Goal: Communication & Community: Answer question/provide support

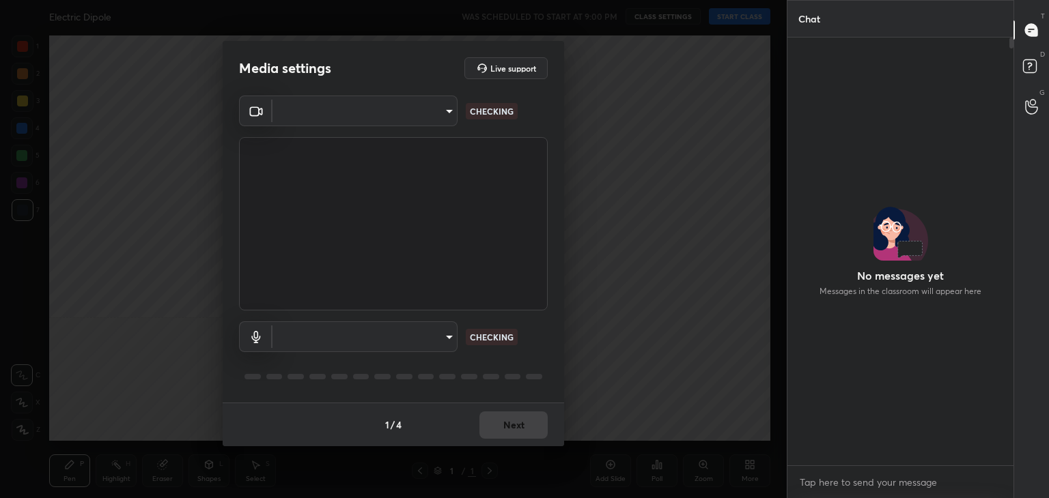
scroll to position [67865, 67545]
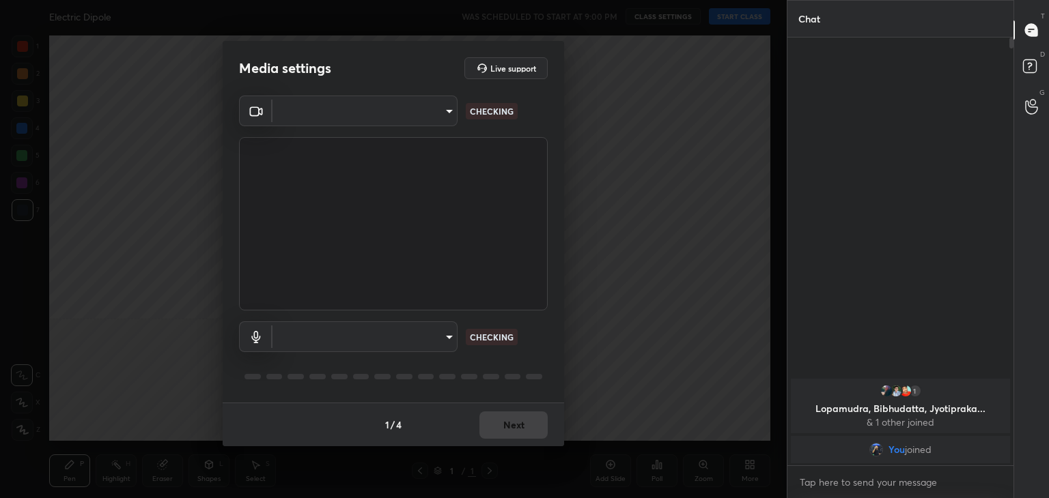
type input "a9fd4f38f379304b0caa4a79f2b732e989e7111bbf315c9f921f4749fc2d4ba3"
type input "default"
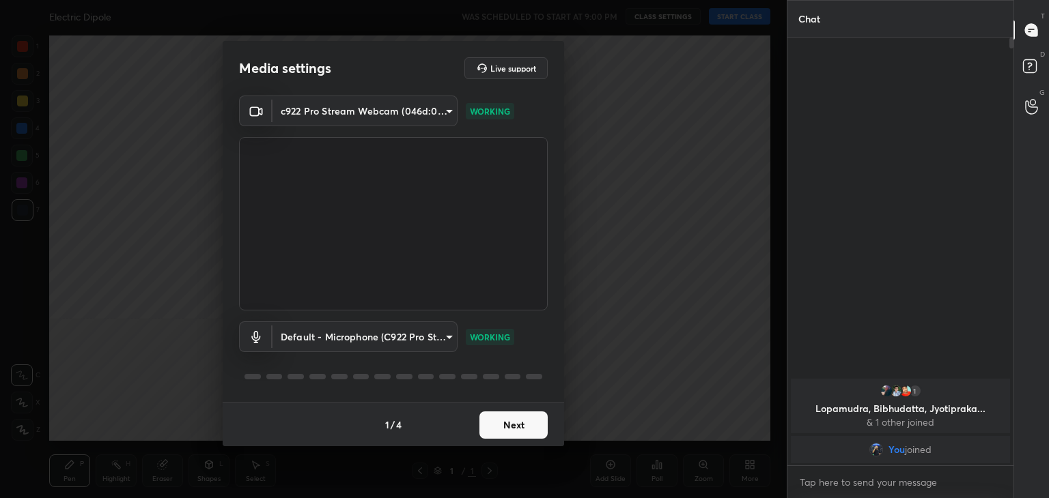
click at [525, 427] on button "Next" at bounding box center [513, 425] width 68 height 27
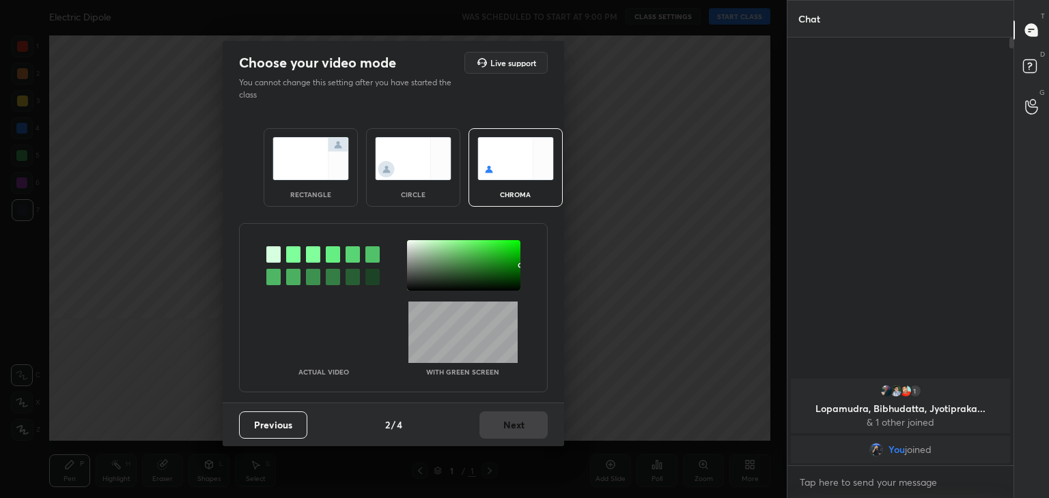
click at [429, 181] on div "circle" at bounding box center [413, 167] width 94 height 79
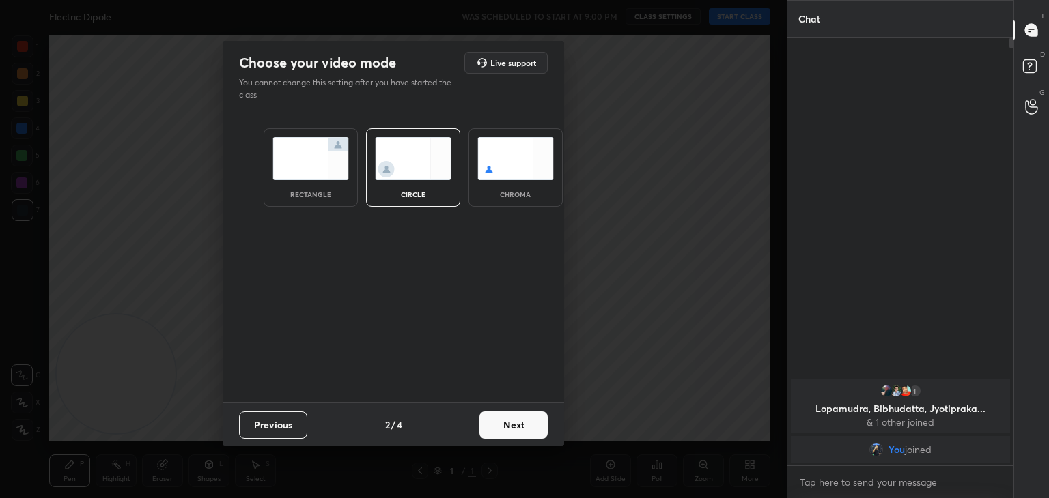
click at [522, 417] on button "Next" at bounding box center [513, 425] width 68 height 27
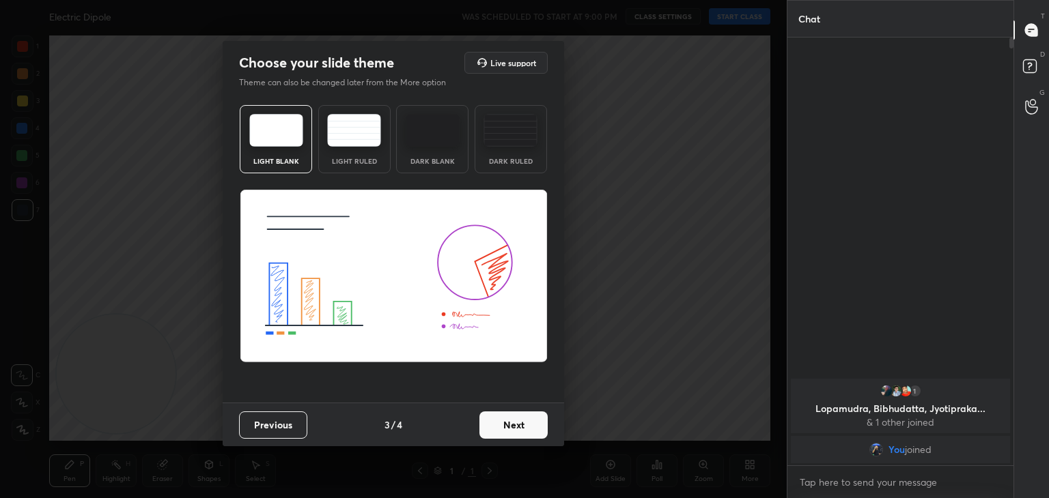
click at [532, 431] on button "Next" at bounding box center [513, 425] width 68 height 27
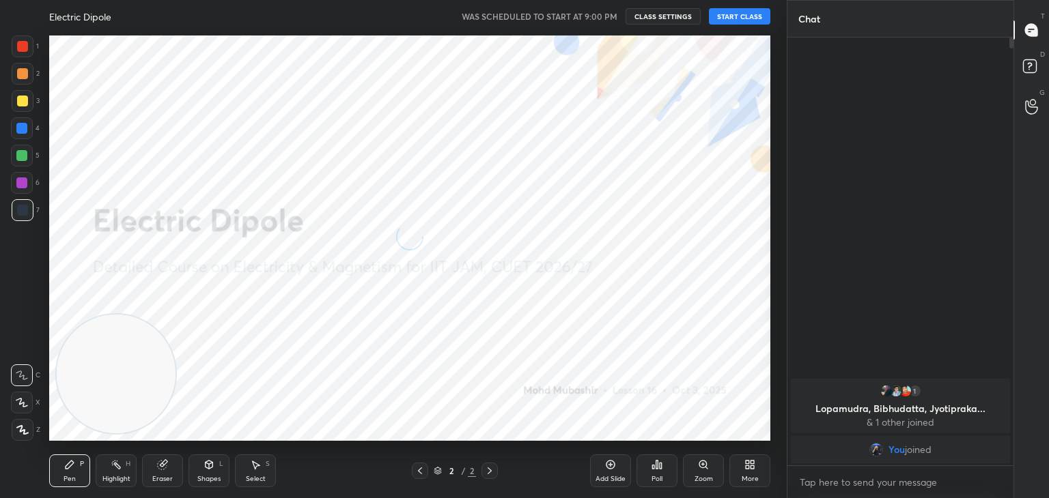
click at [24, 402] on icon at bounding box center [21, 403] width 11 height 8
click at [720, 14] on button "START CLASS" at bounding box center [739, 16] width 61 height 16
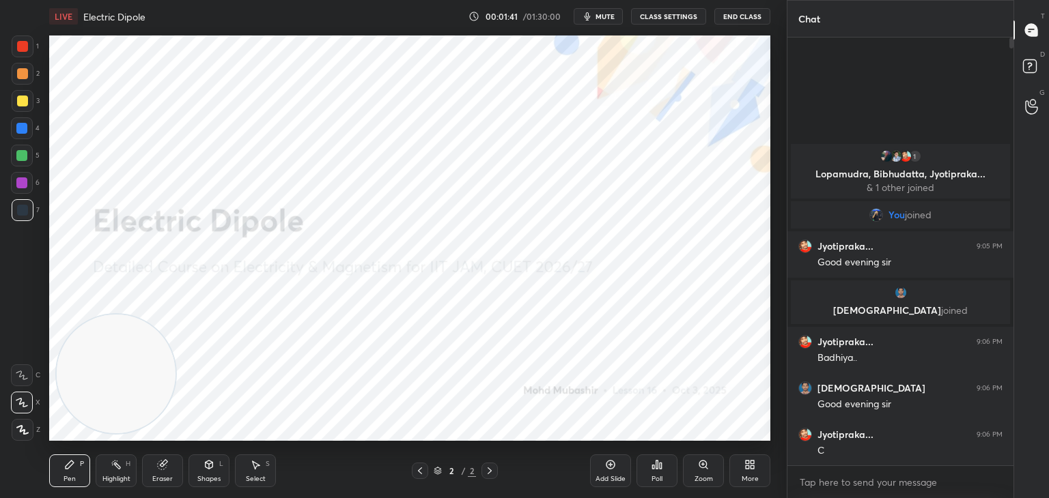
click at [603, 14] on span "mute" at bounding box center [604, 17] width 19 height 10
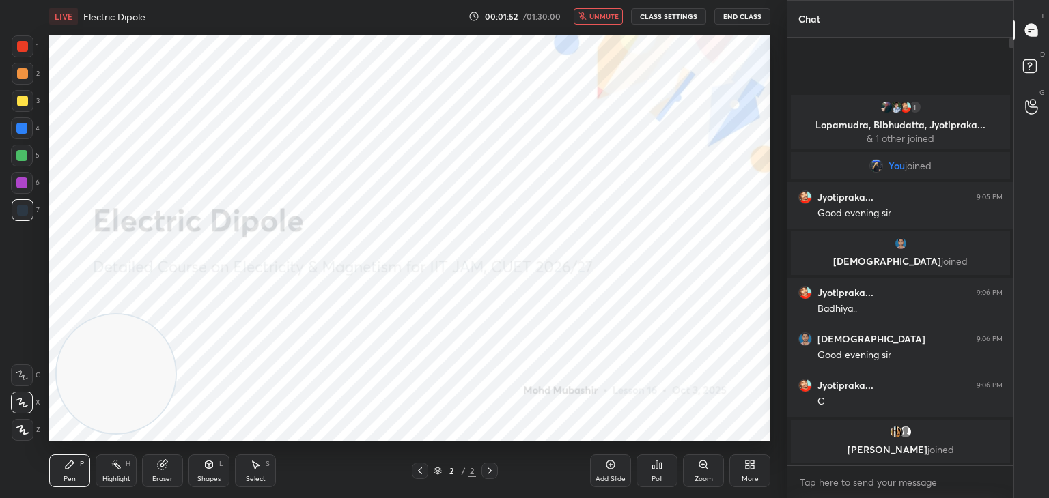
click at [593, 17] on span "unmute" at bounding box center [603, 17] width 29 height 10
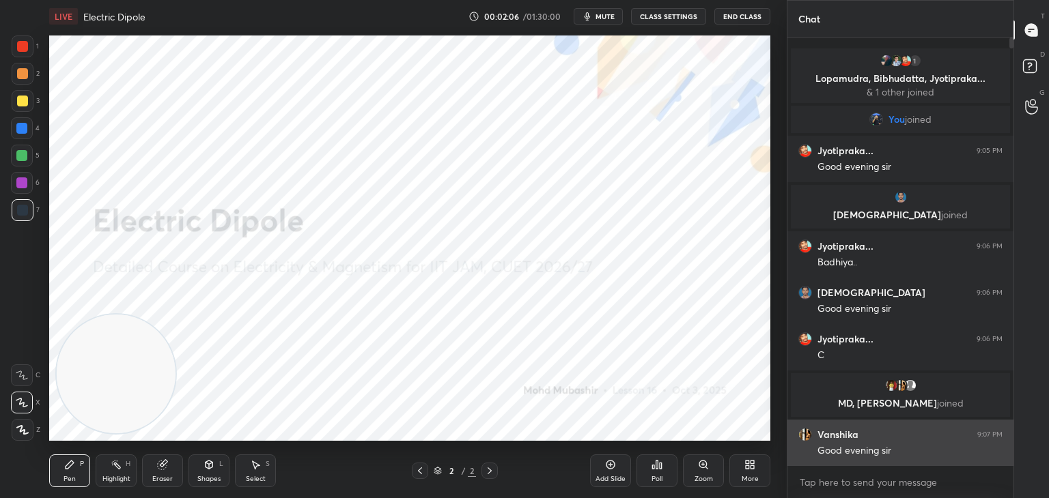
click at [815, 438] on div "grid" at bounding box center [807, 435] width 19 height 14
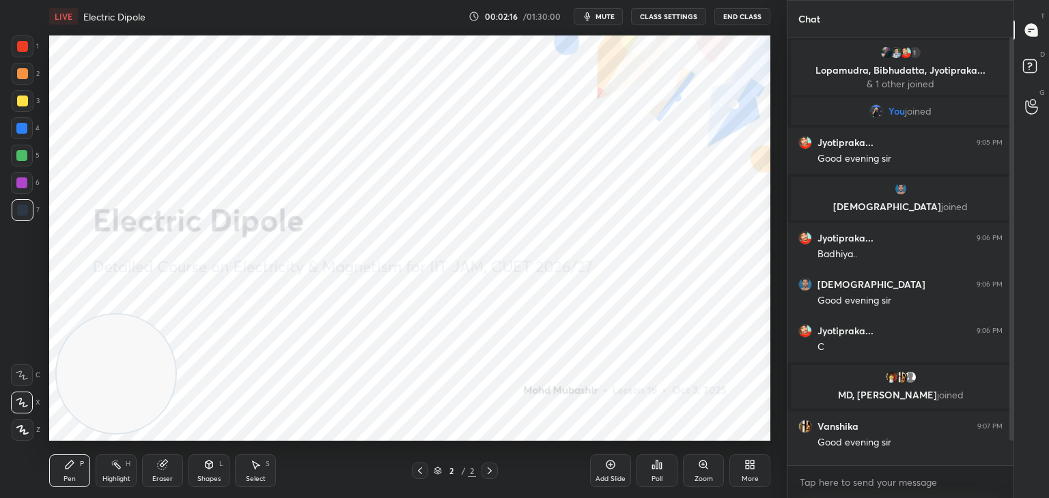
drag, startPoint x: 160, startPoint y: 470, endPoint x: 156, endPoint y: 462, distance: 8.6
click at [160, 471] on div "Eraser" at bounding box center [162, 471] width 41 height 33
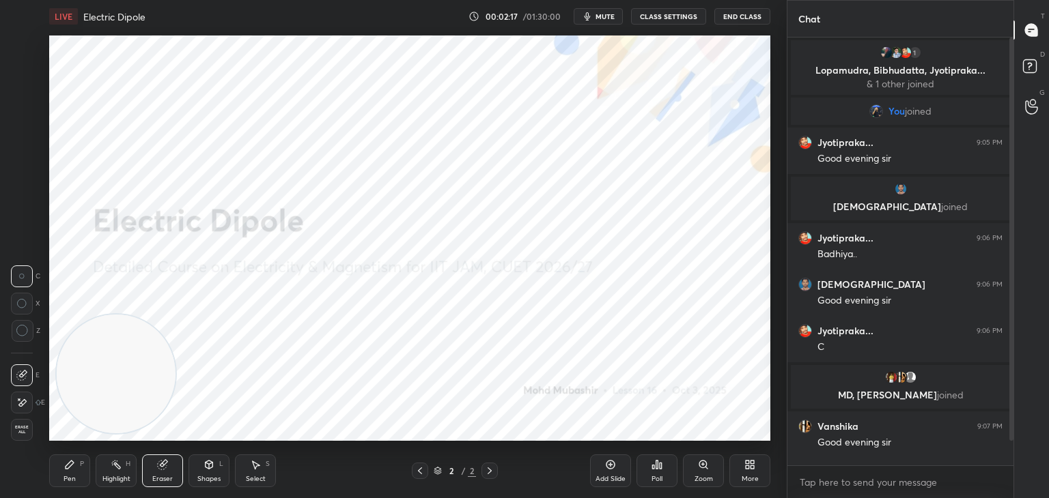
click at [27, 429] on span "Erase all" at bounding box center [22, 430] width 20 height 10
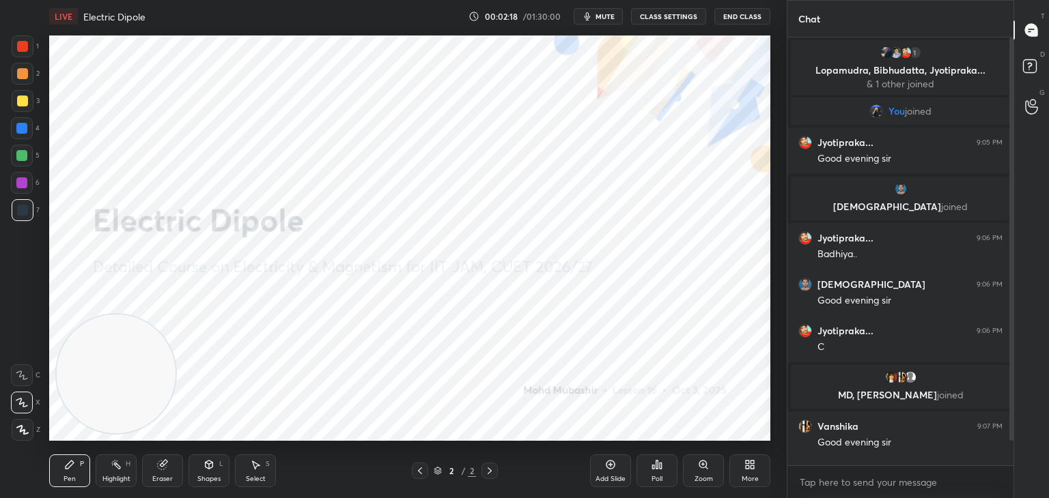
drag, startPoint x: 122, startPoint y: 474, endPoint x: 110, endPoint y: 455, distance: 22.7
click at [118, 477] on div "Highlight H" at bounding box center [116, 471] width 41 height 33
drag, startPoint x: 117, startPoint y: 367, endPoint x: 737, endPoint y: 78, distance: 683.6
click at [746, 72] on video at bounding box center [709, 96] width 119 height 119
drag, startPoint x: 742, startPoint y: 80, endPoint x: 757, endPoint y: 78, distance: 14.5
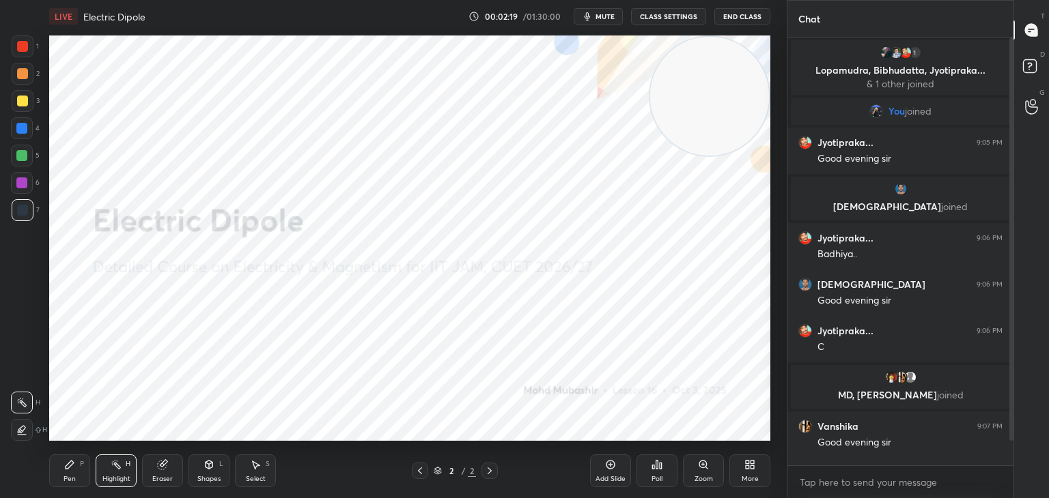
click at [756, 67] on video at bounding box center [709, 96] width 119 height 119
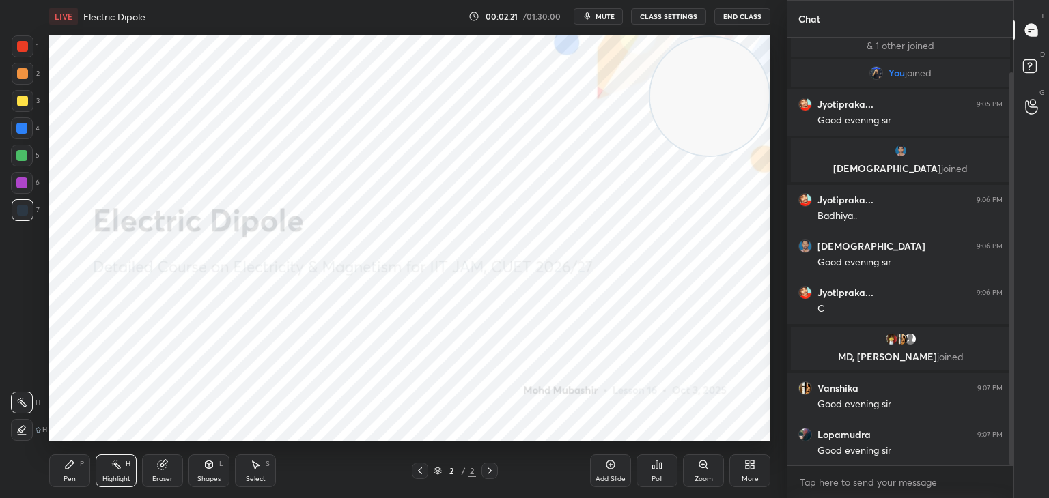
drag, startPoint x: 1013, startPoint y: 317, endPoint x: 1008, endPoint y: 389, distance: 71.8
click at [1013, 373] on div at bounding box center [1011, 268] width 4 height 393
click at [931, 484] on textarea at bounding box center [900, 483] width 204 height 22
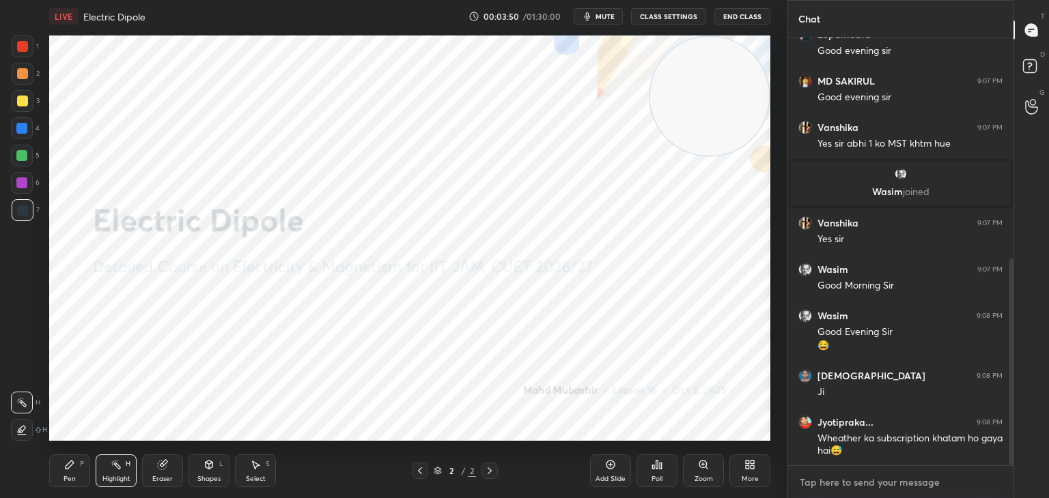
scroll to position [459, 0]
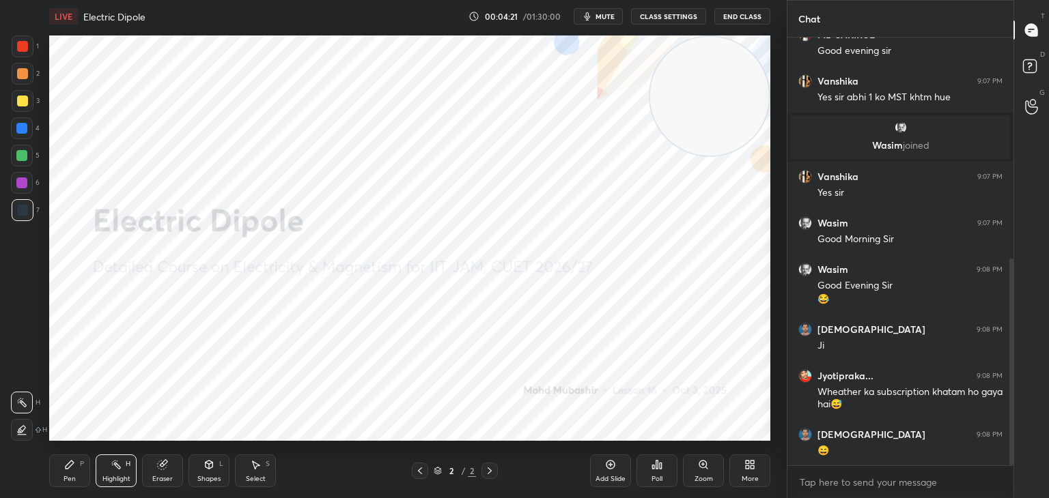
click at [749, 466] on icon at bounding box center [749, 465] width 11 height 11
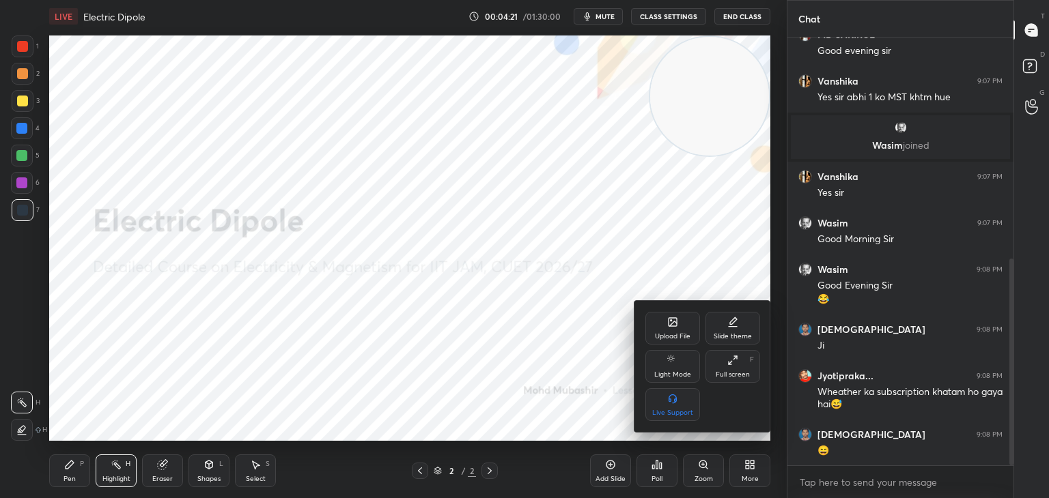
click at [677, 321] on icon at bounding box center [672, 322] width 8 height 8
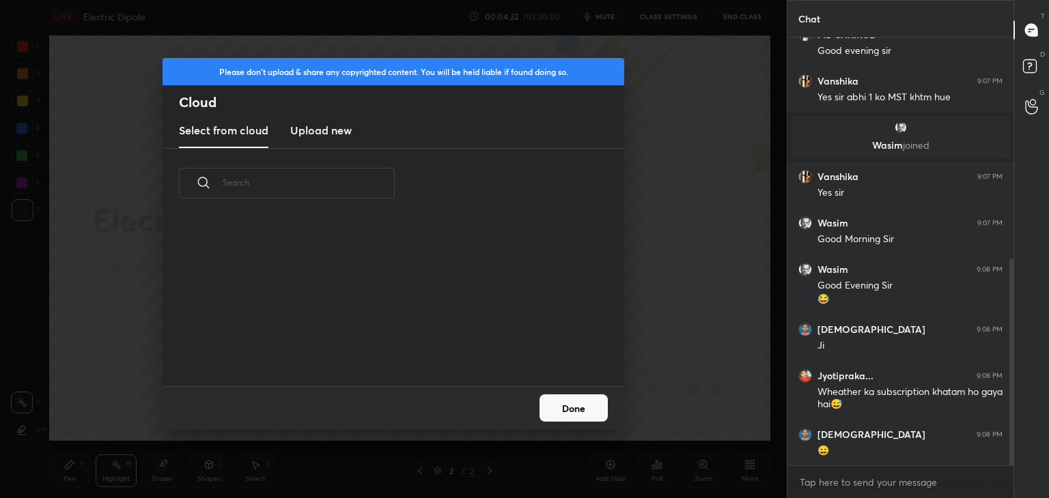
scroll to position [168, 438]
click at [301, 124] on h3 "Upload new" at bounding box center [320, 130] width 61 height 16
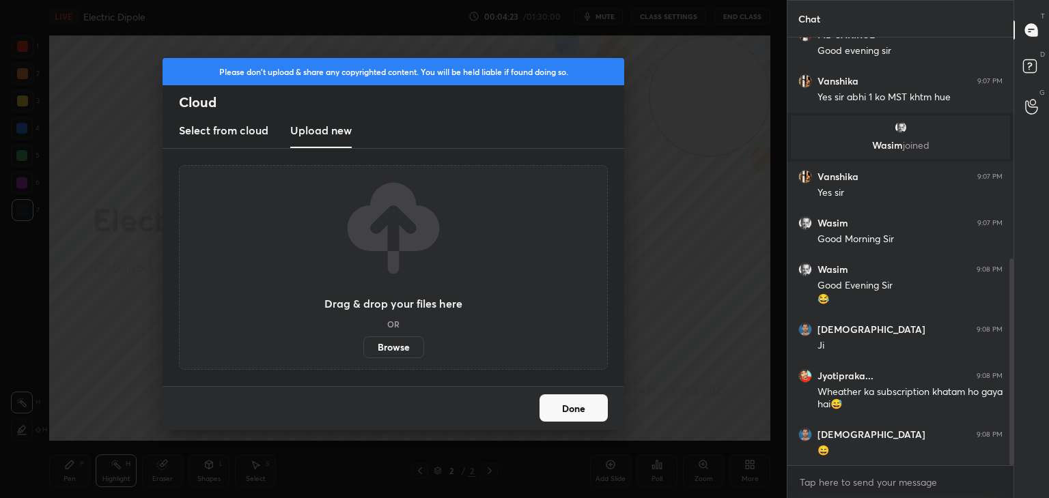
click at [395, 342] on label "Browse" at bounding box center [393, 348] width 61 height 22
click at [363, 342] on input "Browse" at bounding box center [363, 348] width 0 height 22
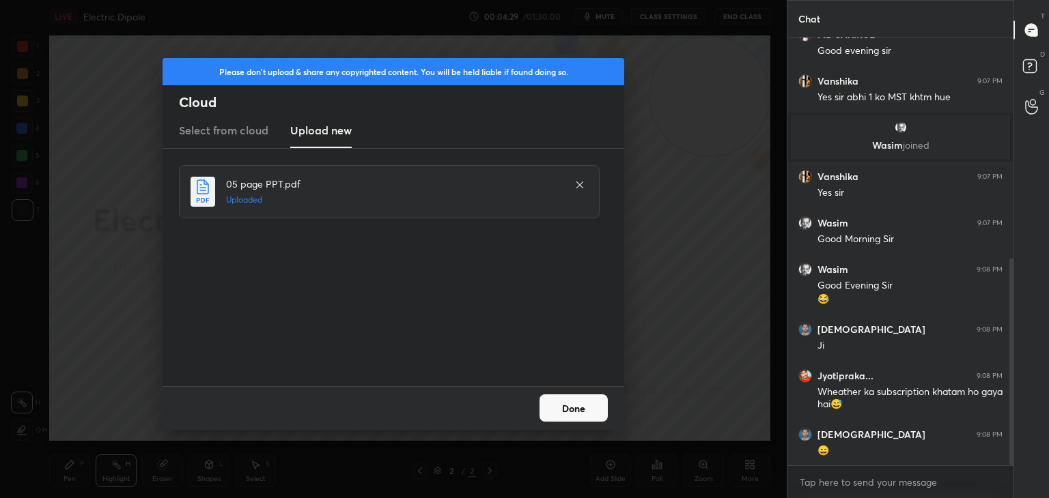
click at [588, 412] on button "Done" at bounding box center [573, 408] width 68 height 27
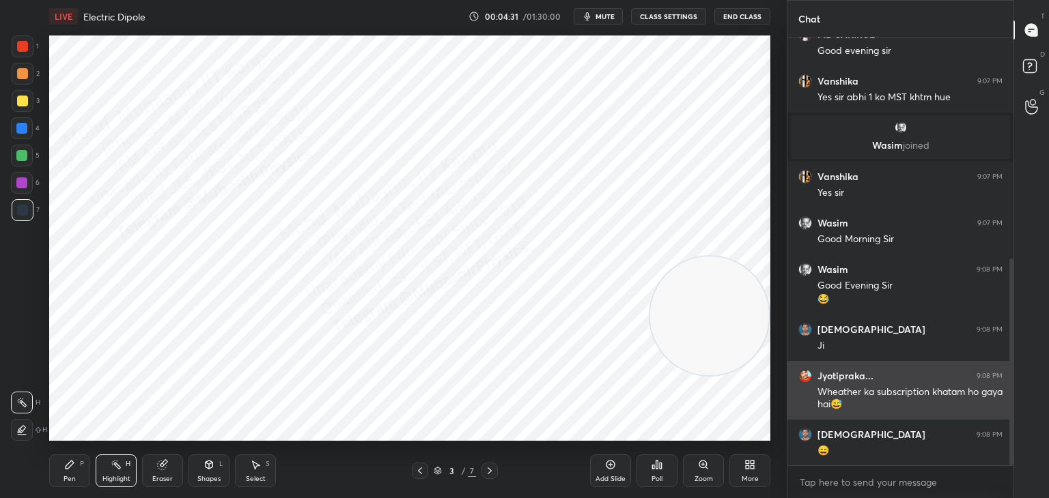
drag, startPoint x: 712, startPoint y: 91, endPoint x: 813, endPoint y: 392, distance: 317.0
click at [813, 388] on div "1 2 3 4 5 6 7 C X Z C X Z E E Erase all H H LIVE Electric Dipole 00:04:31 / 01:…" at bounding box center [524, 249] width 1049 height 498
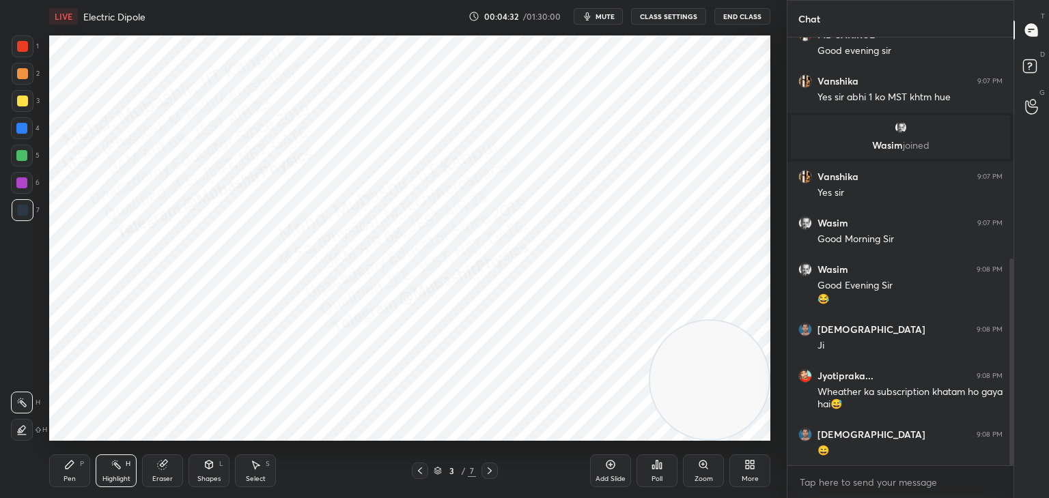
click at [72, 465] on icon at bounding box center [69, 465] width 11 height 11
drag, startPoint x: 22, startPoint y: 53, endPoint x: 46, endPoint y: 53, distance: 23.9
click at [25, 51] on div at bounding box center [23, 47] width 22 height 22
click at [257, 456] on div "Select S" at bounding box center [255, 471] width 41 height 33
drag, startPoint x: 76, startPoint y: 29, endPoint x: 136, endPoint y: 96, distance: 90.4
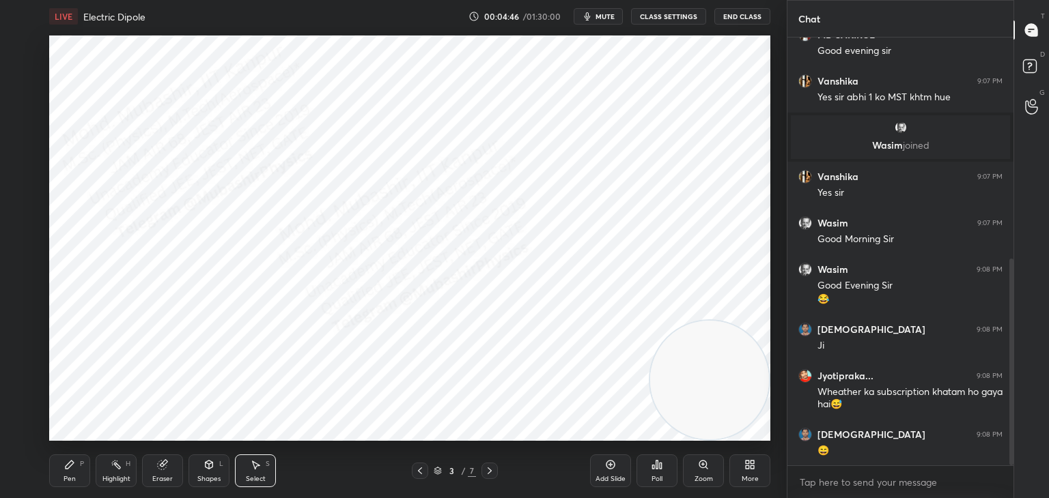
click at [324, 149] on div "LIVE Electric Dipole 00:04:46 / 01:30:00 mute CLASS SETTINGS End Class 0 ° Undo…" at bounding box center [410, 249] width 732 height 498
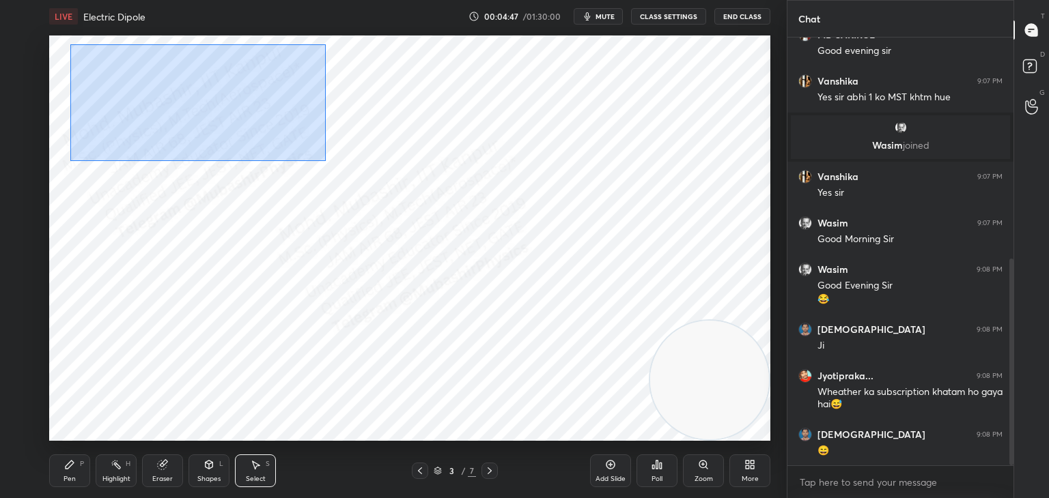
drag, startPoint x: 70, startPoint y: 44, endPoint x: 255, endPoint y: 126, distance: 201.7
click at [324, 161] on div "0 ° Undo Copy Duplicate Duplicate to new slide Delete" at bounding box center [409, 239] width 721 height 406
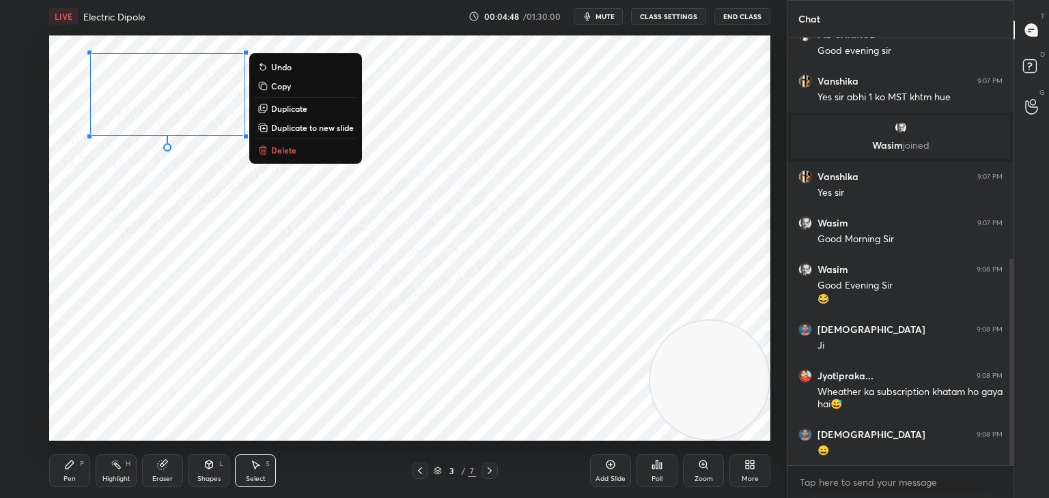
click at [300, 108] on p "Duplicate" at bounding box center [289, 108] width 36 height 11
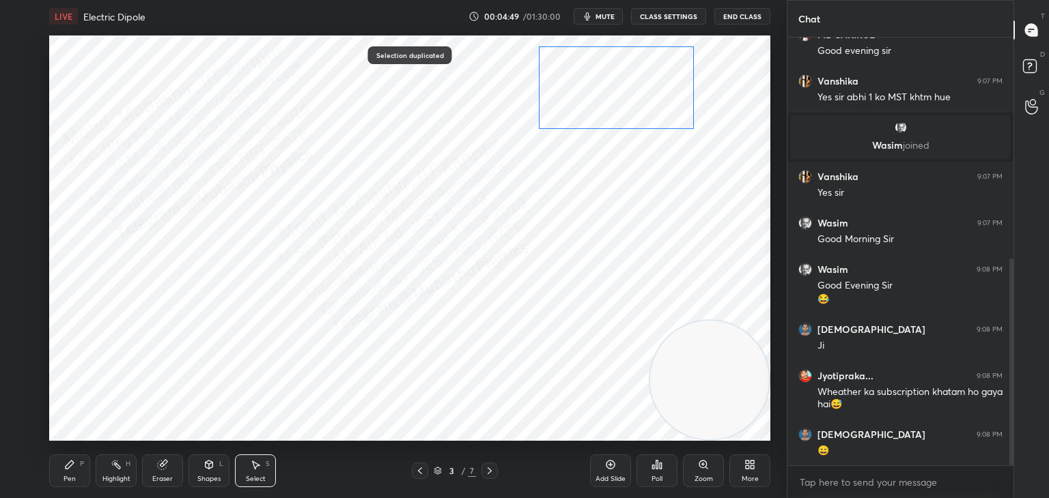
drag, startPoint x: 219, startPoint y: 109, endPoint x: 638, endPoint y: 89, distance: 419.7
click at [641, 87] on div "0 ° Undo Copy Duplicate Duplicate to new slide Delete" at bounding box center [409, 239] width 721 height 406
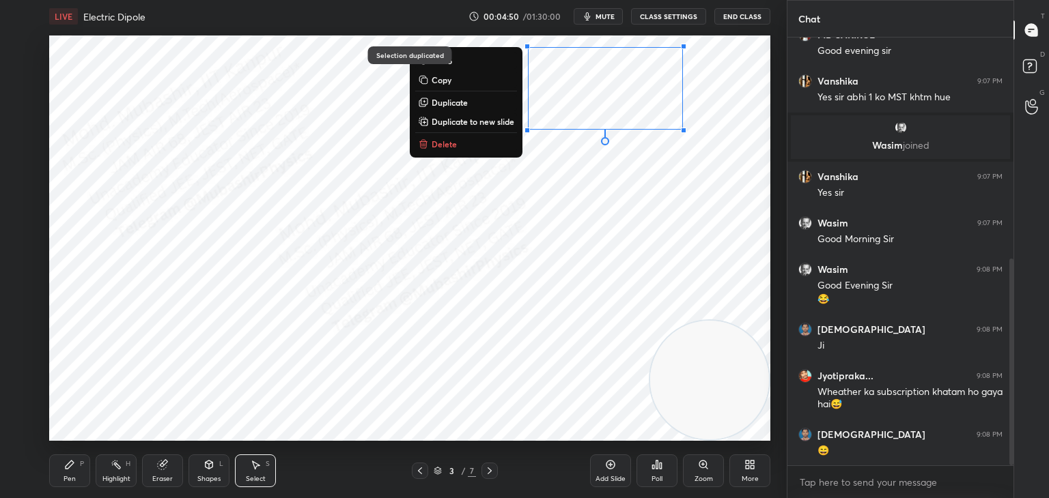
click at [82, 466] on div "P" at bounding box center [82, 464] width 4 height 7
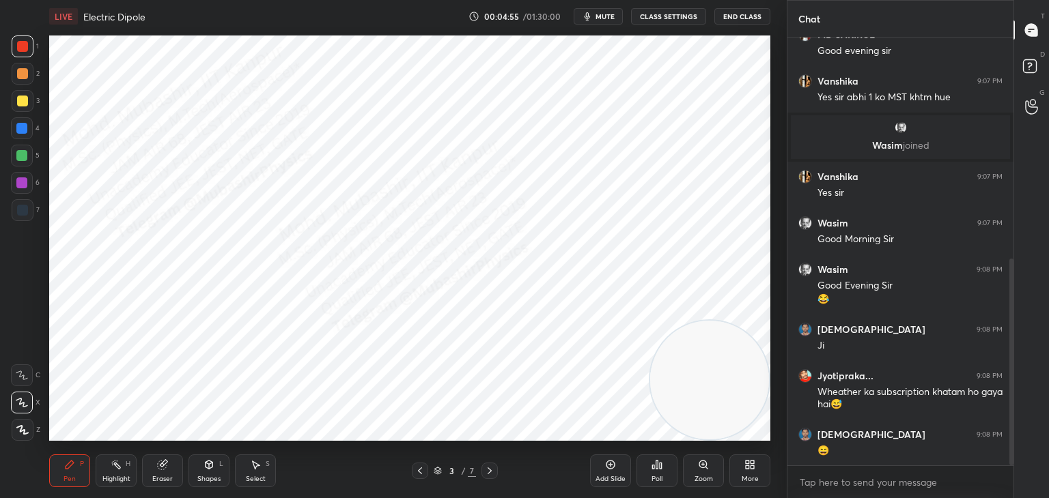
click at [210, 474] on div "Shapes L" at bounding box center [208, 471] width 41 height 33
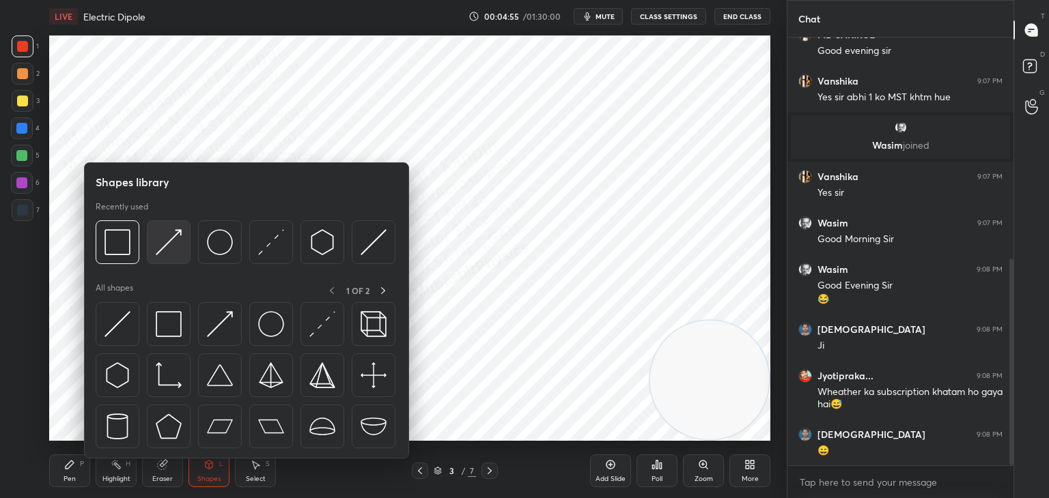
click at [167, 240] on img at bounding box center [169, 242] width 26 height 26
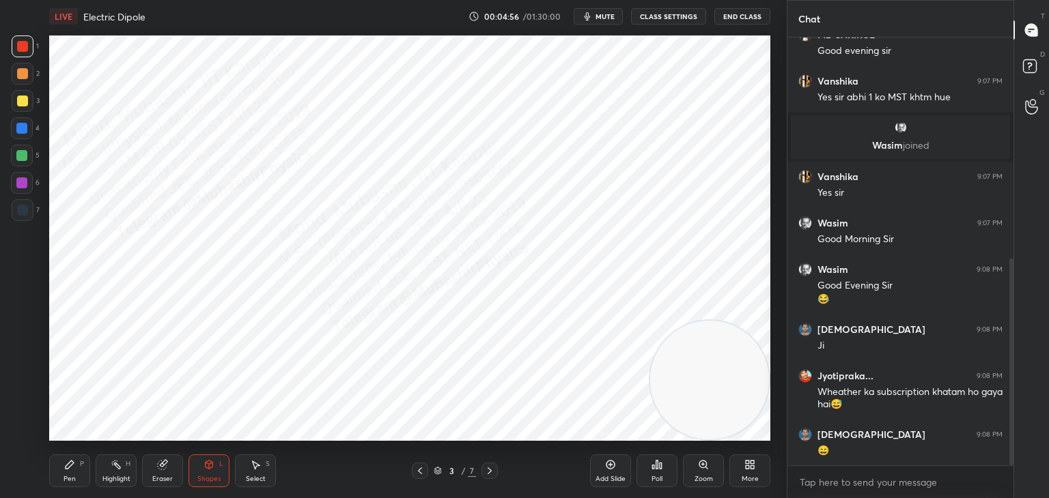
drag, startPoint x: 24, startPoint y: 102, endPoint x: 44, endPoint y: 115, distance: 23.3
click at [24, 104] on div at bounding box center [22, 101] width 11 height 11
click at [57, 471] on div "Pen P" at bounding box center [69, 471] width 41 height 33
click at [14, 124] on div at bounding box center [22, 128] width 22 height 22
click at [253, 474] on div "Select S" at bounding box center [255, 471] width 41 height 33
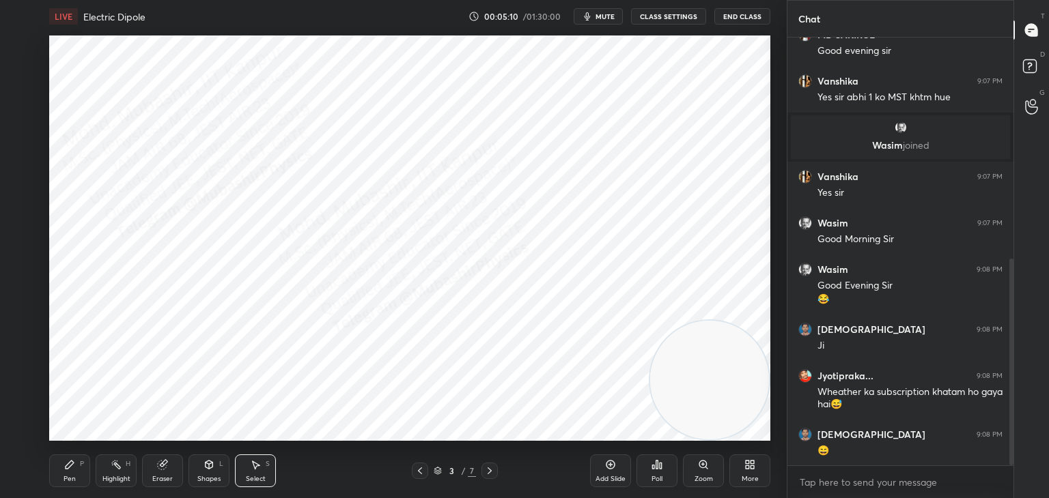
drag, startPoint x: 253, startPoint y: 220, endPoint x: 267, endPoint y: 253, distance: 35.5
click at [265, 253] on div "0 ° Undo Copy Duplicate Duplicate to new slide Delete" at bounding box center [409, 239] width 721 height 406
click at [273, 244] on div "0 ° Undo Copy Duplicate Duplicate to new slide Delete" at bounding box center [409, 239] width 721 height 406
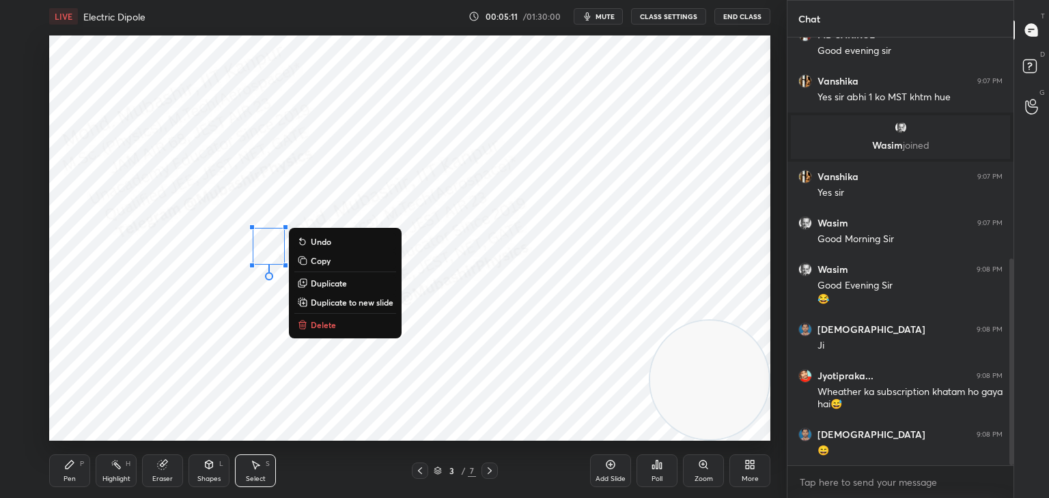
click at [307, 193] on div "0 ° Undo Copy Duplicate Duplicate to new slide Delete" at bounding box center [409, 239] width 721 height 406
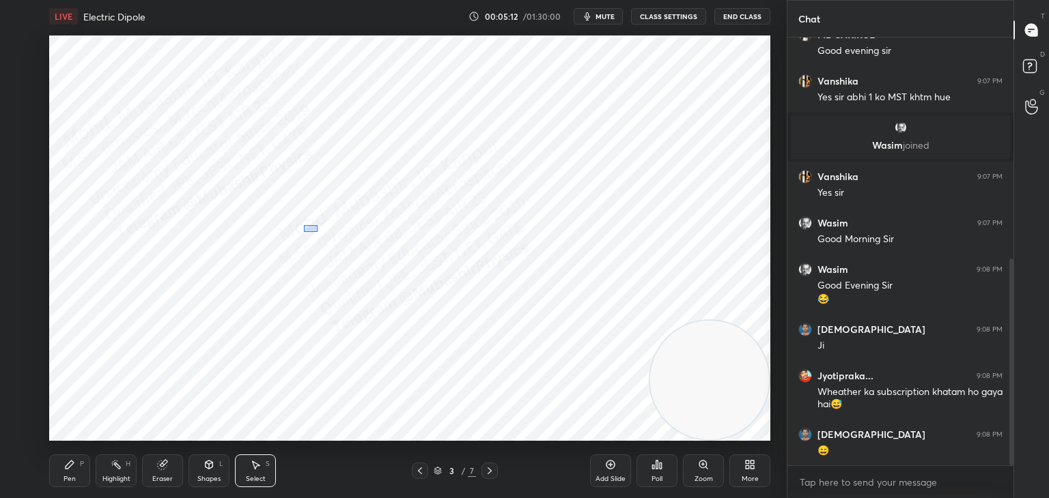
drag, startPoint x: 303, startPoint y: 225, endPoint x: 356, endPoint y: 254, distance: 59.9
click at [357, 254] on div "0 ° Undo Copy Duplicate Duplicate to new slide Delete" at bounding box center [409, 239] width 721 height 406
drag, startPoint x: 330, startPoint y: 241, endPoint x: 322, endPoint y: 242, distance: 8.2
click at [324, 241] on div "0 ° Undo Copy Duplicate Duplicate to new slide Delete" at bounding box center [409, 239] width 721 height 406
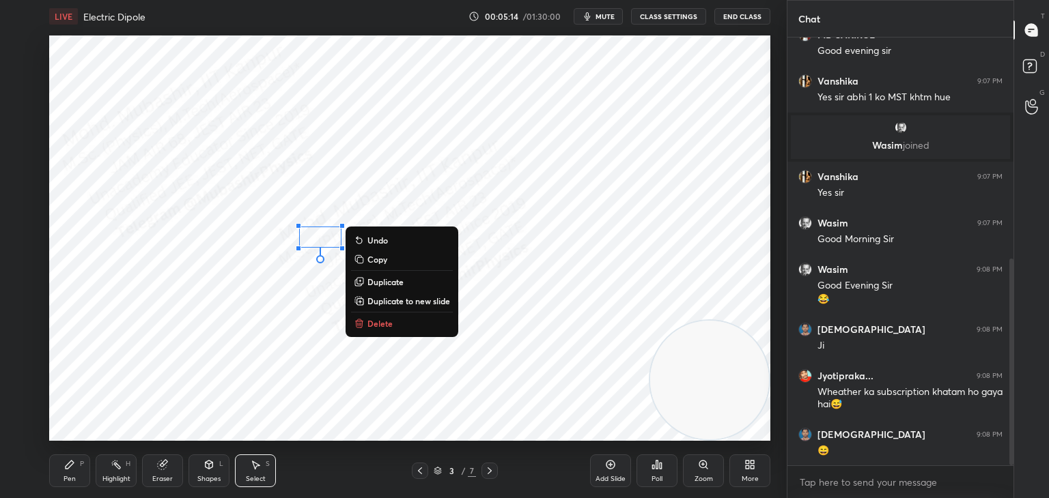
click at [114, 474] on div "Highlight H" at bounding box center [116, 471] width 41 height 33
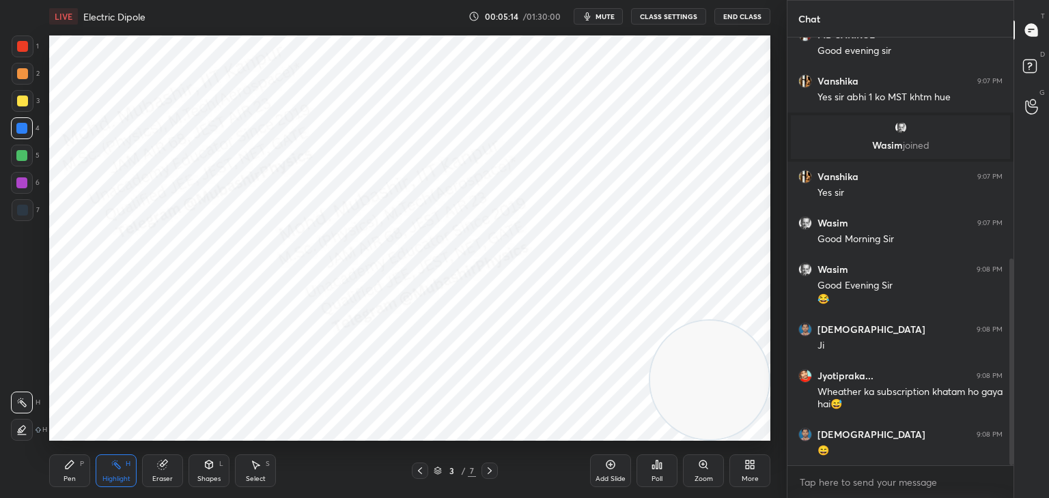
drag, startPoint x: 73, startPoint y: 468, endPoint x: 130, endPoint y: 468, distance: 57.4
click at [76, 468] on div "Pen P" at bounding box center [69, 471] width 41 height 33
click at [126, 468] on div "H" at bounding box center [128, 464] width 5 height 7
drag, startPoint x: 63, startPoint y: 476, endPoint x: 349, endPoint y: 468, distance: 286.2
click at [65, 477] on div "Pen" at bounding box center [69, 479] width 12 height 7
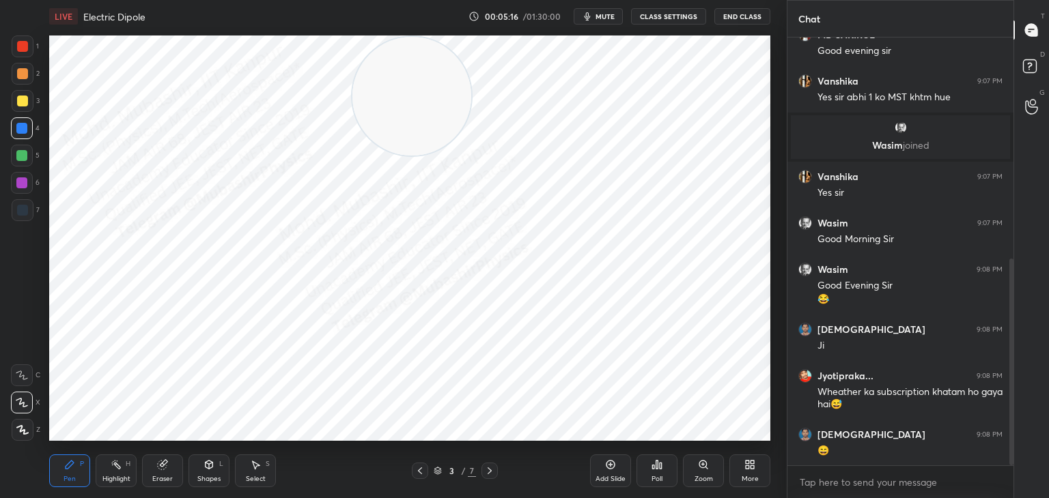
drag, startPoint x: 712, startPoint y: 370, endPoint x: 414, endPoint y: 83, distance: 413.8
click at [416, 83] on video at bounding box center [411, 96] width 119 height 119
click at [112, 472] on div "Highlight H" at bounding box center [116, 471] width 41 height 33
click at [61, 479] on div "Pen P" at bounding box center [69, 471] width 41 height 33
drag, startPoint x: 19, startPoint y: 182, endPoint x: 48, endPoint y: 228, distance: 54.9
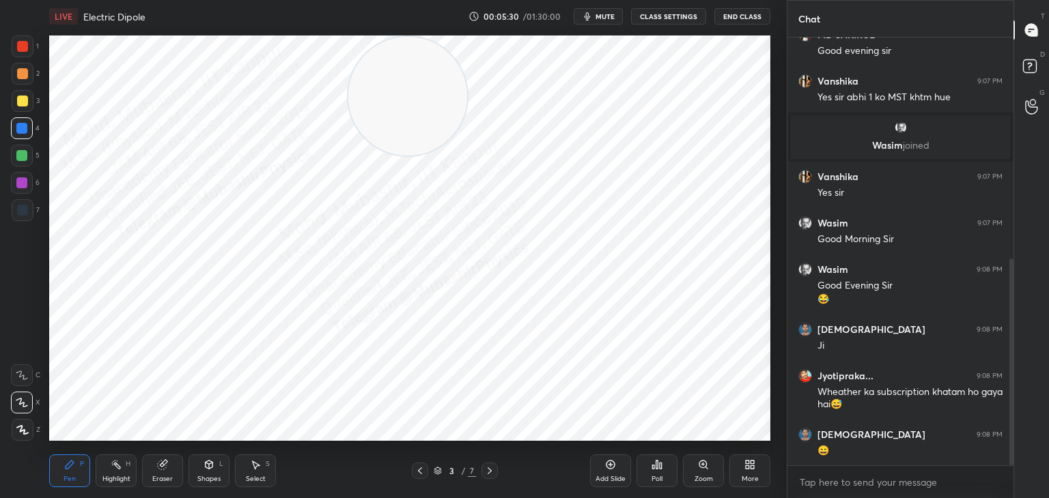
click at [19, 186] on div at bounding box center [21, 183] width 11 height 11
click at [204, 470] on icon at bounding box center [208, 465] width 11 height 11
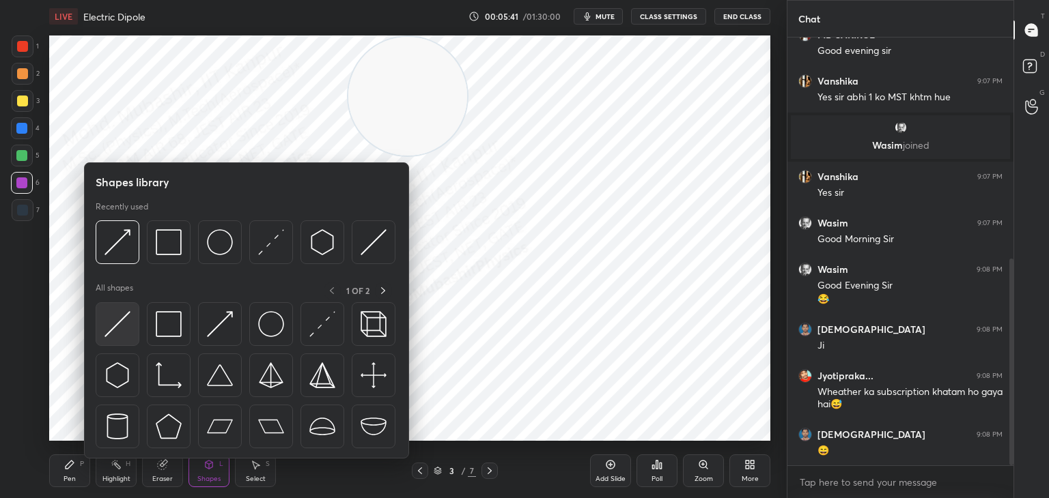
click at [118, 317] on img at bounding box center [117, 324] width 26 height 26
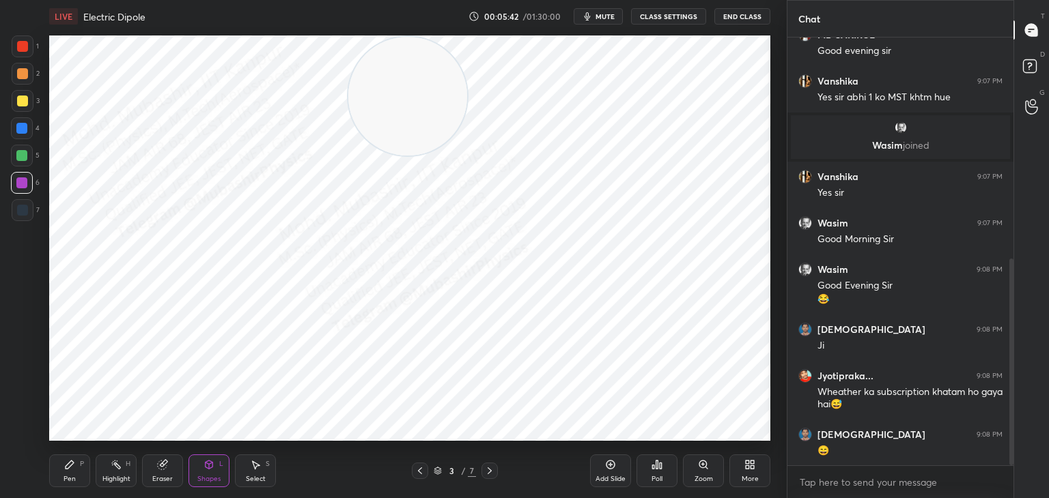
drag, startPoint x: 22, startPoint y: 162, endPoint x: 30, endPoint y: 173, distance: 14.2
click at [24, 164] on div at bounding box center [22, 156] width 22 height 22
drag, startPoint x: 61, startPoint y: 462, endPoint x: 70, endPoint y: 441, distance: 23.2
click at [61, 463] on div "Pen P" at bounding box center [69, 471] width 41 height 33
click at [25, 143] on div "4" at bounding box center [25, 130] width 29 height 27
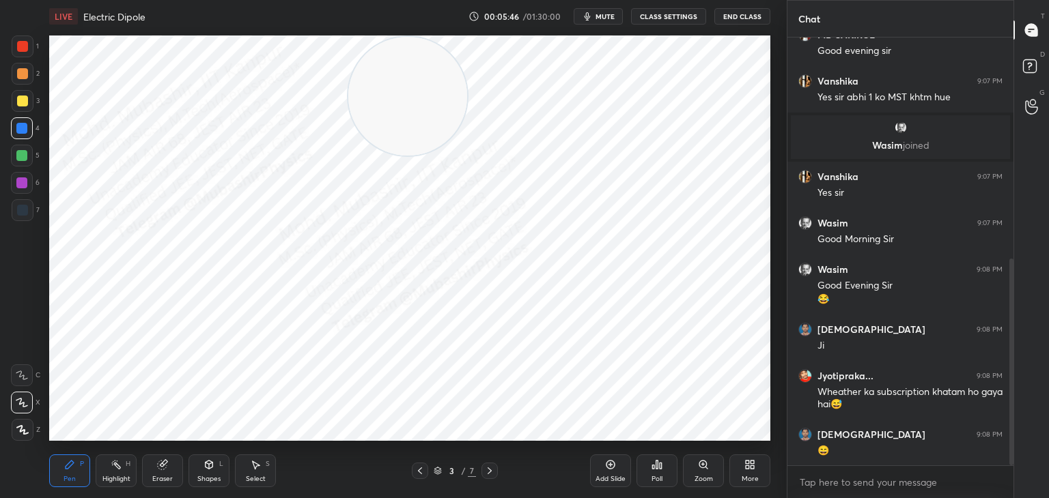
click at [14, 72] on div at bounding box center [23, 74] width 22 height 22
click at [23, 214] on div at bounding box center [22, 210] width 11 height 11
click at [25, 134] on div at bounding box center [22, 128] width 22 height 22
click at [27, 176] on div at bounding box center [22, 183] width 22 height 22
click at [104, 476] on div "Highlight" at bounding box center [116, 479] width 28 height 7
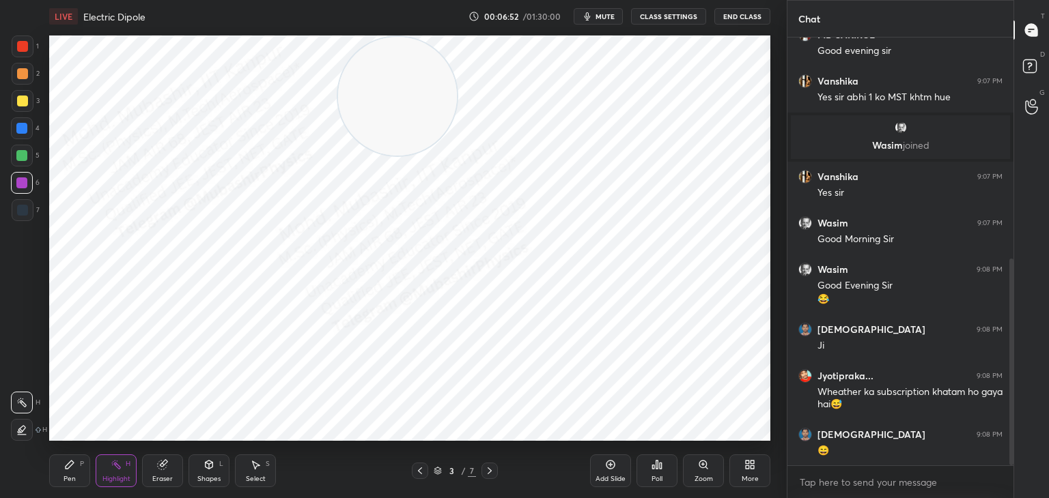
drag, startPoint x: 423, startPoint y: 102, endPoint x: 417, endPoint y: 94, distance: 10.4
click at [408, 97] on video at bounding box center [397, 96] width 119 height 119
click at [612, 14] on span "mute" at bounding box center [604, 17] width 19 height 10
drag, startPoint x: 597, startPoint y: 15, endPoint x: 606, endPoint y: 23, distance: 11.6
click at [597, 15] on span "unmute" at bounding box center [603, 17] width 29 height 10
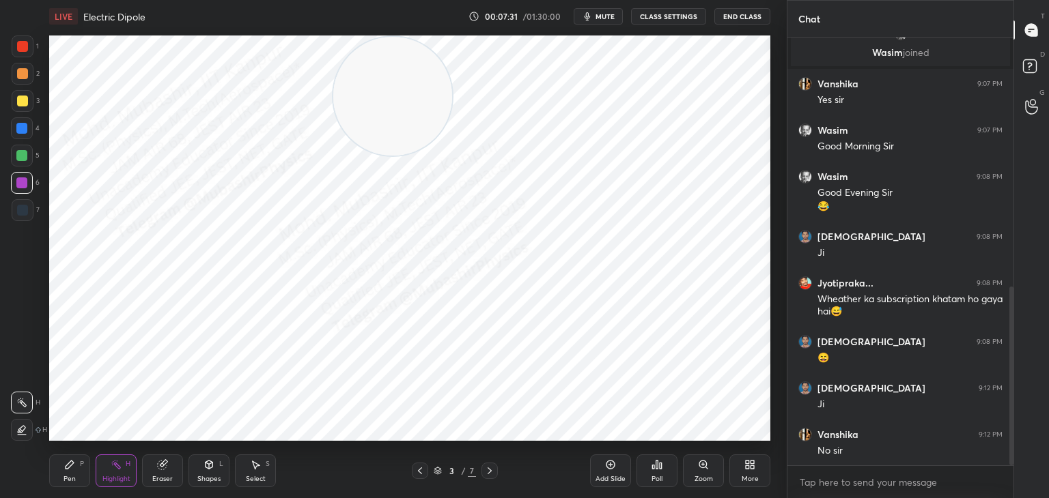
scroll to position [598, 0]
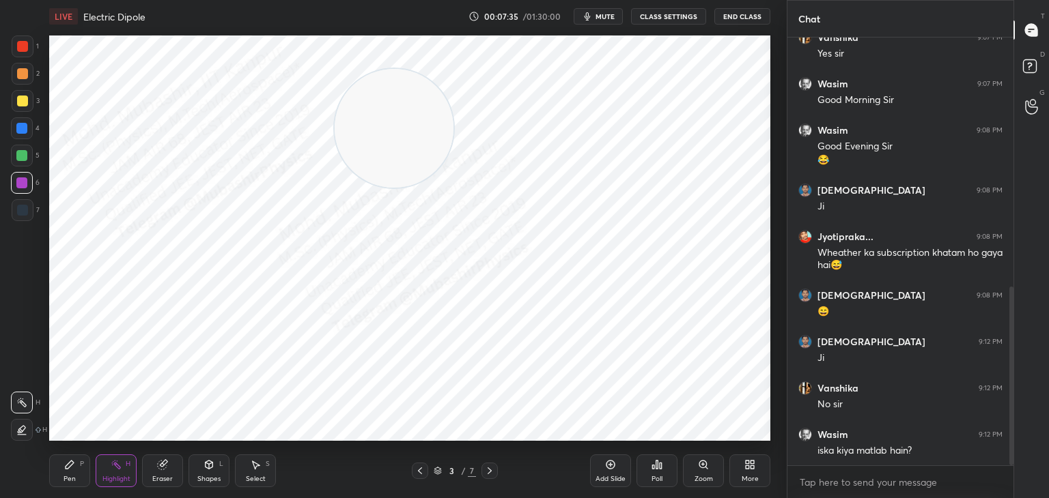
drag, startPoint x: 396, startPoint y: 102, endPoint x: 401, endPoint y: 139, distance: 37.2
click at [401, 137] on video at bounding box center [394, 128] width 119 height 119
drag, startPoint x: 401, startPoint y: 135, endPoint x: 412, endPoint y: 132, distance: 11.3
click at [412, 132] on video at bounding box center [407, 128] width 119 height 119
click at [413, 145] on video at bounding box center [411, 128] width 119 height 119
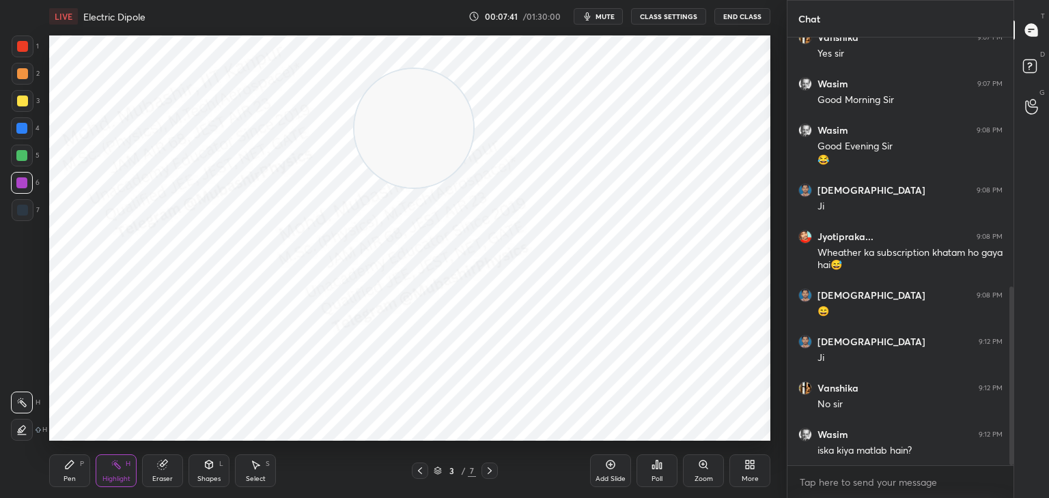
scroll to position [612, 0]
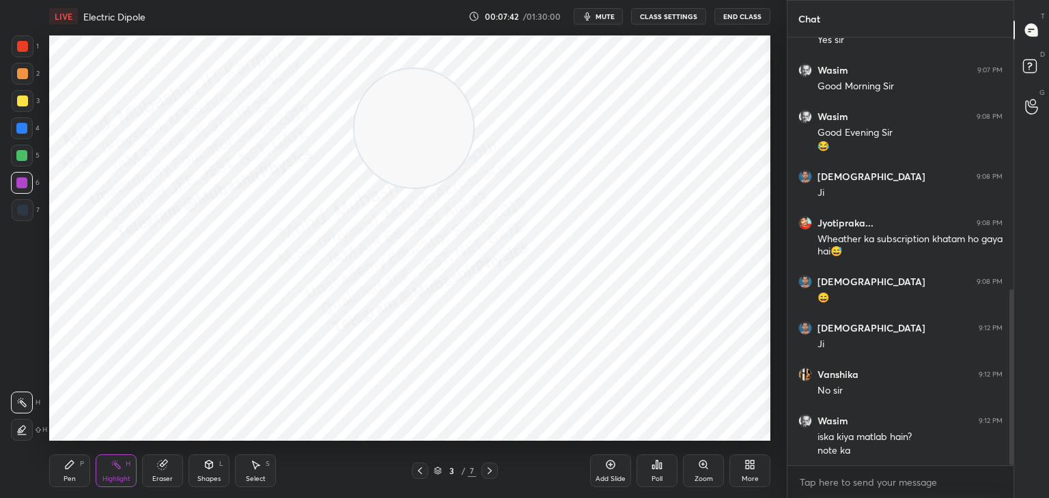
drag, startPoint x: 645, startPoint y: 8, endPoint x: 621, endPoint y: 18, distance: 26.4
click at [625, 16] on div "LIVE Electric Dipole 00:07:42 / 01:30:00 mute CLASS SETTINGS End Class" at bounding box center [409, 16] width 721 height 33
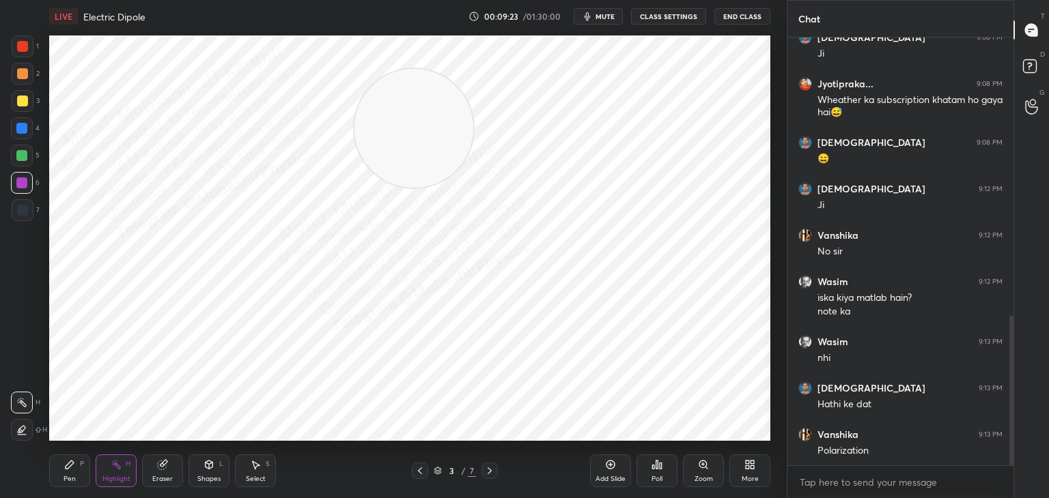
scroll to position [797, 0]
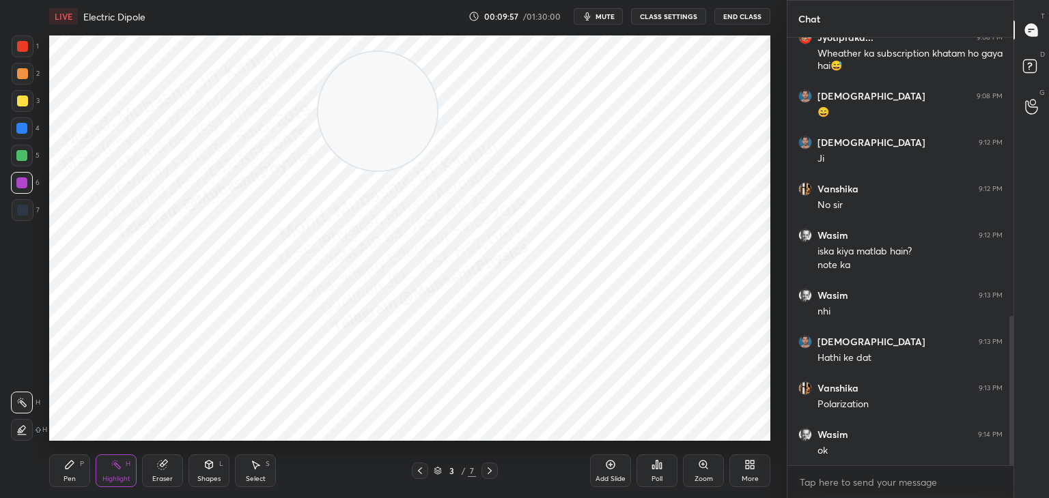
click at [380, 126] on video at bounding box center [377, 111] width 119 height 119
click at [487, 476] on icon at bounding box center [489, 471] width 11 height 11
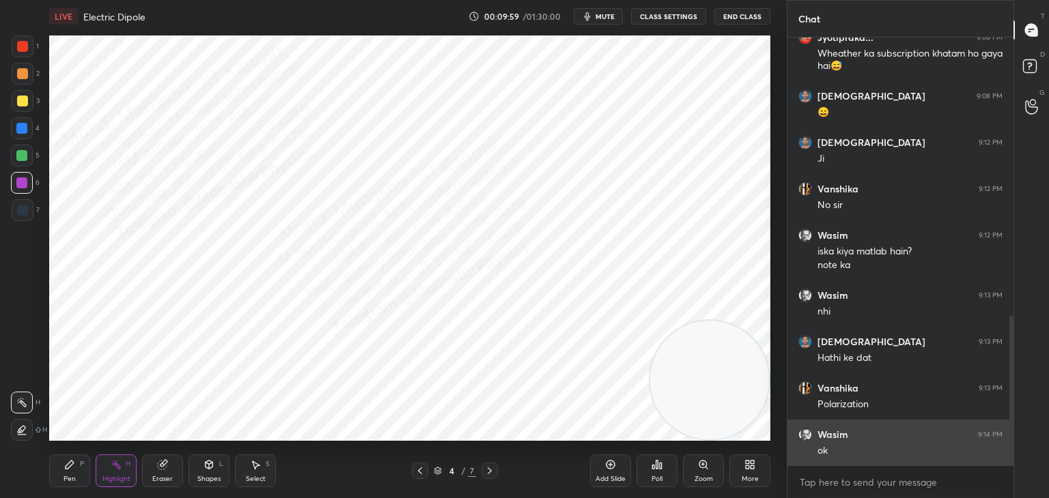
drag, startPoint x: 383, startPoint y: 139, endPoint x: 825, endPoint y: 462, distance: 547.4
click at [828, 462] on div "1 2 3 4 5 6 7 C X Z C X Z E E Erase all H H LIVE Electric Dipole 00:09:59 / 01:…" at bounding box center [524, 249] width 1049 height 498
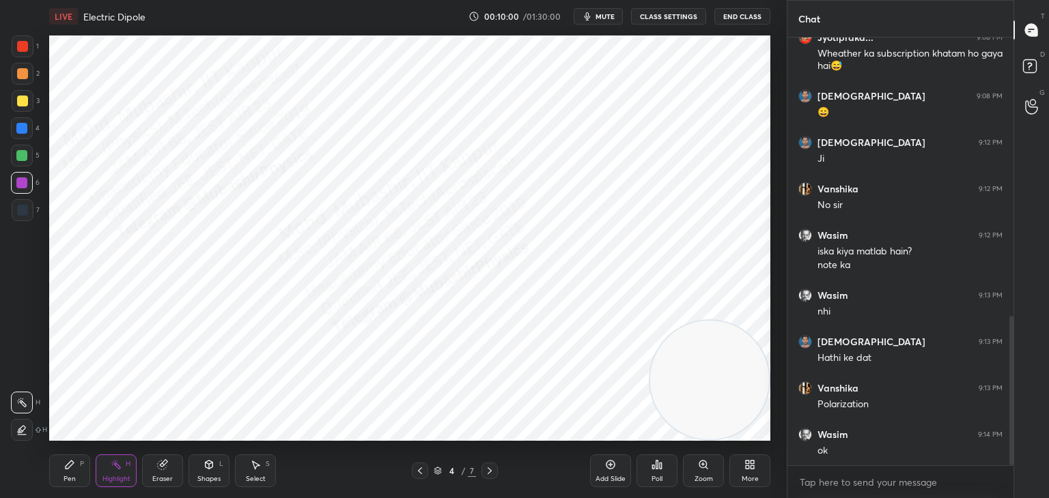
drag, startPoint x: 723, startPoint y: 408, endPoint x: 742, endPoint y: 424, distance: 24.7
click at [742, 427] on video at bounding box center [709, 380] width 119 height 119
drag, startPoint x: 875, startPoint y: 481, endPoint x: 911, endPoint y: 473, distance: 37.6
click at [875, 482] on textarea at bounding box center [900, 483] width 204 height 22
drag, startPoint x: 1008, startPoint y: 443, endPoint x: 1008, endPoint y: 435, distance: 8.2
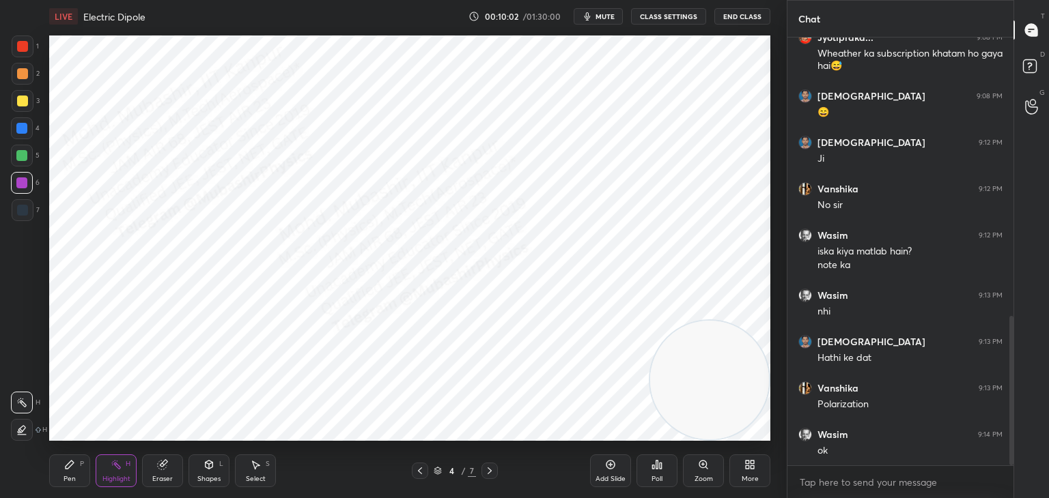
click at [1008, 435] on div at bounding box center [1009, 252] width 8 height 428
drag, startPoint x: 991, startPoint y: 479, endPoint x: 1006, endPoint y: 462, distance: 22.3
click at [989, 479] on textarea at bounding box center [900, 483] width 204 height 22
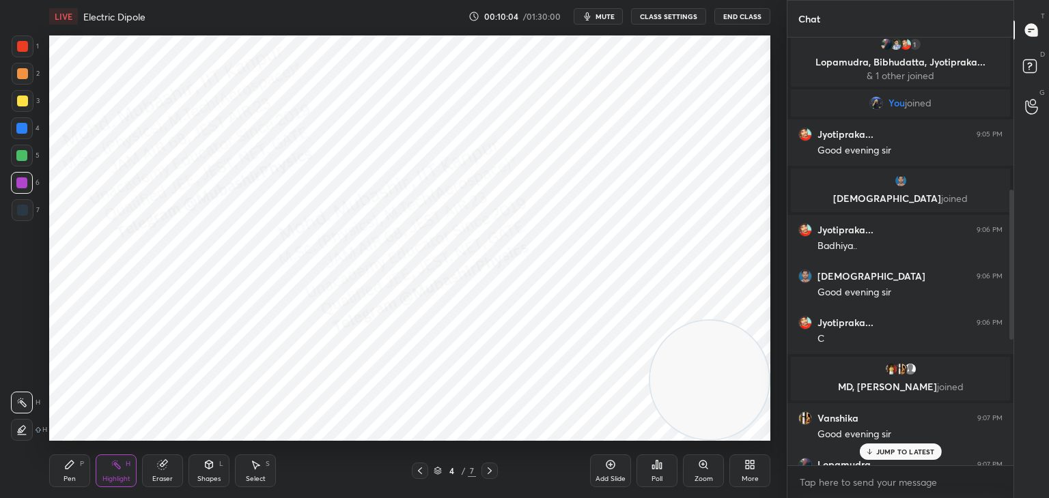
scroll to position [0, 0]
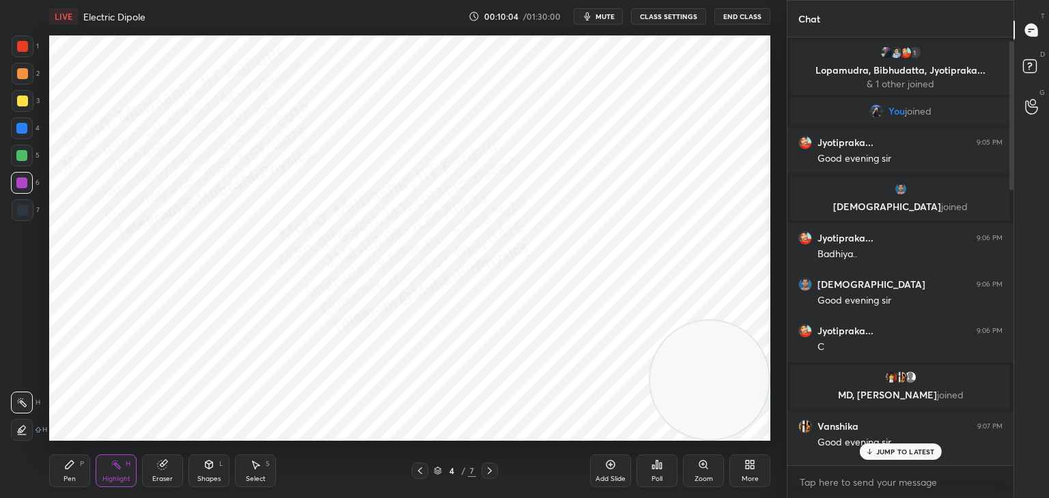
drag, startPoint x: 1008, startPoint y: 438, endPoint x: 1025, endPoint y: 55, distance: 383.4
click at [1025, 55] on div "Chat 1 Lopamudra, [PERSON_NAME], Jyotipraka... & 1 other joined You joined Jyot…" at bounding box center [918, 249] width 262 height 498
click at [1033, 72] on rect at bounding box center [1029, 66] width 13 height 13
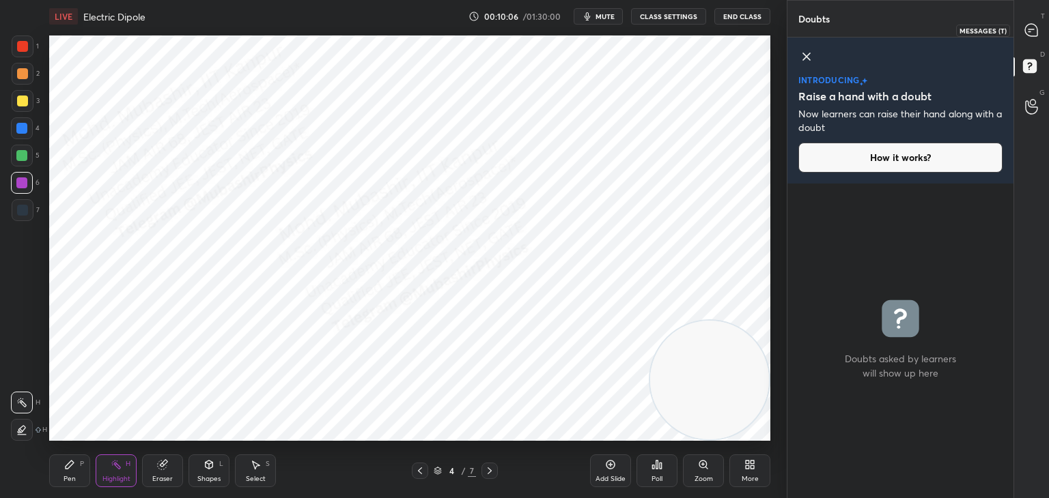
click at [1032, 31] on icon at bounding box center [1031, 30] width 12 height 12
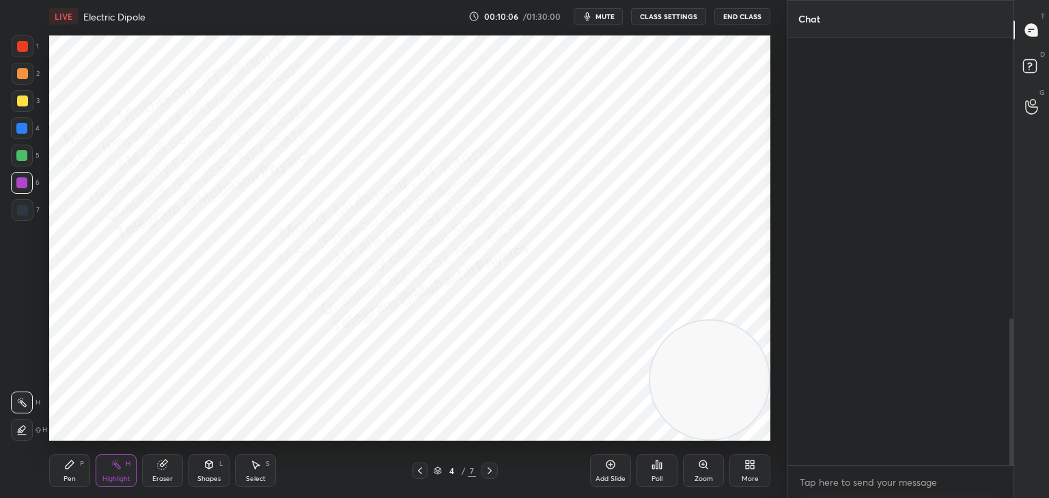
scroll to position [424, 222]
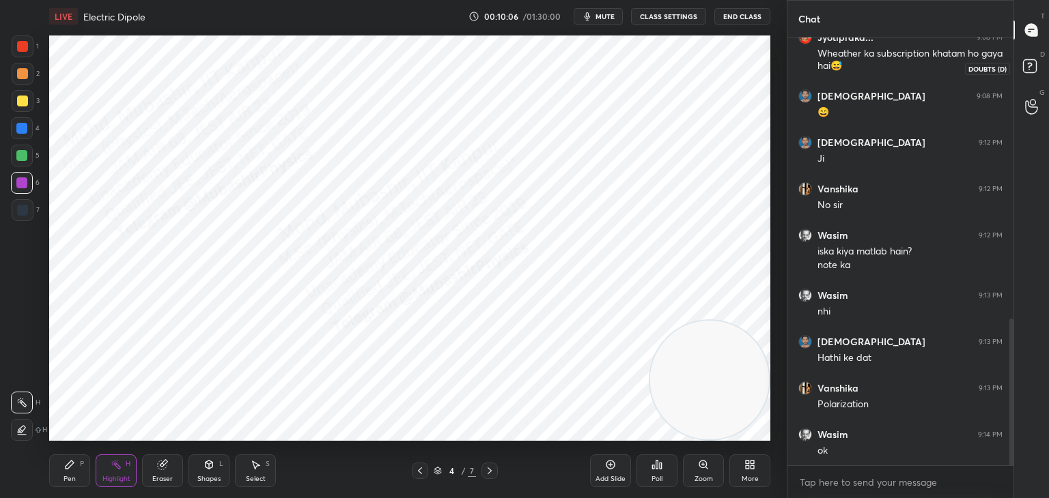
click at [1032, 55] on div "D Doubts (D)" at bounding box center [1031, 68] width 35 height 38
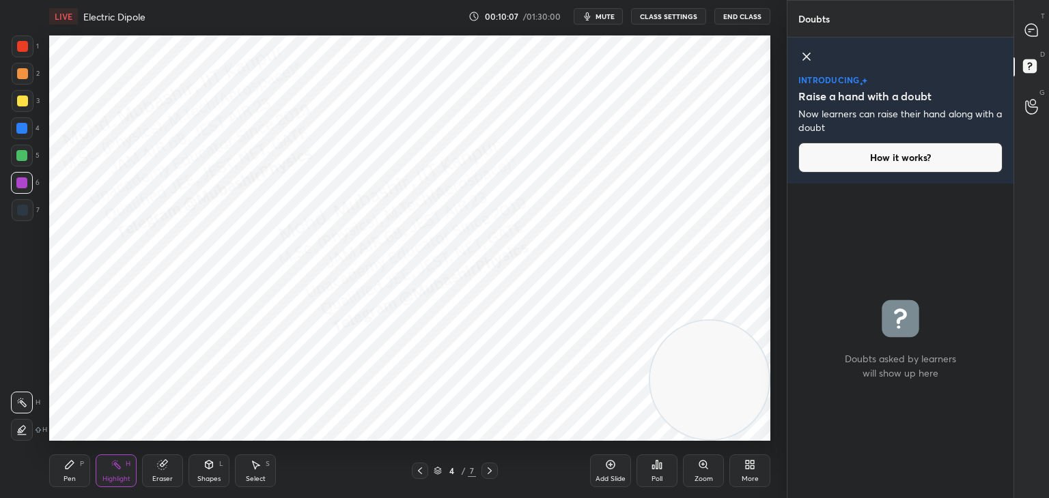
drag, startPoint x: 808, startPoint y: 53, endPoint x: 944, endPoint y: 50, distance: 135.9
click at [808, 53] on icon at bounding box center [806, 56] width 16 height 16
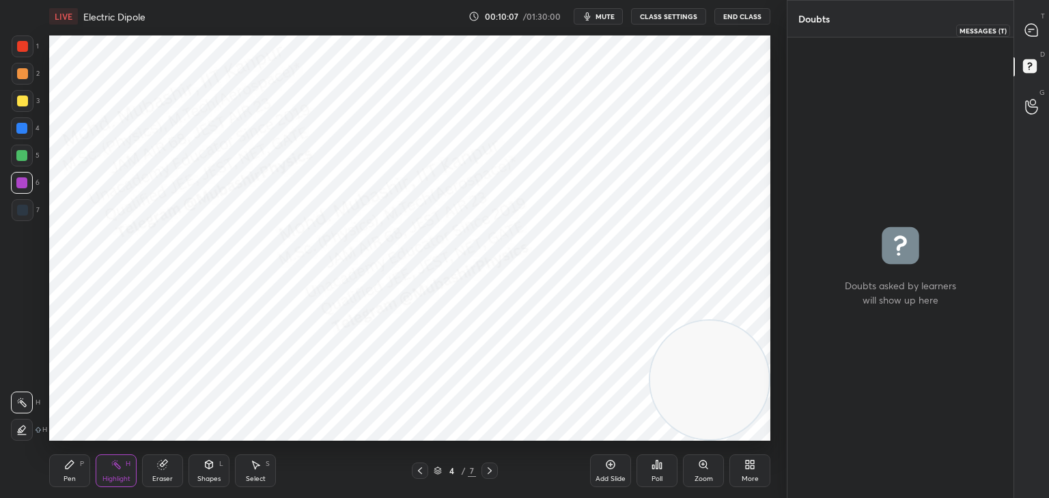
click at [1030, 33] on icon at bounding box center [1031, 30] width 14 height 14
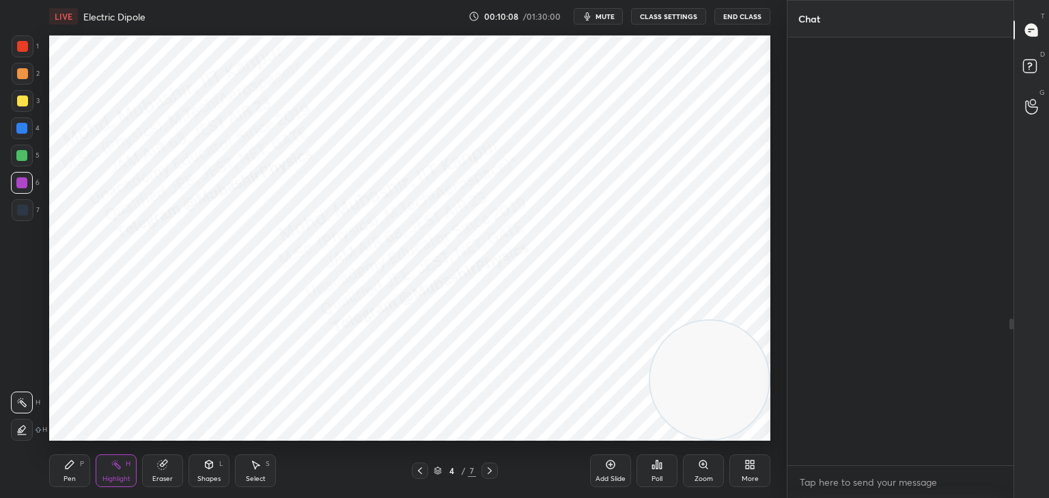
scroll to position [424, 222]
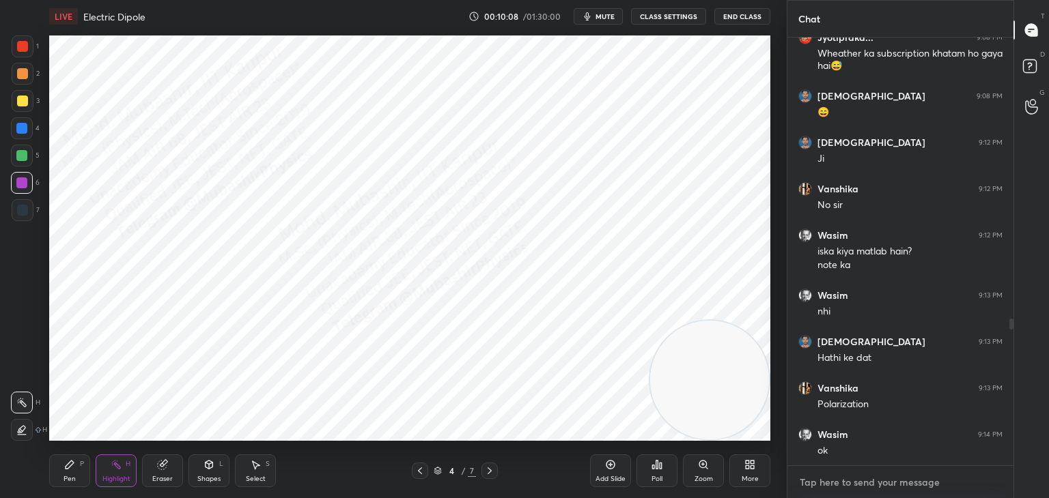
click at [884, 479] on textarea at bounding box center [900, 483] width 204 height 22
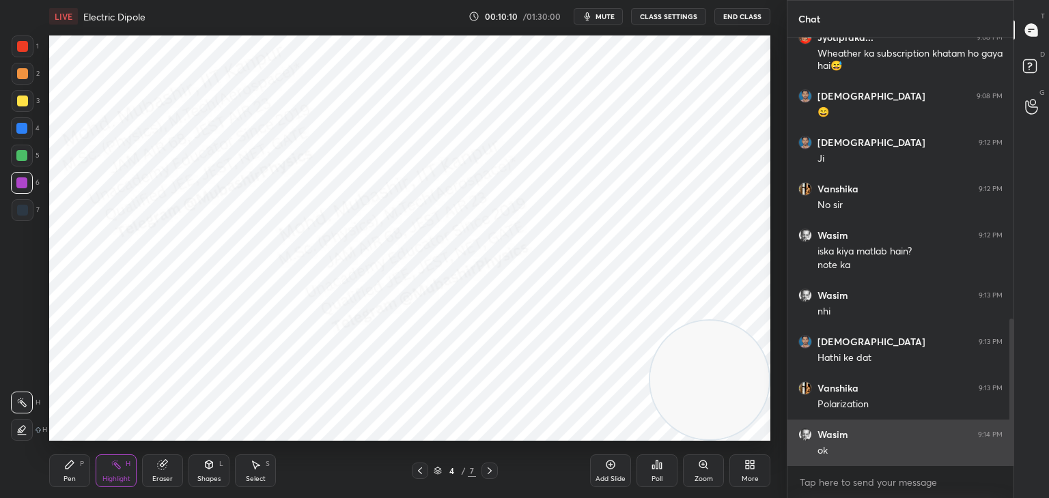
drag, startPoint x: 1008, startPoint y: 325, endPoint x: 987, endPoint y: 419, distance: 96.7
click at [1008, 399] on div at bounding box center [1009, 252] width 8 height 428
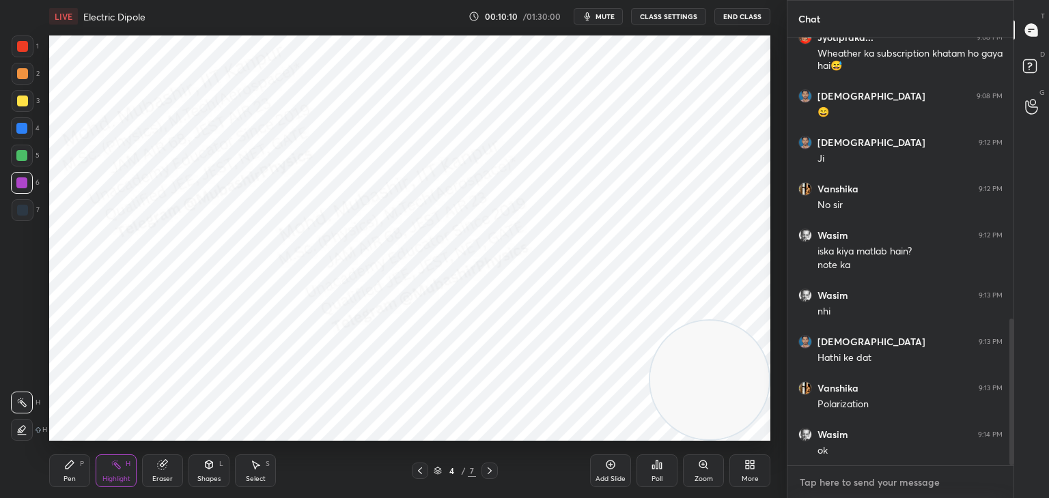
click at [909, 486] on textarea at bounding box center [900, 483] width 204 height 22
click at [76, 471] on div "Pen P" at bounding box center [69, 471] width 41 height 33
drag, startPoint x: 19, startPoint y: 132, endPoint x: 31, endPoint y: 138, distance: 13.1
click at [20, 131] on div at bounding box center [21, 128] width 11 height 11
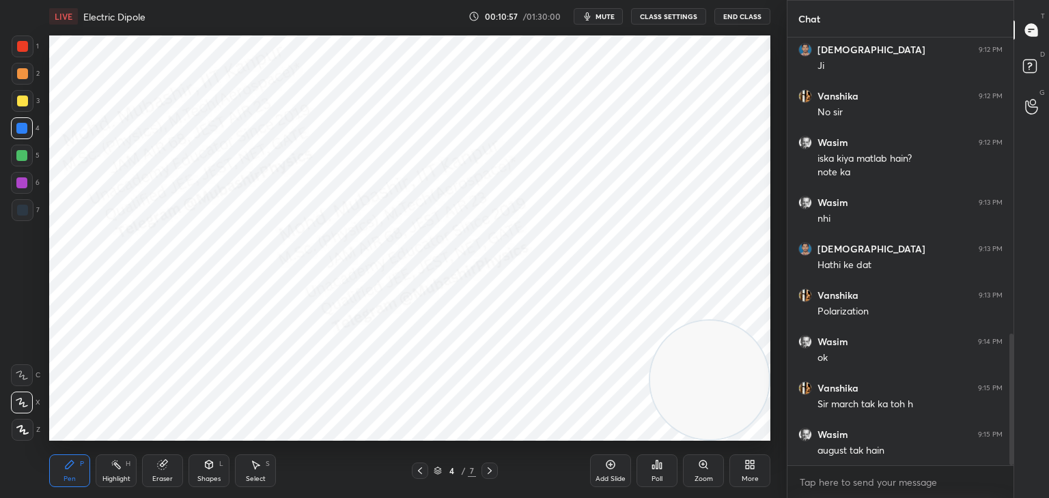
scroll to position [963, 0]
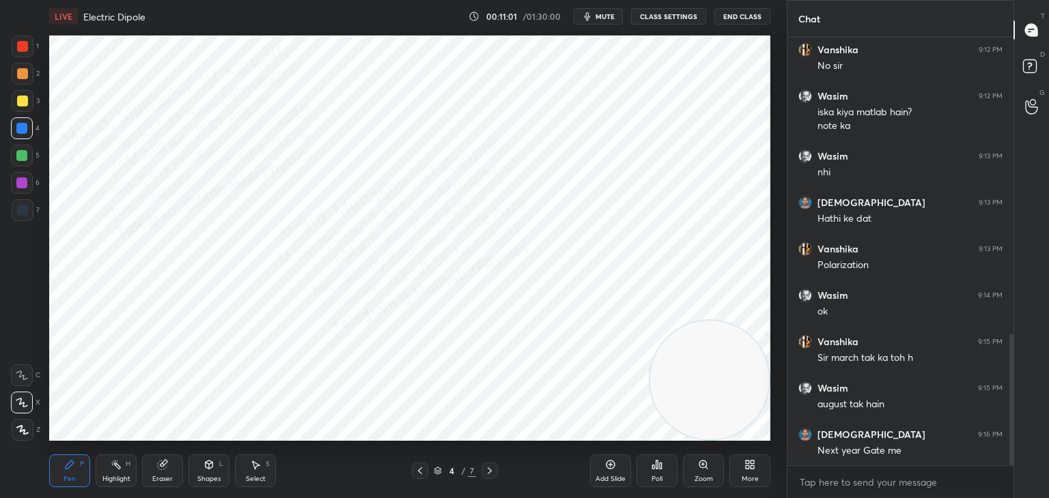
click at [197, 477] on div "Shapes" at bounding box center [208, 479] width 23 height 7
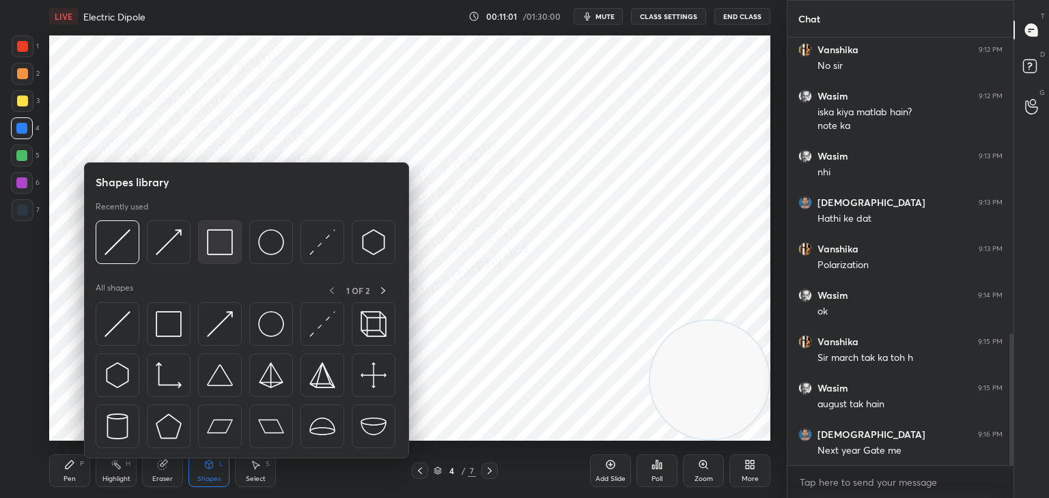
click at [221, 258] on div at bounding box center [220, 243] width 44 height 44
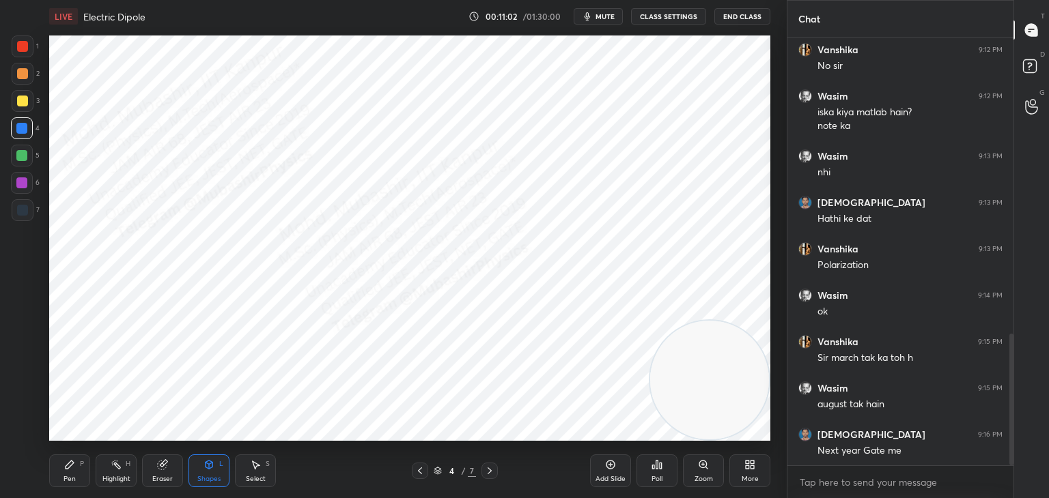
drag, startPoint x: 17, startPoint y: 209, endPoint x: 42, endPoint y: 192, distance: 29.9
click at [17, 208] on div at bounding box center [22, 210] width 11 height 11
click at [66, 471] on div "Pen P" at bounding box center [69, 471] width 41 height 33
click at [20, 105] on div at bounding box center [22, 101] width 11 height 11
drag, startPoint x: 20, startPoint y: 50, endPoint x: 39, endPoint y: 61, distance: 22.4
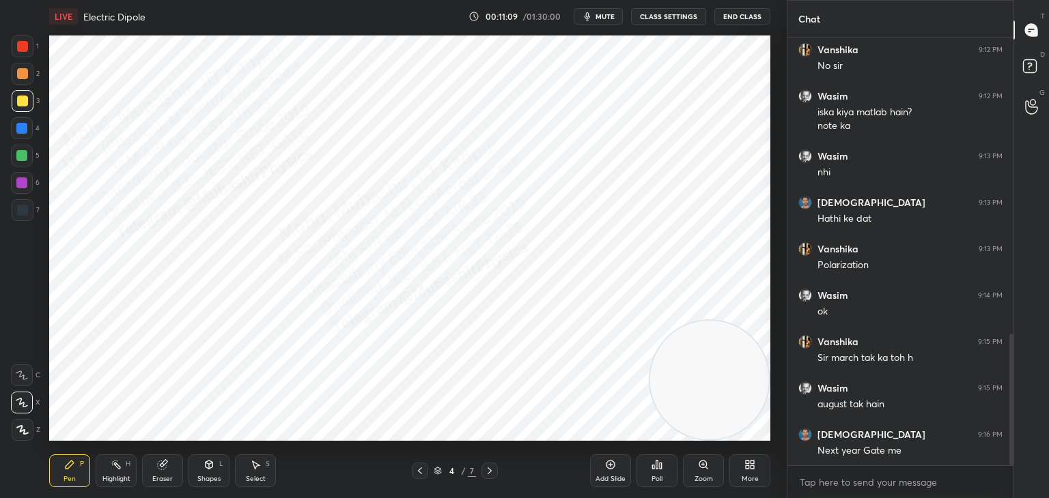
click at [23, 51] on div at bounding box center [22, 46] width 11 height 11
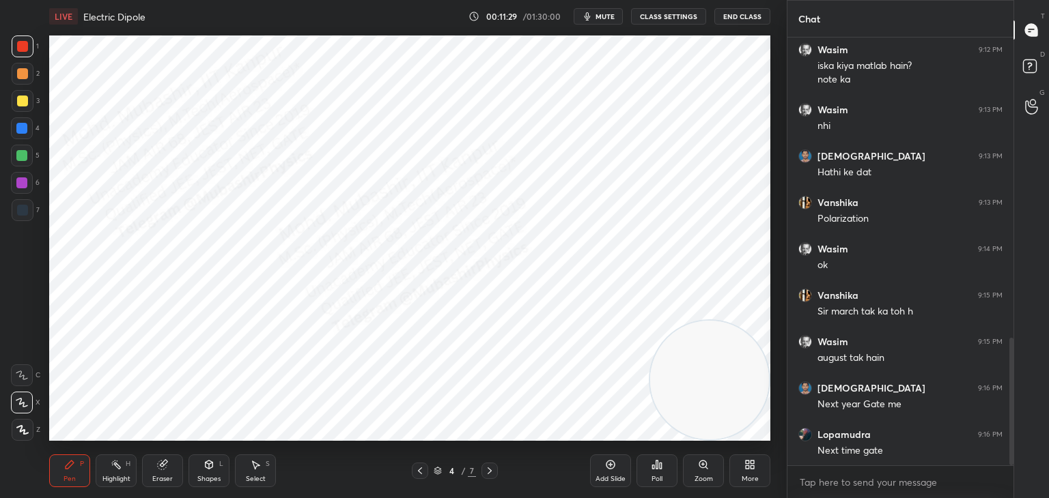
click at [120, 467] on icon at bounding box center [116, 465] width 11 height 11
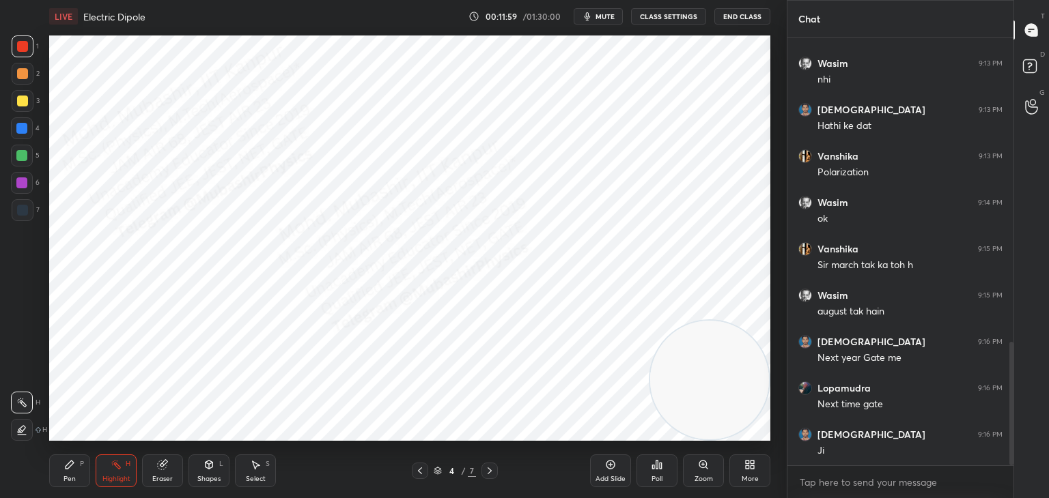
scroll to position [1102, 0]
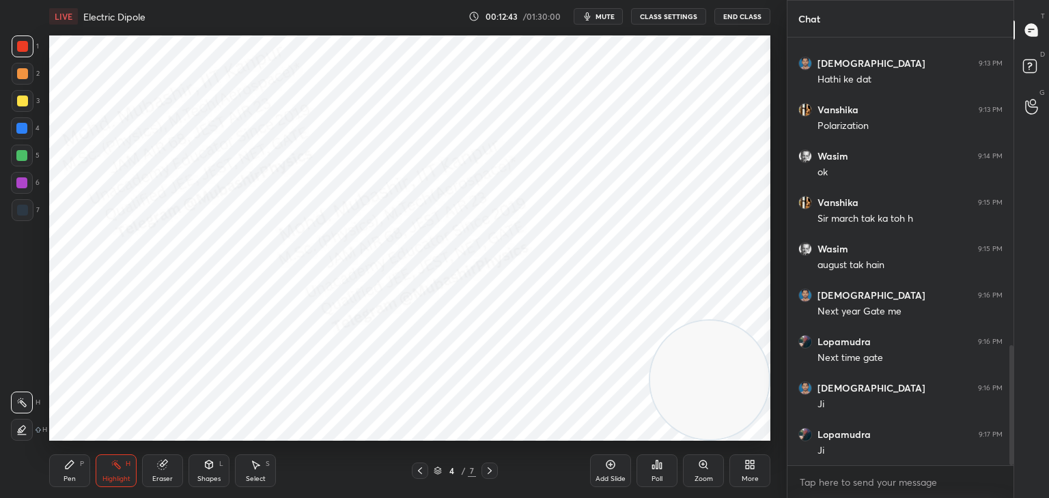
click at [491, 468] on icon at bounding box center [489, 471] width 11 height 11
click at [208, 474] on div "Shapes L" at bounding box center [208, 471] width 41 height 33
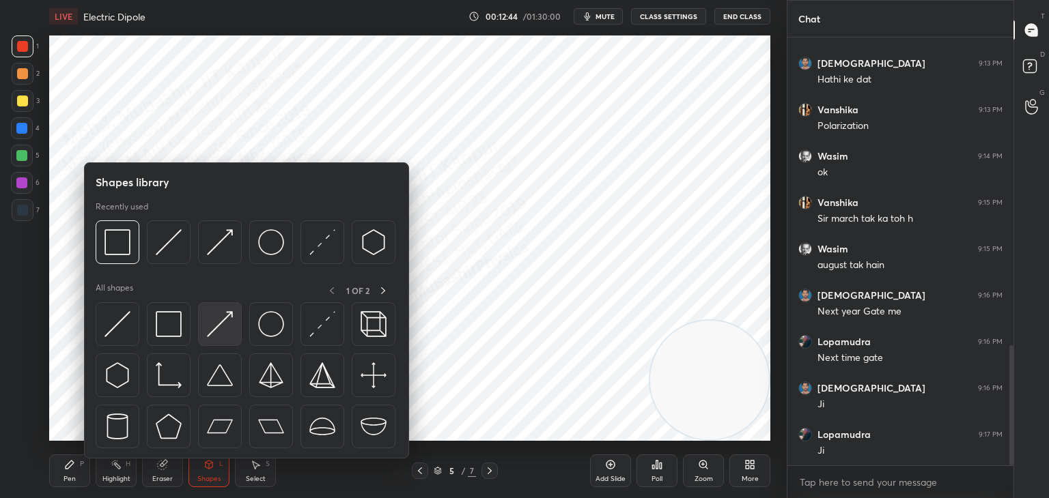
click at [214, 324] on img at bounding box center [220, 324] width 26 height 26
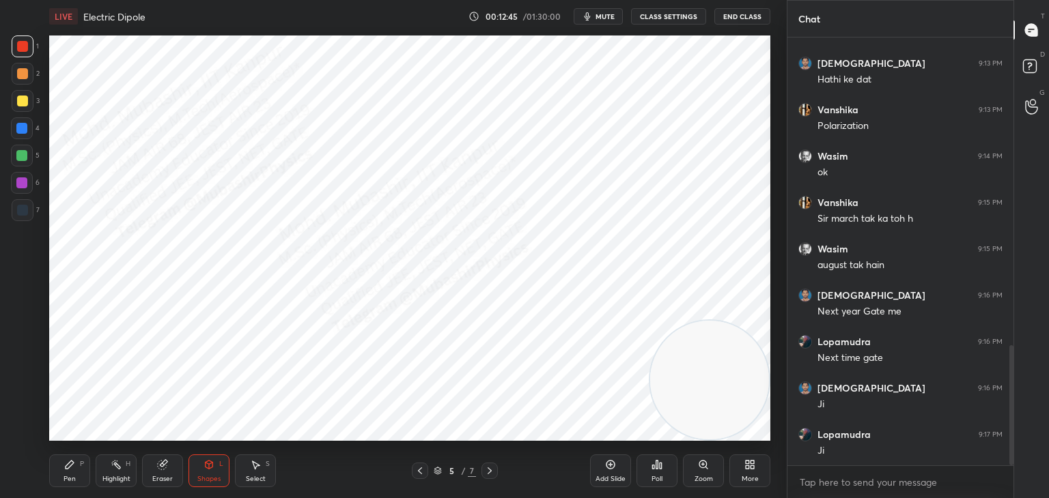
click at [22, 202] on div at bounding box center [23, 210] width 22 height 22
click at [68, 473] on div "Pen P" at bounding box center [69, 471] width 41 height 33
drag, startPoint x: 23, startPoint y: 127, endPoint x: 48, endPoint y: 154, distance: 37.7
click at [24, 131] on div at bounding box center [21, 128] width 11 height 11
drag, startPoint x: 20, startPoint y: 212, endPoint x: 32, endPoint y: 211, distance: 12.3
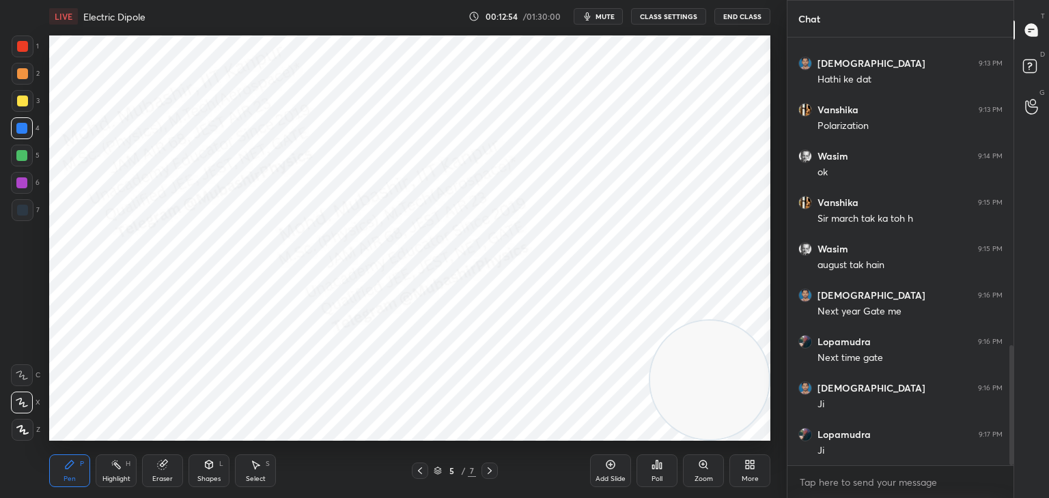
click at [20, 211] on div at bounding box center [22, 210] width 11 height 11
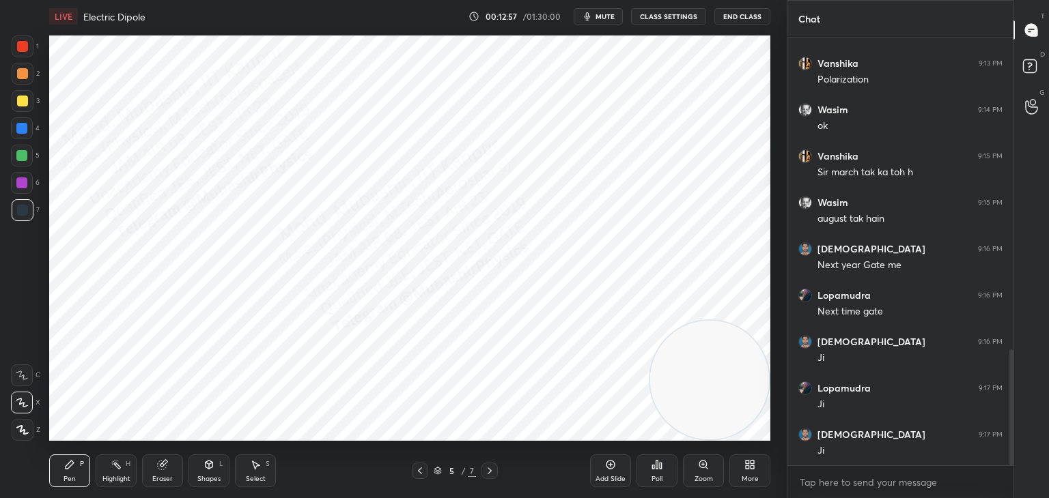
click at [17, 47] on div at bounding box center [22, 46] width 11 height 11
click at [25, 88] on div "2" at bounding box center [26, 76] width 28 height 27
click at [23, 137] on div at bounding box center [22, 128] width 22 height 22
drag, startPoint x: 27, startPoint y: 165, endPoint x: 48, endPoint y: 164, distance: 21.2
click at [25, 164] on div at bounding box center [22, 156] width 22 height 22
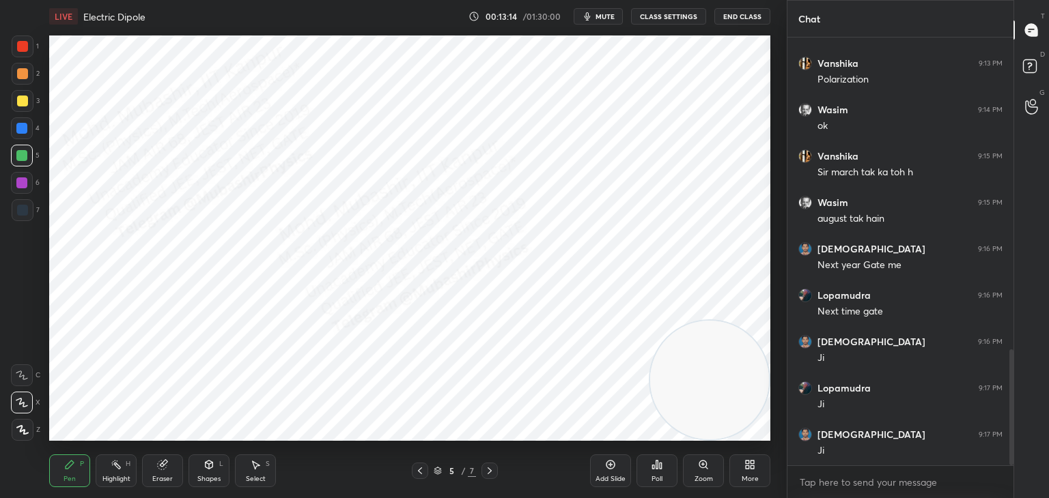
drag, startPoint x: 253, startPoint y: 474, endPoint x: 263, endPoint y: 441, distance: 34.1
click at [252, 470] on div "Select S" at bounding box center [255, 471] width 41 height 33
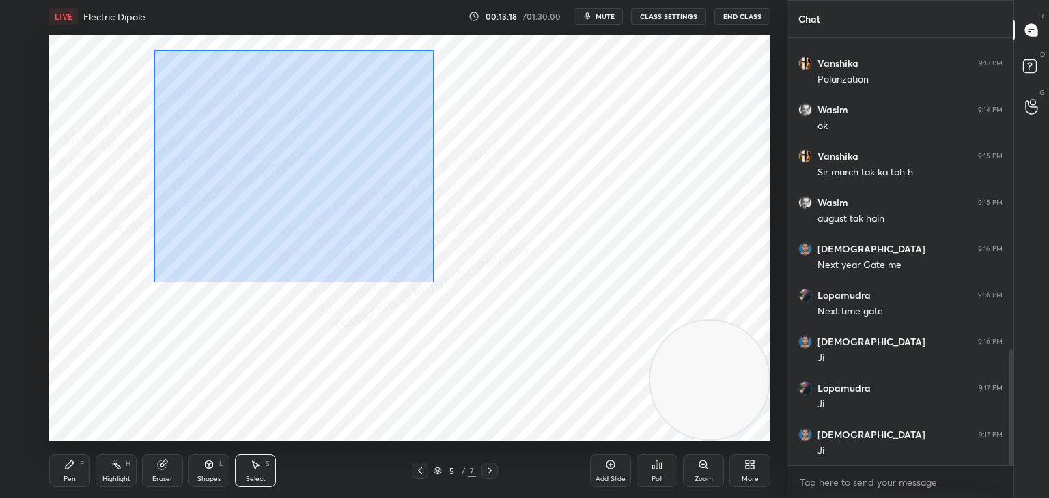
drag, startPoint x: 154, startPoint y: 50, endPoint x: 434, endPoint y: 283, distance: 364.1
click at [434, 283] on div "0 ° Undo Copy Duplicate Duplicate to new slide Delete" at bounding box center [409, 239] width 721 height 406
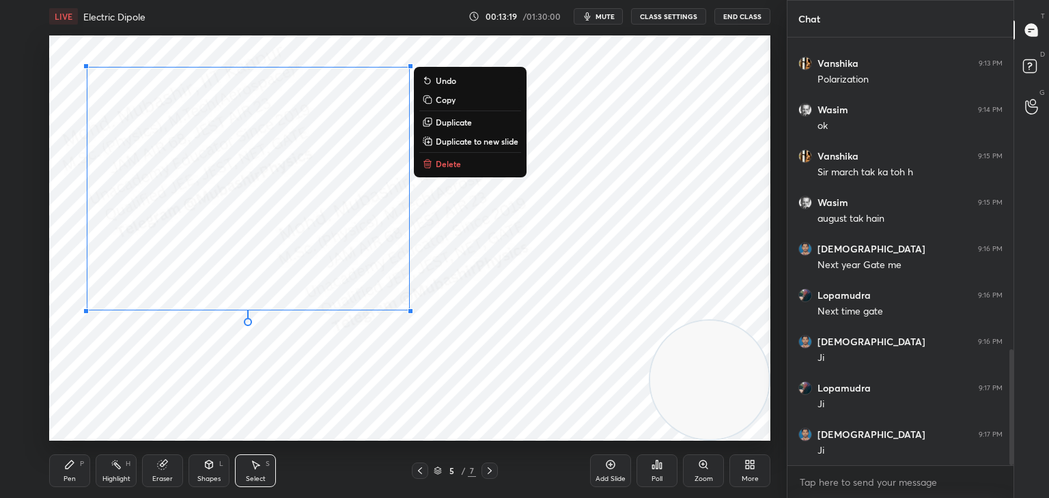
click at [454, 102] on p "Copy" at bounding box center [446, 99] width 20 height 11
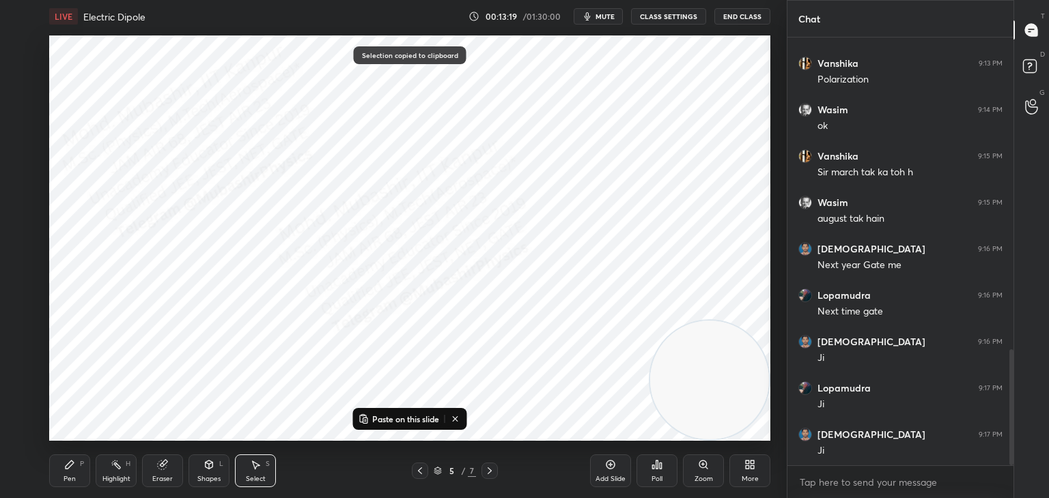
click at [496, 465] on div at bounding box center [489, 471] width 16 height 16
click at [432, 419] on p "Paste on this slide" at bounding box center [405, 419] width 67 height 11
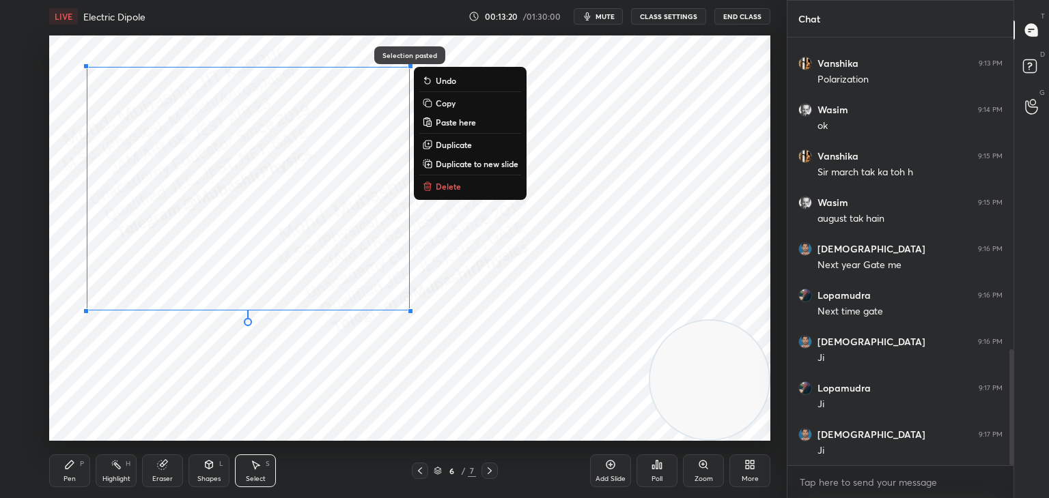
click at [372, 400] on div "0 ° Undo Copy Paste here Duplicate Duplicate to new slide Delete" at bounding box center [409, 239] width 721 height 406
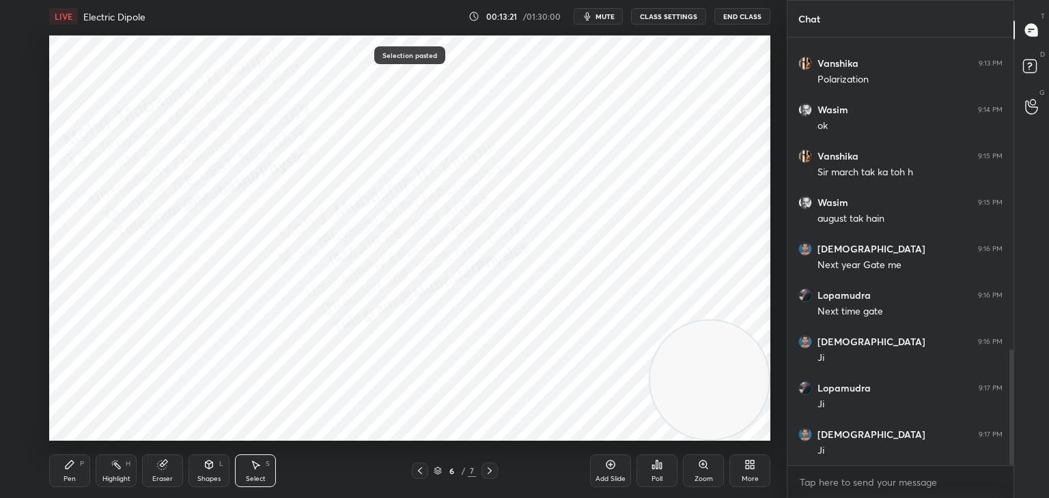
click at [420, 468] on icon at bounding box center [419, 471] width 11 height 11
drag, startPoint x: 71, startPoint y: 464, endPoint x: 79, endPoint y: 464, distance: 7.5
click at [68, 464] on icon at bounding box center [70, 465] width 8 height 8
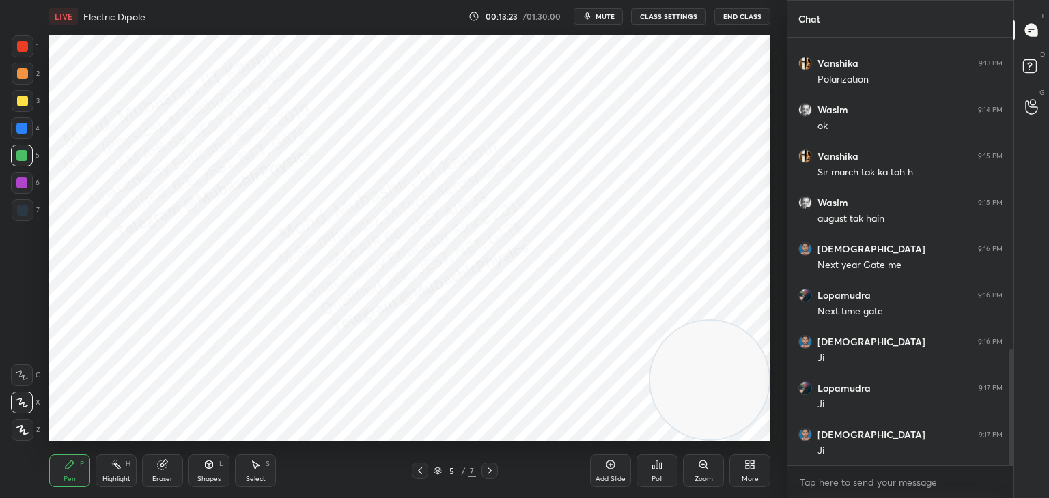
click at [416, 474] on icon at bounding box center [419, 471] width 11 height 11
click at [490, 475] on icon at bounding box center [489, 471] width 11 height 11
click at [18, 130] on div at bounding box center [21, 128] width 11 height 11
drag, startPoint x: 664, startPoint y: 378, endPoint x: 79, endPoint y: 367, distance: 585.9
click at [36, 388] on div "1 2 3 4 5 6 7 C X Z C X Z E E Erase all H H LIVE Electric Dipole 00:13:26 / 01:…" at bounding box center [388, 249] width 776 height 498
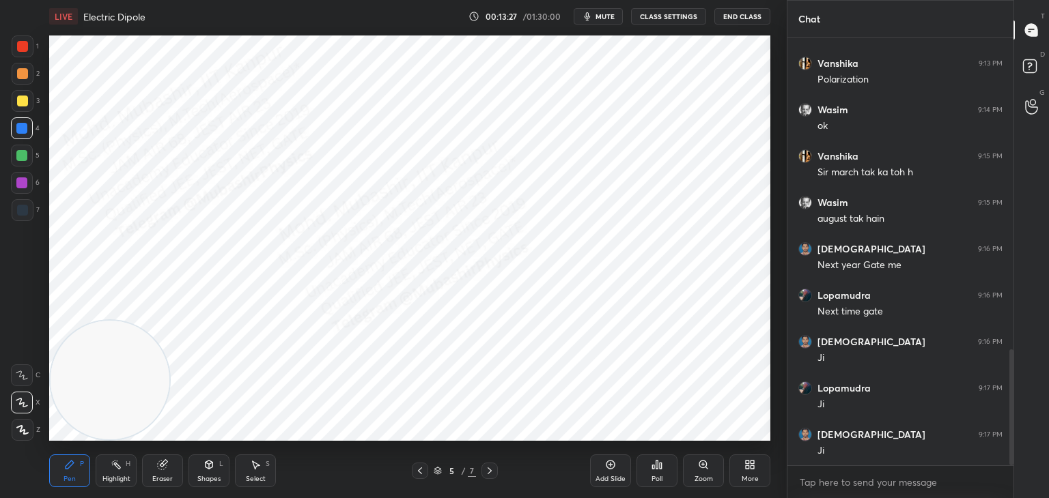
click at [113, 468] on icon at bounding box center [116, 465] width 11 height 11
click at [602, 15] on span "mute" at bounding box center [604, 17] width 19 height 10
click at [602, 15] on span "unmute" at bounding box center [603, 17] width 29 height 10
click at [602, 14] on span "mute" at bounding box center [604, 17] width 19 height 10
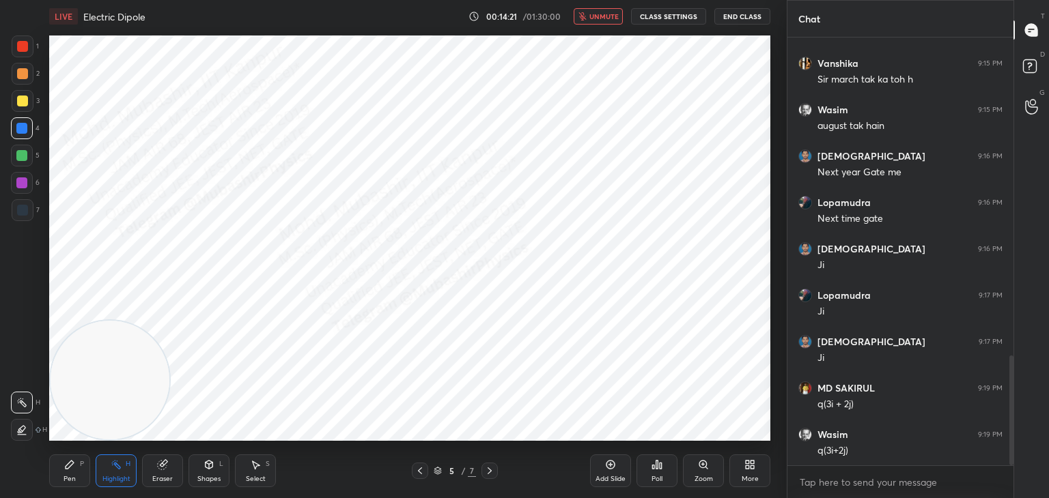
scroll to position [1288, 0]
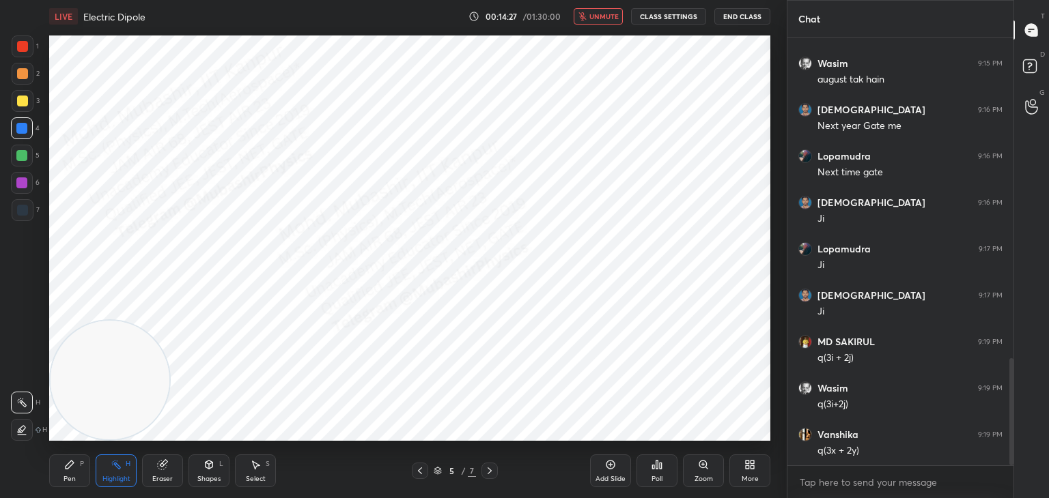
click at [204, 472] on div "Shapes L" at bounding box center [208, 471] width 41 height 33
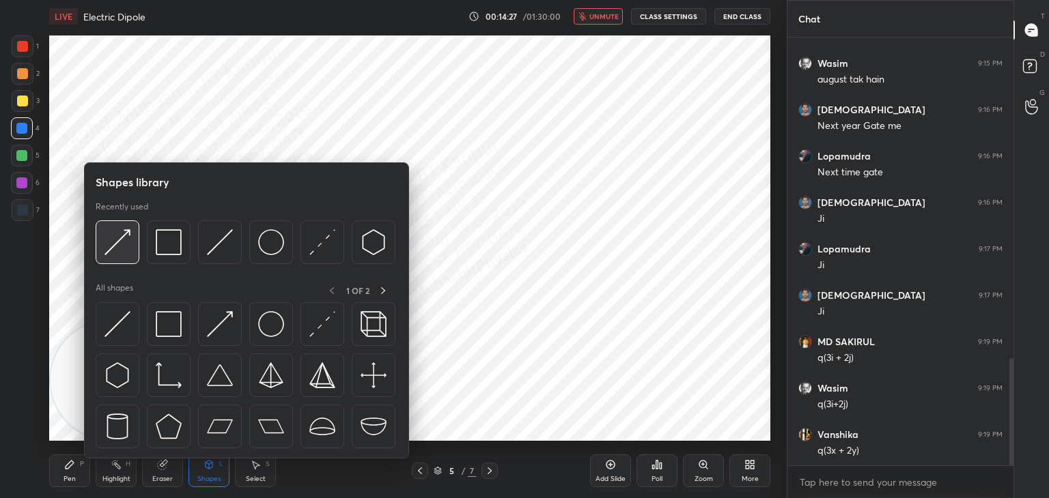
click at [98, 252] on div at bounding box center [118, 243] width 44 height 44
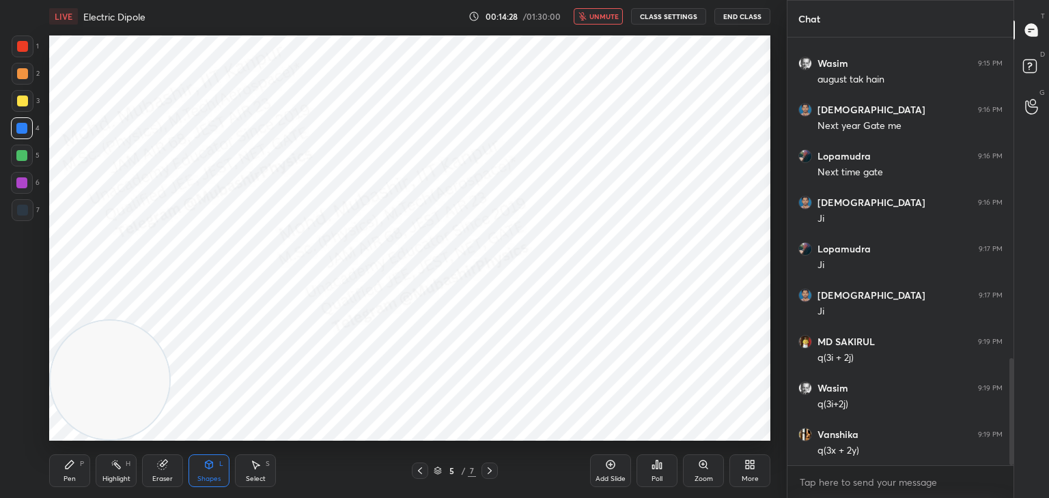
drag, startPoint x: 23, startPoint y: 104, endPoint x: 29, endPoint y: 107, distance: 7.1
click at [22, 102] on div at bounding box center [22, 101] width 11 height 11
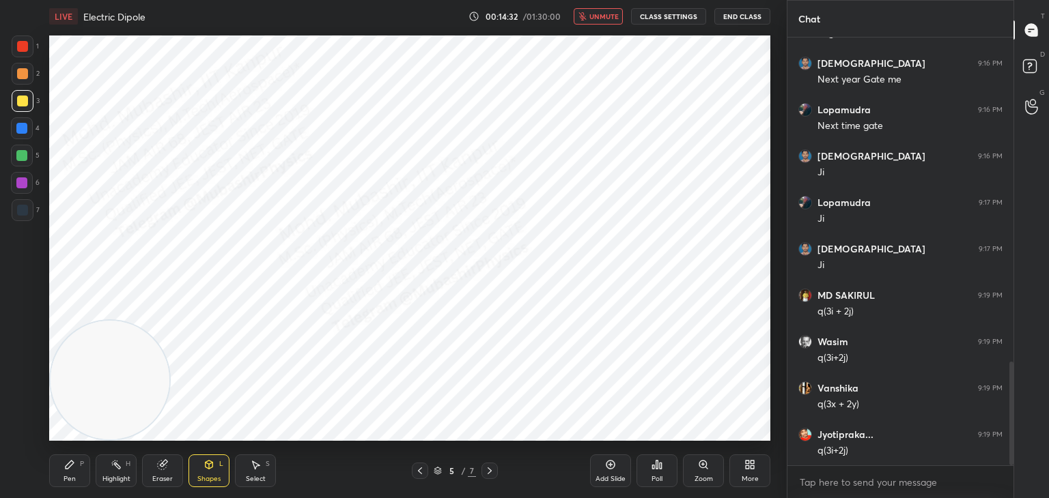
click at [95, 380] on video at bounding box center [110, 380] width 119 height 119
click at [74, 473] on div "Pen P" at bounding box center [69, 471] width 41 height 33
click at [28, 76] on div at bounding box center [23, 74] width 22 height 22
click at [597, 17] on span "unmute" at bounding box center [603, 17] width 29 height 10
click at [16, 130] on div at bounding box center [22, 128] width 22 height 22
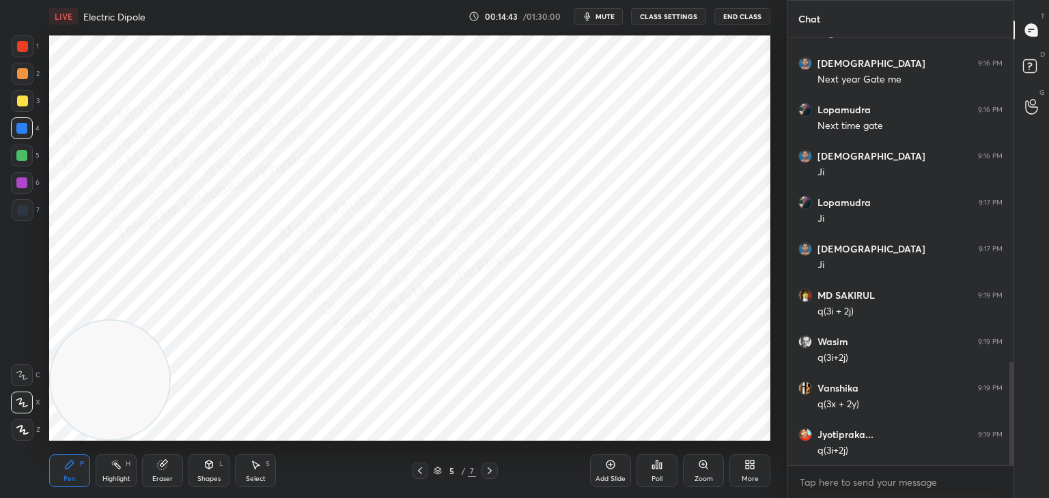
scroll to position [1381, 0]
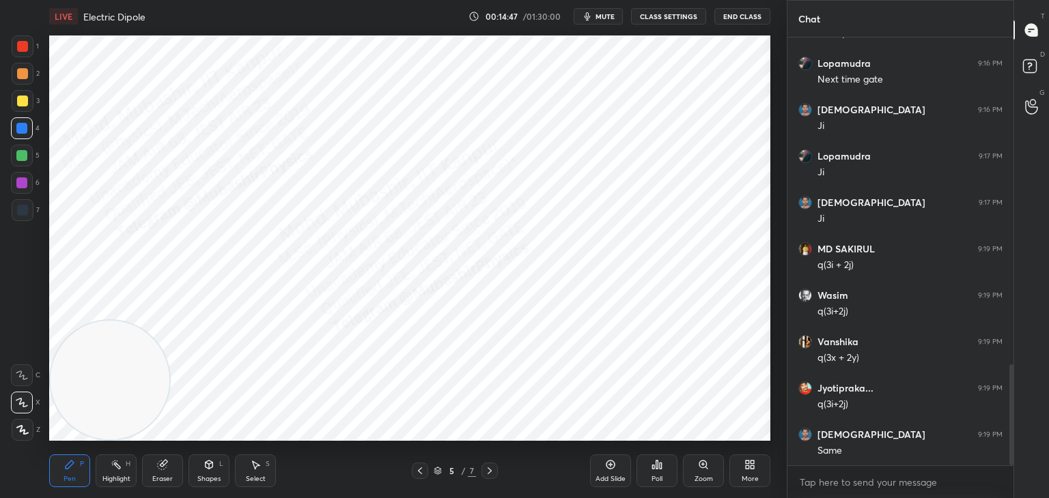
click at [125, 471] on div "Highlight H" at bounding box center [116, 471] width 41 height 33
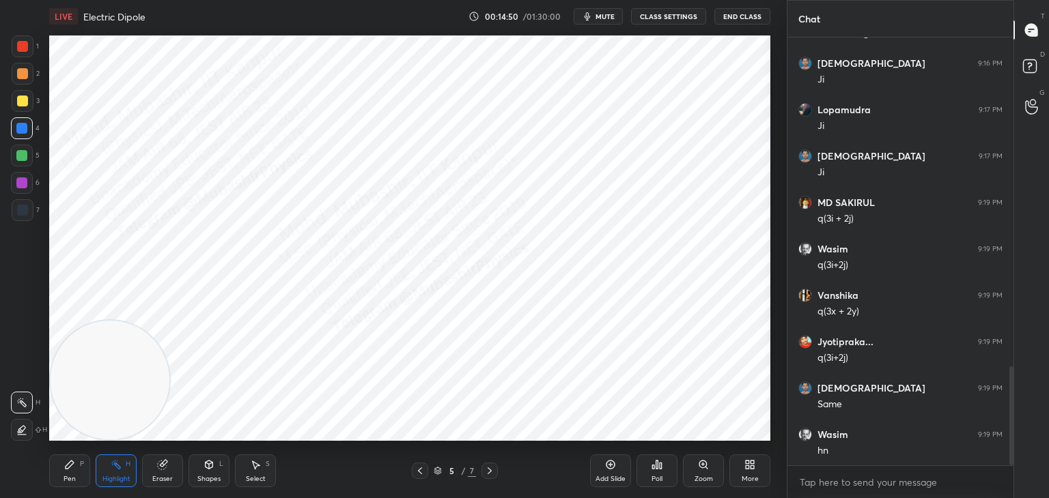
drag, startPoint x: 74, startPoint y: 472, endPoint x: 60, endPoint y: 457, distance: 20.8
click at [68, 475] on div "Pen P" at bounding box center [69, 471] width 41 height 33
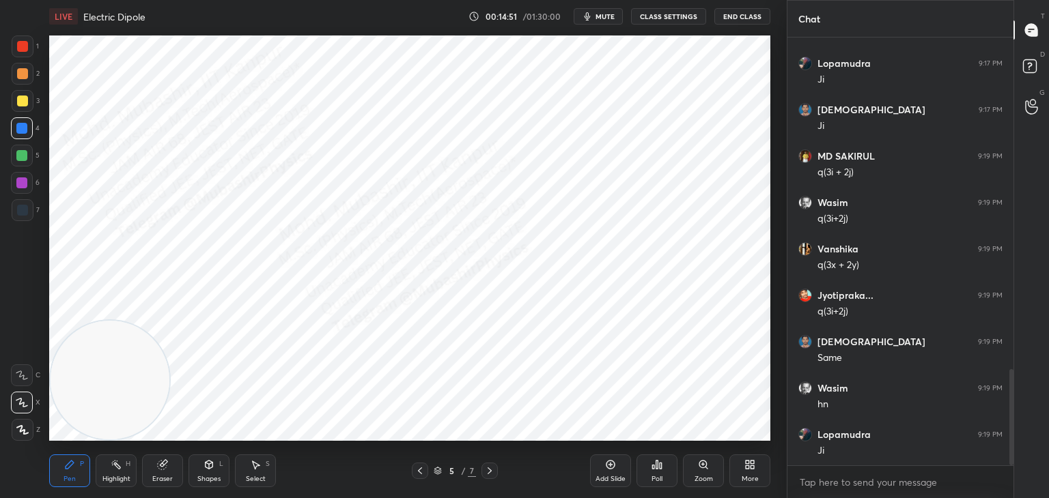
drag, startPoint x: 15, startPoint y: 219, endPoint x: 44, endPoint y: 220, distance: 28.7
click at [17, 214] on div at bounding box center [23, 210] width 22 height 22
click at [23, 187] on div at bounding box center [21, 183] width 11 height 11
click at [490, 470] on icon at bounding box center [489, 471] width 4 height 7
drag, startPoint x: 610, startPoint y: 15, endPoint x: 602, endPoint y: 18, distance: 8.6
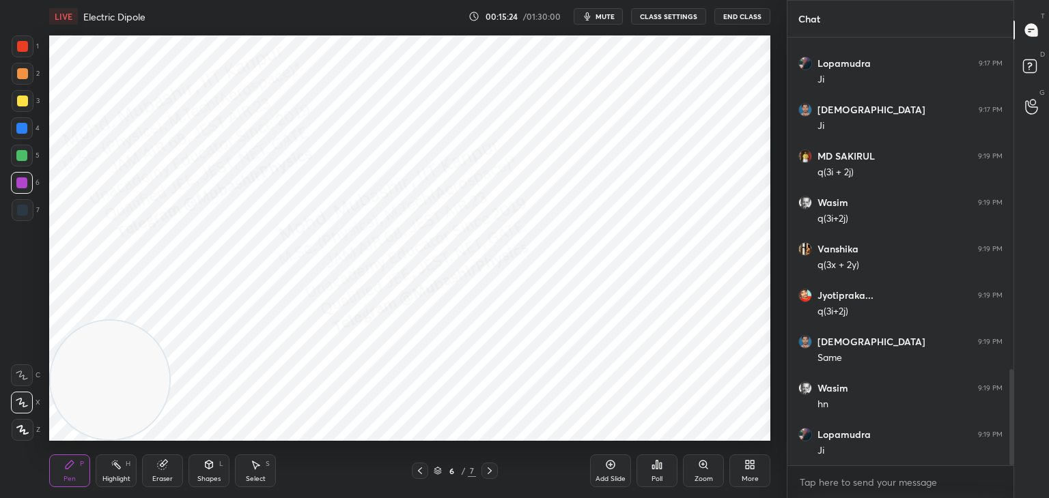
click at [609, 14] on span "mute" at bounding box center [604, 17] width 19 height 10
click at [604, 14] on span "unmute" at bounding box center [603, 17] width 29 height 10
click at [601, 14] on span "mute" at bounding box center [604, 17] width 19 height 10
drag, startPoint x: 255, startPoint y: 466, endPoint x: 168, endPoint y: 326, distance: 164.6
click at [255, 466] on icon at bounding box center [257, 466] width 8 height 8
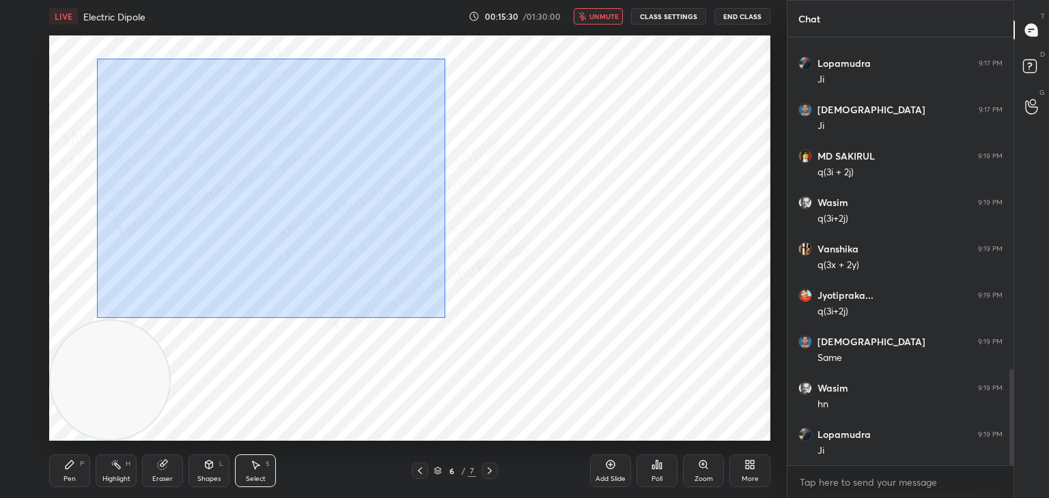
drag, startPoint x: 102, startPoint y: 68, endPoint x: 433, endPoint y: 291, distance: 399.0
click at [441, 313] on div "0 ° Undo Copy Paste here Duplicate Duplicate to new slide Delete" at bounding box center [409, 239] width 721 height 406
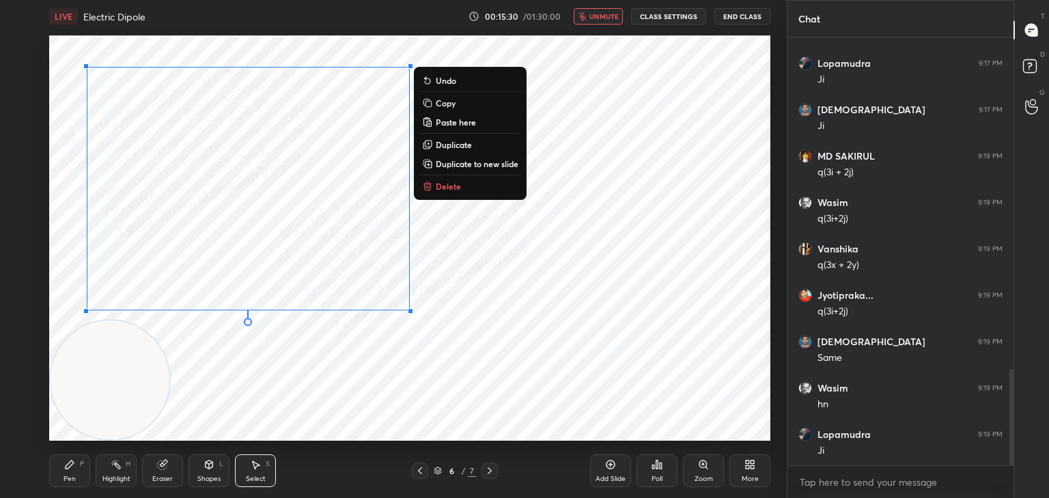
drag, startPoint x: 444, startPoint y: 105, endPoint x: 451, endPoint y: 227, distance: 121.8
click at [446, 105] on p "Copy" at bounding box center [446, 103] width 20 height 11
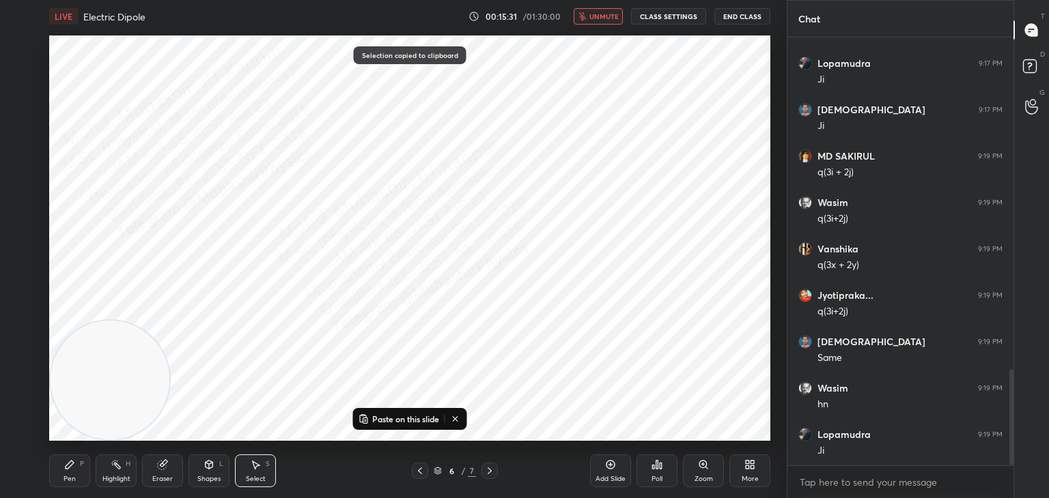
click at [490, 468] on icon at bounding box center [489, 471] width 11 height 11
click at [419, 419] on p "Paste on this slide" at bounding box center [405, 419] width 67 height 11
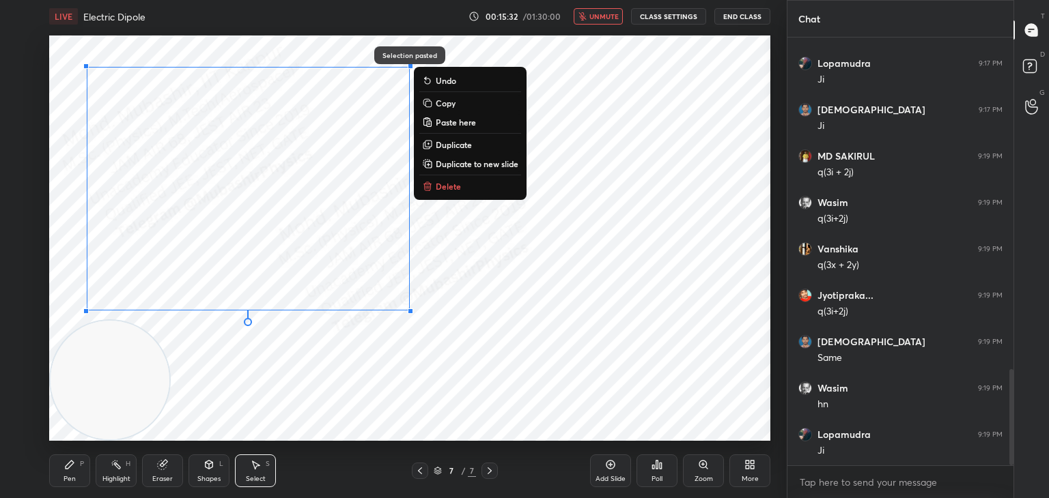
click at [487, 342] on div "0 ° Undo Copy Paste here Duplicate Duplicate to new slide Delete" at bounding box center [409, 239] width 721 height 406
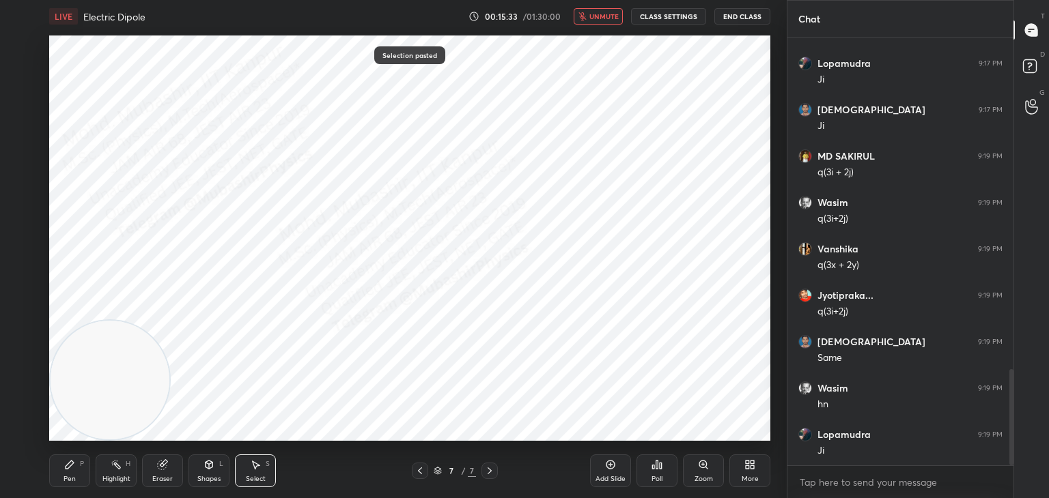
click at [412, 471] on div "7 / 7" at bounding box center [455, 471] width 270 height 16
click at [419, 466] on icon at bounding box center [419, 471] width 11 height 11
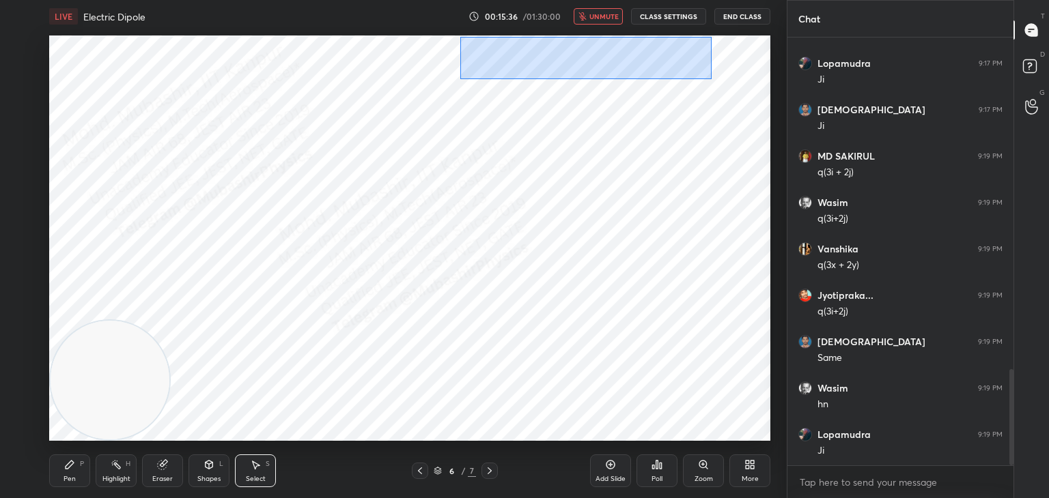
drag, startPoint x: 460, startPoint y: 37, endPoint x: 668, endPoint y: 109, distance: 220.5
click at [713, 89] on div "0 ° Undo Copy Paste here Duplicate Duplicate to new slide Delete" at bounding box center [409, 239] width 721 height 406
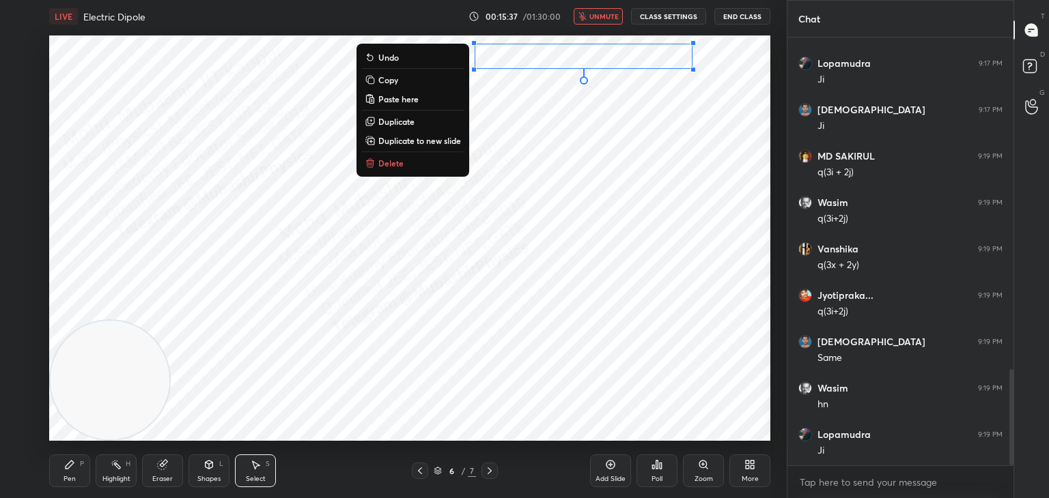
drag, startPoint x: 426, startPoint y: 78, endPoint x: 429, endPoint y: 89, distance: 11.3
click at [425, 81] on button "Copy" at bounding box center [413, 80] width 102 height 16
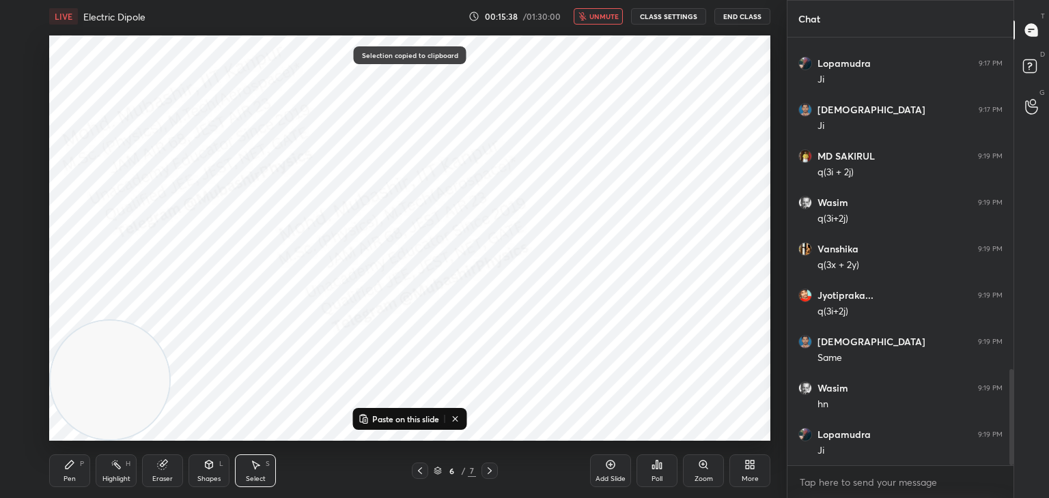
click at [493, 471] on icon at bounding box center [489, 471] width 11 height 11
click at [423, 416] on p "Paste on this slide" at bounding box center [405, 419] width 67 height 11
click at [577, 328] on div "0 ° Undo Copy Paste here Duplicate Duplicate to new slide Delete" at bounding box center [409, 239] width 721 height 406
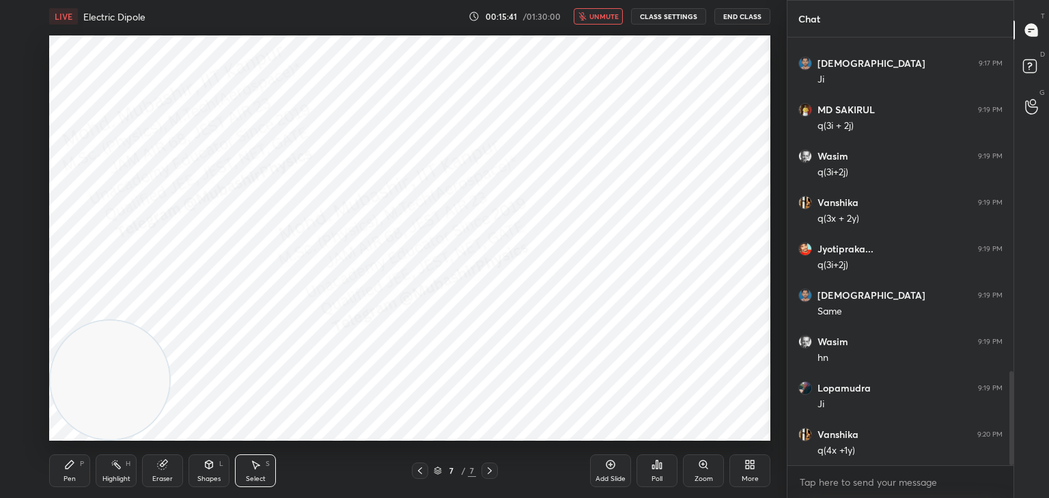
click at [418, 471] on icon at bounding box center [419, 471] width 11 height 11
drag, startPoint x: 122, startPoint y: 473, endPoint x: 249, endPoint y: 441, distance: 131.0
click at [120, 473] on div "Highlight H" at bounding box center [116, 471] width 41 height 33
click at [601, 12] on span "unmute" at bounding box center [603, 17] width 29 height 10
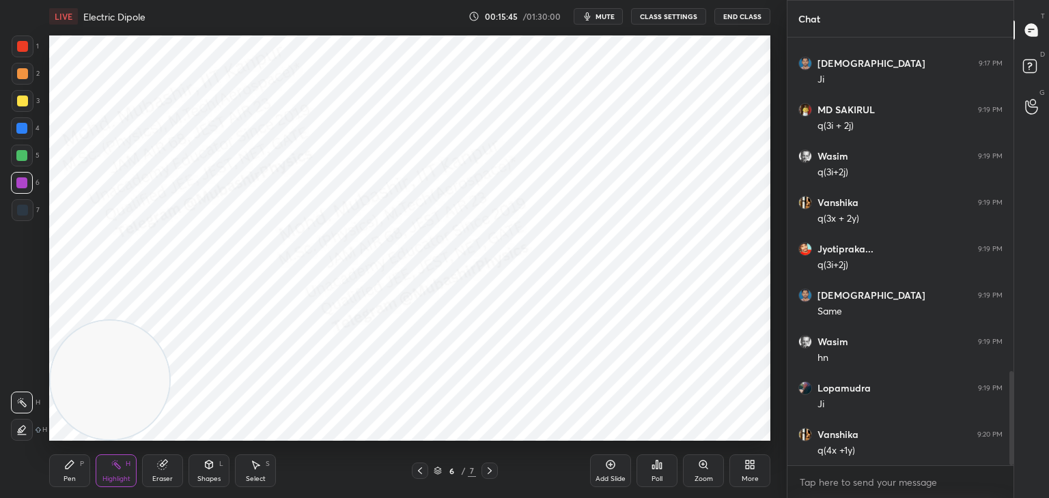
click at [602, 11] on button "mute" at bounding box center [598, 16] width 49 height 16
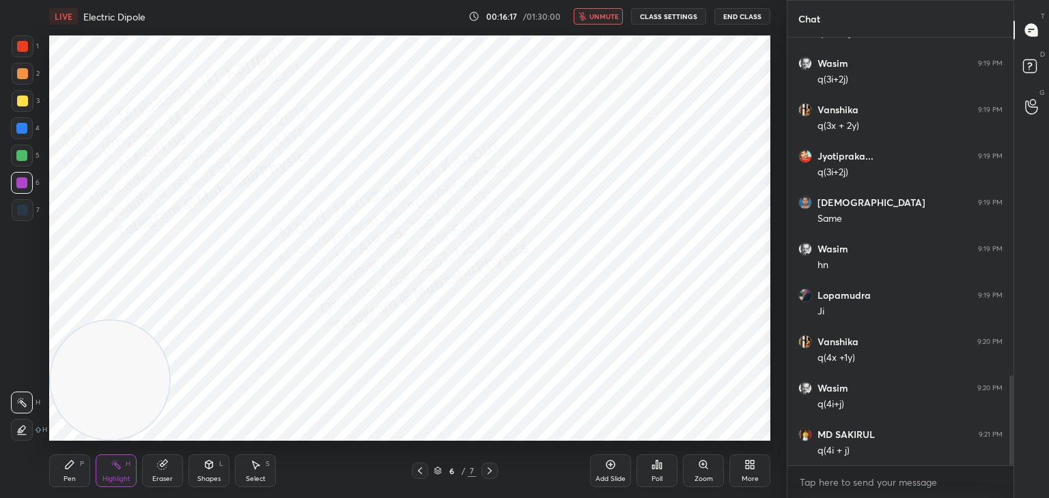
scroll to position [1659, 0]
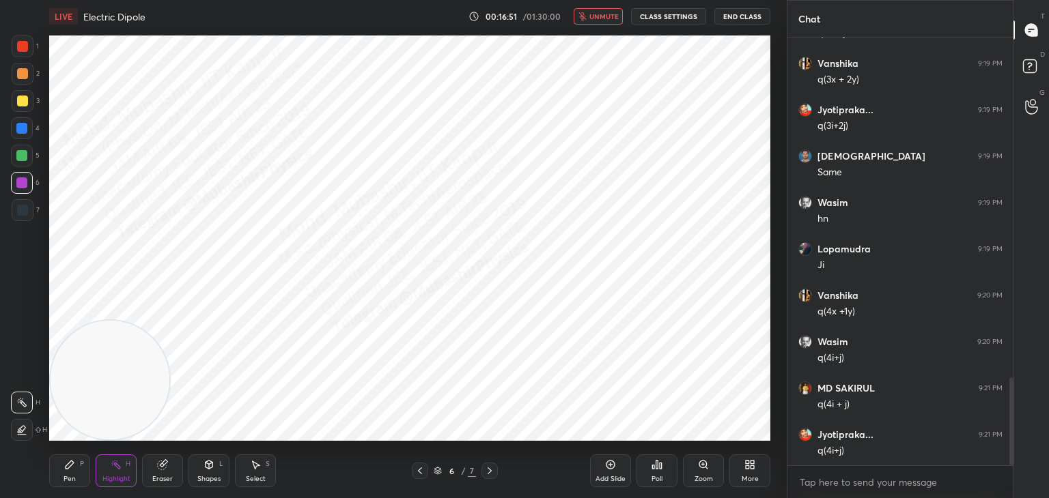
drag, startPoint x: 601, startPoint y: 10, endPoint x: 609, endPoint y: 11, distance: 8.3
click at [604, 10] on button "unmute" at bounding box center [598, 16] width 49 height 16
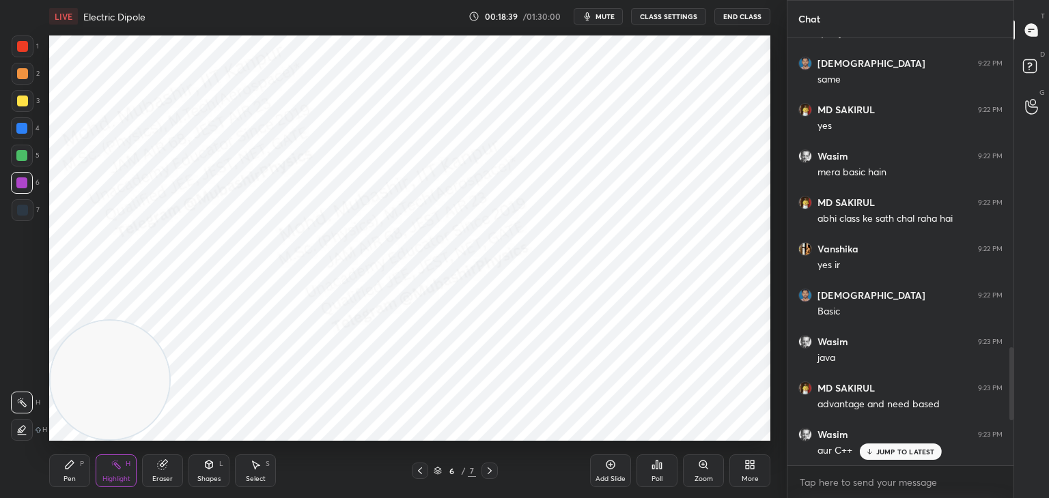
scroll to position [2123, 0]
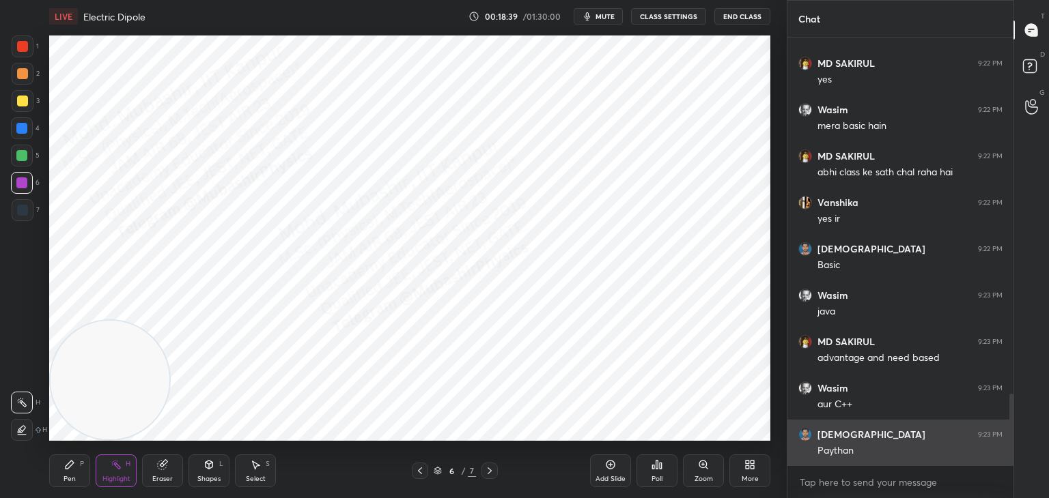
drag, startPoint x: 1008, startPoint y: 406, endPoint x: 994, endPoint y: 455, distance: 51.2
click at [1001, 459] on div "Wasim 9:19 PM q(3i+2j) [PERSON_NAME] 9:19 PM q(3x + 2y) Jyotipraka... 9:19 PM q…" at bounding box center [900, 252] width 226 height 428
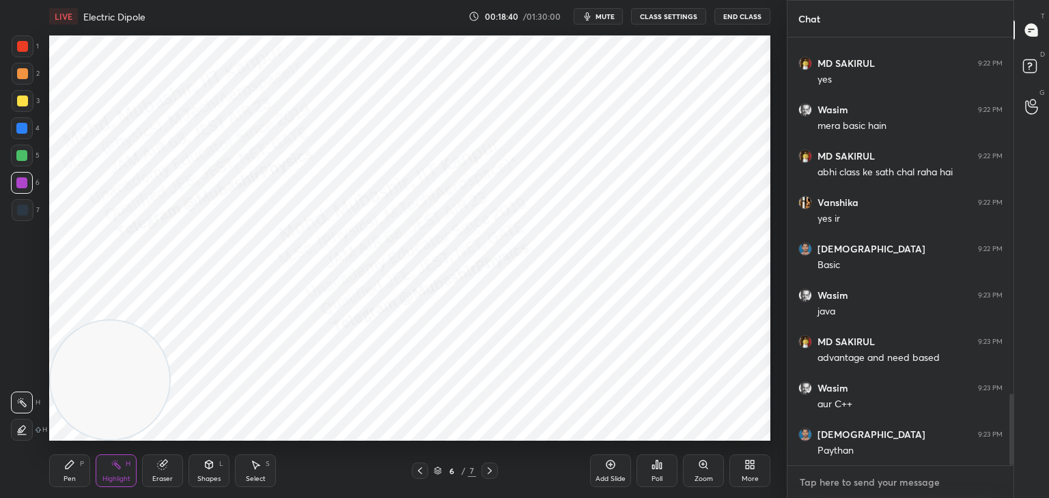
click at [923, 482] on textarea at bounding box center [900, 483] width 204 height 22
click at [886, 481] on textarea at bounding box center [900, 483] width 204 height 22
click at [68, 467] on icon at bounding box center [70, 465] width 8 height 8
drag, startPoint x: 91, startPoint y: 468, endPoint x: 110, endPoint y: 471, distance: 19.3
click at [93, 468] on div "Pen P Highlight H Eraser Shapes L Select S" at bounding box center [184, 471] width 270 height 33
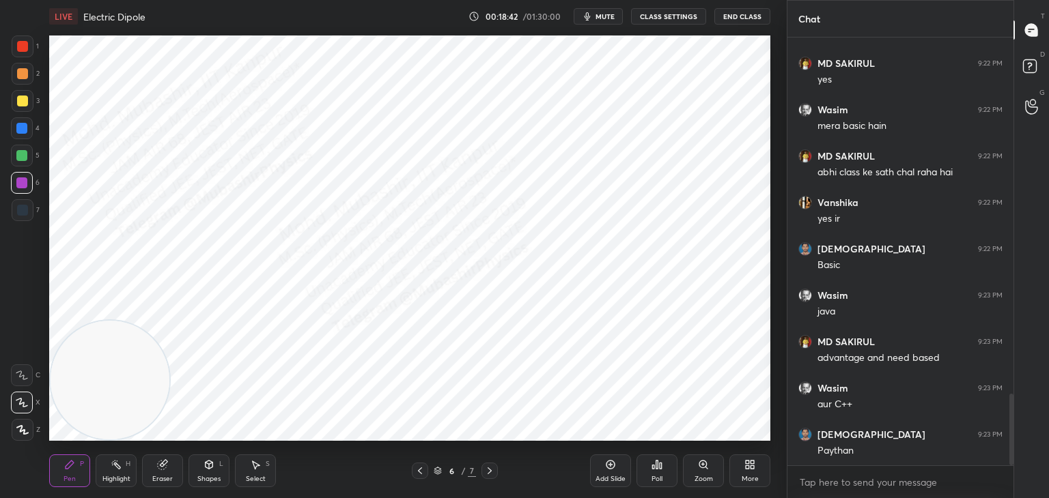
click at [112, 474] on div "Highlight H" at bounding box center [116, 471] width 41 height 33
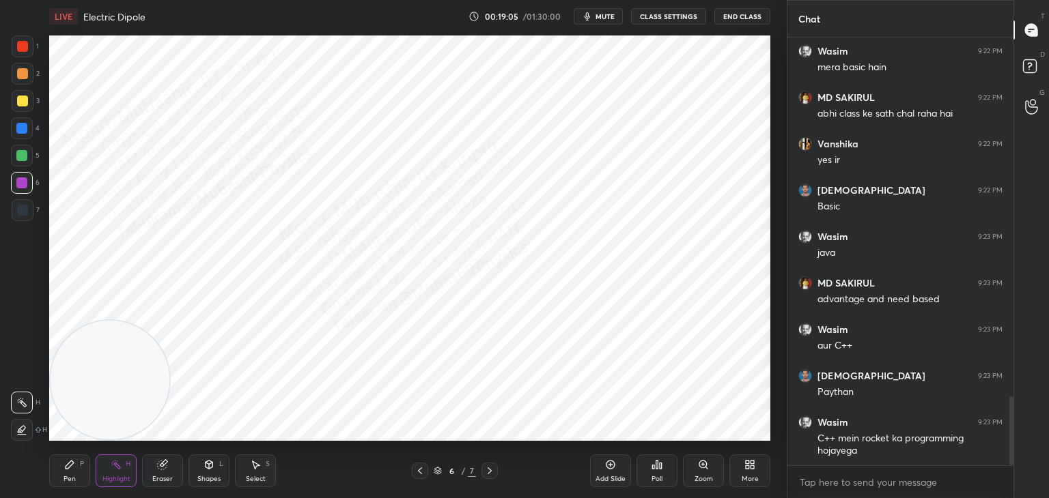
scroll to position [2229, 0]
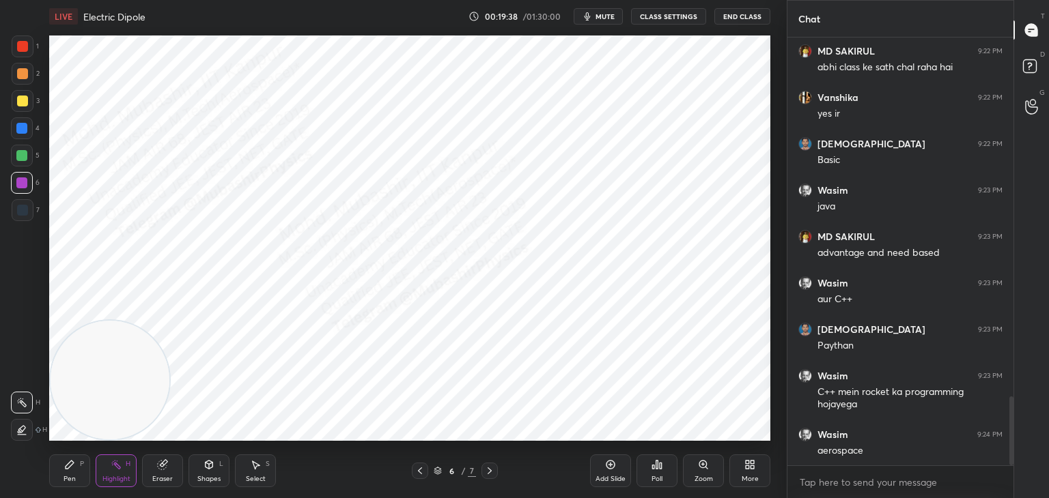
click at [486, 474] on icon at bounding box center [489, 471] width 11 height 11
drag, startPoint x: 75, startPoint y: 472, endPoint x: 87, endPoint y: 477, distance: 13.0
click at [71, 474] on div "Pen P" at bounding box center [69, 471] width 41 height 33
drag, startPoint x: 257, startPoint y: 474, endPoint x: 263, endPoint y: 454, distance: 20.5
click at [249, 473] on div "Select S" at bounding box center [255, 471] width 41 height 33
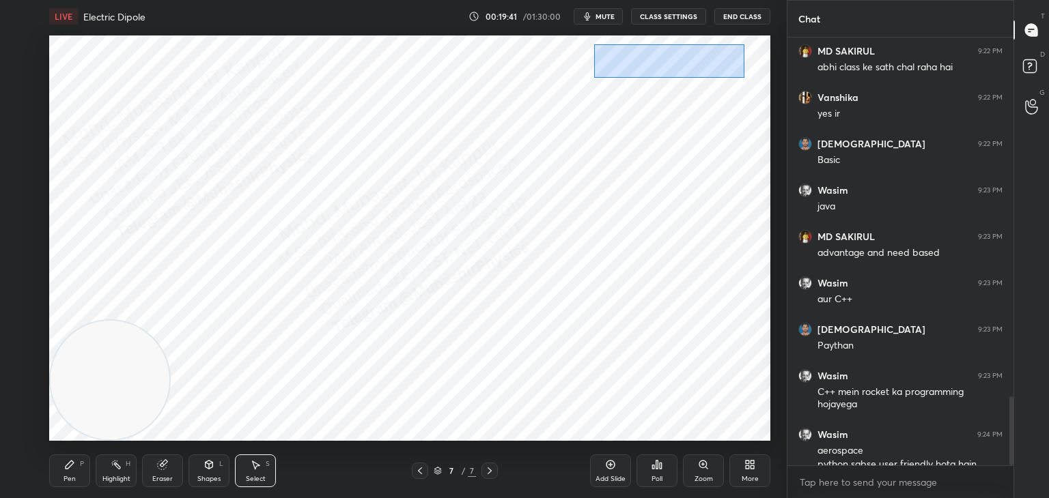
scroll to position [2242, 0]
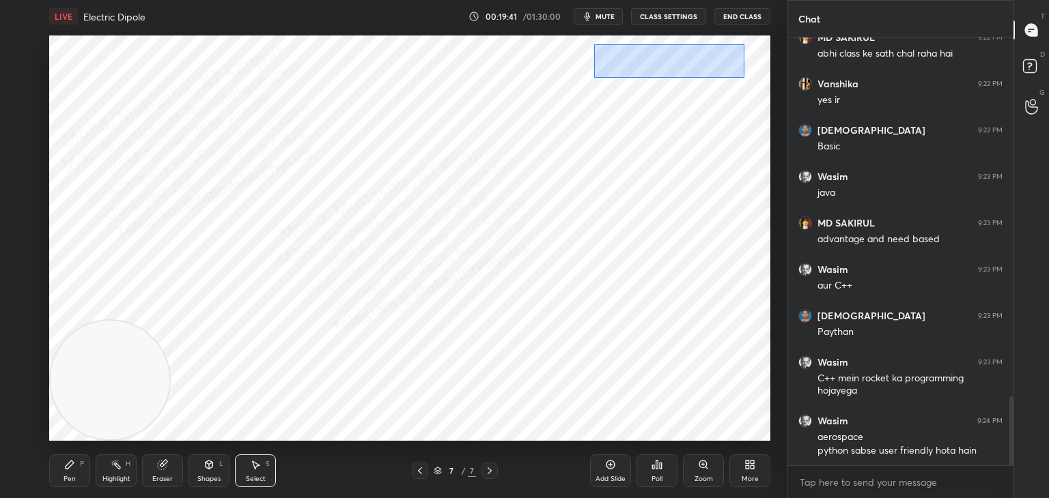
drag, startPoint x: 594, startPoint y: 42, endPoint x: 709, endPoint y: 107, distance: 131.4
click at [737, 83] on div "0 ° Undo Copy Paste here Duplicate Duplicate to new slide Delete" at bounding box center [409, 239] width 721 height 406
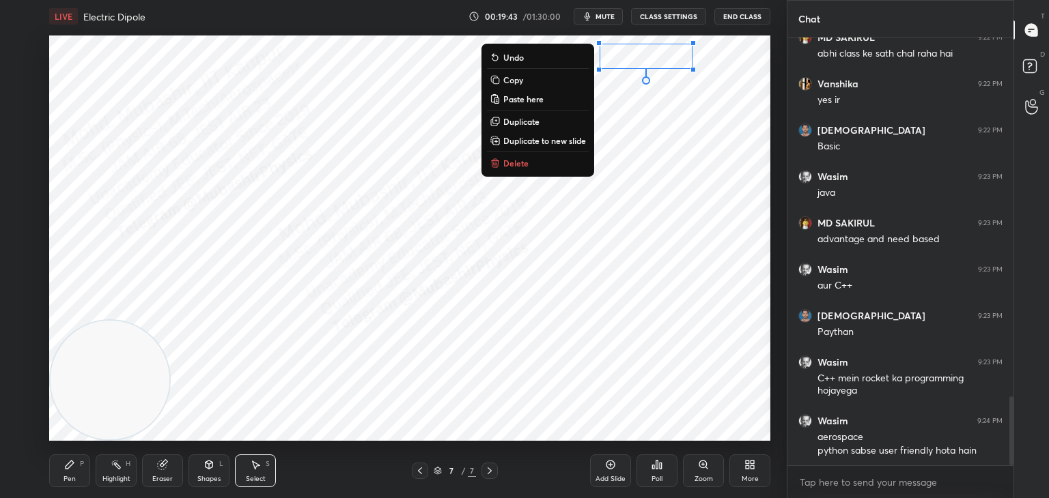
click at [541, 162] on button "Delete" at bounding box center [538, 163] width 102 height 16
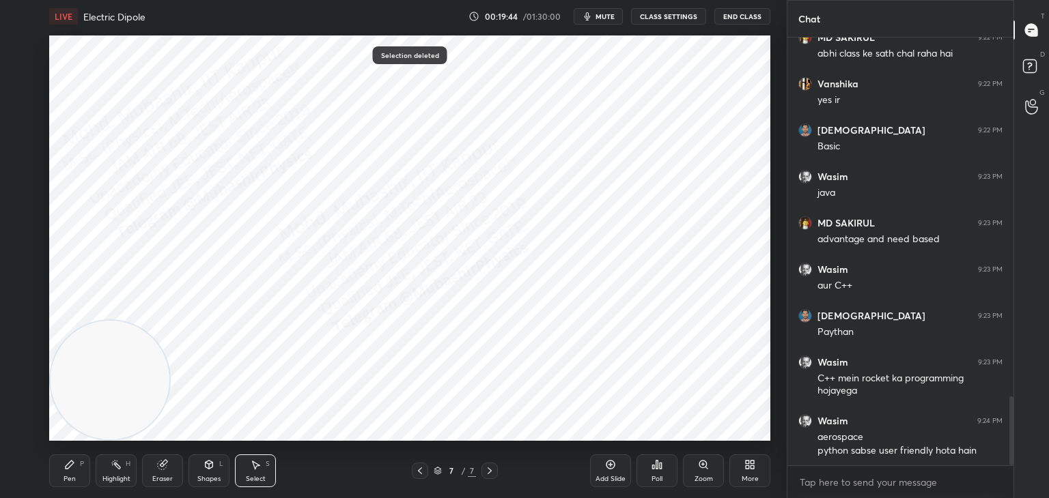
click at [71, 468] on icon at bounding box center [69, 465] width 11 height 11
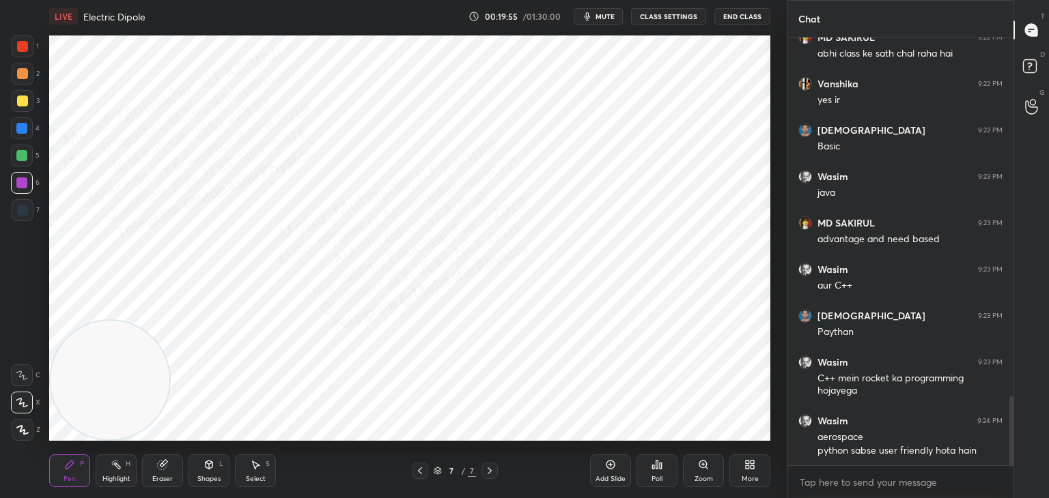
click at [602, 18] on span "mute" at bounding box center [604, 17] width 19 height 10
click at [607, 12] on span "unmute" at bounding box center [603, 17] width 29 height 10
drag, startPoint x: 421, startPoint y: 466, endPoint x: 358, endPoint y: 463, distance: 62.9
click at [421, 465] on div at bounding box center [420, 471] width 16 height 16
click at [122, 470] on div "Highlight H" at bounding box center [116, 471] width 41 height 33
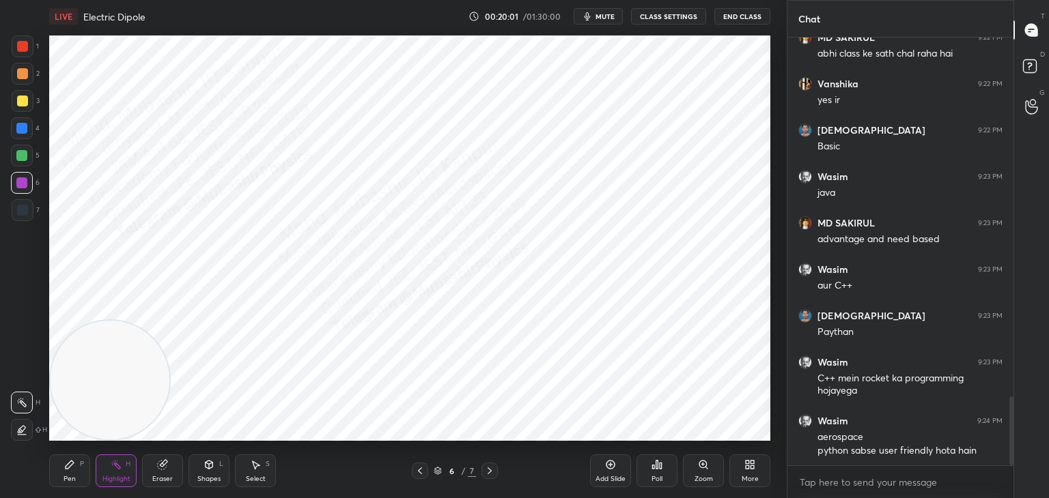
drag, startPoint x: 490, startPoint y: 476, endPoint x: 490, endPoint y: 446, distance: 30.0
click at [490, 474] on icon at bounding box center [489, 471] width 11 height 11
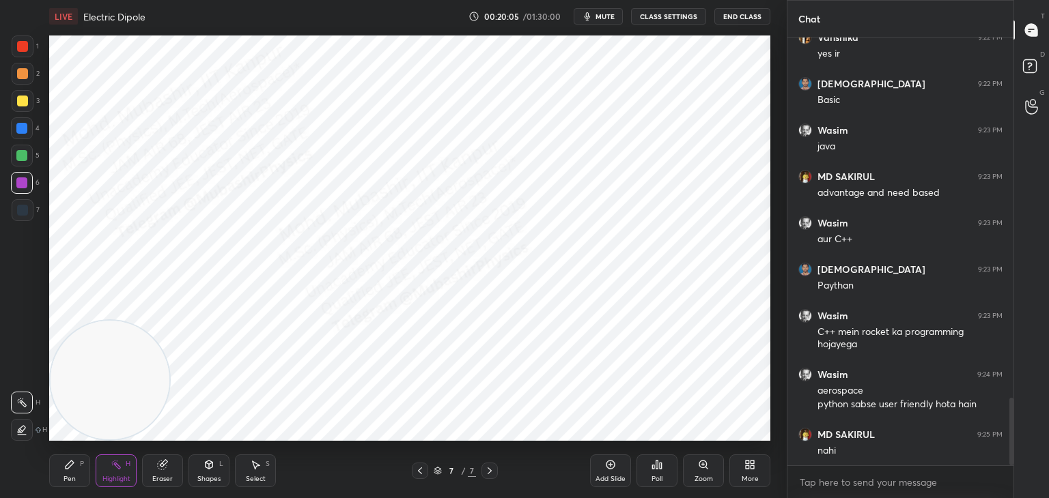
scroll to position [2335, 0]
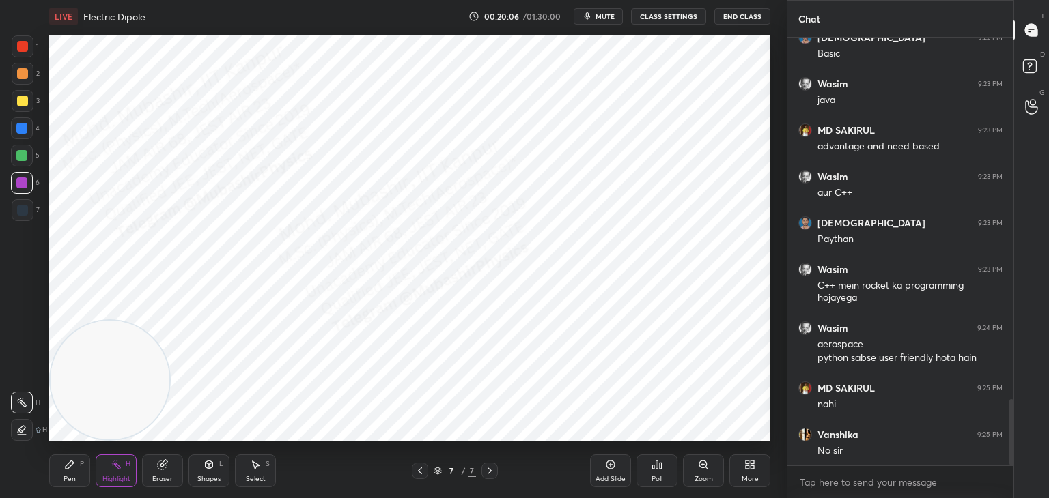
click at [610, 14] on span "mute" at bounding box center [604, 17] width 19 height 10
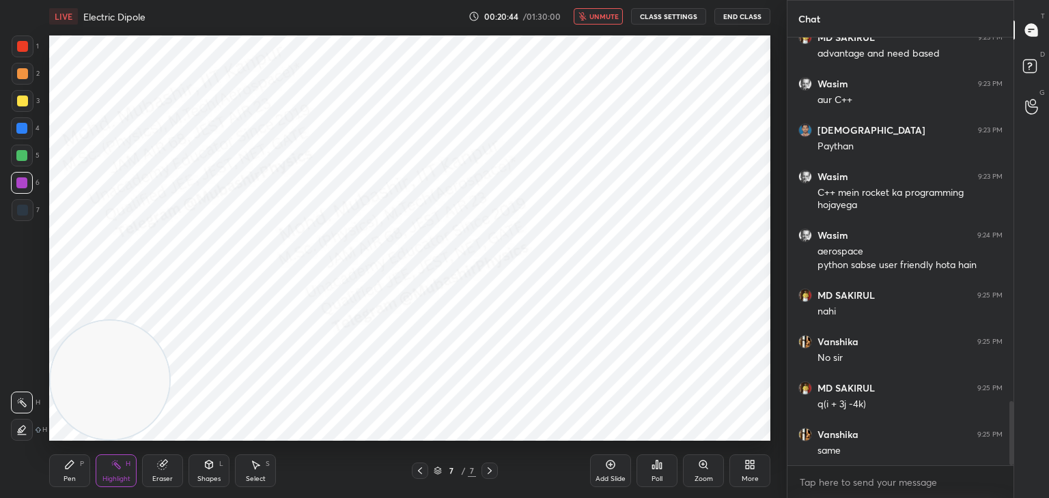
scroll to position [2474, 0]
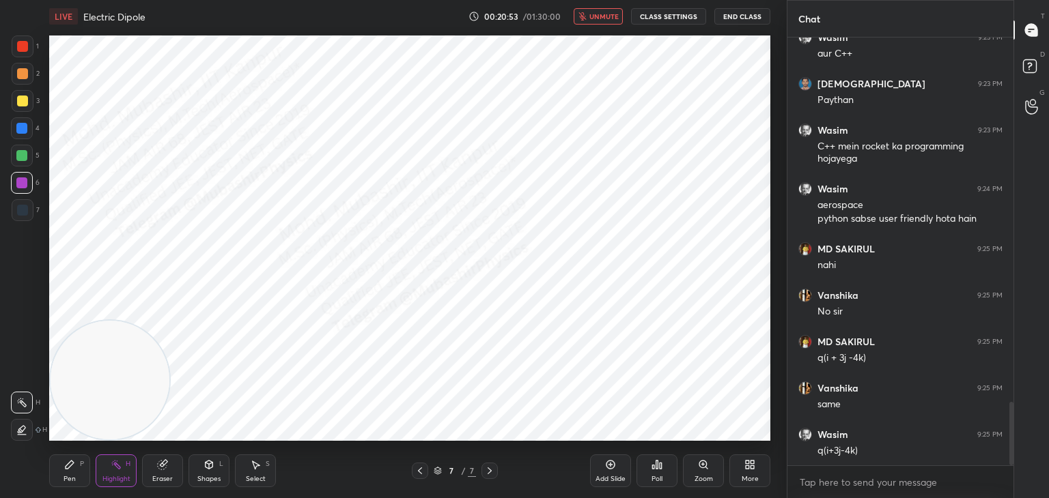
click at [418, 474] on icon at bounding box center [419, 471] width 11 height 11
drag, startPoint x: 494, startPoint y: 470, endPoint x: 495, endPoint y: 463, distance: 7.5
click at [493, 472] on icon at bounding box center [489, 471] width 11 height 11
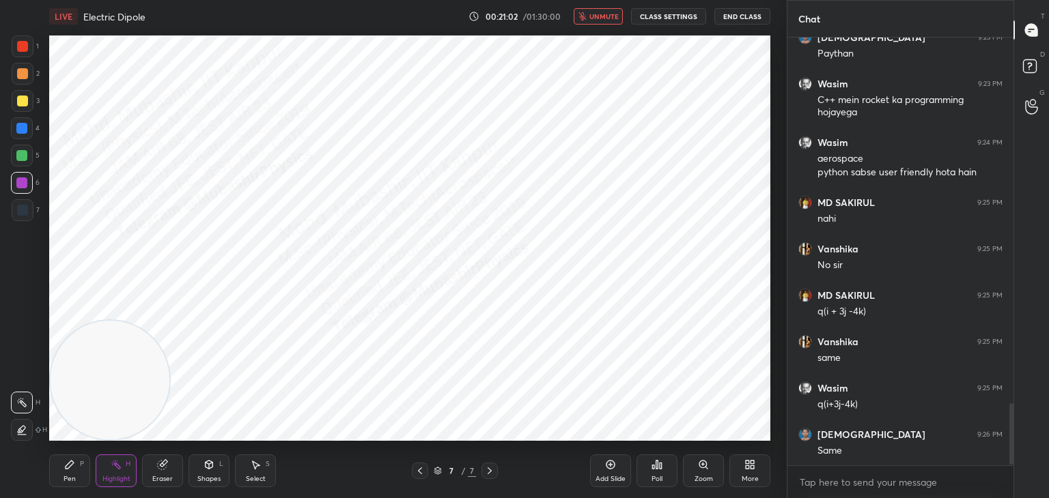
scroll to position [2567, 0]
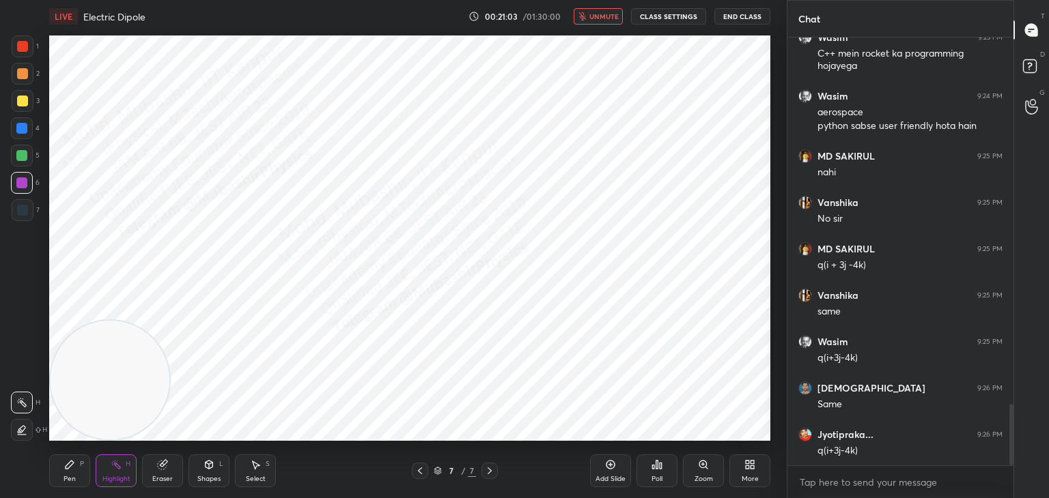
click at [608, 23] on button "unmute" at bounding box center [598, 16] width 49 height 16
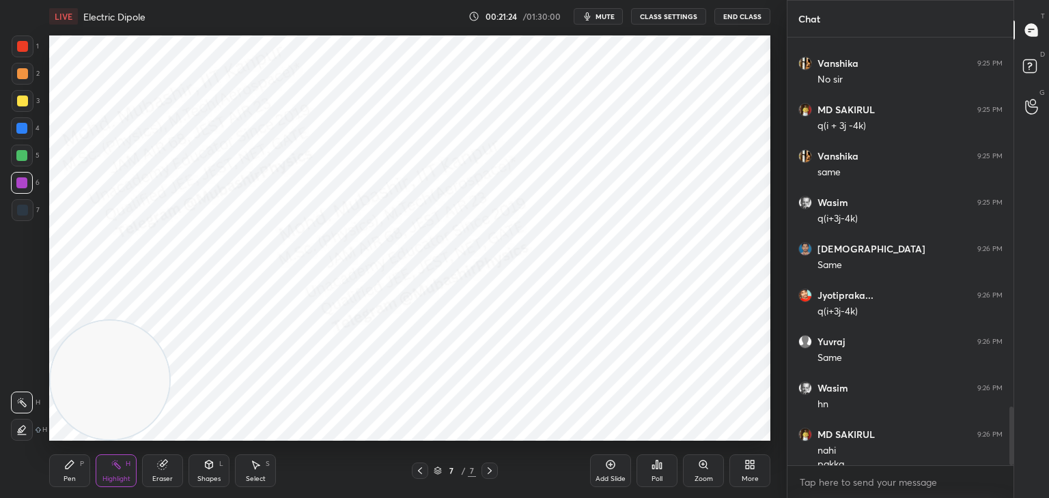
scroll to position [2720, 0]
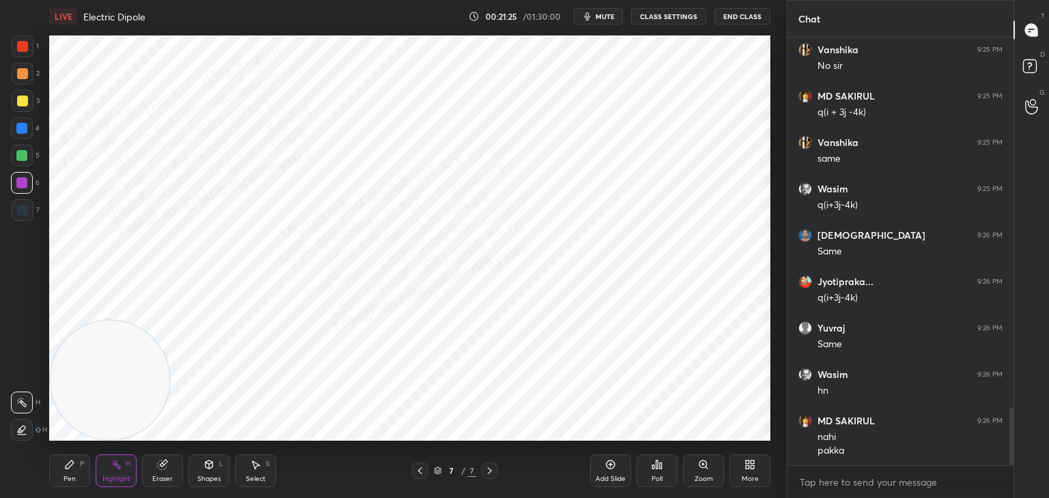
click at [602, 17] on span "mute" at bounding box center [604, 17] width 19 height 10
click at [604, 15] on span "unmute" at bounding box center [603, 17] width 29 height 10
click at [609, 17] on span "mute" at bounding box center [604, 17] width 19 height 10
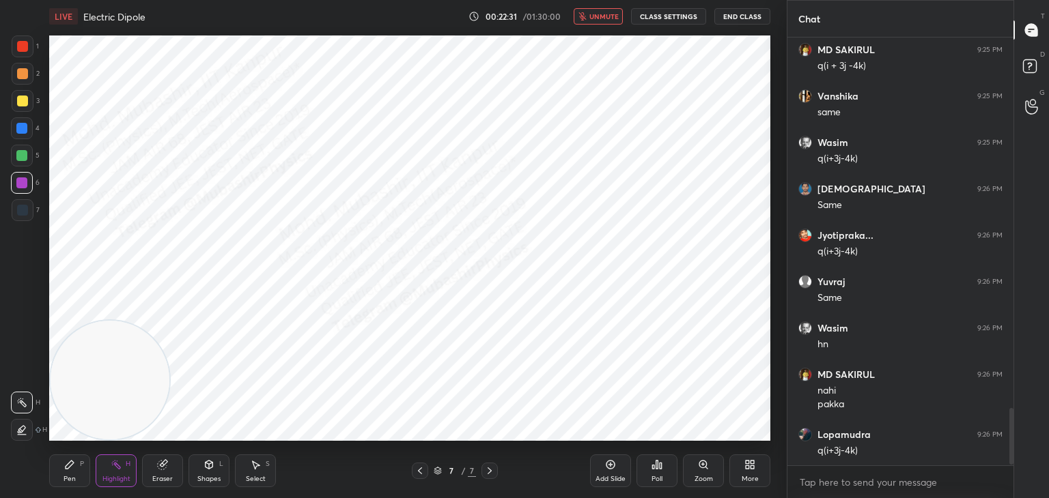
scroll to position [2825, 0]
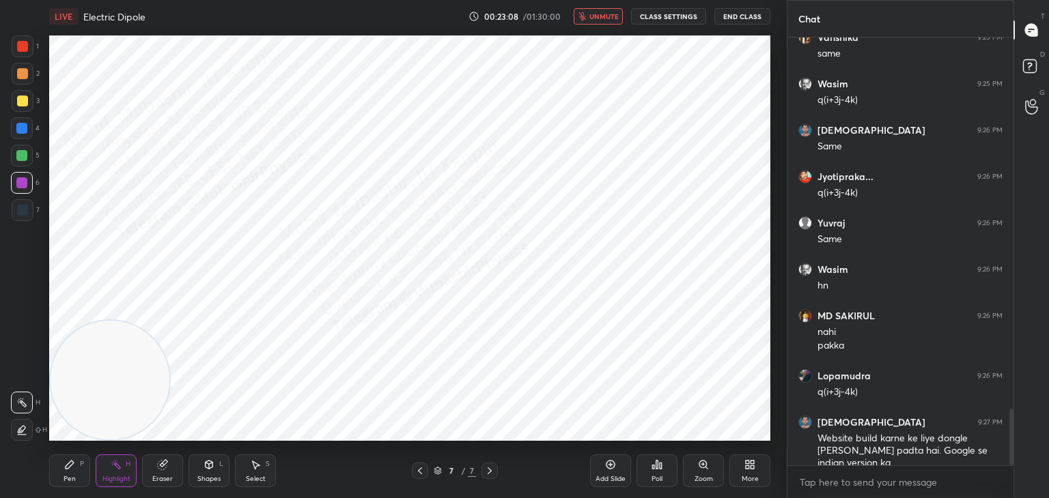
click at [601, 15] on span "unmute" at bounding box center [603, 17] width 29 height 10
click at [67, 479] on div "Pen" at bounding box center [69, 479] width 12 height 7
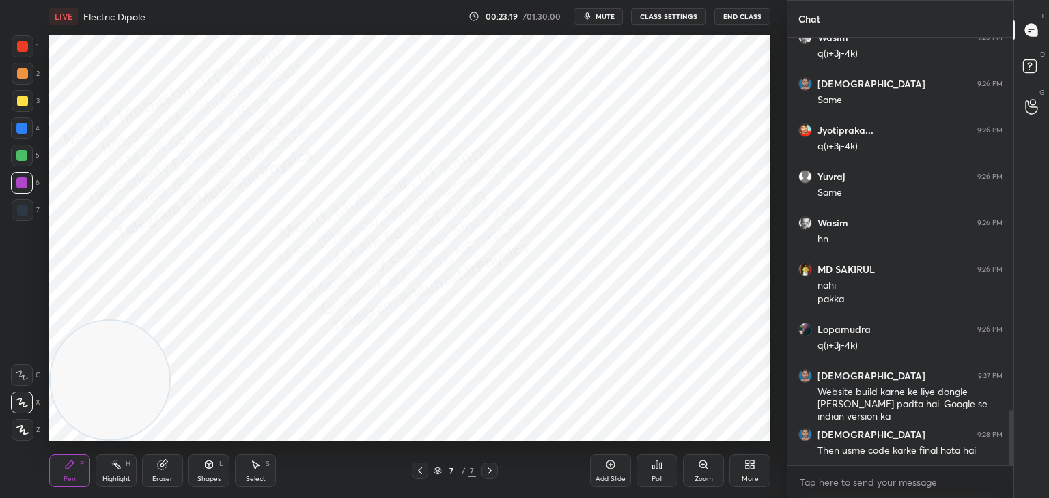
click at [421, 472] on icon at bounding box center [419, 471] width 11 height 11
click at [422, 471] on icon at bounding box center [419, 471] width 11 height 11
click at [104, 466] on div "Highlight H" at bounding box center [116, 471] width 41 height 33
click at [483, 470] on div at bounding box center [489, 471] width 16 height 16
click at [55, 479] on div "Pen P" at bounding box center [69, 471] width 41 height 33
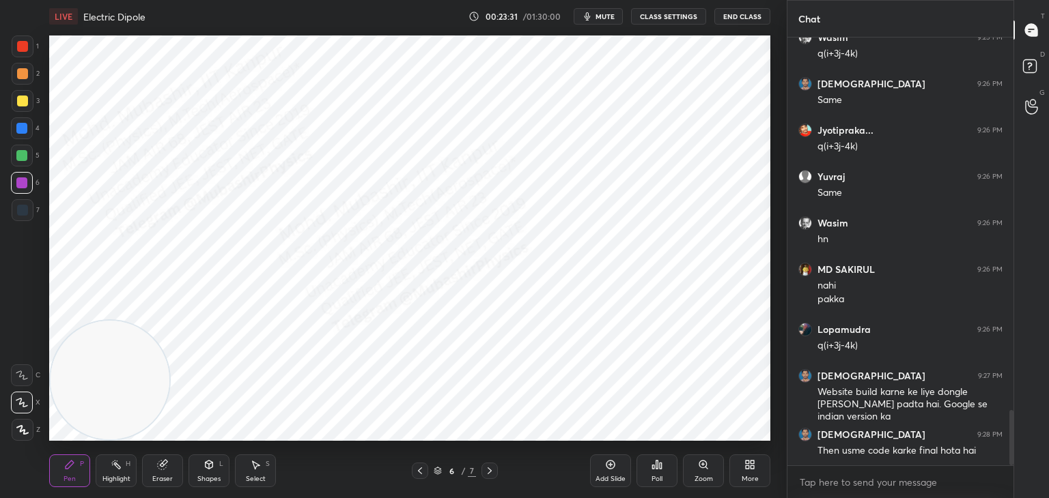
click at [20, 154] on div at bounding box center [21, 155] width 11 height 11
drag, startPoint x: 25, startPoint y: 77, endPoint x: 46, endPoint y: 93, distance: 26.9
click at [28, 81] on div at bounding box center [23, 74] width 22 height 22
click at [195, 470] on div "Shapes L" at bounding box center [208, 471] width 41 height 33
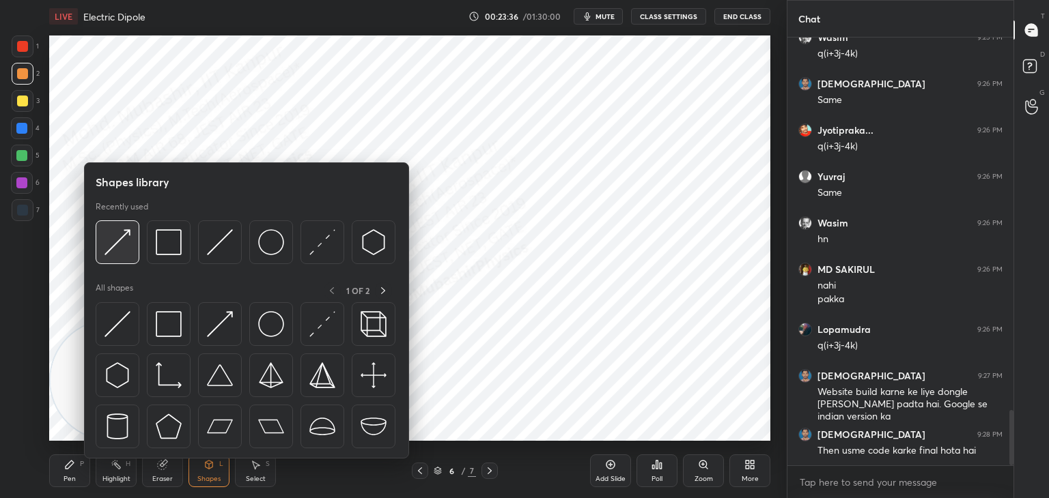
click at [123, 247] on img at bounding box center [117, 242] width 26 height 26
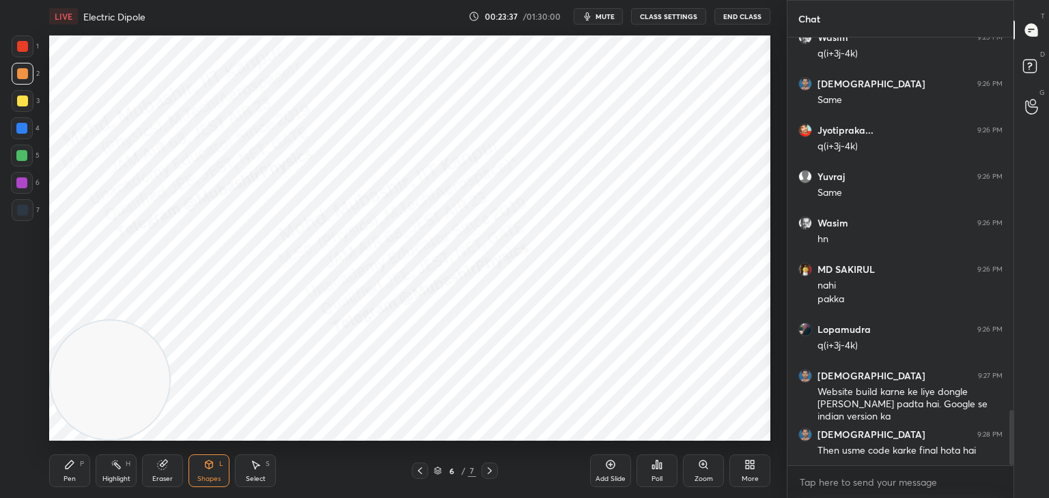
click at [25, 104] on div at bounding box center [22, 101] width 11 height 11
click at [66, 463] on icon at bounding box center [69, 465] width 11 height 11
click at [27, 132] on div at bounding box center [22, 128] width 22 height 22
click at [490, 468] on icon at bounding box center [489, 471] width 11 height 11
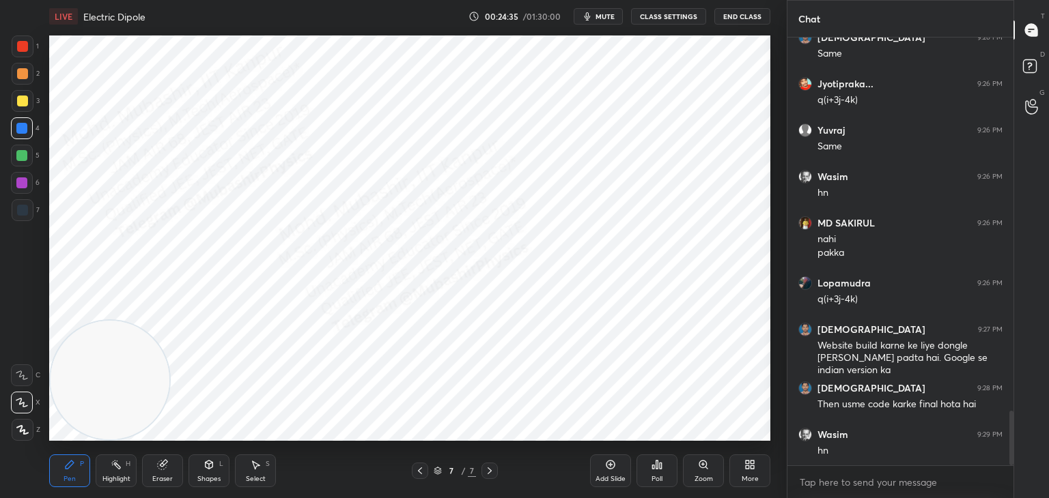
click at [126, 470] on div "Highlight H" at bounding box center [116, 471] width 41 height 33
click at [425, 470] on div at bounding box center [420, 471] width 16 height 16
click at [421, 470] on div at bounding box center [420, 471] width 16 height 16
click at [423, 468] on icon at bounding box center [419, 471] width 11 height 11
click at [421, 468] on icon at bounding box center [419, 471] width 11 height 11
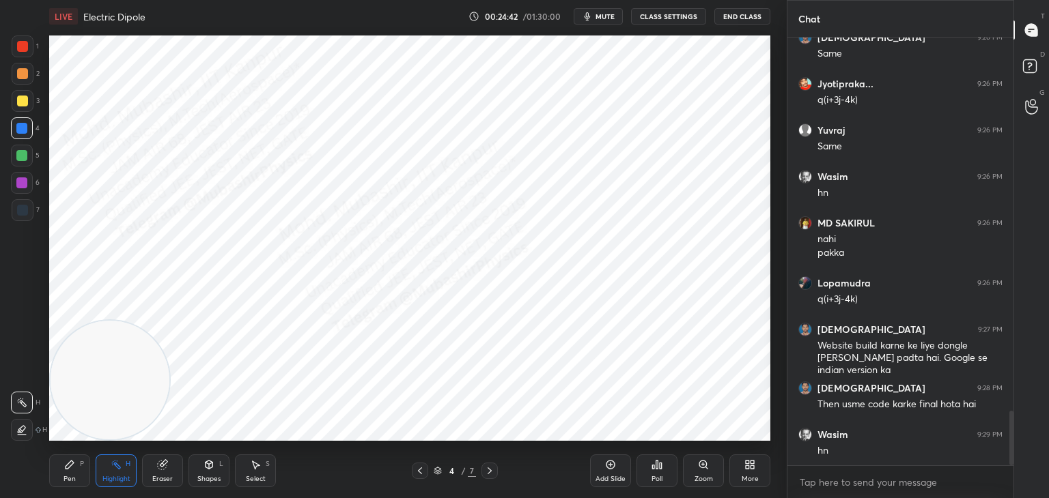
click at [421, 467] on icon at bounding box center [419, 471] width 11 height 11
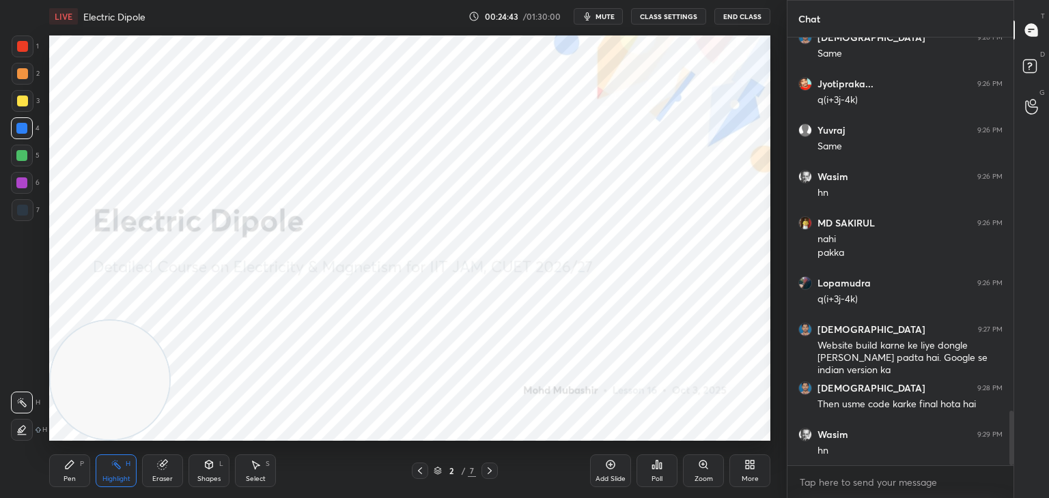
click at [492, 474] on icon at bounding box center [489, 471] width 11 height 11
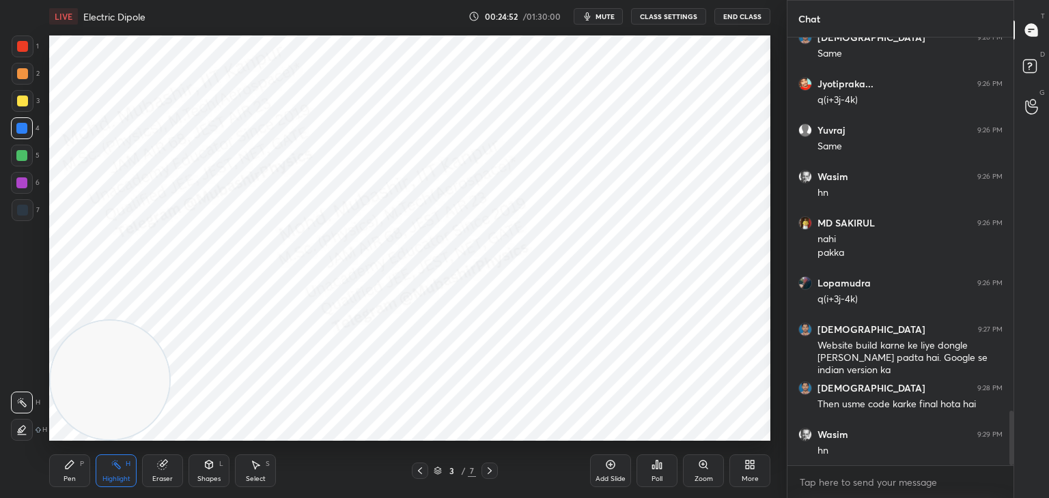
scroll to position [2965, 0]
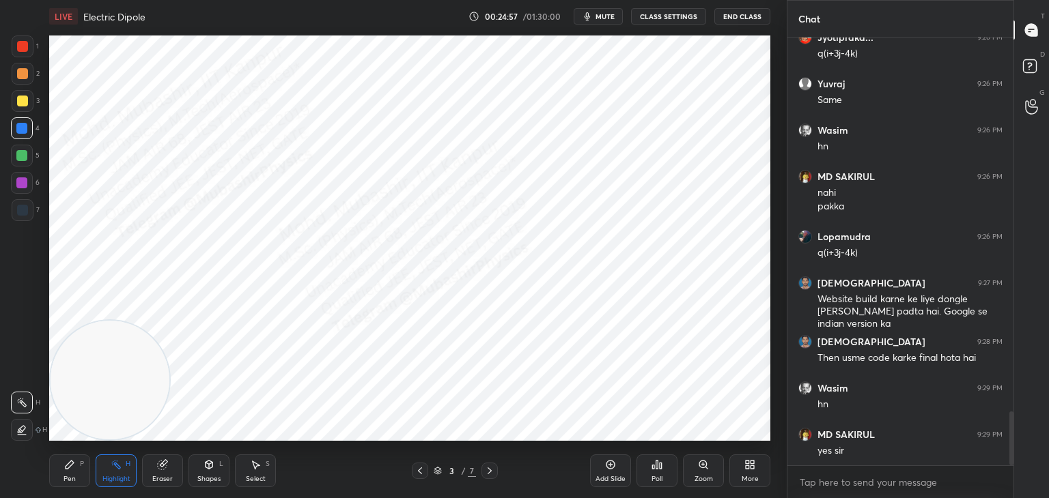
click at [492, 468] on icon at bounding box center [489, 471] width 11 height 11
click at [490, 470] on icon at bounding box center [489, 471] width 11 height 11
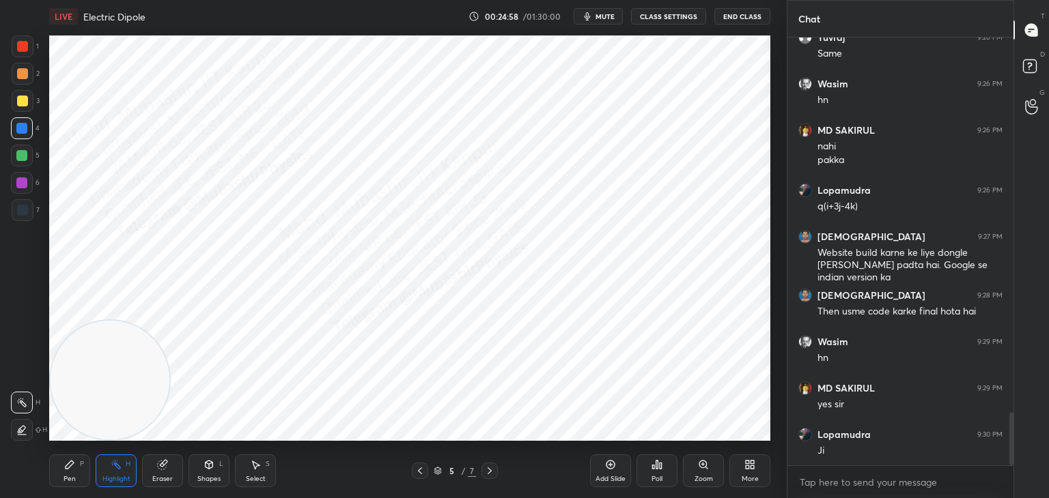
click at [489, 472] on icon at bounding box center [489, 471] width 11 height 11
click at [490, 472] on icon at bounding box center [489, 471] width 4 height 7
click at [494, 471] on icon at bounding box center [489, 471] width 11 height 11
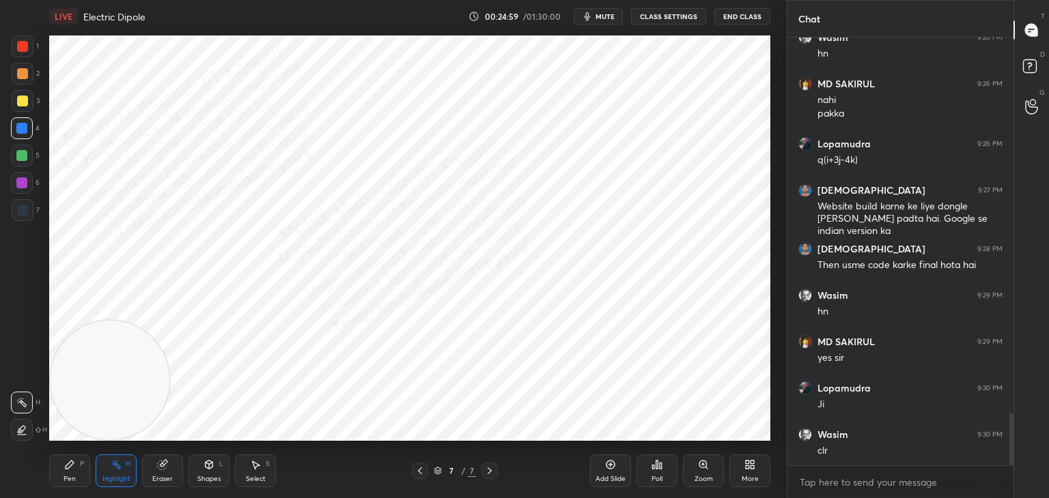
click at [487, 472] on icon at bounding box center [489, 471] width 11 height 11
click at [751, 478] on div "More" at bounding box center [749, 479] width 17 height 7
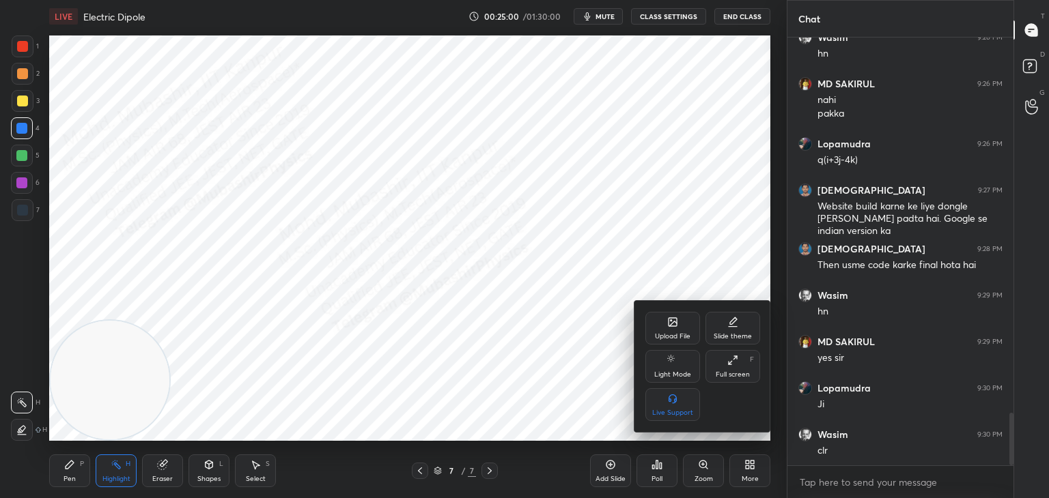
click at [681, 333] on div "Upload File" at bounding box center [673, 336] width 36 height 7
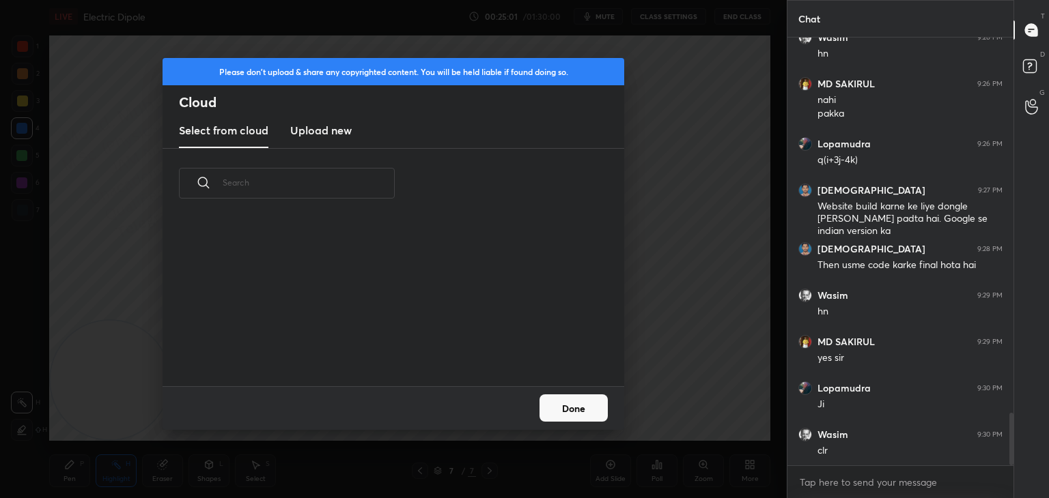
click at [326, 120] on new "Upload new" at bounding box center [320, 131] width 61 height 34
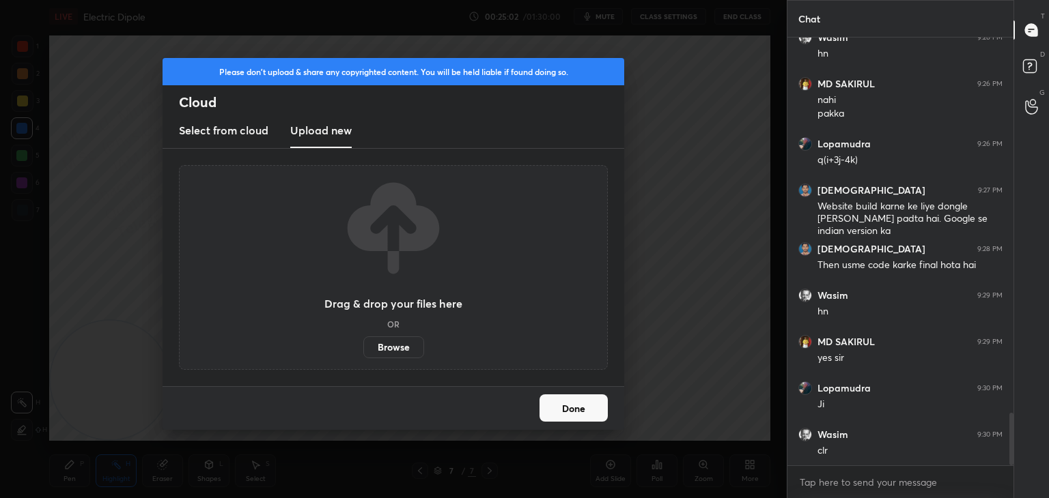
click at [393, 347] on label "Browse" at bounding box center [393, 348] width 61 height 22
click at [363, 347] on input "Browse" at bounding box center [363, 348] width 0 height 22
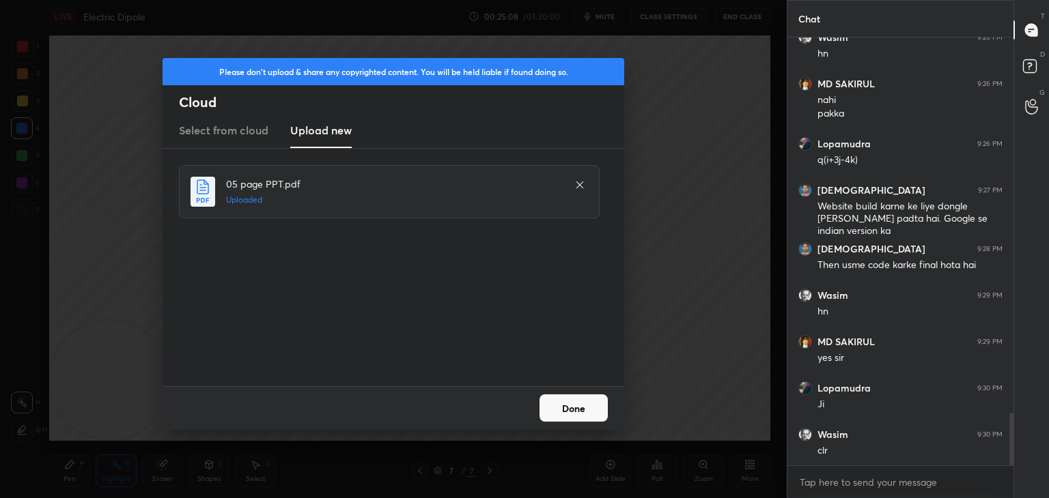
click at [588, 410] on button "Done" at bounding box center [573, 408] width 68 height 27
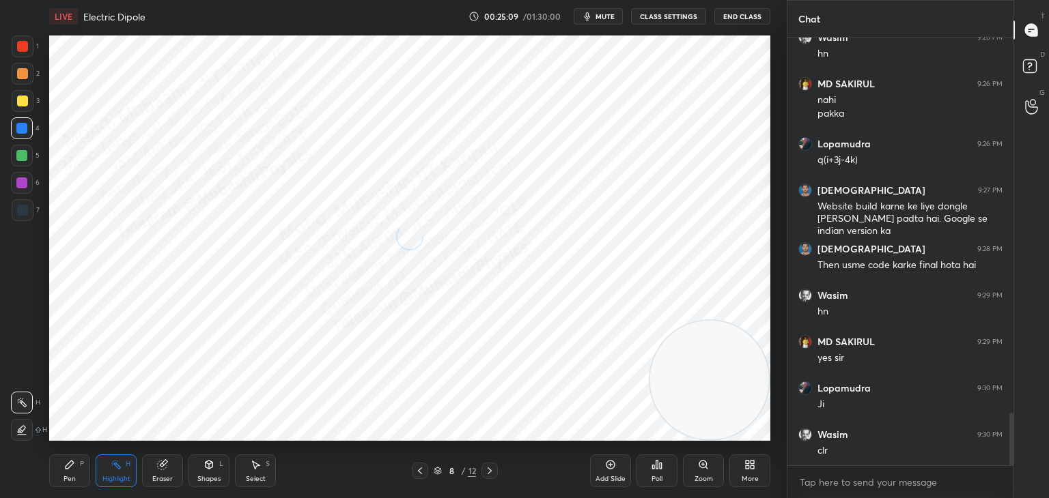
drag, startPoint x: 124, startPoint y: 374, endPoint x: 749, endPoint y: 397, distance: 625.8
click at [749, 397] on video at bounding box center [709, 380] width 119 height 119
click at [210, 471] on div "Shapes L" at bounding box center [208, 471] width 41 height 33
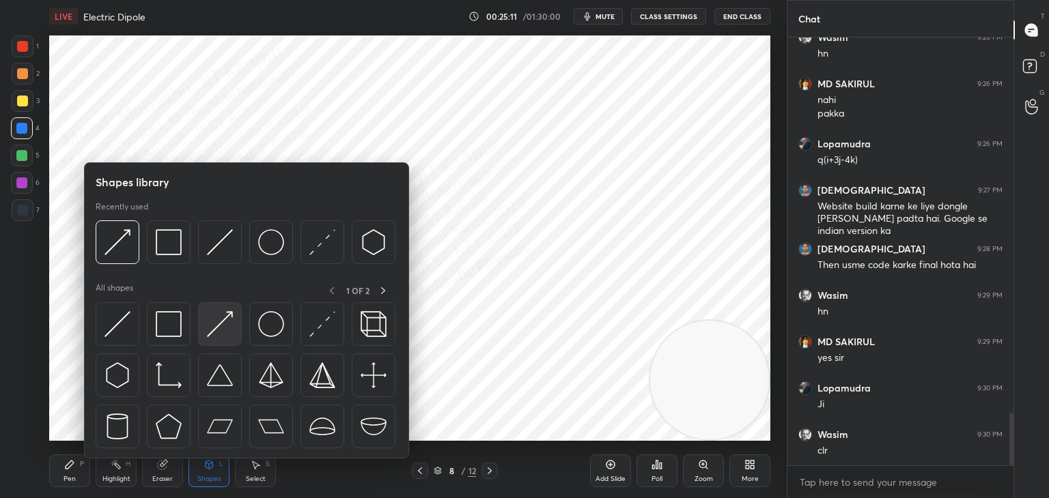
click at [219, 325] on img at bounding box center [220, 324] width 26 height 26
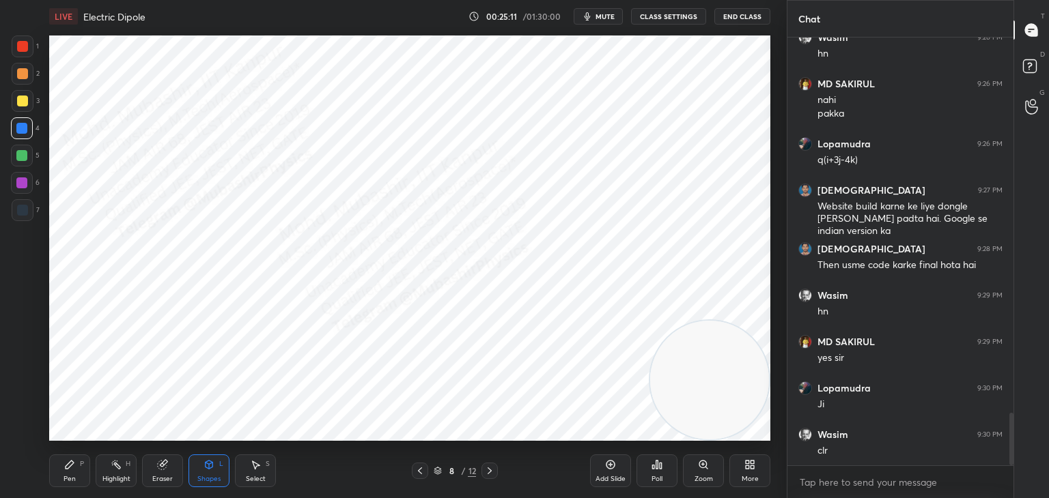
click at [20, 210] on div at bounding box center [22, 210] width 11 height 11
click at [53, 468] on div "Pen P" at bounding box center [69, 471] width 41 height 33
click at [18, 55] on div at bounding box center [23, 47] width 22 height 22
drag, startPoint x: 255, startPoint y: 472, endPoint x: 255, endPoint y: 452, distance: 20.5
click at [254, 466] on div "Select S" at bounding box center [255, 471] width 41 height 33
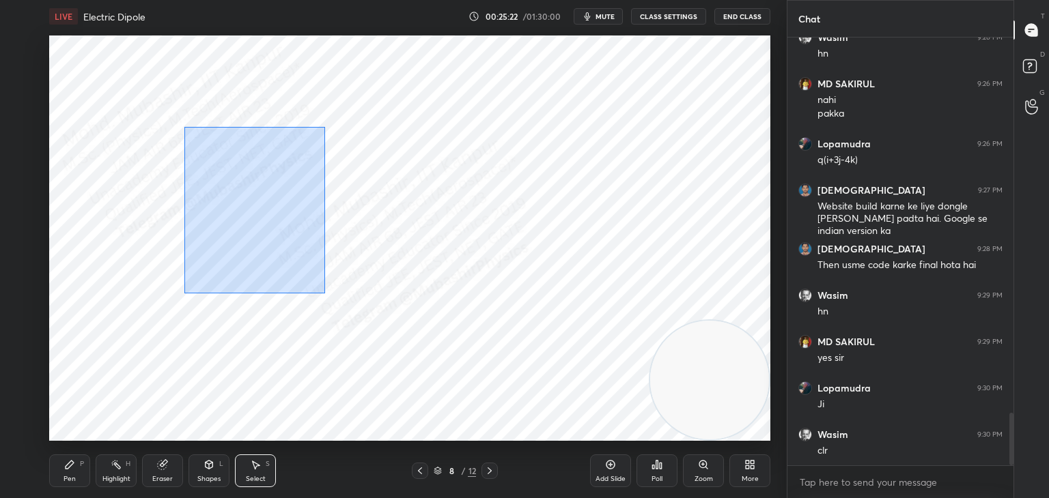
drag, startPoint x: 184, startPoint y: 127, endPoint x: 350, endPoint y: 312, distance: 248.1
click at [330, 300] on div "0 ° Undo Copy Paste here Duplicate Duplicate to new slide Delete" at bounding box center [409, 239] width 721 height 406
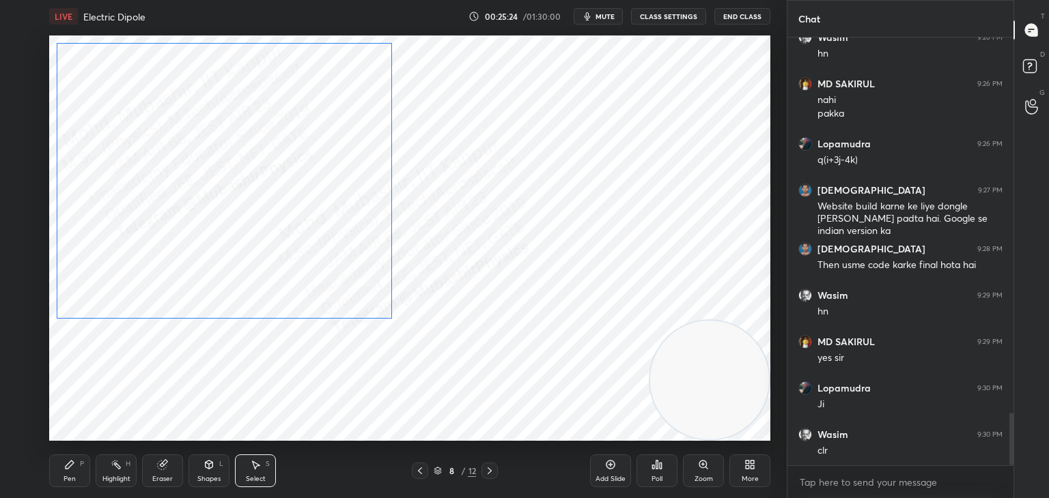
drag, startPoint x: 373, startPoint y: 311, endPoint x: 360, endPoint y: 284, distance: 29.9
click at [360, 284] on div "0 ° Undo Copy Paste here Duplicate Duplicate to new slide Delete" at bounding box center [409, 239] width 721 height 406
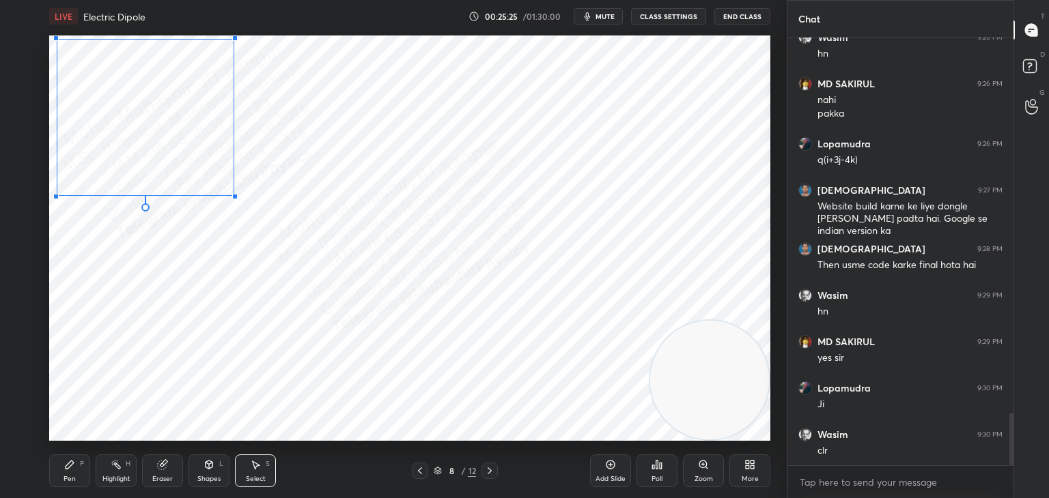
drag, startPoint x: 393, startPoint y: 314, endPoint x: 241, endPoint y: 190, distance: 196.5
click at [238, 194] on div at bounding box center [234, 196] width 5 height 5
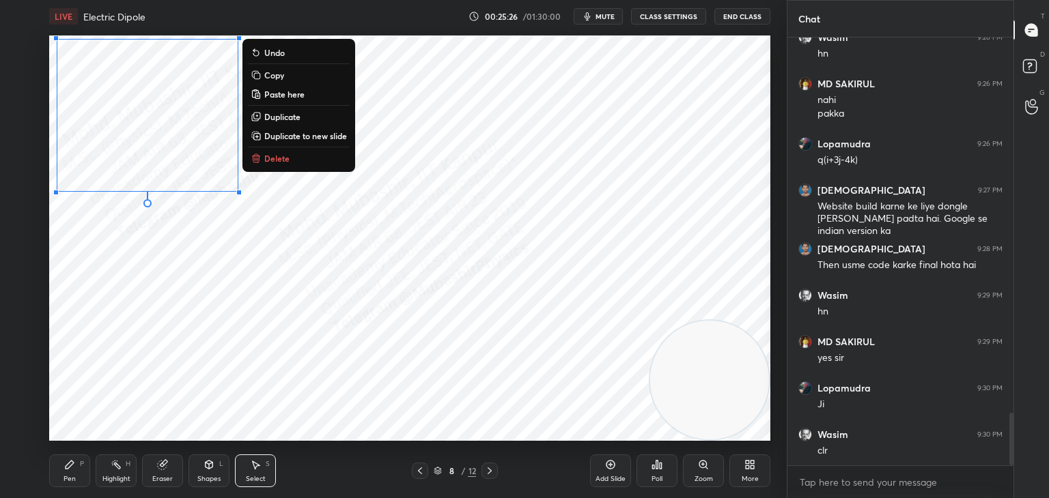
drag, startPoint x: 72, startPoint y: 468, endPoint x: 76, endPoint y: 455, distance: 13.6
click at [71, 468] on icon at bounding box center [69, 465] width 11 height 11
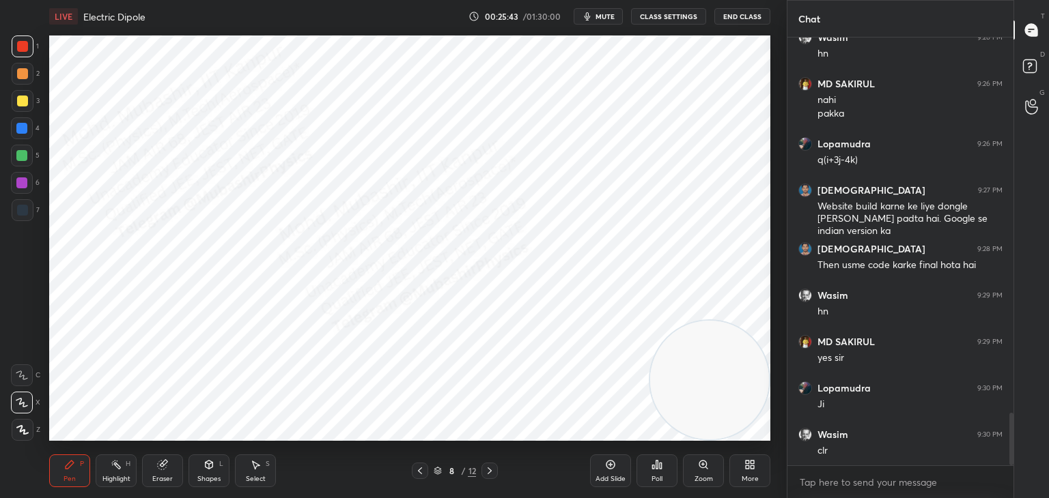
click at [260, 472] on div "Select S" at bounding box center [255, 471] width 41 height 33
click at [77, 470] on div "Pen P" at bounding box center [69, 471] width 41 height 33
drag, startPoint x: 23, startPoint y: 159, endPoint x: 44, endPoint y: 153, distance: 21.4
click at [23, 158] on div at bounding box center [21, 155] width 11 height 11
click at [20, 129] on div at bounding box center [21, 128] width 11 height 11
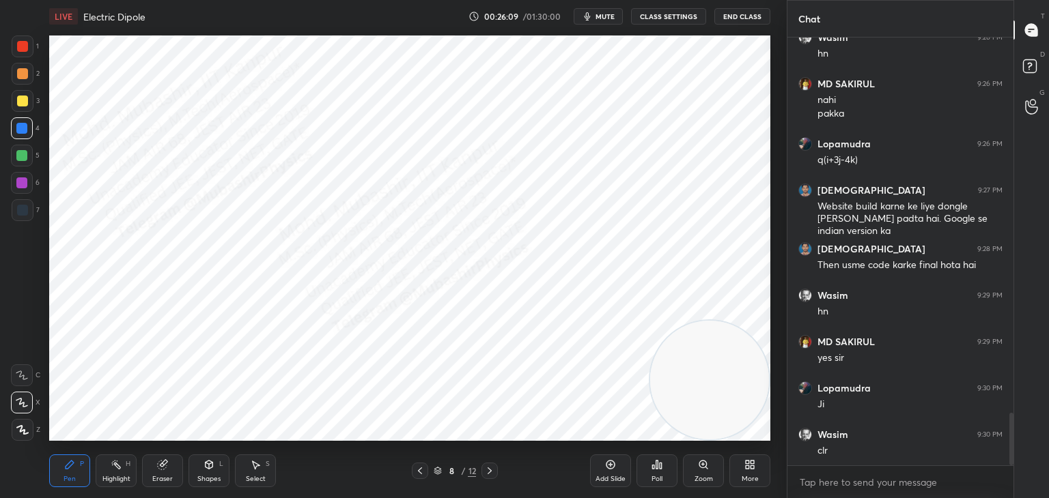
click at [20, 184] on div at bounding box center [21, 183] width 11 height 11
click at [610, 14] on span "mute" at bounding box center [604, 17] width 19 height 10
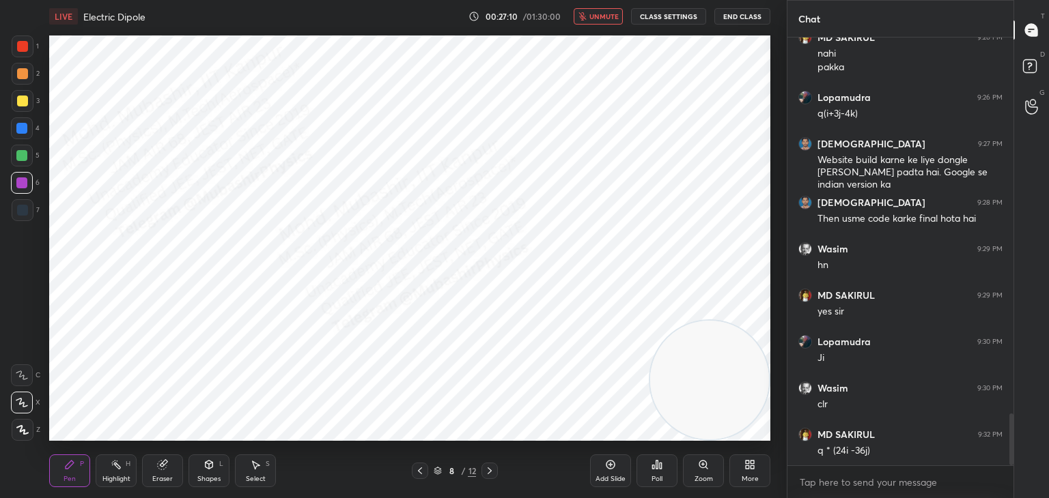
drag, startPoint x: 594, startPoint y: 15, endPoint x: 604, endPoint y: 16, distance: 9.7
click at [598, 16] on span "unmute" at bounding box center [603, 17] width 29 height 10
click at [612, 18] on span "mute" at bounding box center [604, 17] width 19 height 10
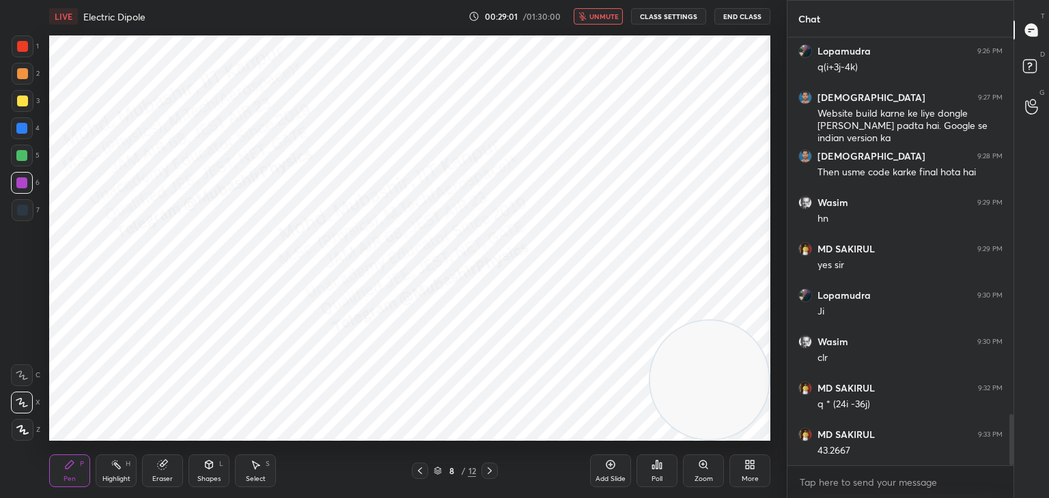
click at [619, 18] on span "unmute" at bounding box center [603, 17] width 29 height 10
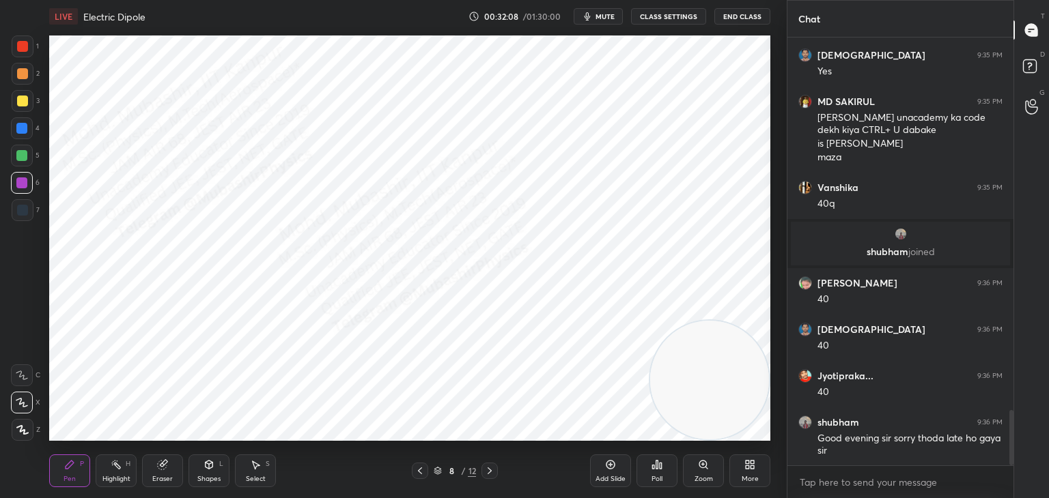
scroll to position [2943, 0]
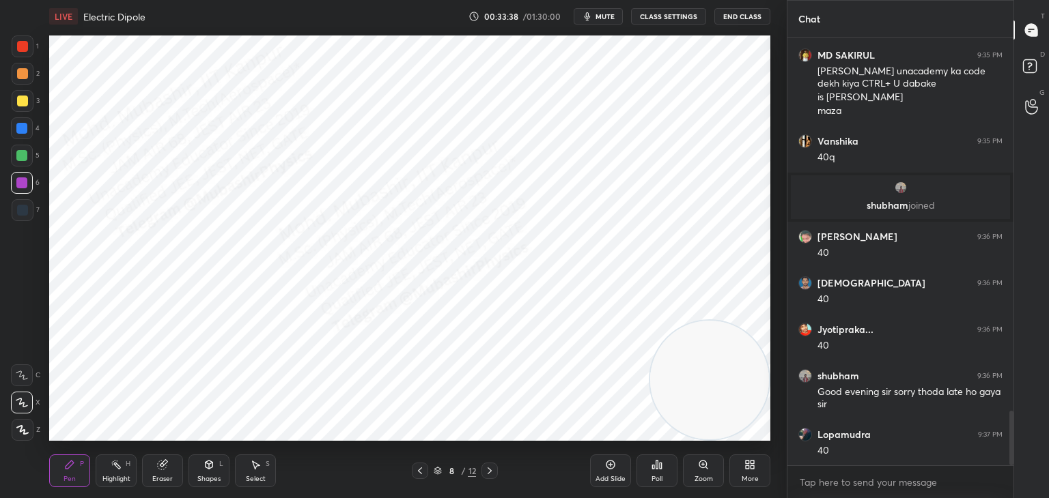
click at [21, 124] on div at bounding box center [21, 128] width 11 height 11
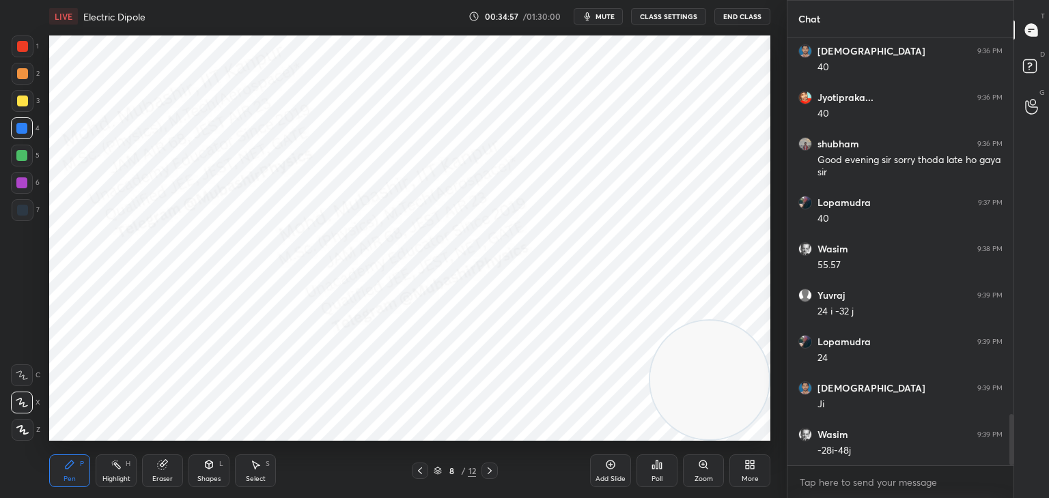
scroll to position [3221, 0]
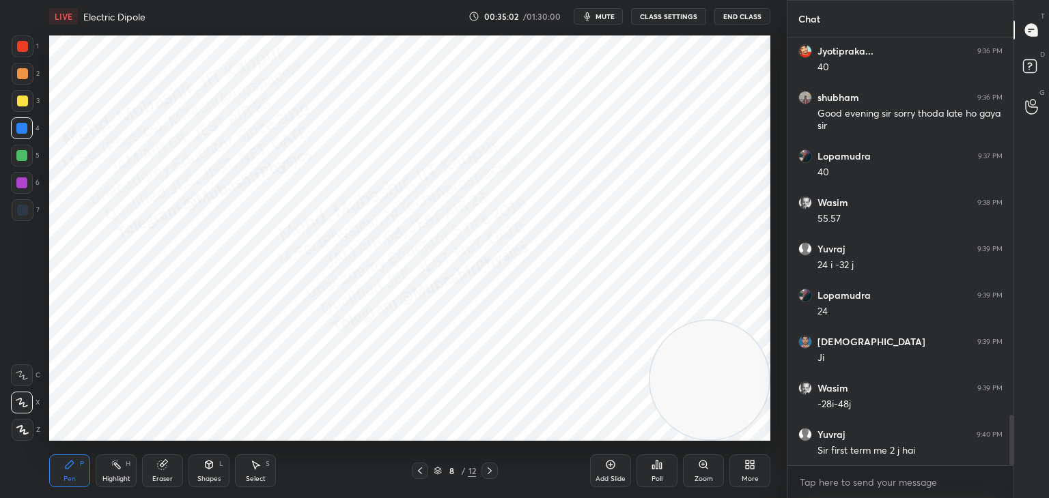
click at [253, 465] on div "Select S" at bounding box center [255, 471] width 41 height 33
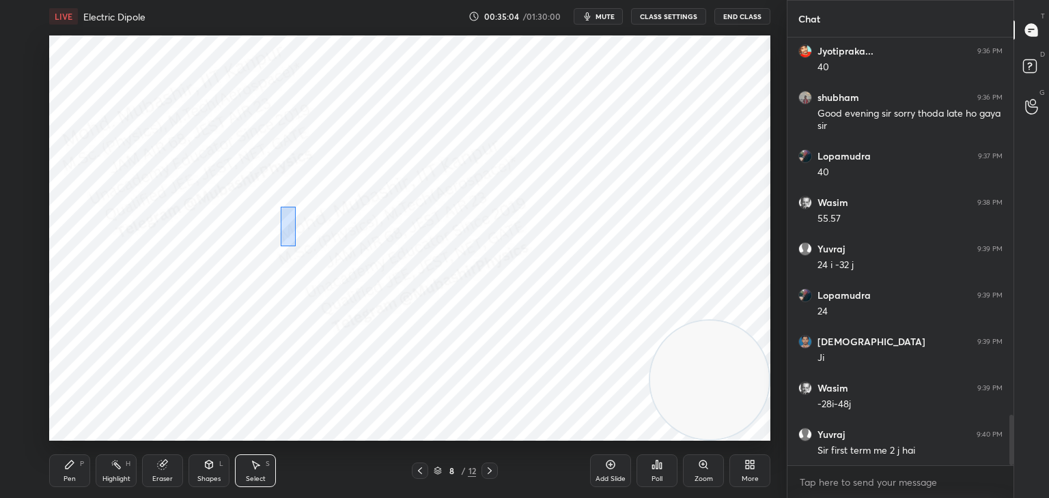
drag, startPoint x: 281, startPoint y: 207, endPoint x: 287, endPoint y: 247, distance: 40.9
click at [294, 246] on div "0 ° Undo Copy Paste here Duplicate Duplicate to new slide Delete" at bounding box center [409, 239] width 721 height 406
drag, startPoint x: 284, startPoint y: 241, endPoint x: 292, endPoint y: 240, distance: 7.6
click at [292, 240] on div "0 ° Undo Copy Paste here Duplicate Duplicate to new slide Delete" at bounding box center [409, 239] width 721 height 406
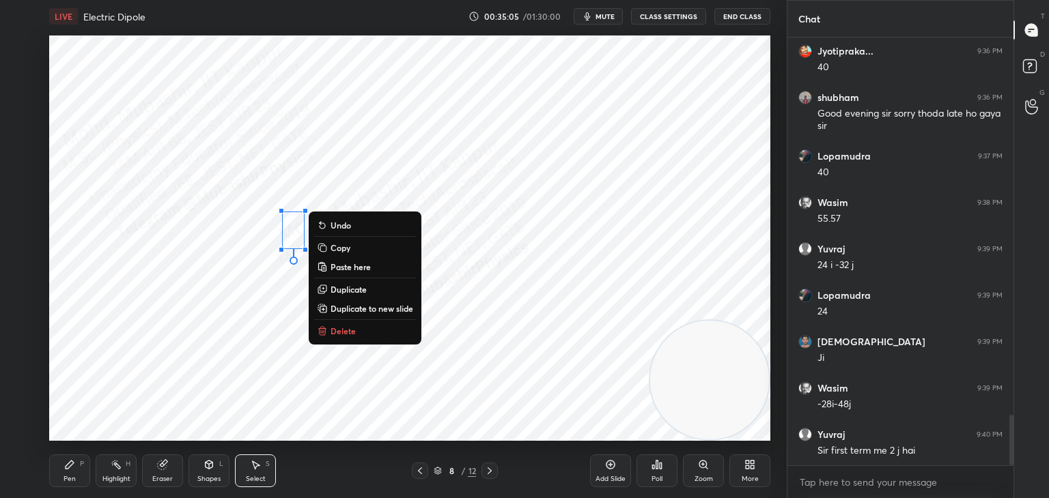
drag, startPoint x: 73, startPoint y: 475, endPoint x: 87, endPoint y: 457, distance: 22.8
click at [73, 470] on div "Pen P" at bounding box center [69, 471] width 41 height 33
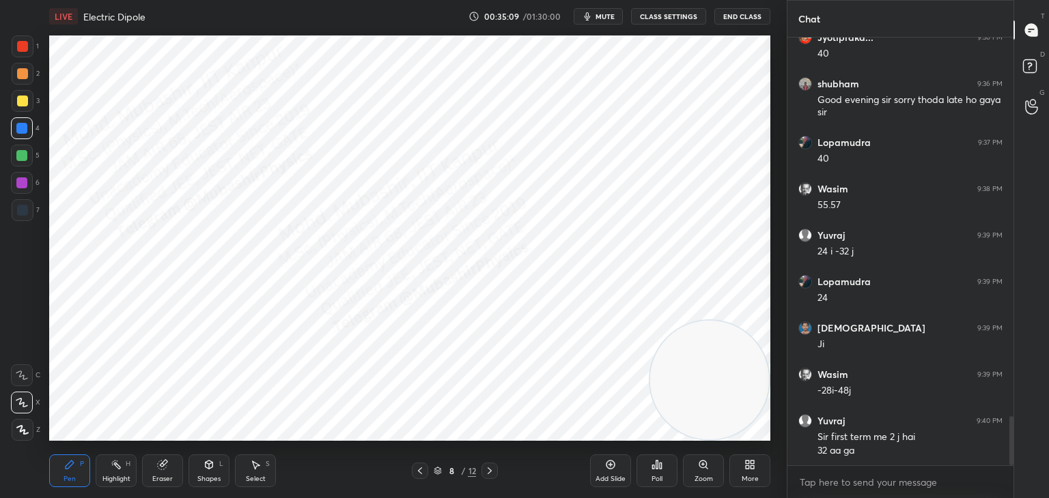
scroll to position [3281, 0]
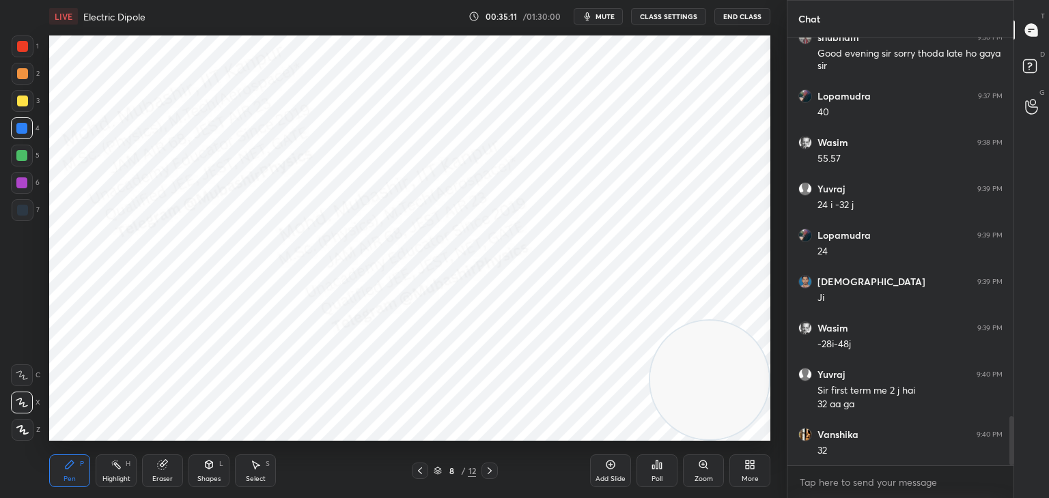
click at [125, 471] on div "Highlight H" at bounding box center [116, 471] width 41 height 33
drag, startPoint x: 257, startPoint y: 477, endPoint x: 261, endPoint y: 460, distance: 18.4
click at [255, 477] on div "Select" at bounding box center [256, 479] width 20 height 7
drag, startPoint x: 323, startPoint y: 327, endPoint x: 319, endPoint y: 348, distance: 21.6
click at [324, 343] on div "0 ° Undo Copy Paste here Duplicate Duplicate to new slide Delete" at bounding box center [409, 239] width 721 height 406
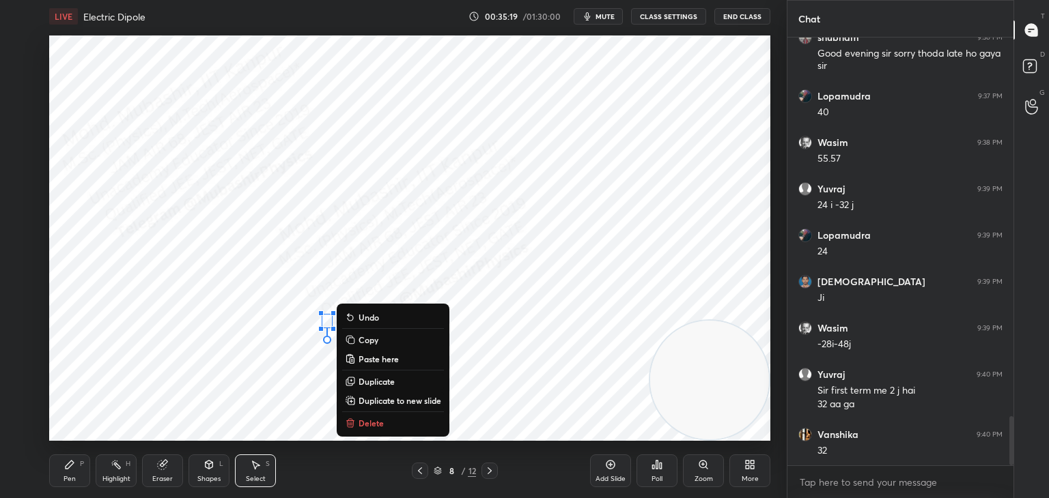
click at [365, 418] on p "Delete" at bounding box center [370, 423] width 25 height 11
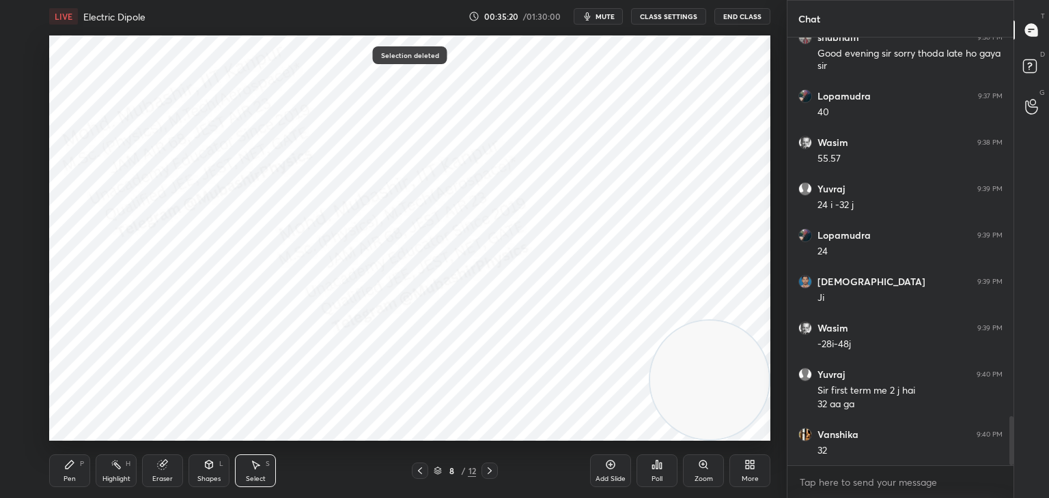
scroll to position [3328, 0]
drag, startPoint x: 72, startPoint y: 473, endPoint x: 139, endPoint y: 444, distance: 72.8
click at [74, 470] on div "Pen P" at bounding box center [69, 471] width 41 height 33
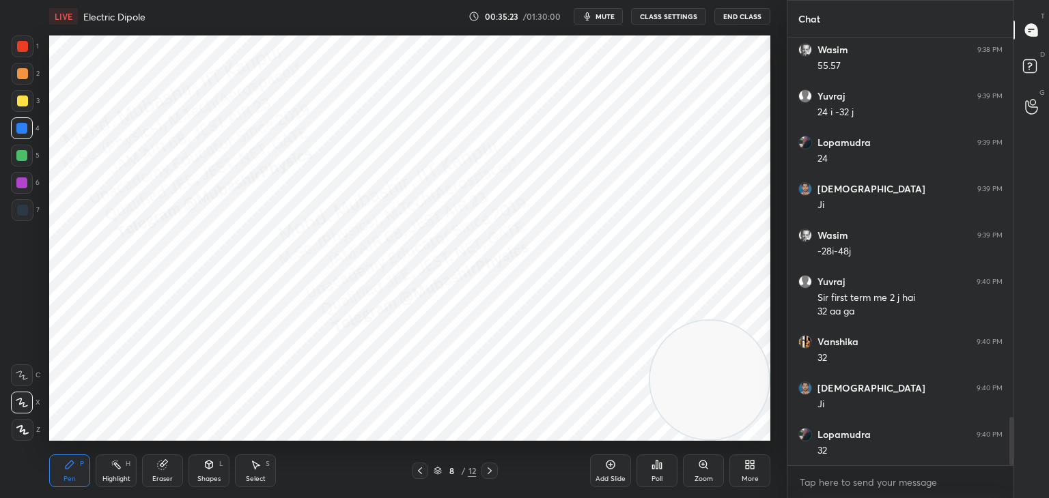
scroll to position [3421, 0]
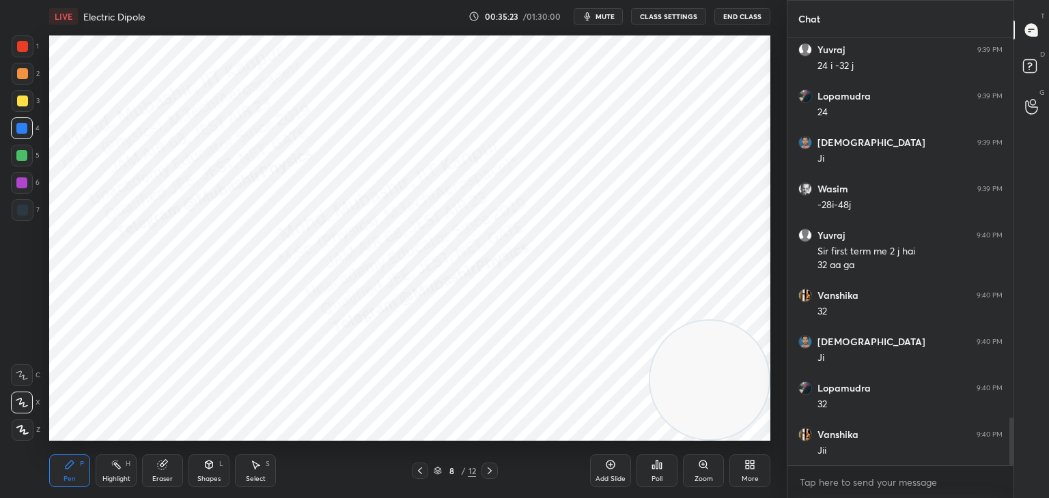
click at [21, 182] on div at bounding box center [21, 183] width 11 height 11
click at [21, 74] on div at bounding box center [22, 73] width 11 height 11
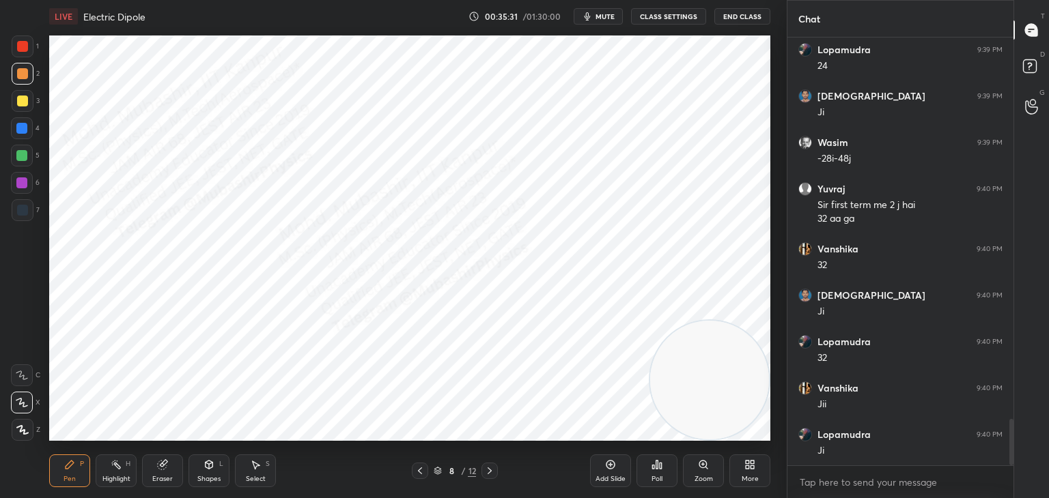
scroll to position [3514, 0]
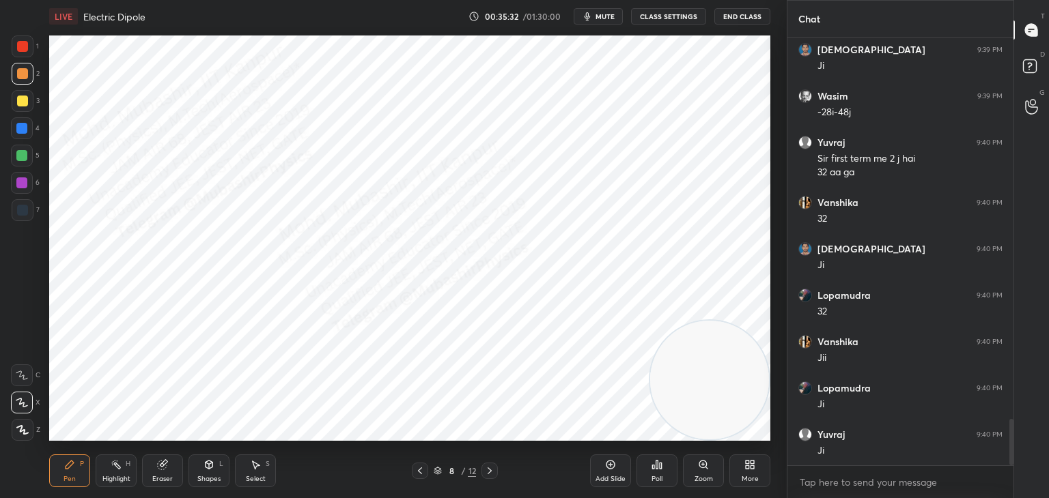
click at [21, 96] on div at bounding box center [23, 101] width 22 height 22
drag, startPoint x: 29, startPoint y: 216, endPoint x: 44, endPoint y: 219, distance: 15.3
click at [28, 214] on div at bounding box center [23, 210] width 22 height 22
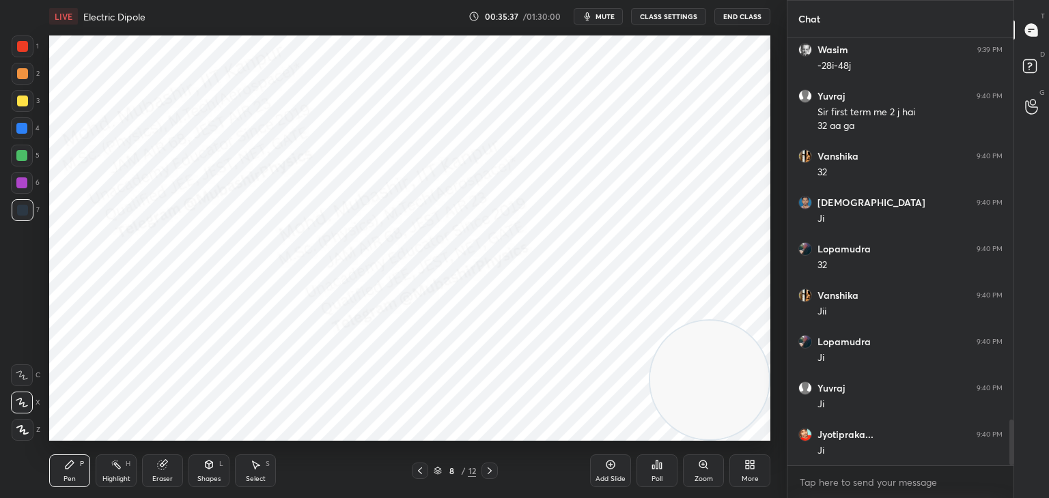
drag, startPoint x: 124, startPoint y: 463, endPoint x: 178, endPoint y: 468, distance: 53.5
click at [124, 466] on div "Highlight H" at bounding box center [116, 471] width 41 height 33
click at [490, 470] on icon at bounding box center [489, 471] width 4 height 7
click at [79, 468] on div "Pen P" at bounding box center [69, 471] width 41 height 33
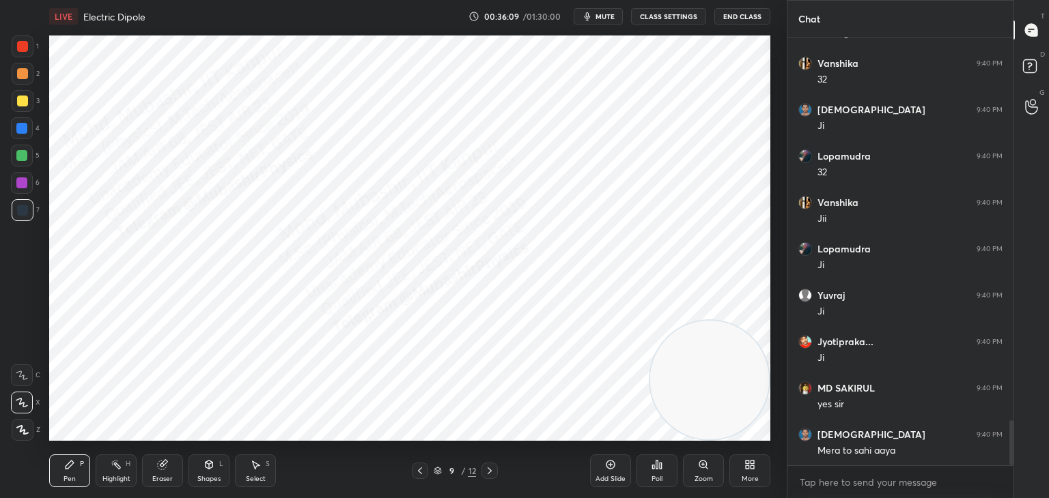
scroll to position [3699, 0]
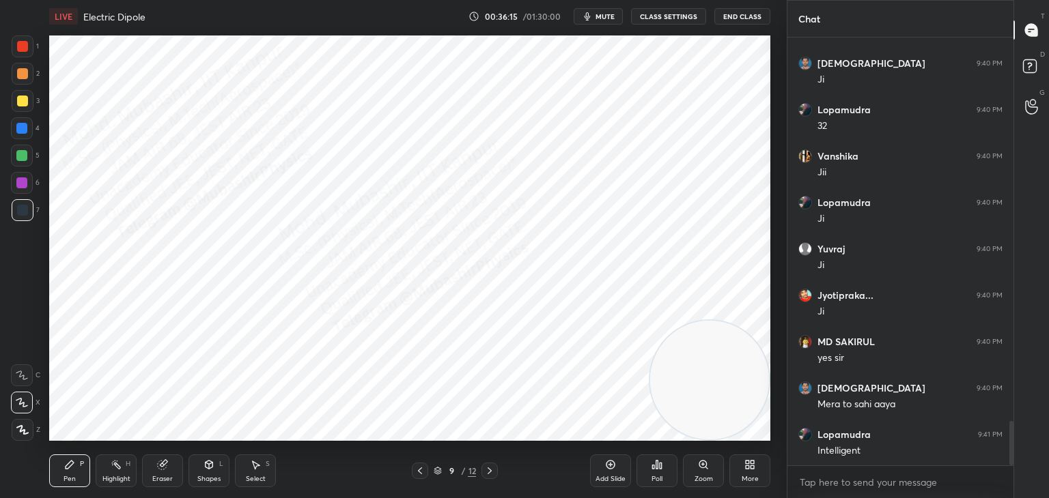
click at [27, 46] on div at bounding box center [22, 46] width 11 height 11
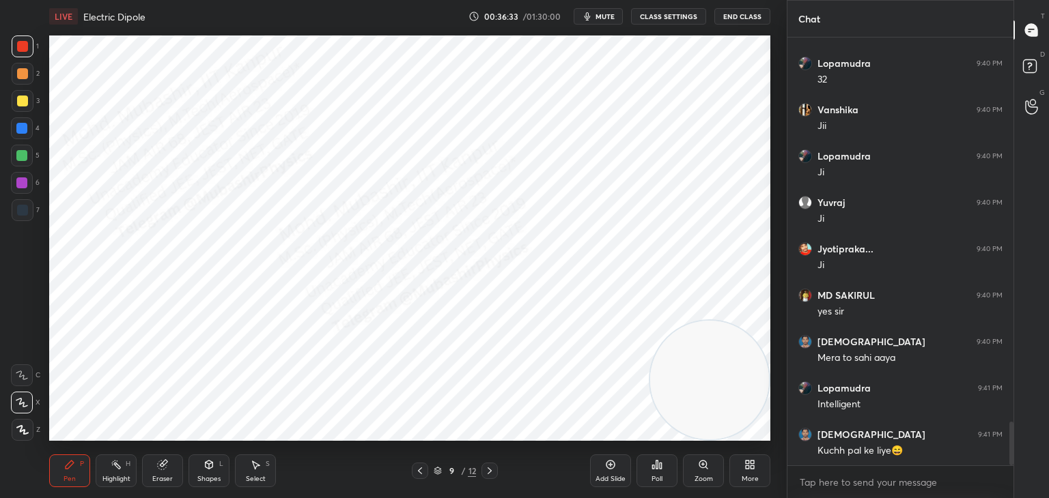
drag, startPoint x: 31, startPoint y: 124, endPoint x: 25, endPoint y: 143, distance: 20.1
click at [26, 126] on div at bounding box center [22, 128] width 22 height 22
click at [23, 145] on div at bounding box center [22, 156] width 22 height 22
drag, startPoint x: 23, startPoint y: 197, endPoint x: 36, endPoint y: 188, distance: 15.9
click at [23, 194] on div "6" at bounding box center [25, 185] width 29 height 27
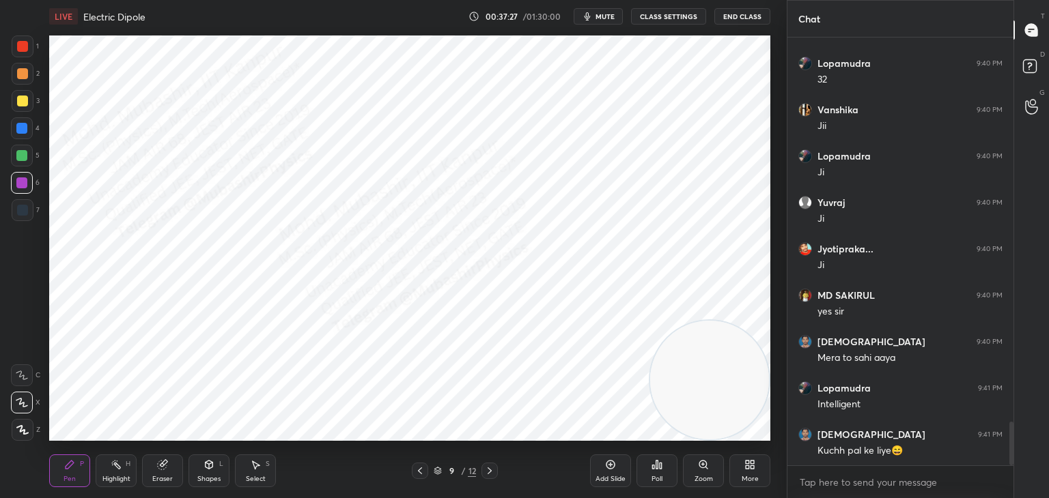
click at [605, 17] on span "mute" at bounding box center [604, 17] width 19 height 10
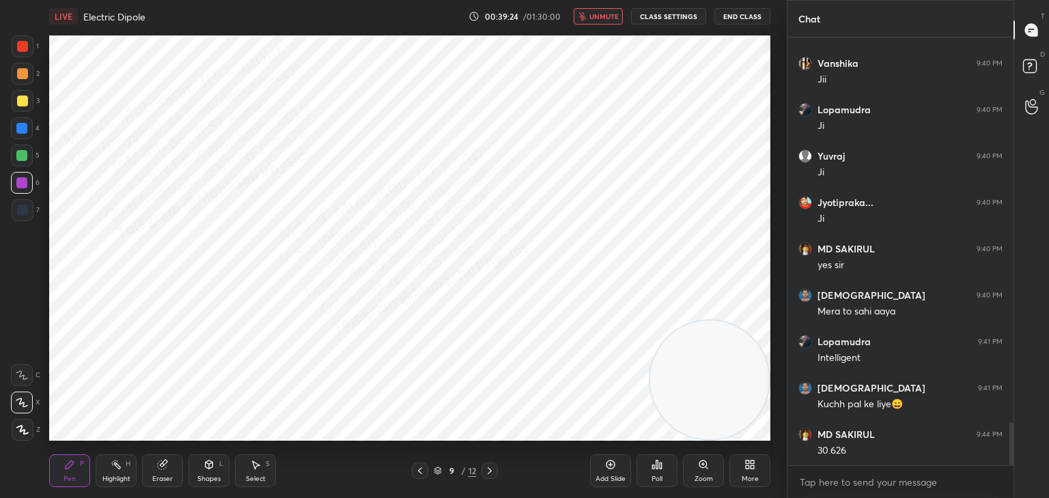
scroll to position [3839, 0]
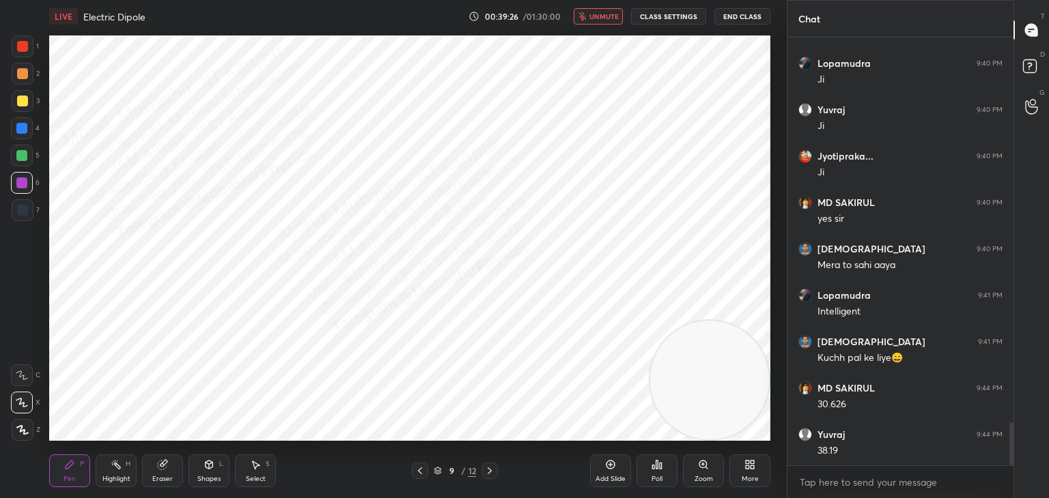
click at [604, 15] on span "unmute" at bounding box center [603, 17] width 29 height 10
drag, startPoint x: 16, startPoint y: 125, endPoint x: 33, endPoint y: 140, distance: 22.2
click at [25, 132] on div at bounding box center [21, 128] width 11 height 11
drag, startPoint x: 111, startPoint y: 473, endPoint x: 175, endPoint y: 443, distance: 71.5
click at [112, 472] on div "Highlight H" at bounding box center [116, 471] width 41 height 33
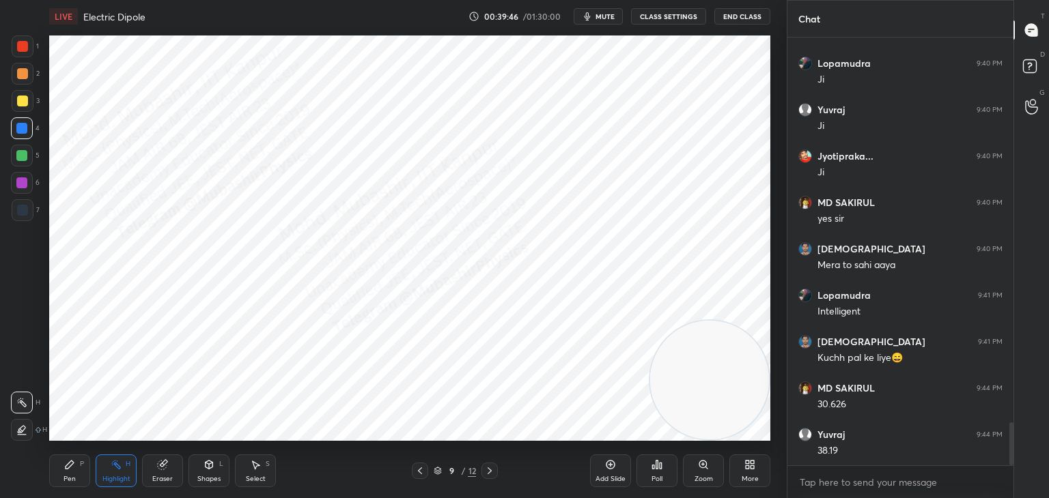
click at [596, 18] on button "mute" at bounding box center [598, 16] width 49 height 16
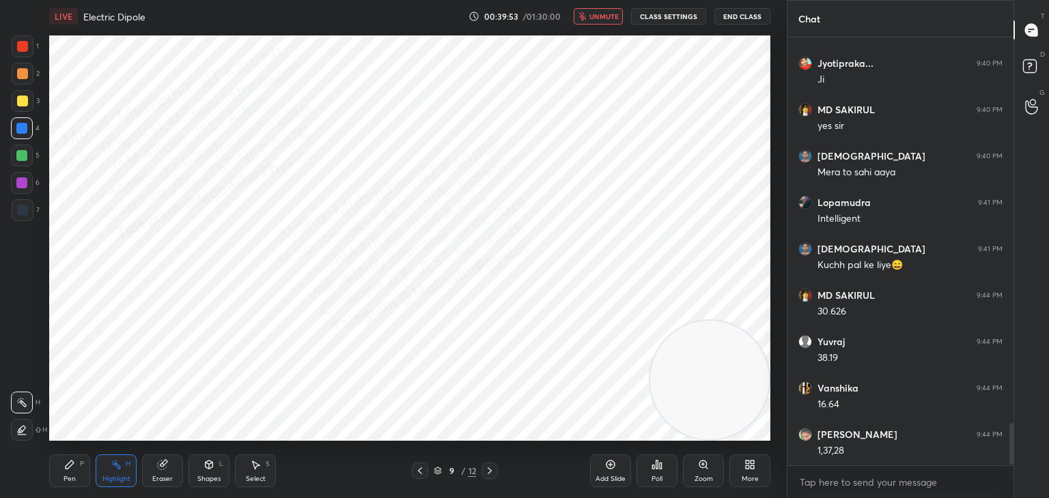
scroll to position [3978, 0]
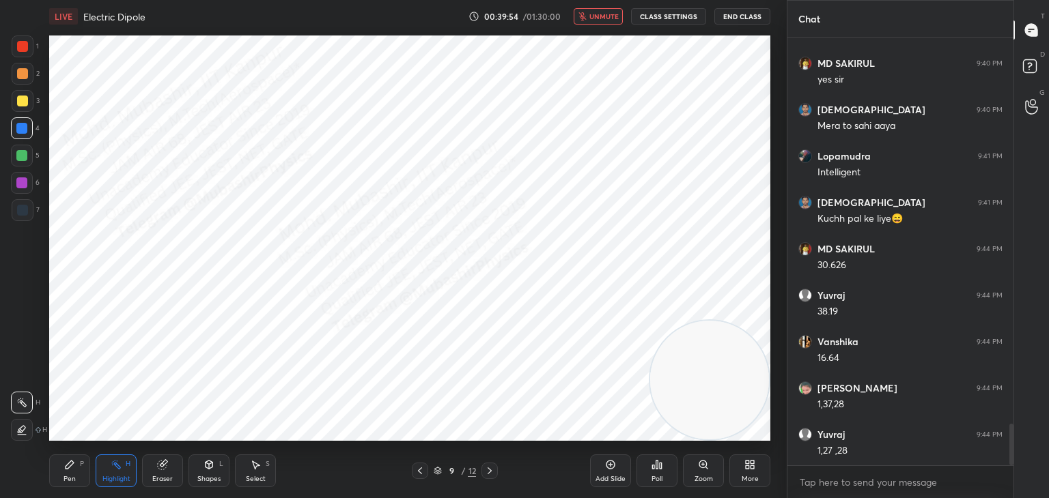
click at [599, 16] on span "unmute" at bounding box center [603, 17] width 29 height 10
click at [64, 477] on div "Pen" at bounding box center [69, 479] width 12 height 7
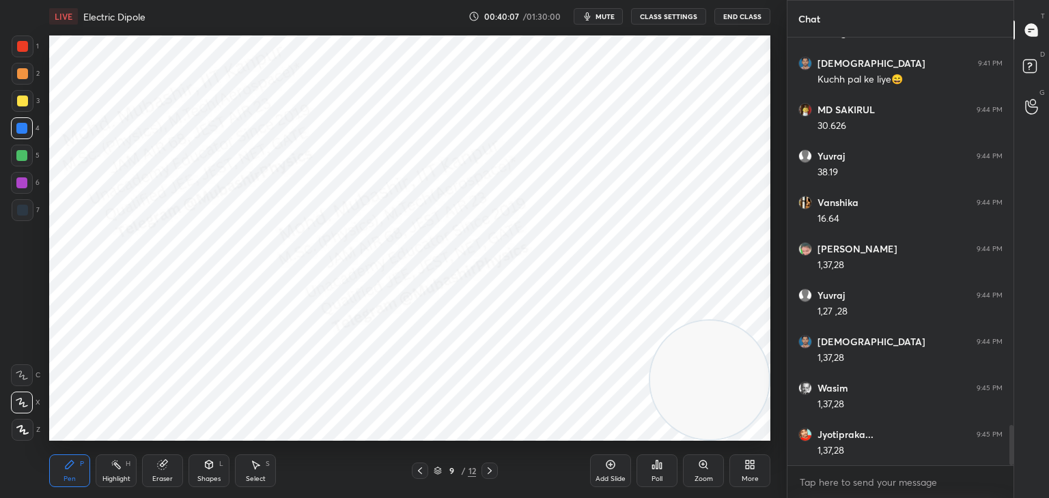
scroll to position [4164, 0]
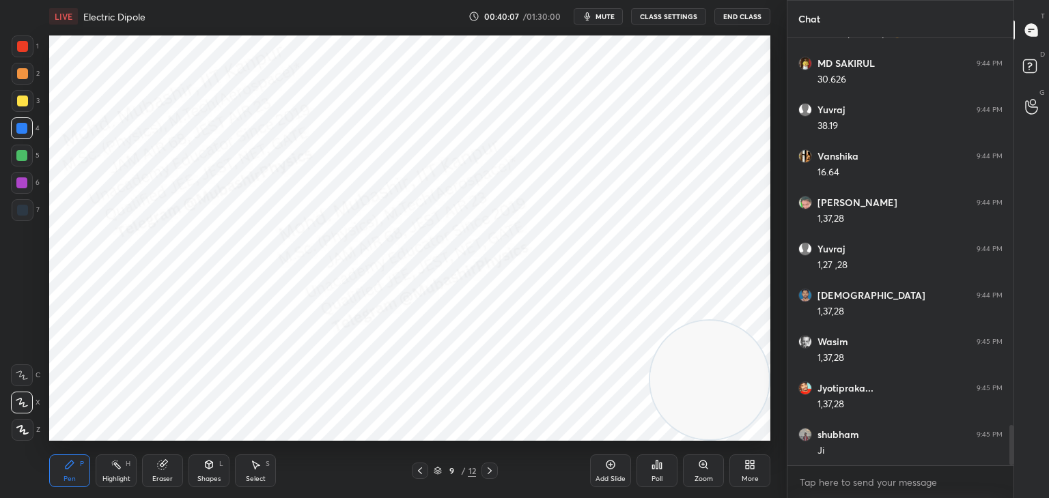
click at [123, 474] on div "Highlight H" at bounding box center [116, 471] width 41 height 33
click at [759, 463] on div "More" at bounding box center [749, 471] width 41 height 33
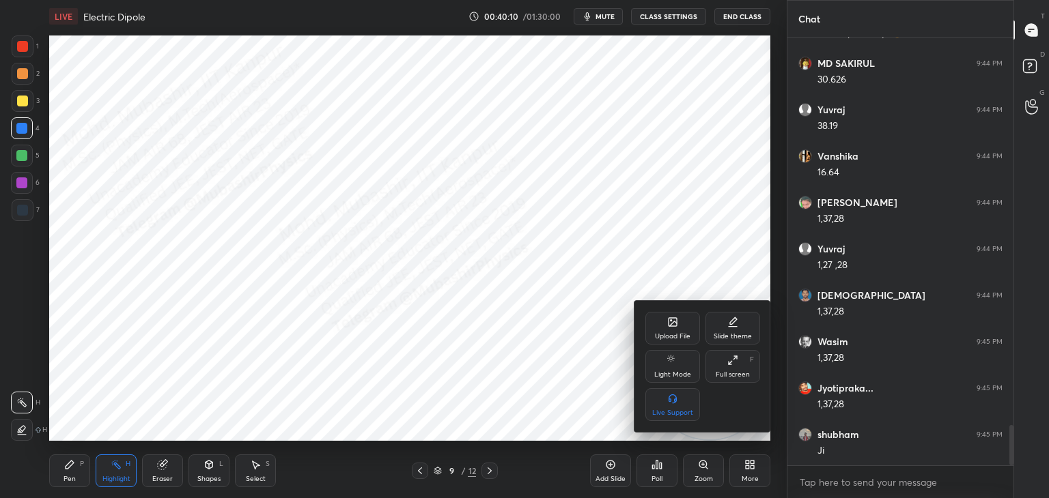
click at [669, 322] on icon at bounding box center [672, 322] width 11 height 11
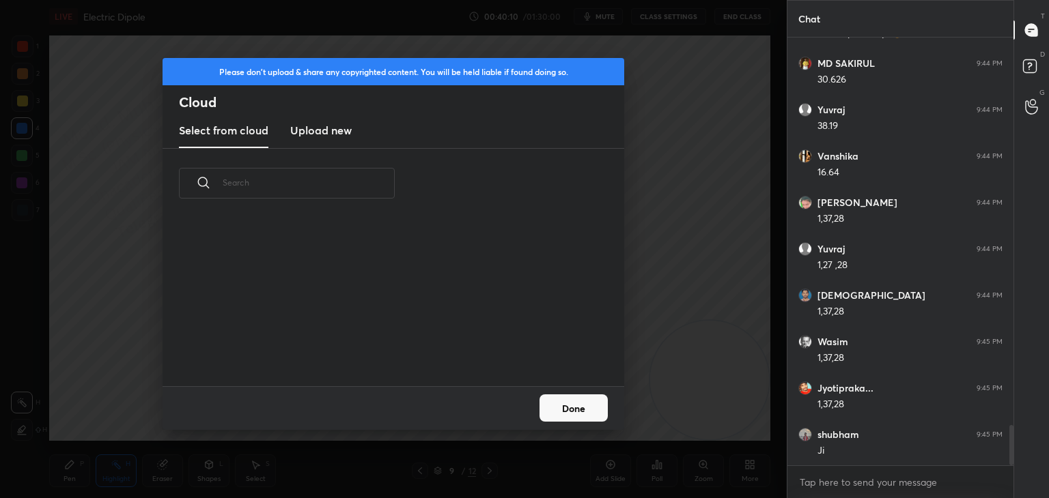
scroll to position [168, 438]
click at [298, 130] on h3 "Upload new" at bounding box center [320, 130] width 61 height 16
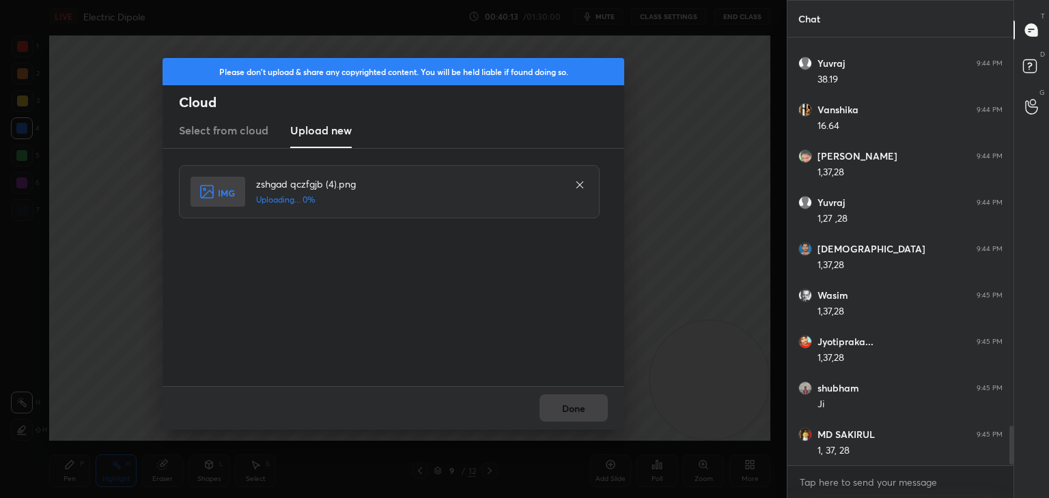
scroll to position [4256, 0]
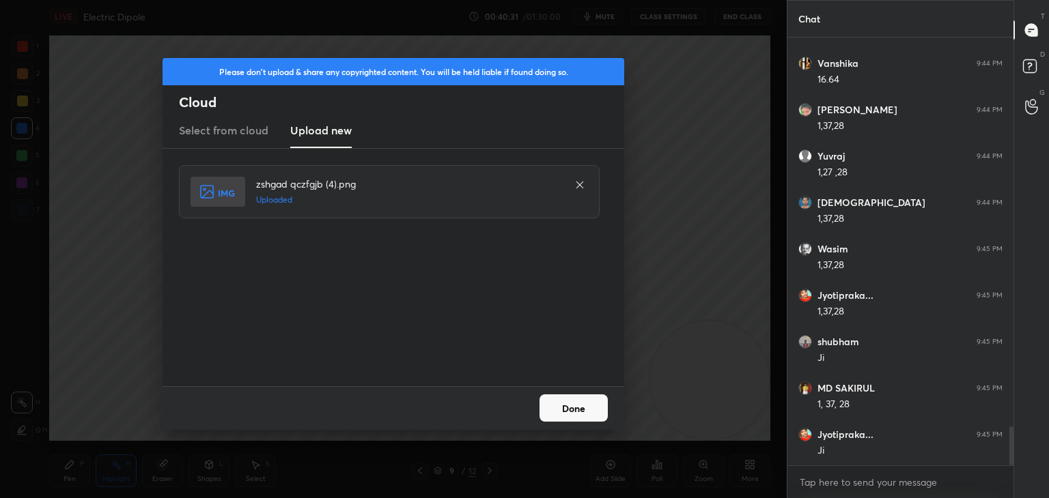
click at [574, 410] on button "Done" at bounding box center [573, 408] width 68 height 27
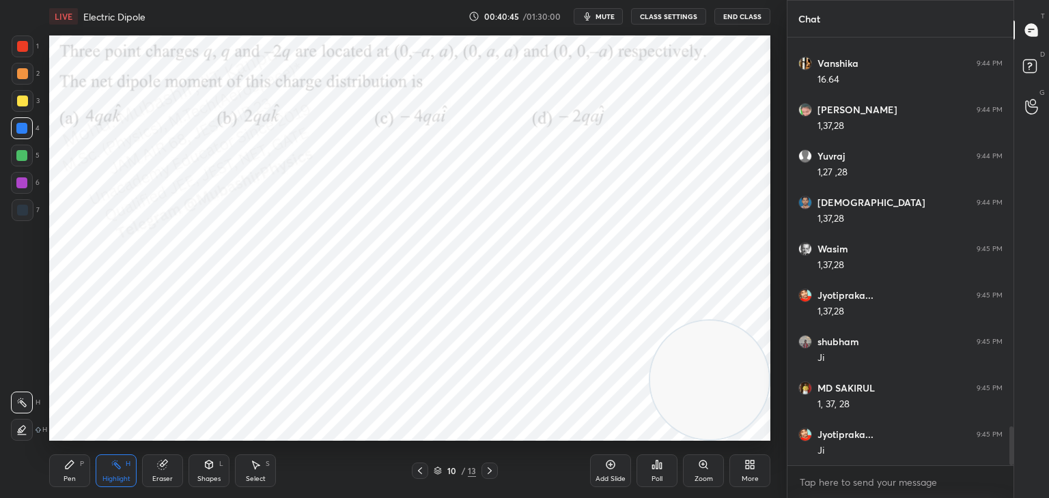
click at [601, 17] on span "mute" at bounding box center [604, 17] width 19 height 10
click at [599, 14] on span "unmute" at bounding box center [603, 17] width 29 height 10
click at [599, 20] on span "mute" at bounding box center [604, 17] width 19 height 10
click at [601, 16] on span "unmute" at bounding box center [603, 17] width 29 height 10
click at [599, 18] on span "mute" at bounding box center [604, 17] width 19 height 10
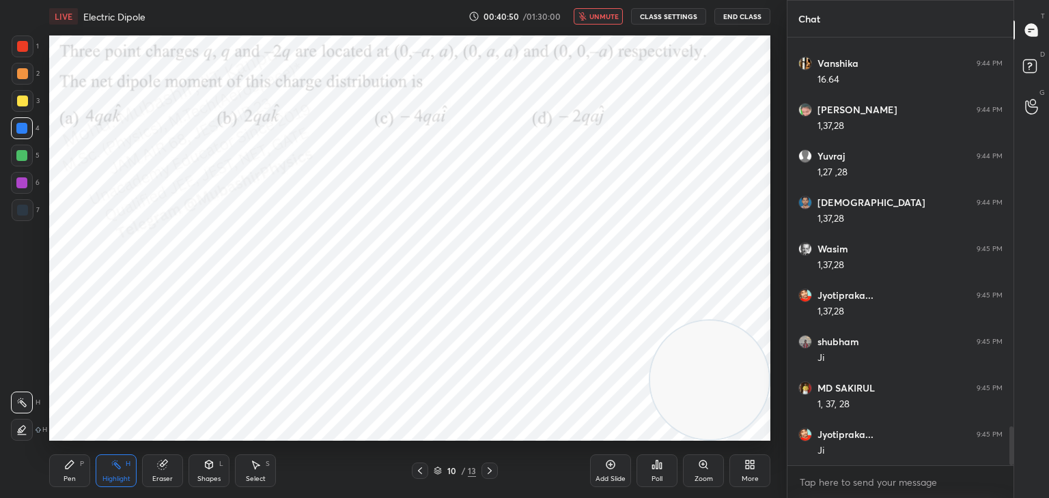
click at [599, 16] on span "unmute" at bounding box center [603, 17] width 29 height 10
click at [602, 18] on span "mute" at bounding box center [604, 17] width 19 height 10
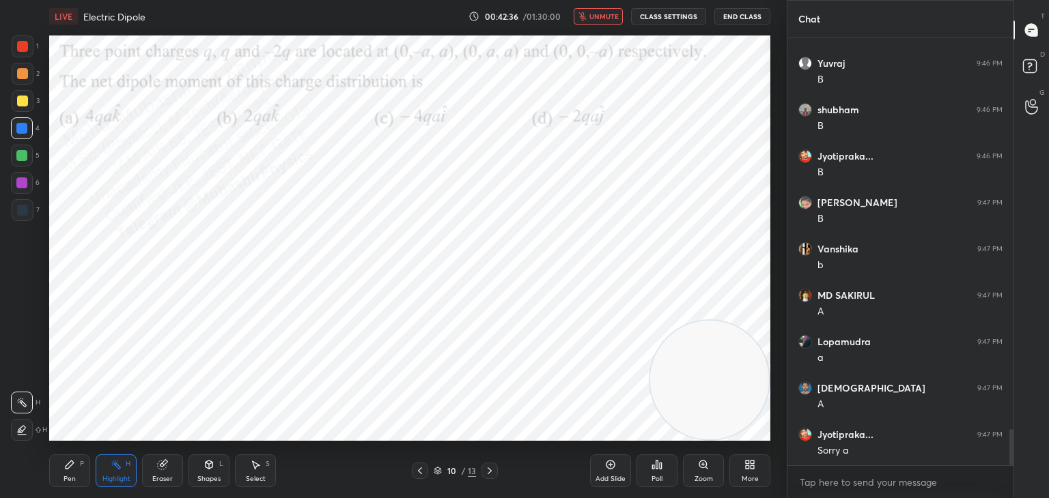
scroll to position [4721, 0]
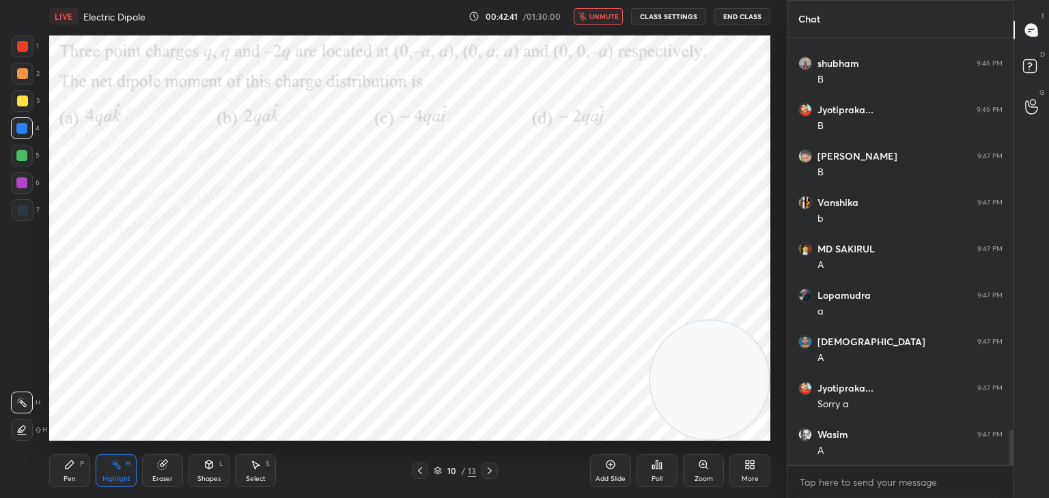
click at [593, 24] on button "unmute" at bounding box center [598, 16] width 49 height 16
drag, startPoint x: 1012, startPoint y: 444, endPoint x: 961, endPoint y: 450, distance: 50.8
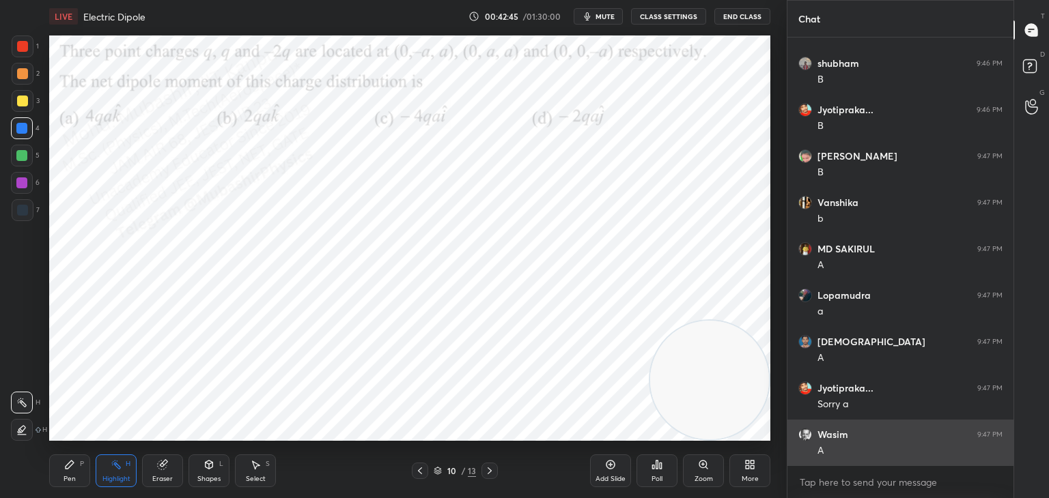
click at [1005, 468] on div "Jyotipraka... 9:45 PM [PERSON_NAME] 9:46 PM B [PERSON_NAME] 9:46 PM B Jyotiprak…" at bounding box center [900, 268] width 226 height 461
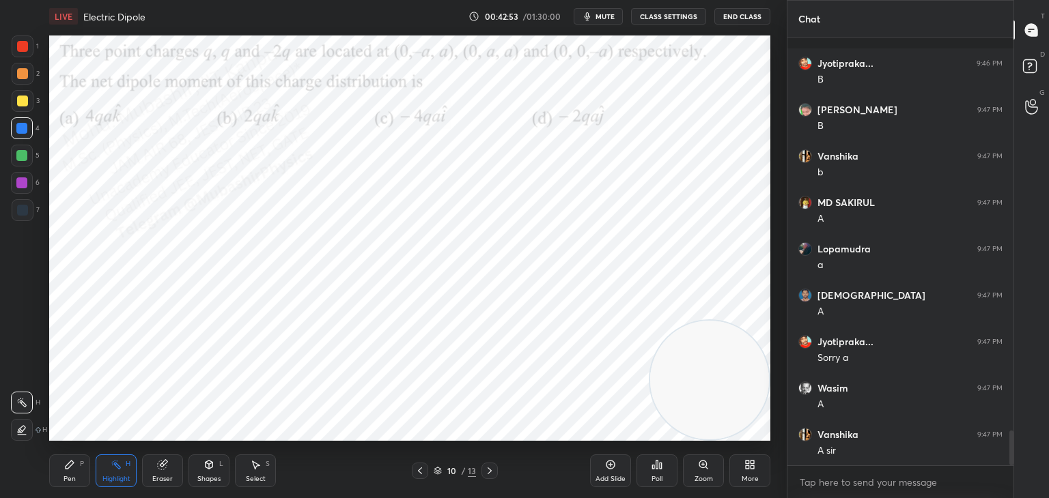
scroll to position [4860, 0]
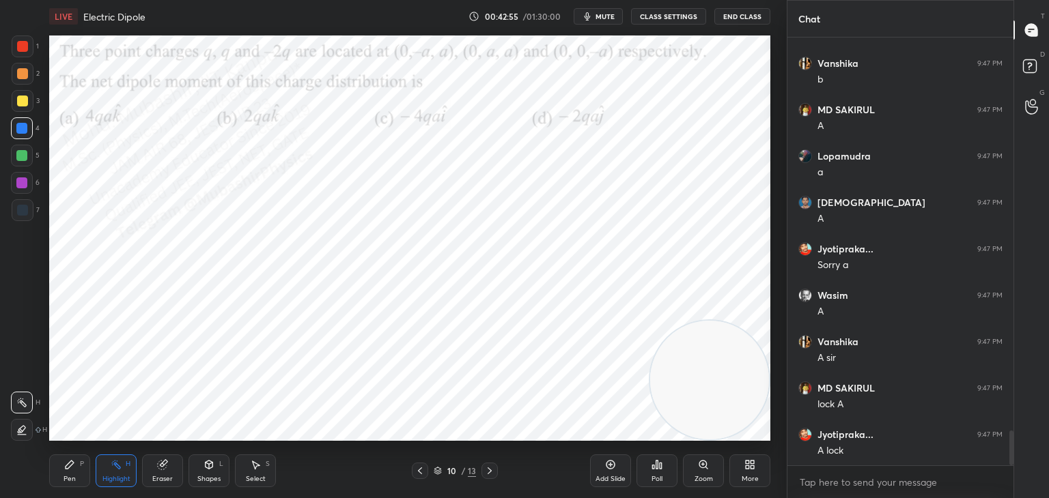
drag, startPoint x: 63, startPoint y: 471, endPoint x: 69, endPoint y: 463, distance: 9.8
click at [66, 471] on div "Pen P" at bounding box center [69, 471] width 41 height 33
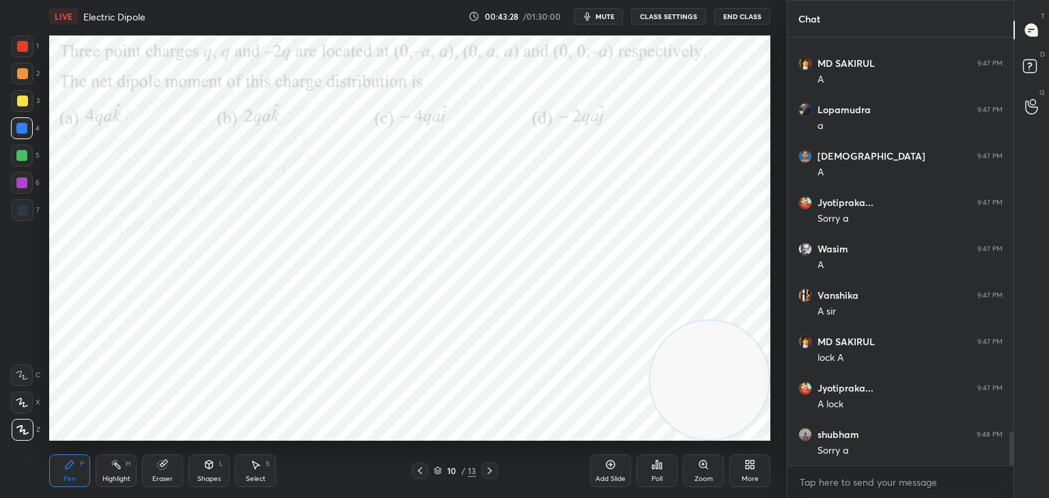
click at [251, 468] on icon at bounding box center [255, 465] width 11 height 11
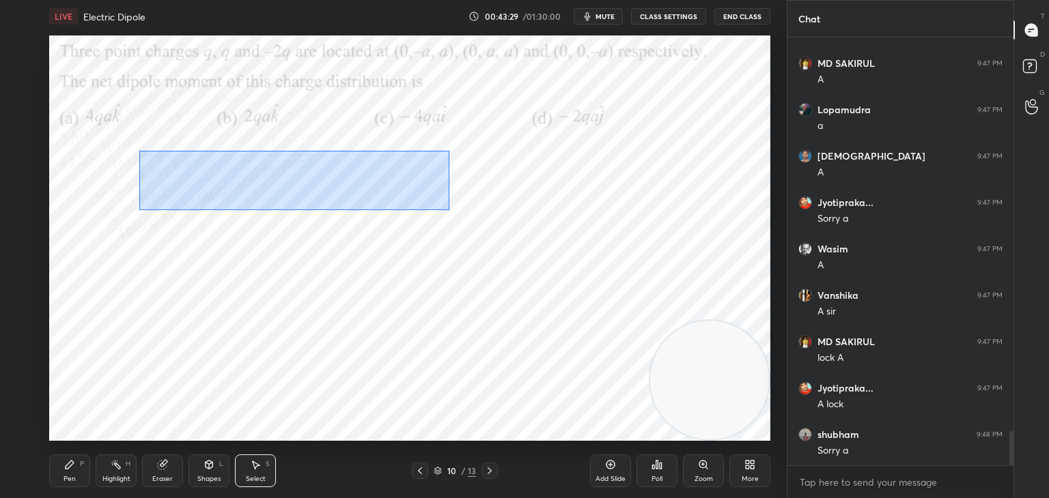
drag, startPoint x: 139, startPoint y: 151, endPoint x: 407, endPoint y: 209, distance: 273.9
click at [434, 216] on div "0 ° Undo Copy Paste here Duplicate Duplicate to new slide Delete" at bounding box center [409, 239] width 721 height 406
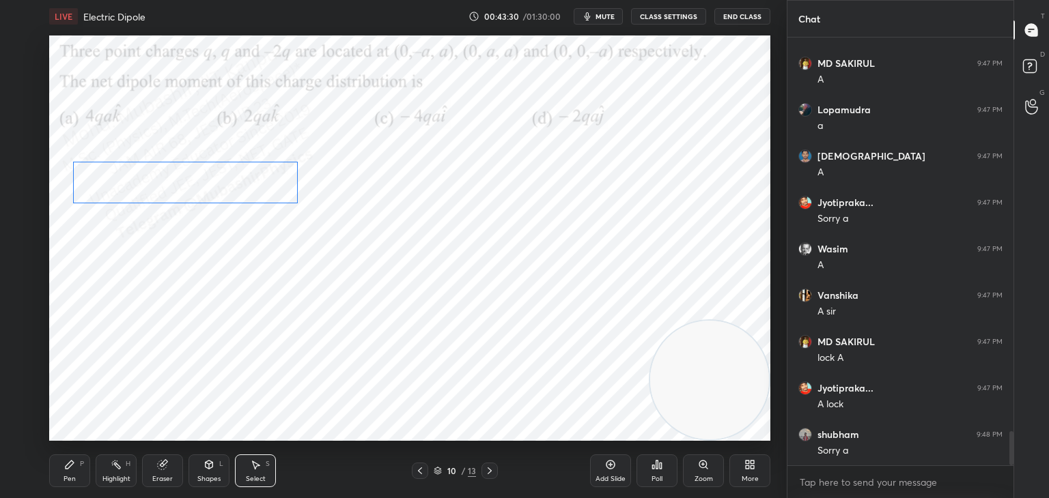
drag, startPoint x: 236, startPoint y: 179, endPoint x: 198, endPoint y: 188, distance: 39.4
click at [206, 184] on div "0 ° Undo Copy Paste here Duplicate Duplicate to new slide Delete" at bounding box center [409, 239] width 721 height 406
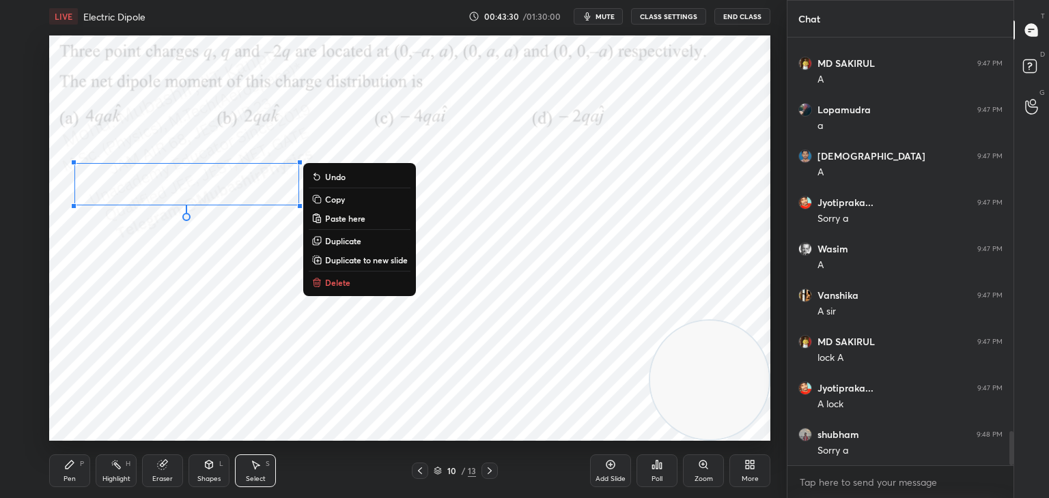
click at [88, 282] on div "0 ° Undo Copy Paste here Duplicate Duplicate to new slide Delete" at bounding box center [409, 239] width 721 height 406
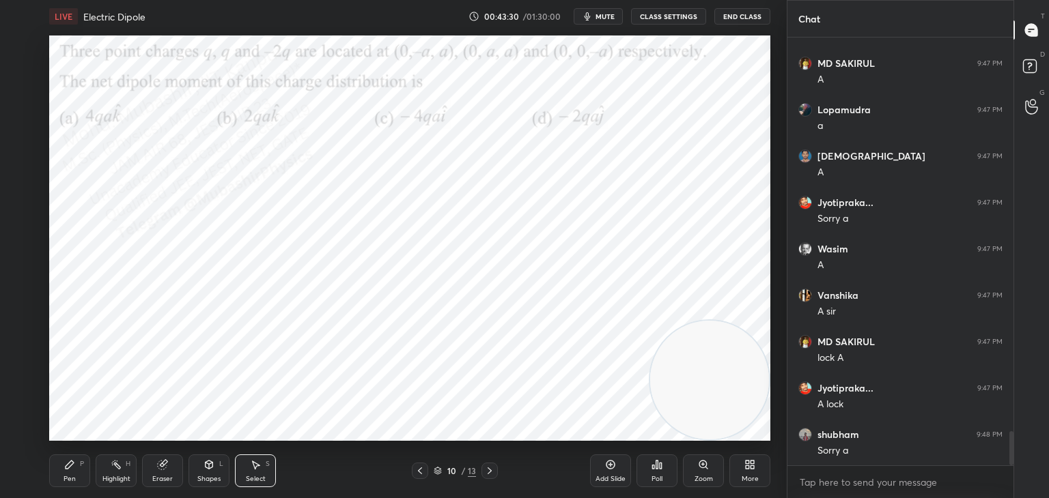
scroll to position [4953, 0]
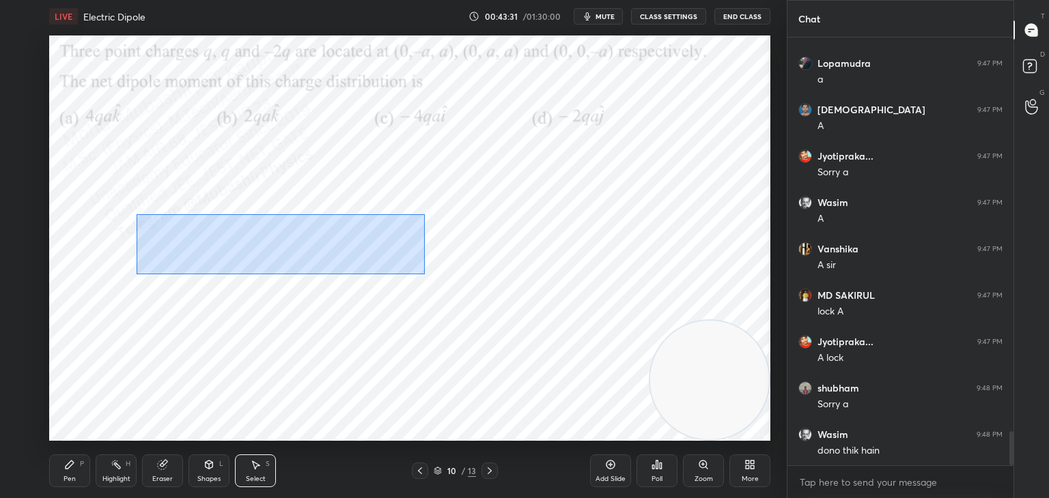
drag, startPoint x: 137, startPoint y: 214, endPoint x: 339, endPoint y: 252, distance: 205.6
click at [424, 274] on div "0 ° Undo Copy Paste here Duplicate Duplicate to new slide Delete" at bounding box center [409, 239] width 721 height 406
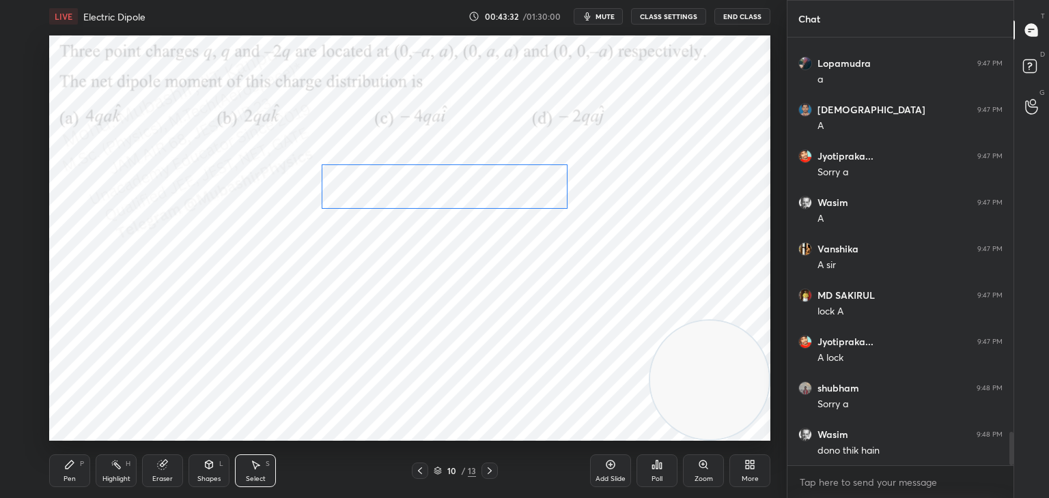
scroll to position [4999, 0]
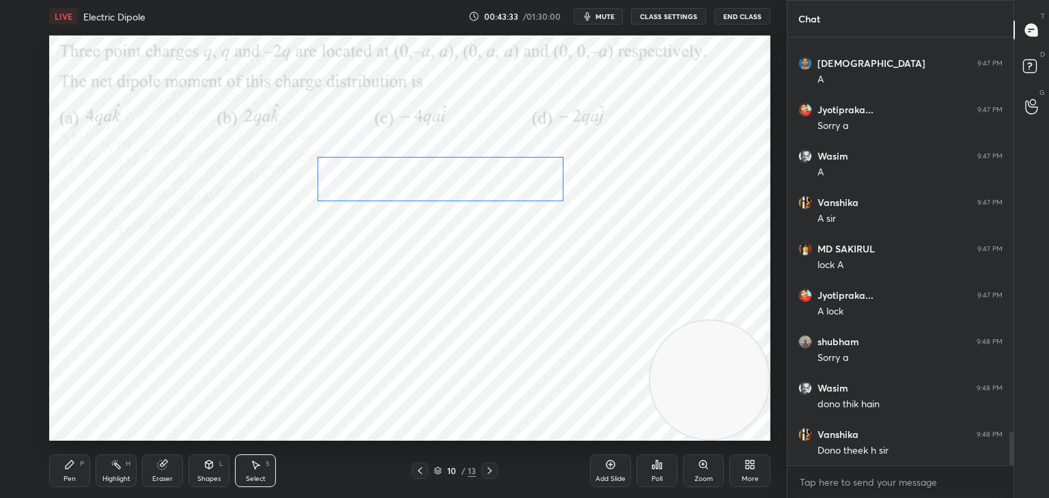
drag, startPoint x: 309, startPoint y: 244, endPoint x: 465, endPoint y: 182, distance: 168.2
click at [464, 182] on div "0 ° Undo Copy Paste here Duplicate Duplicate to new slide Delete" at bounding box center [409, 239] width 721 height 406
click at [257, 272] on div "0 ° Undo Copy Paste here Duplicate Duplicate to new slide Delete" at bounding box center [409, 239] width 721 height 406
drag, startPoint x: 146, startPoint y: 274, endPoint x: 447, endPoint y: 337, distance: 306.9
click at [449, 342] on div "0 ° Undo Copy Paste here Duplicate Duplicate to new slide Delete" at bounding box center [409, 239] width 721 height 406
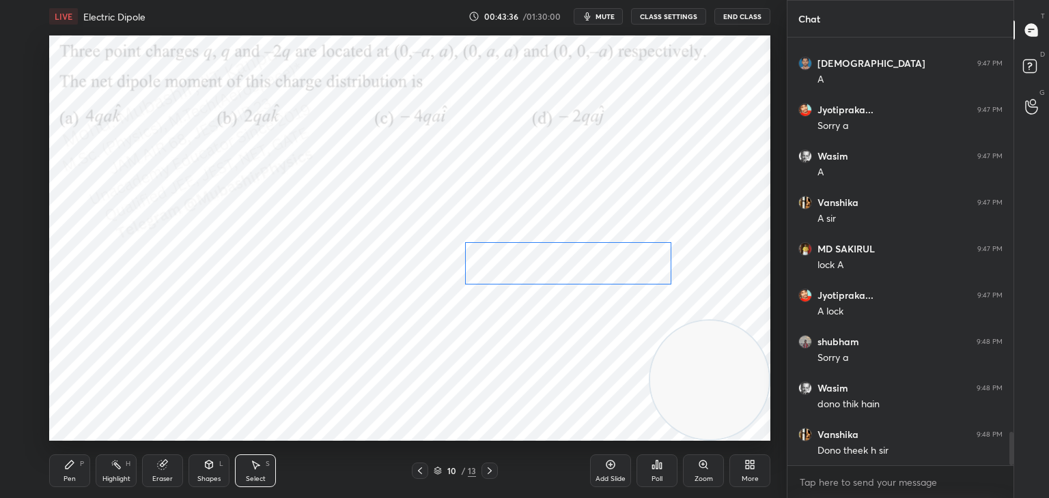
drag, startPoint x: 251, startPoint y: 310, endPoint x: 440, endPoint y: 247, distance: 198.6
click at [543, 272] on div "0 ° Undo Copy Paste here Duplicate Duplicate to new slide Delete" at bounding box center [409, 239] width 721 height 406
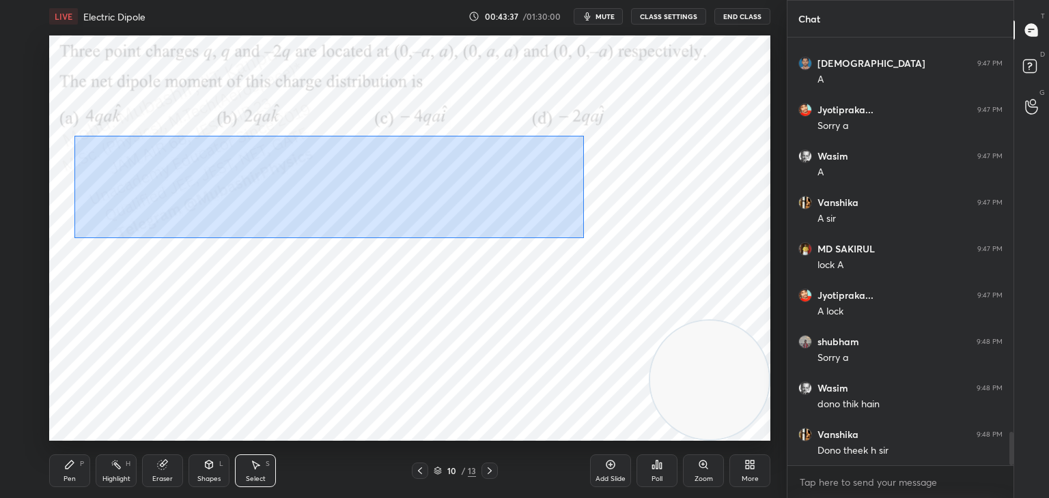
drag, startPoint x: 60, startPoint y: 139, endPoint x: 440, endPoint y: 189, distance: 382.9
click at [575, 233] on div "0 ° Undo Copy Paste here Duplicate Duplicate to new slide Delete" at bounding box center [409, 239] width 721 height 406
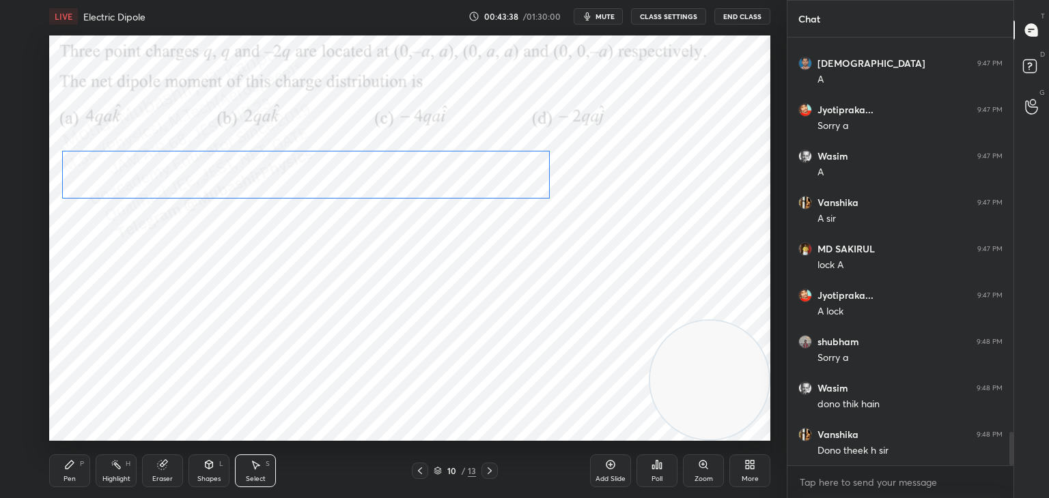
drag, startPoint x: 440, startPoint y: 187, endPoint x: 427, endPoint y: 181, distance: 13.7
click at [427, 181] on div "0 ° Undo Copy Paste here Duplicate Duplicate to new slide Delete" at bounding box center [409, 239] width 721 height 406
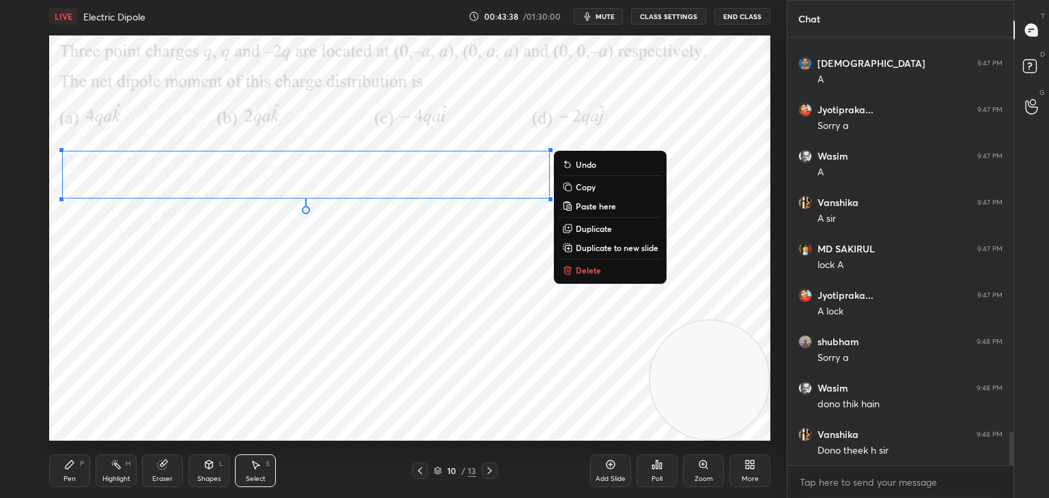
click at [233, 279] on div "0 ° Undo Copy Paste here Duplicate Duplicate to new slide Delete" at bounding box center [409, 239] width 721 height 406
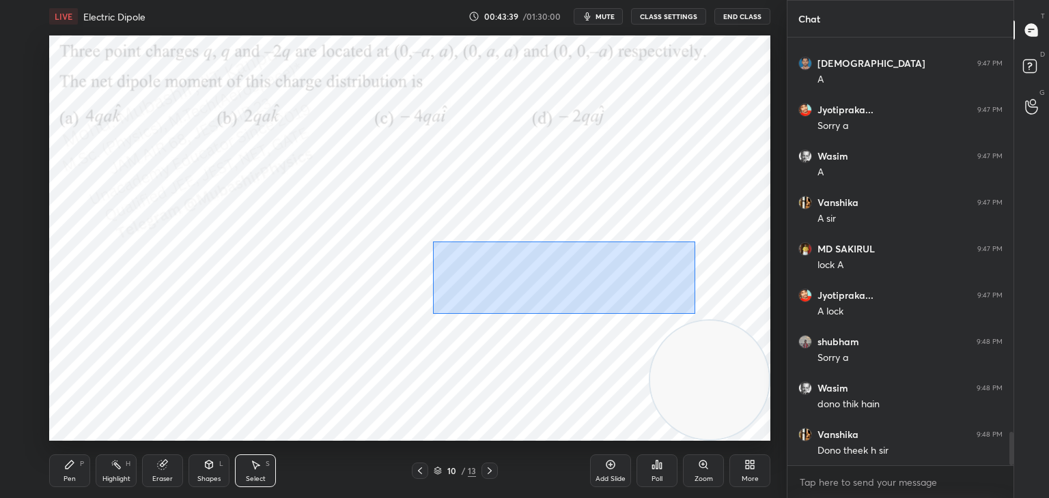
drag, startPoint x: 617, startPoint y: 287, endPoint x: 684, endPoint y: 301, distance: 68.4
click at [691, 310] on div "0 ° Undo Copy Paste here Duplicate Duplicate to new slide Delete" at bounding box center [409, 239] width 721 height 406
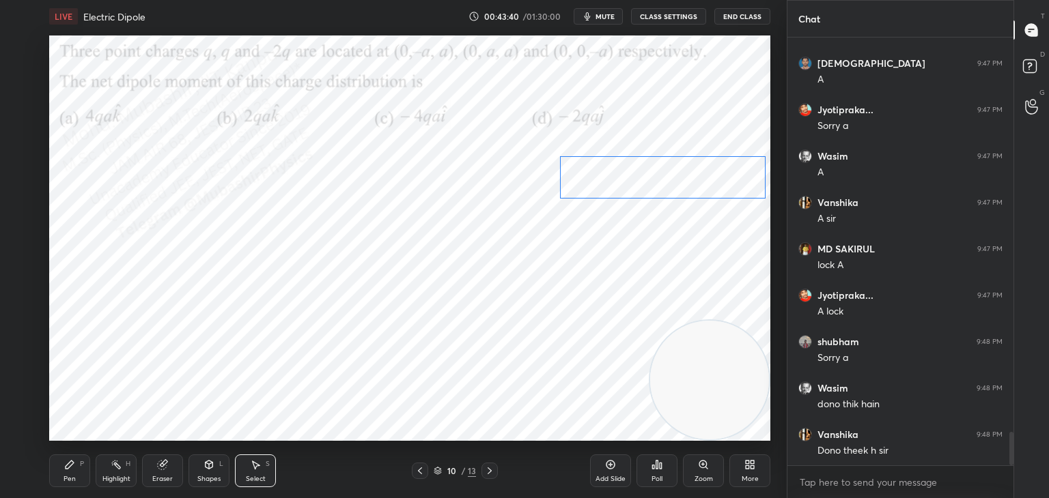
drag, startPoint x: 629, startPoint y: 184, endPoint x: 632, endPoint y: 157, distance: 27.5
click at [635, 157] on div "0 ° Undo Copy Paste here Duplicate Duplicate to new slide Delete" at bounding box center [409, 239] width 721 height 406
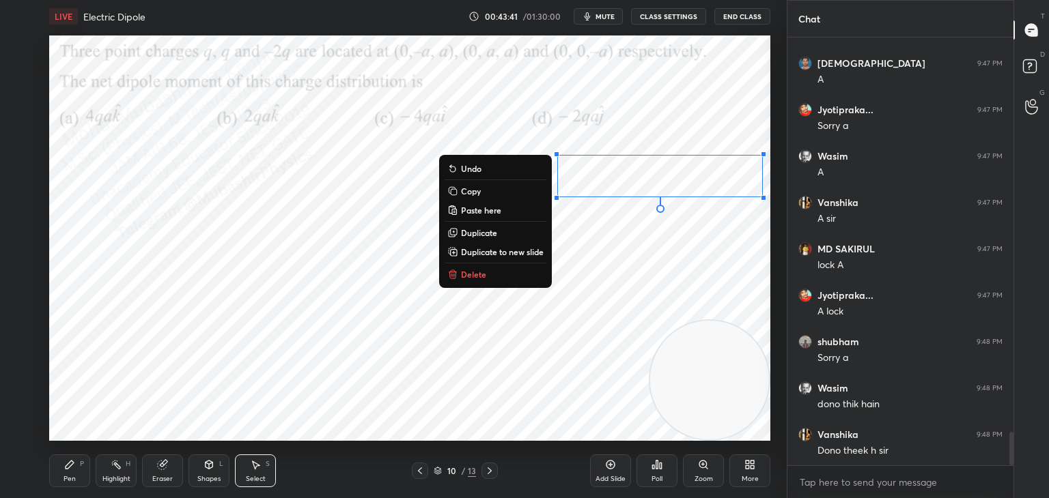
drag, startPoint x: 72, startPoint y: 468, endPoint x: 68, endPoint y: 443, distance: 25.6
click at [70, 468] on icon at bounding box center [69, 465] width 11 height 11
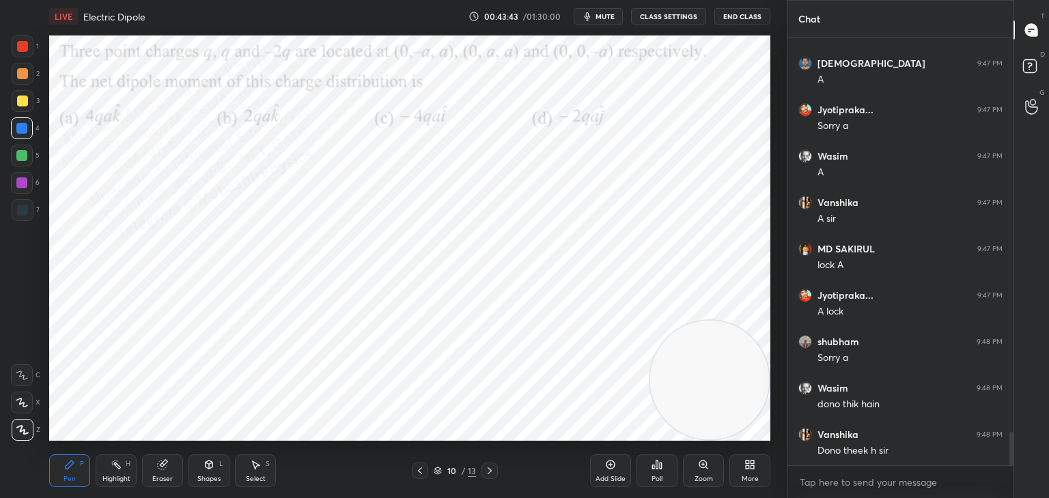
drag, startPoint x: 23, startPoint y: 408, endPoint x: 31, endPoint y: 391, distance: 18.0
click at [25, 408] on icon at bounding box center [22, 403] width 12 height 10
click at [22, 74] on div at bounding box center [22, 73] width 11 height 11
click at [755, 471] on div "More" at bounding box center [749, 471] width 41 height 33
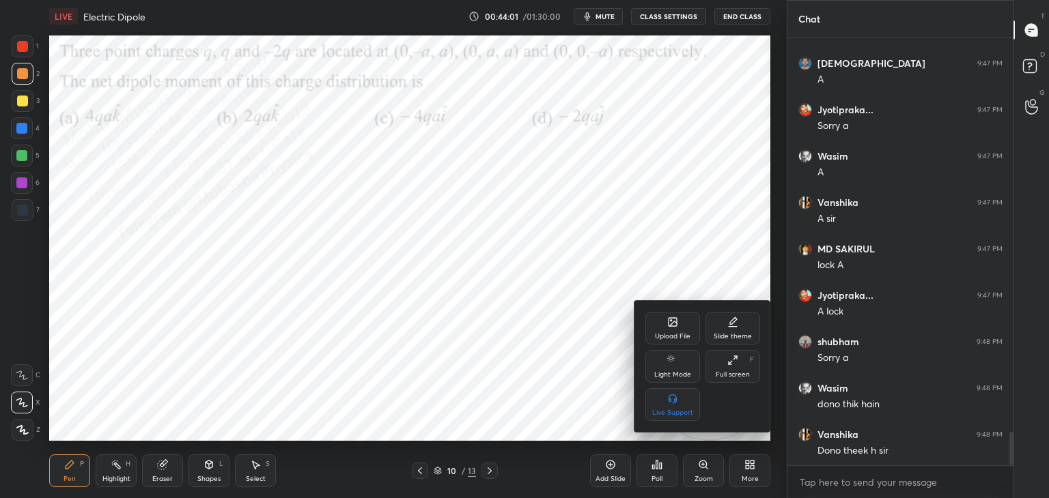
click at [670, 320] on icon at bounding box center [670, 320] width 1 height 1
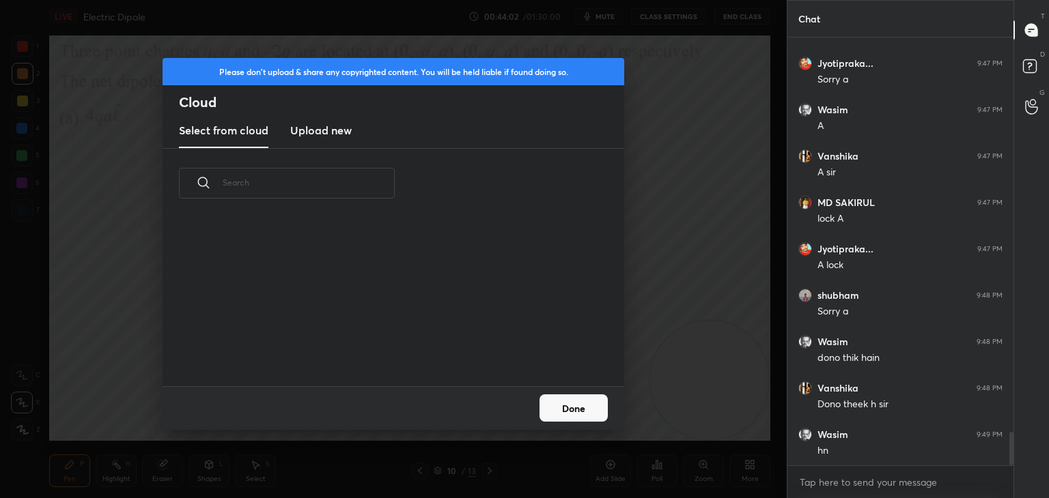
scroll to position [168, 438]
click at [317, 127] on h3 "Upload new" at bounding box center [320, 130] width 61 height 16
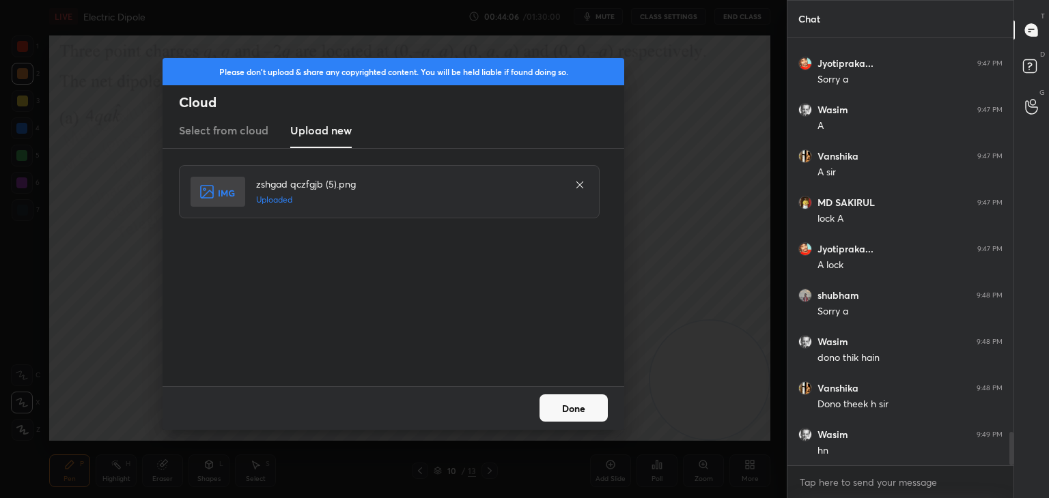
click at [585, 416] on button "Done" at bounding box center [573, 408] width 68 height 27
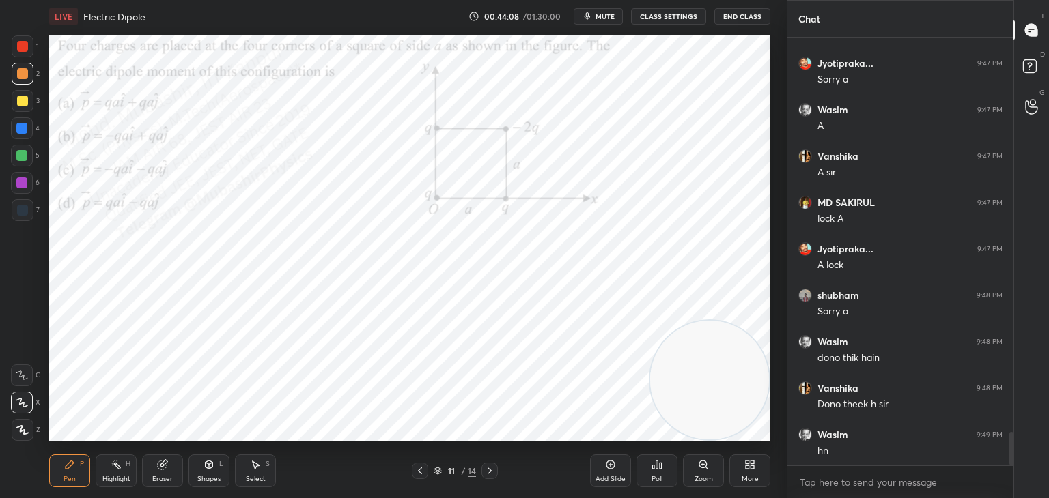
click at [606, 17] on span "mute" at bounding box center [604, 17] width 19 height 10
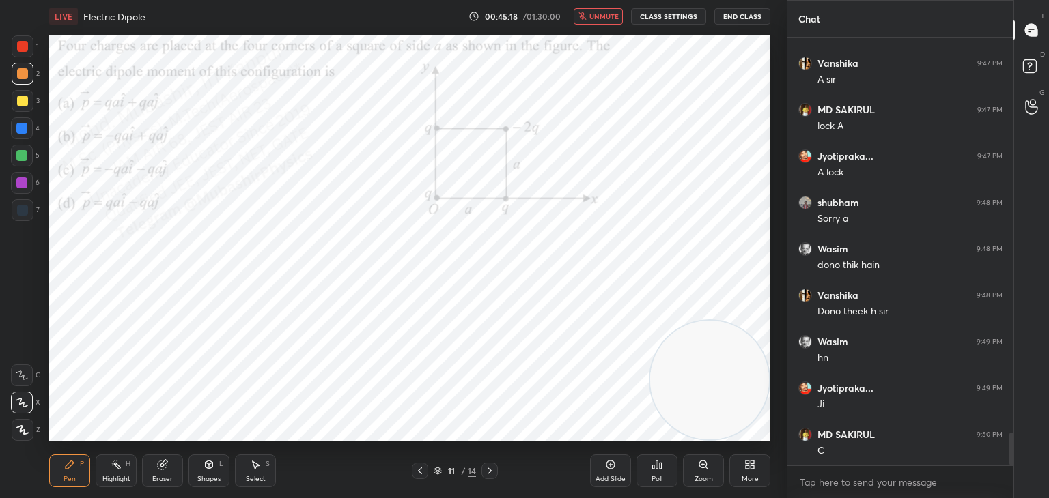
scroll to position [5185, 0]
click at [20, 135] on div at bounding box center [22, 128] width 22 height 22
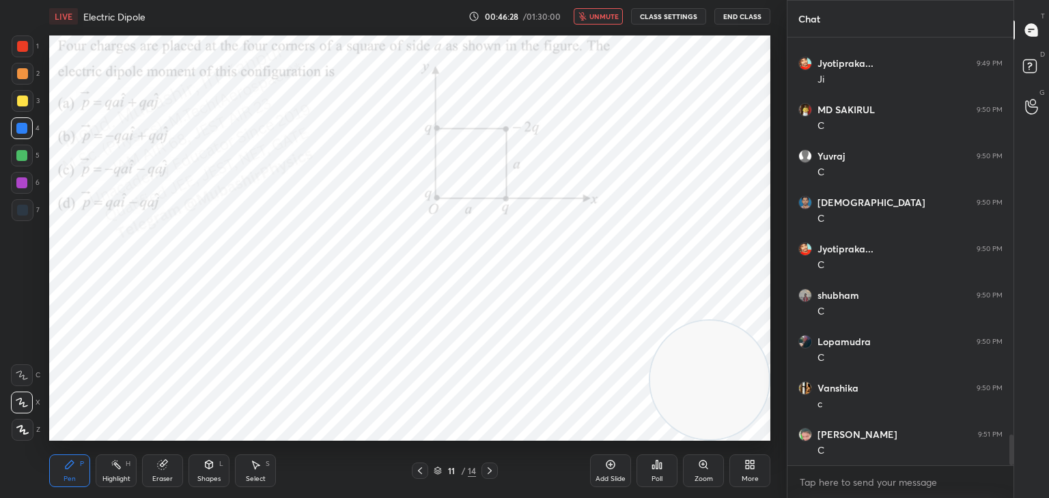
scroll to position [5510, 0]
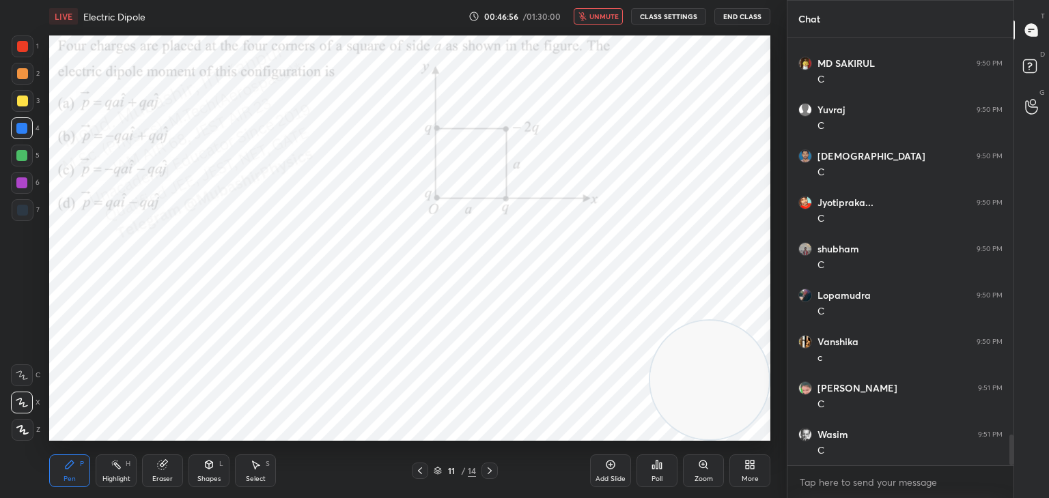
click at [591, 14] on button "unmute" at bounding box center [598, 16] width 49 height 16
drag, startPoint x: 123, startPoint y: 479, endPoint x: 123, endPoint y: 472, distance: 7.5
click at [119, 476] on div "Highlight" at bounding box center [116, 479] width 28 height 7
click at [258, 468] on icon at bounding box center [255, 465] width 11 height 11
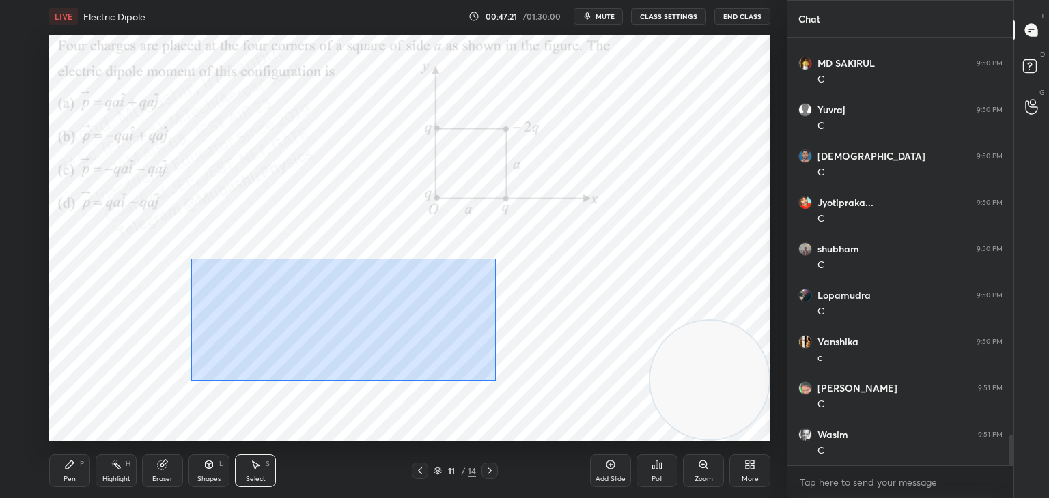
drag, startPoint x: 438, startPoint y: 351, endPoint x: 493, endPoint y: 388, distance: 66.8
click at [495, 383] on div "0 ° Undo Copy Paste here Duplicate Duplicate to new slide Delete" at bounding box center [409, 239] width 721 height 406
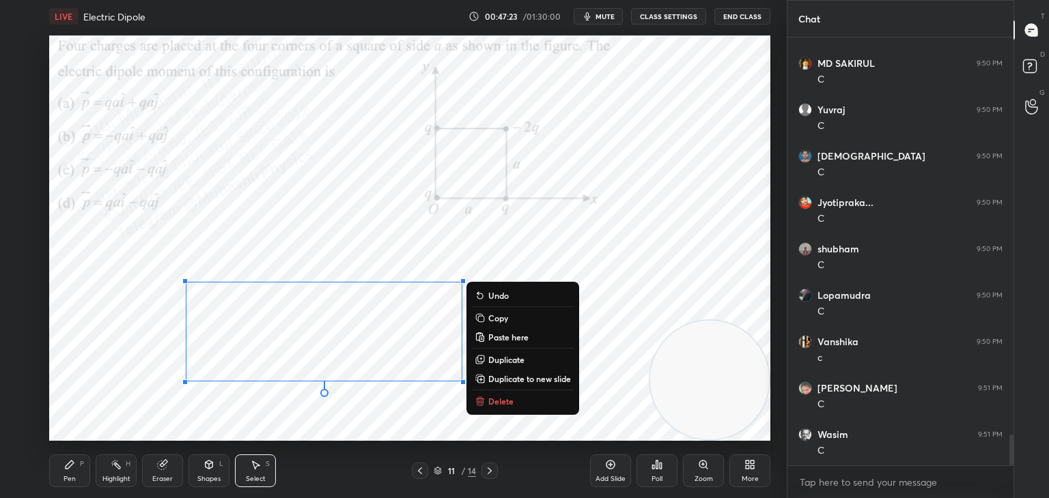
click at [485, 405] on button "Delete" at bounding box center [523, 401] width 102 height 16
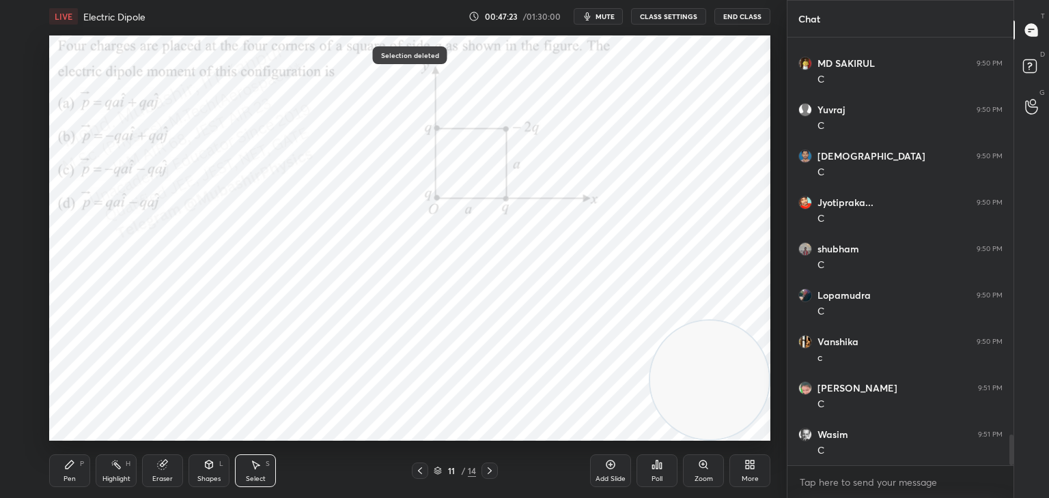
click at [113, 472] on div "Highlight H" at bounding box center [116, 471] width 41 height 33
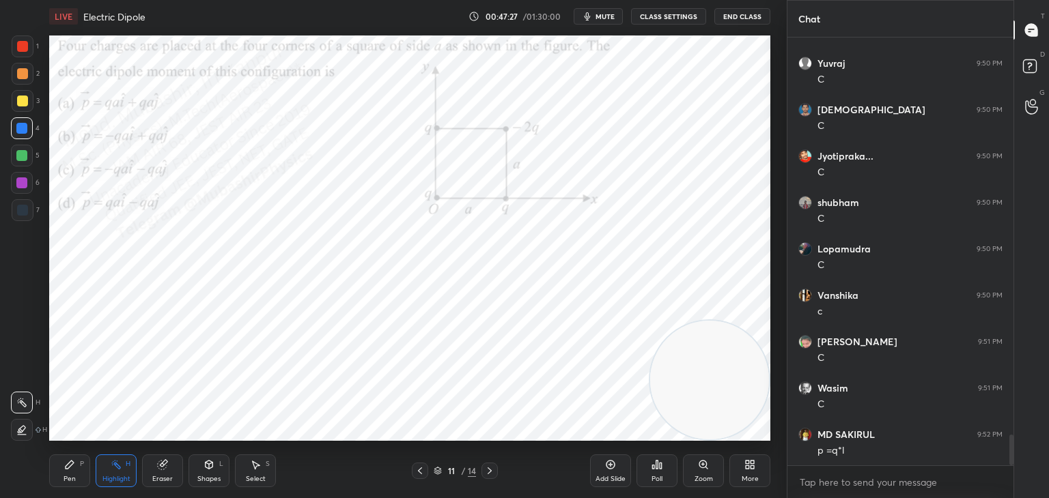
click at [437, 473] on icon at bounding box center [438, 471] width 8 height 8
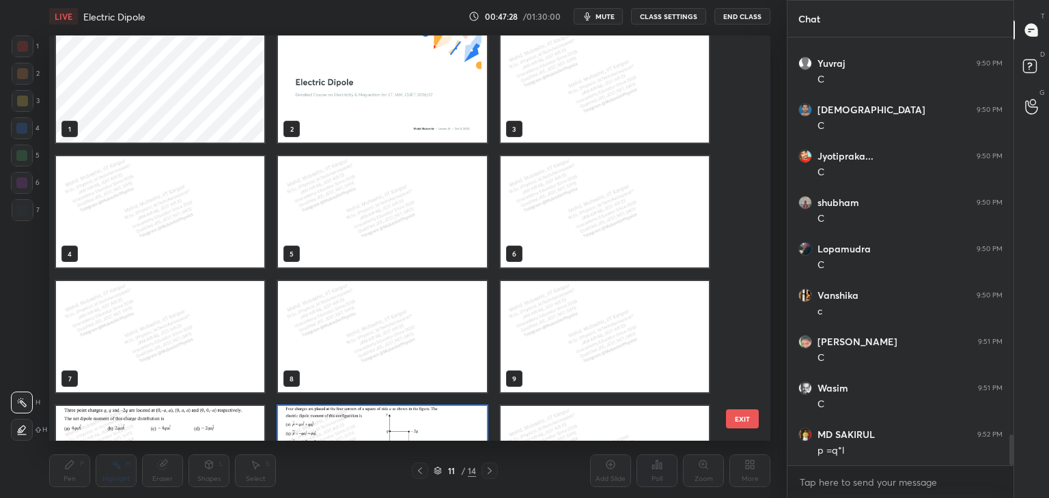
scroll to position [0, 0]
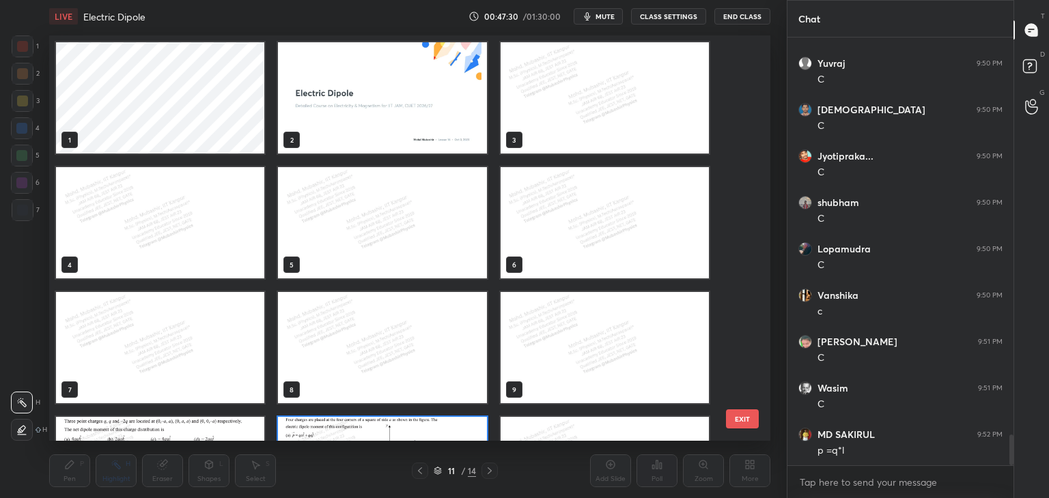
click at [180, 236] on img "grid" at bounding box center [160, 222] width 208 height 111
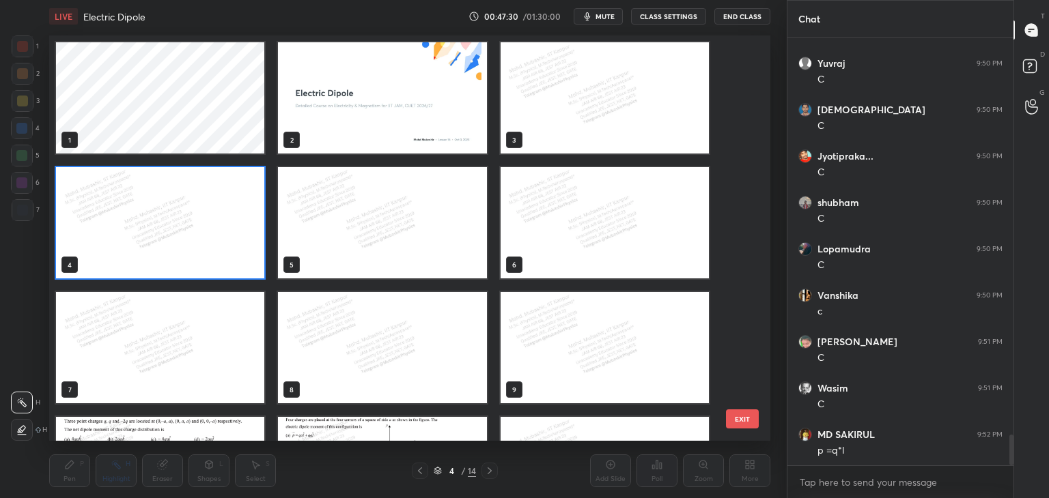
click at [192, 236] on img "grid" at bounding box center [160, 222] width 208 height 111
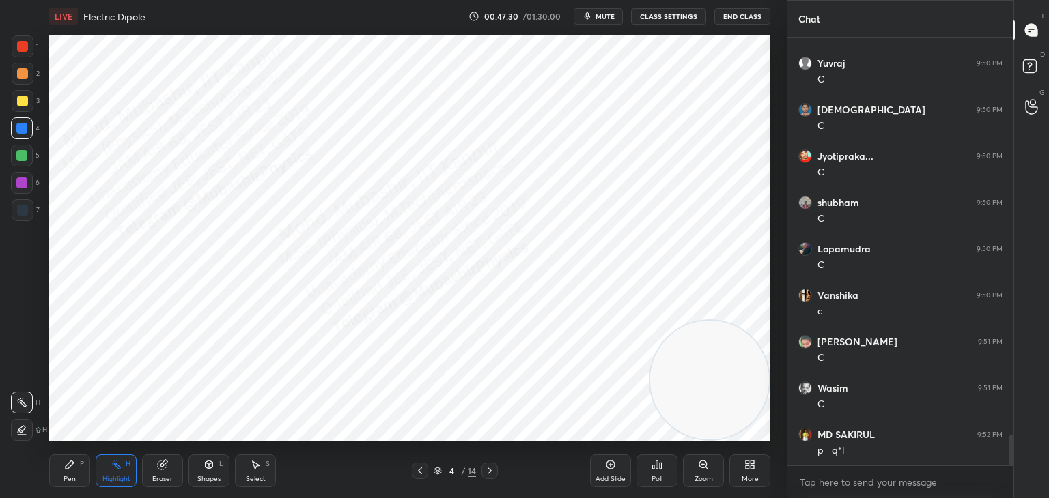
click at [194, 236] on img "grid" at bounding box center [160, 222] width 208 height 111
click at [195, 236] on img "grid" at bounding box center [160, 222] width 208 height 111
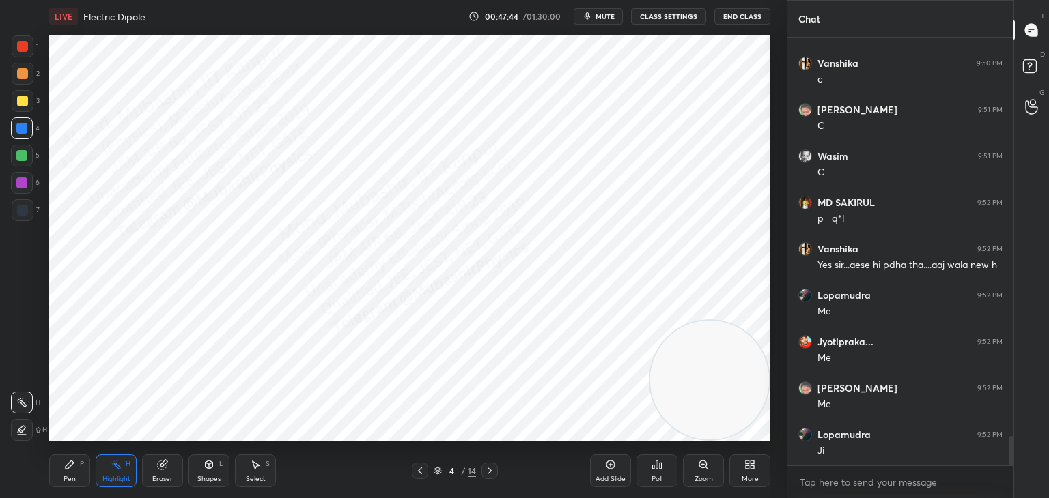
scroll to position [5835, 0]
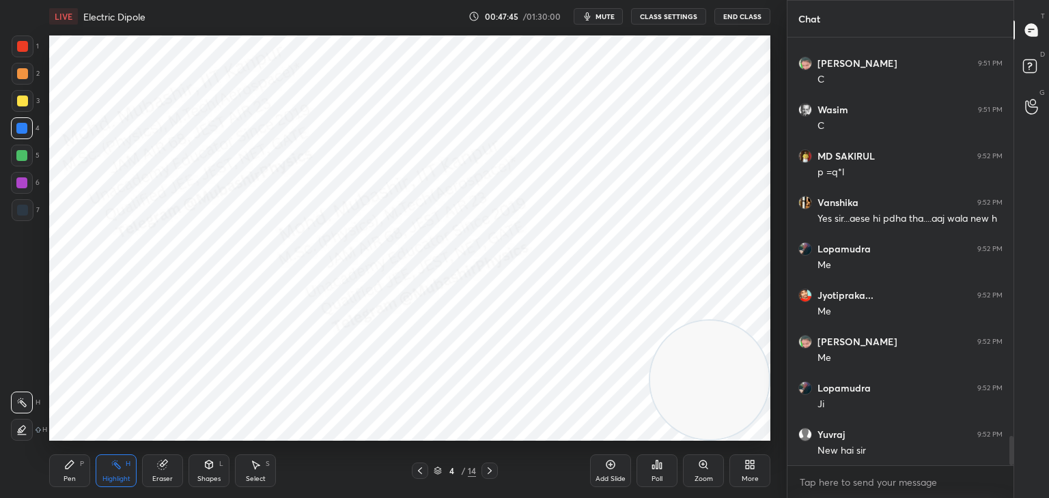
click at [440, 470] on icon at bounding box center [437, 469] width 7 height 3
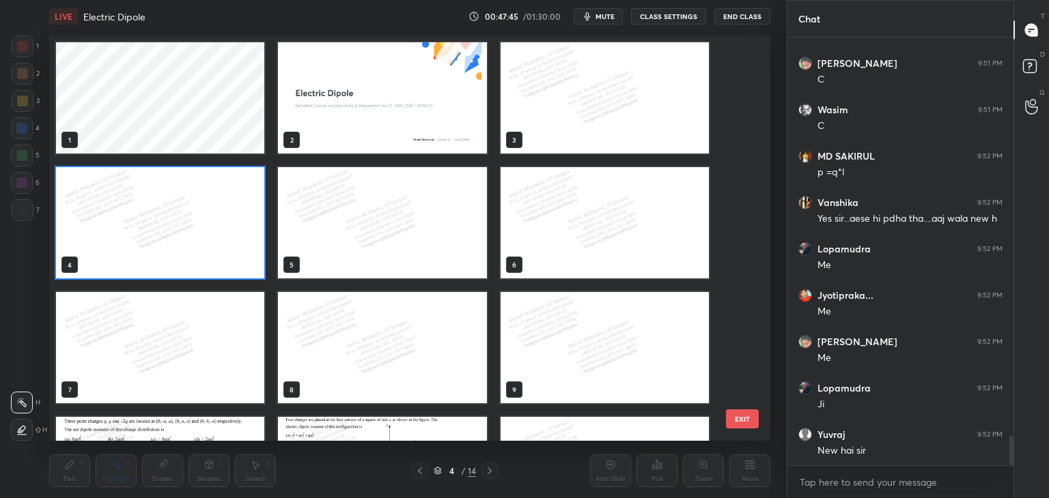
scroll to position [401, 714]
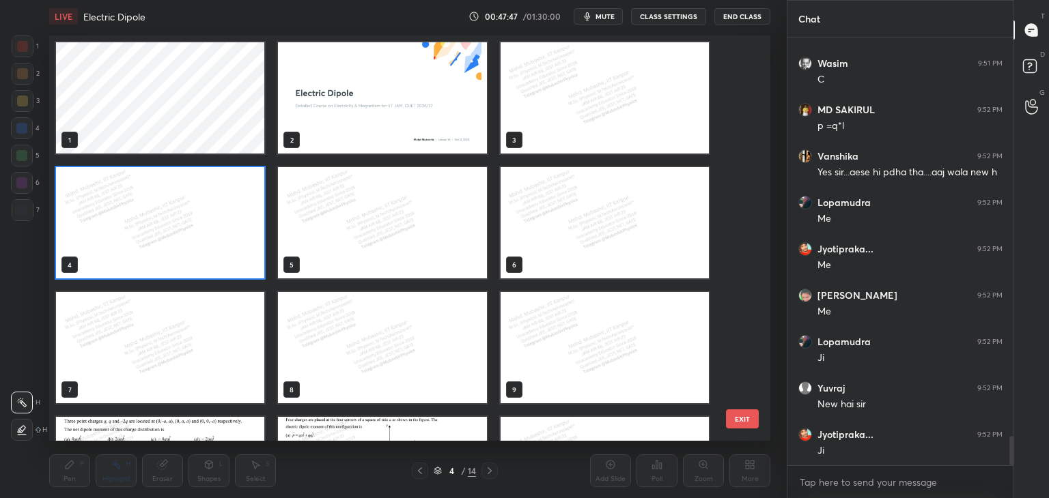
drag, startPoint x: 740, startPoint y: 236, endPoint x: 739, endPoint y: 342, distance: 105.8
click at [739, 357] on div "1 2 3 4 5 6 7 8 9 10 11 12 13 14" at bounding box center [397, 239] width 697 height 406
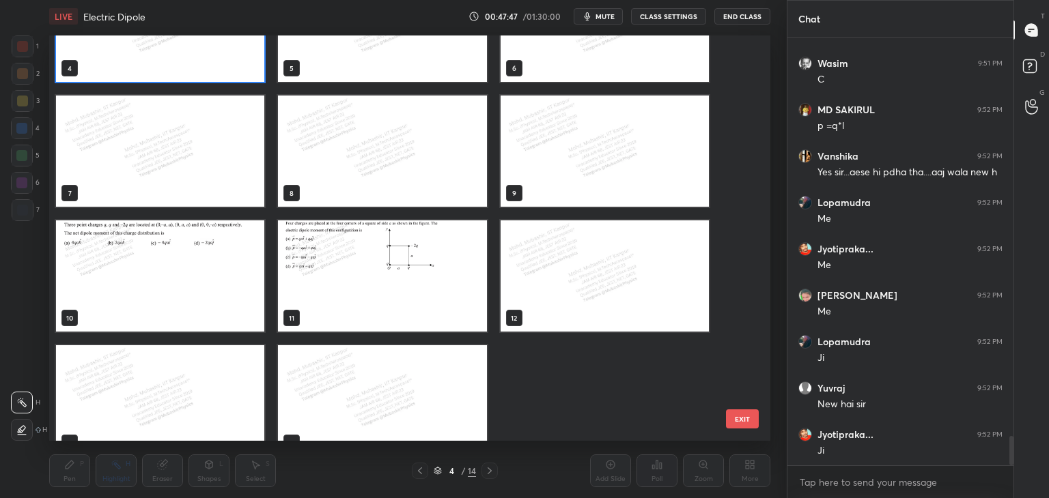
scroll to position [218, 0]
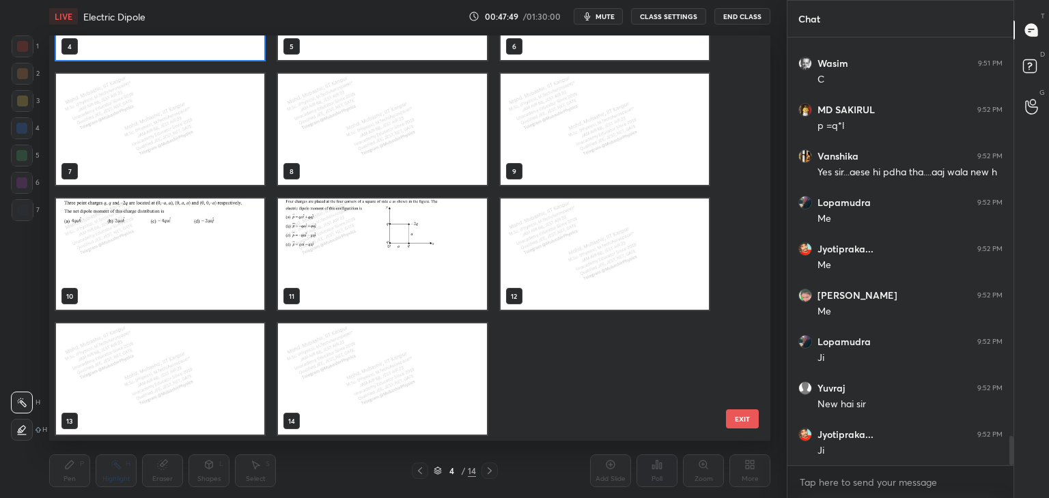
click at [586, 266] on img "grid" at bounding box center [604, 254] width 208 height 111
click at [587, 266] on img "grid" at bounding box center [604, 254] width 208 height 111
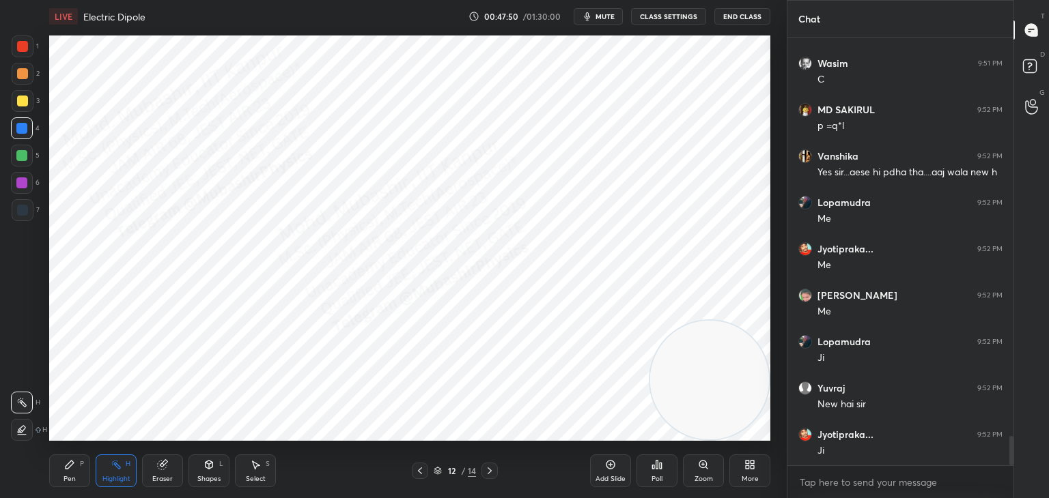
click at [67, 473] on div "Pen P" at bounding box center [69, 471] width 41 height 33
click at [218, 471] on div "Shapes L" at bounding box center [208, 471] width 41 height 33
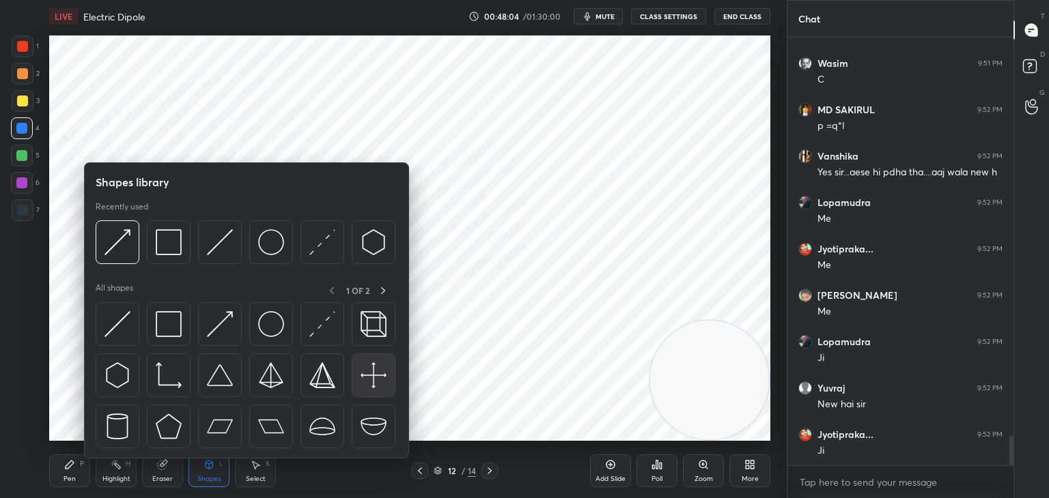
click at [369, 369] on img at bounding box center [373, 376] width 26 height 26
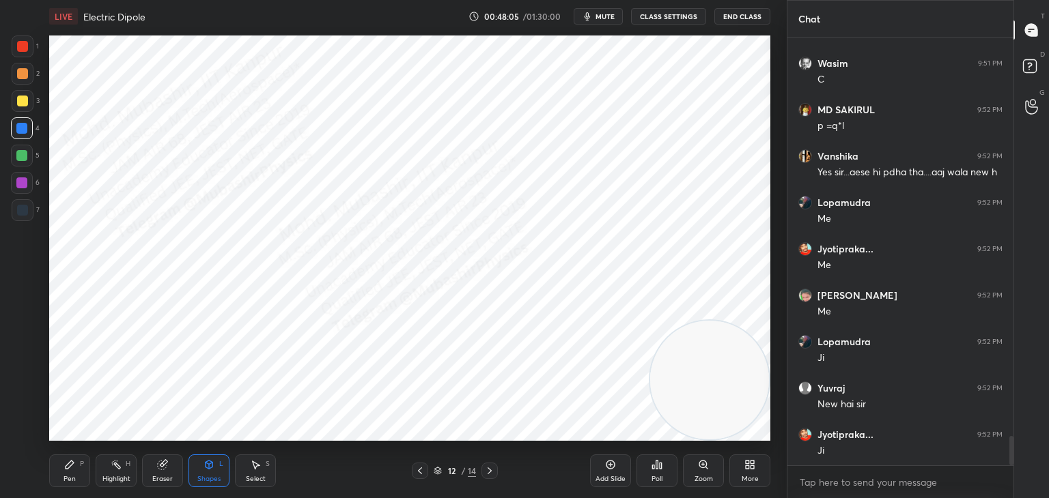
click at [20, 206] on div at bounding box center [22, 210] width 11 height 11
drag, startPoint x: 83, startPoint y: 468, endPoint x: 75, endPoint y: 468, distance: 8.2
click at [75, 470] on div "Pen P" at bounding box center [69, 471] width 41 height 33
click at [19, 126] on div at bounding box center [21, 128] width 11 height 11
drag, startPoint x: 17, startPoint y: 42, endPoint x: 36, endPoint y: 64, distance: 29.1
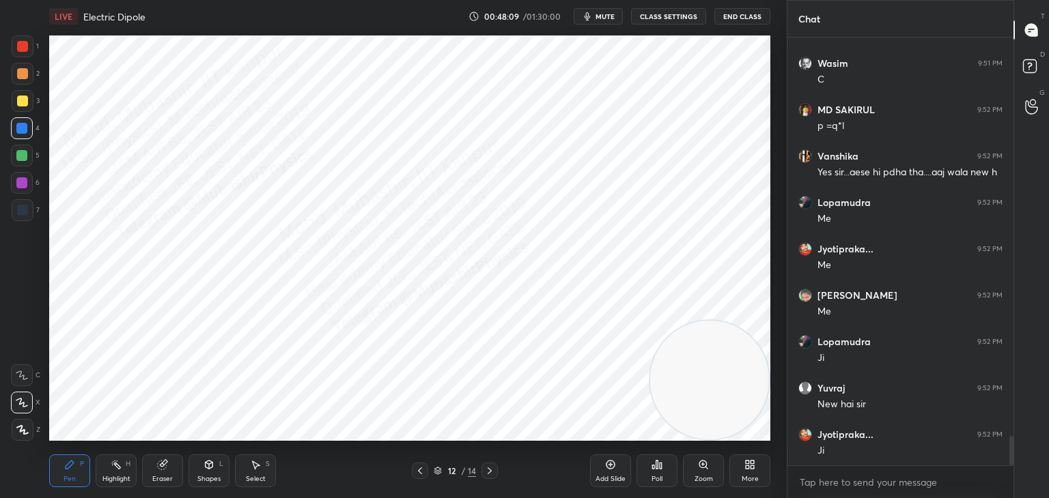
click at [17, 42] on div at bounding box center [22, 46] width 11 height 11
drag, startPoint x: 22, startPoint y: 135, endPoint x: 42, endPoint y: 143, distance: 21.7
click at [20, 135] on div at bounding box center [22, 128] width 22 height 22
click at [22, 177] on div at bounding box center [22, 183] width 22 height 22
click at [25, 136] on div at bounding box center [22, 128] width 22 height 22
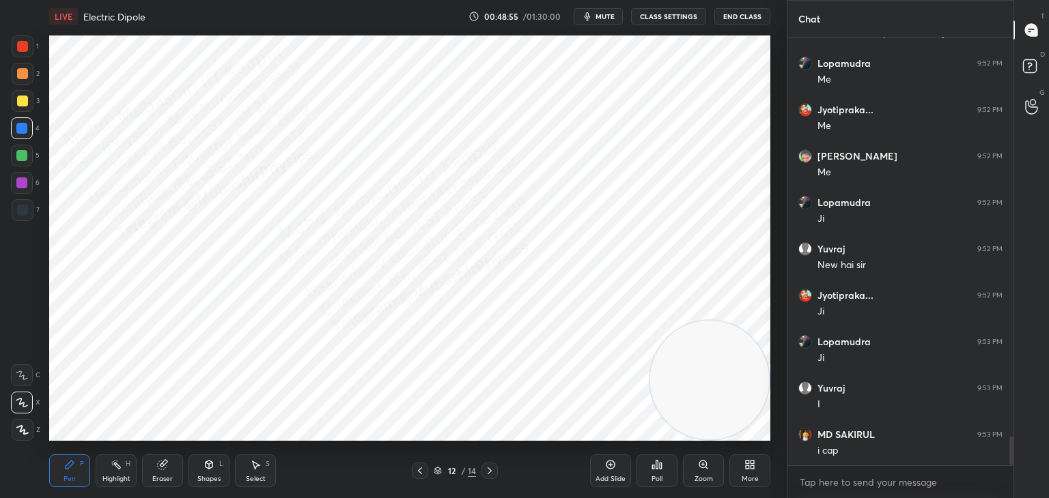
scroll to position [6067, 0]
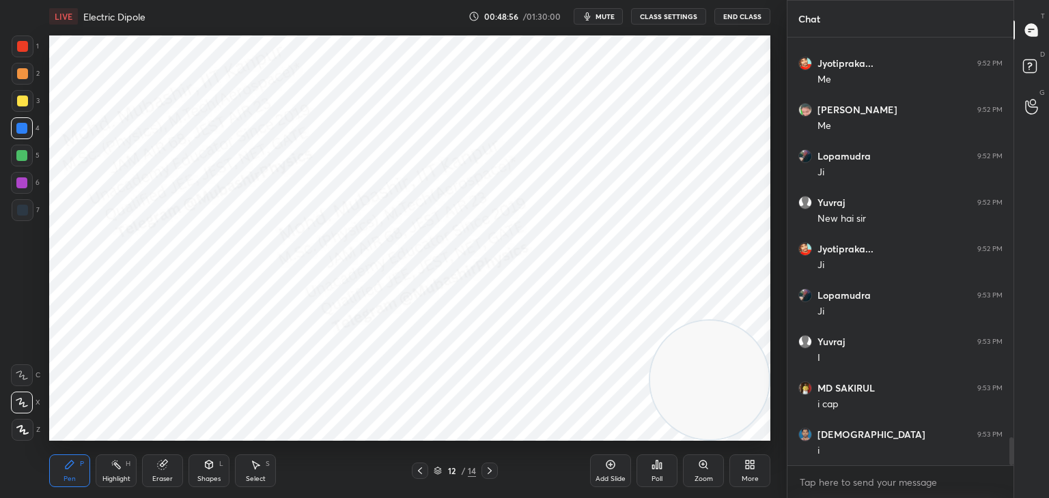
click at [19, 104] on div at bounding box center [22, 101] width 11 height 11
drag, startPoint x: 20, startPoint y: 80, endPoint x: 36, endPoint y: 94, distance: 20.8
click at [22, 83] on div at bounding box center [23, 74] width 22 height 22
click at [213, 462] on div "Shapes L" at bounding box center [208, 471] width 41 height 33
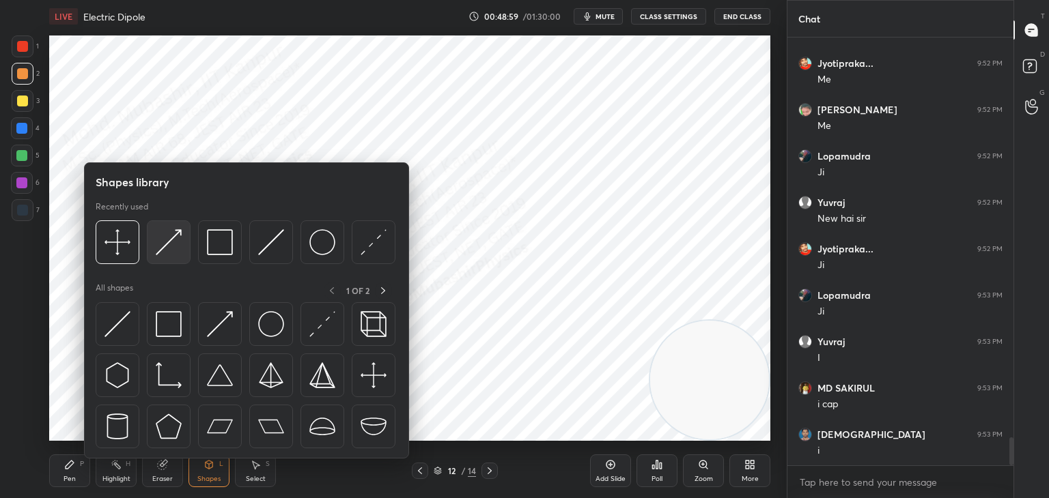
click at [160, 246] on img at bounding box center [169, 242] width 26 height 26
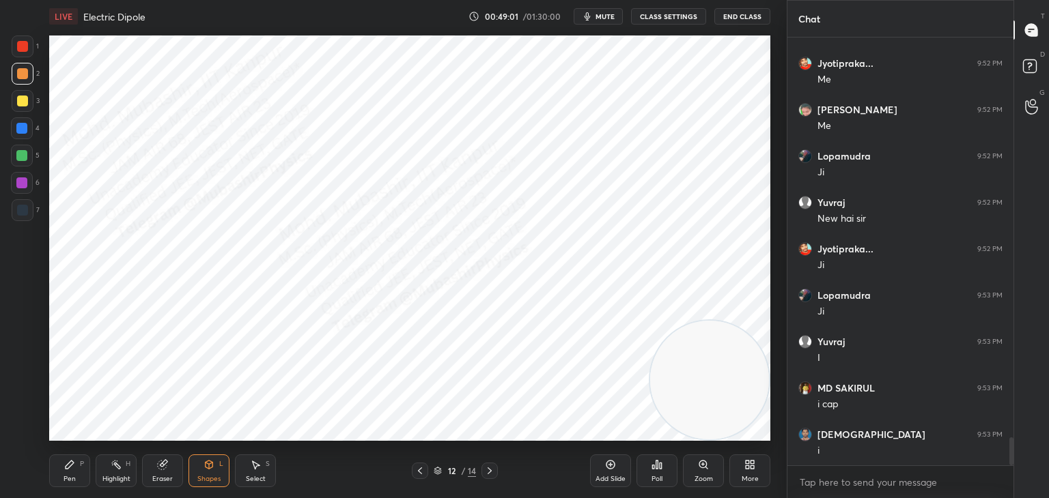
drag, startPoint x: 66, startPoint y: 476, endPoint x: 93, endPoint y: 462, distance: 29.9
click at [69, 476] on div "Pen" at bounding box center [69, 479] width 12 height 7
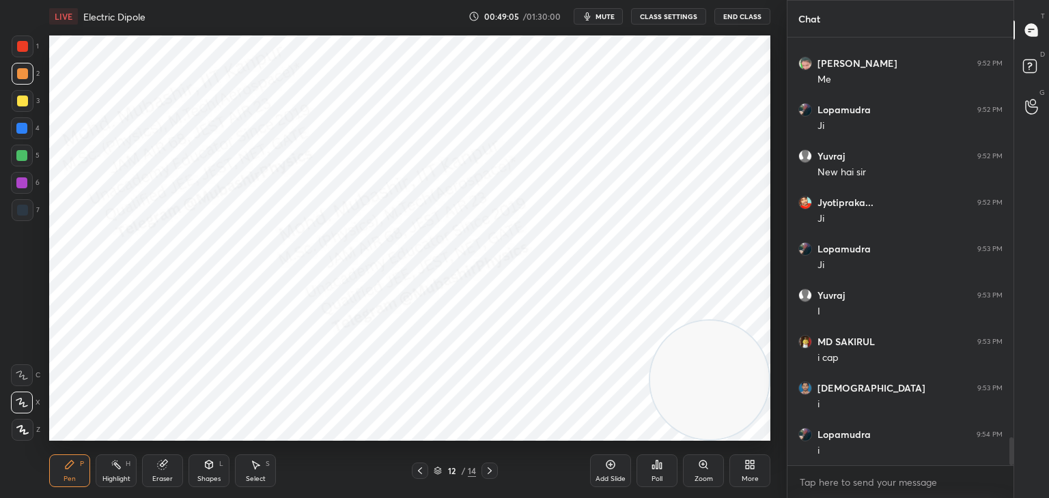
click at [216, 470] on div "Shapes L" at bounding box center [208, 471] width 41 height 33
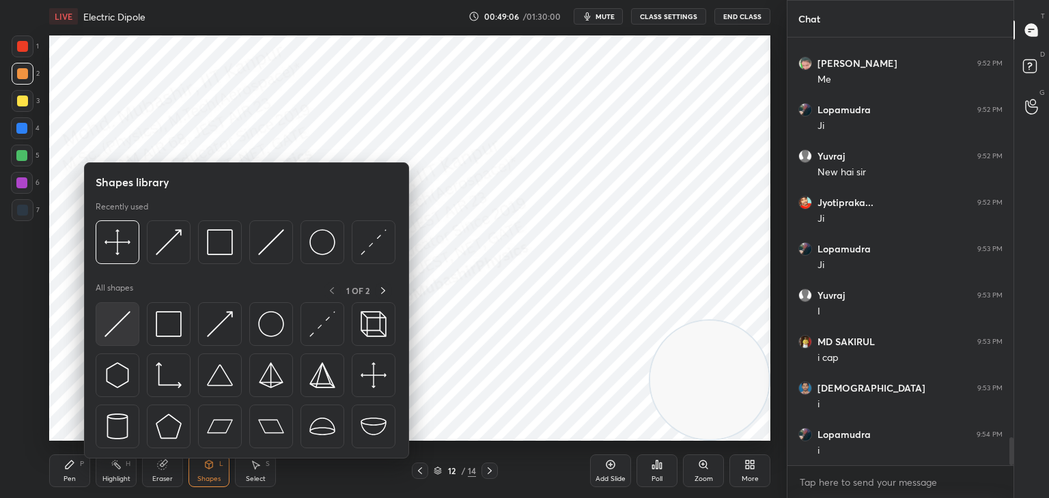
click at [112, 331] on img at bounding box center [117, 324] width 26 height 26
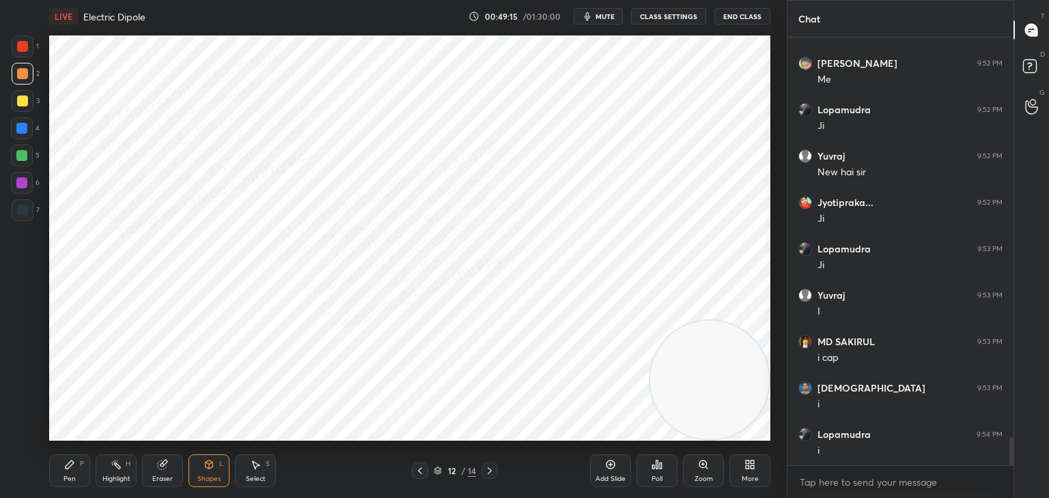
click at [216, 469] on div "Shapes L" at bounding box center [208, 471] width 41 height 33
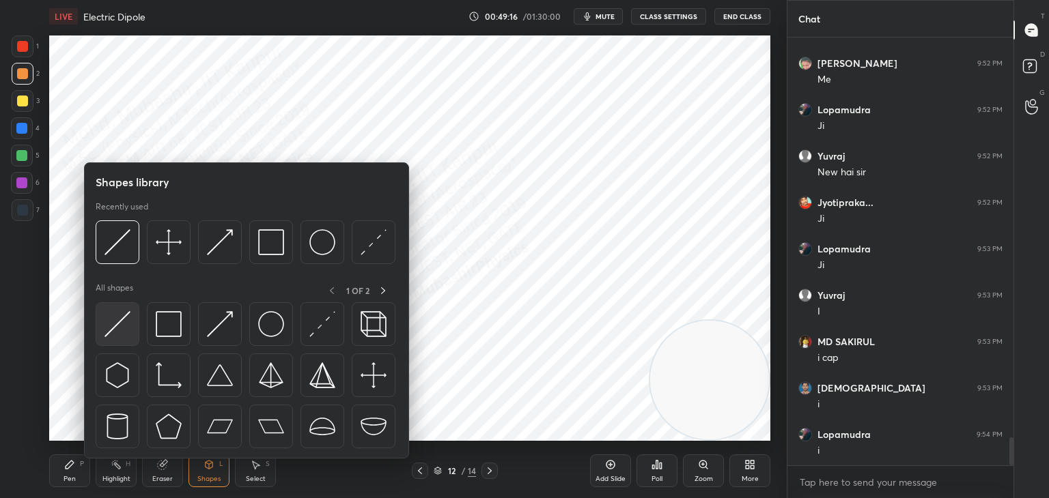
click at [117, 328] on img at bounding box center [117, 324] width 26 height 26
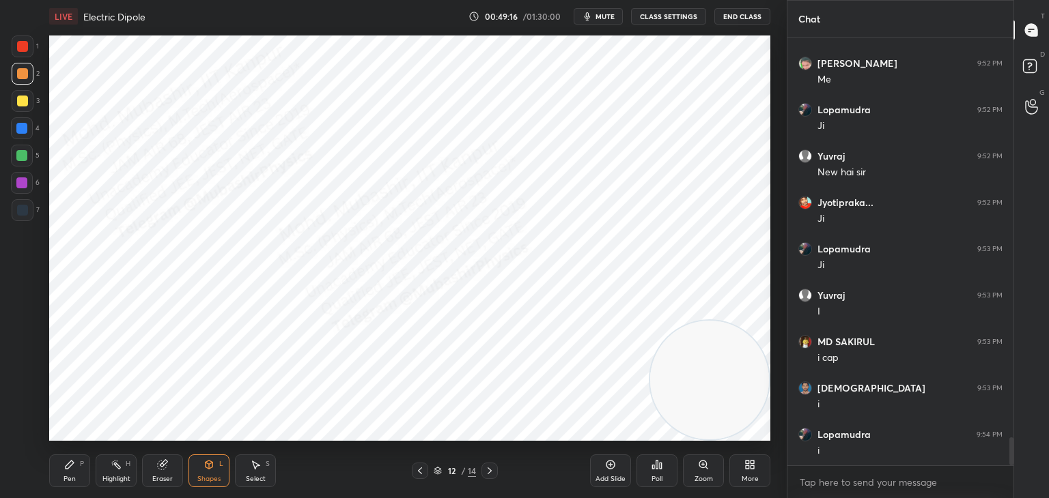
drag, startPoint x: 27, startPoint y: 160, endPoint x: 46, endPoint y: 182, distance: 28.1
click at [25, 162] on div at bounding box center [22, 156] width 22 height 22
click at [125, 470] on div "Highlight H" at bounding box center [116, 471] width 41 height 33
click at [177, 476] on div "Eraser" at bounding box center [162, 471] width 41 height 33
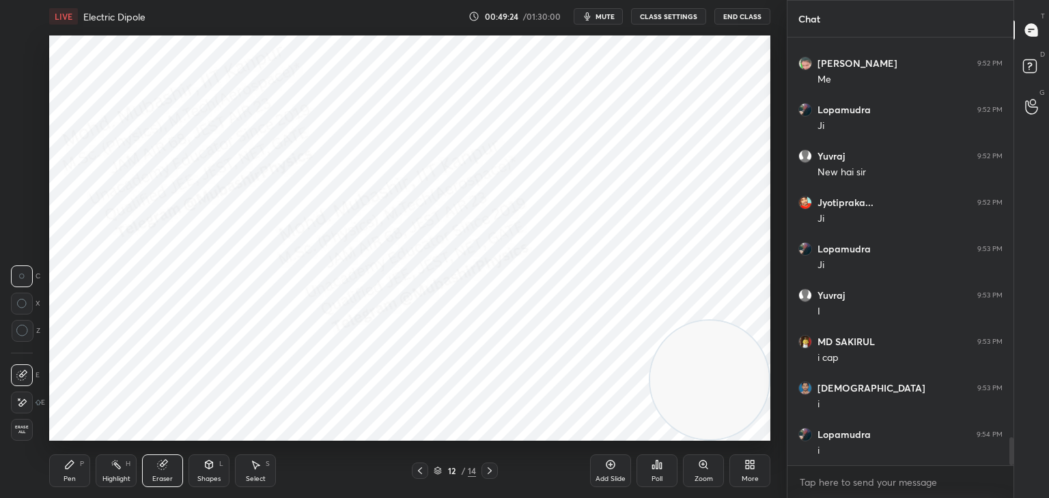
click at [54, 468] on div "Pen P" at bounding box center [69, 471] width 41 height 33
click at [135, 479] on div "Highlight H" at bounding box center [116, 471] width 41 height 33
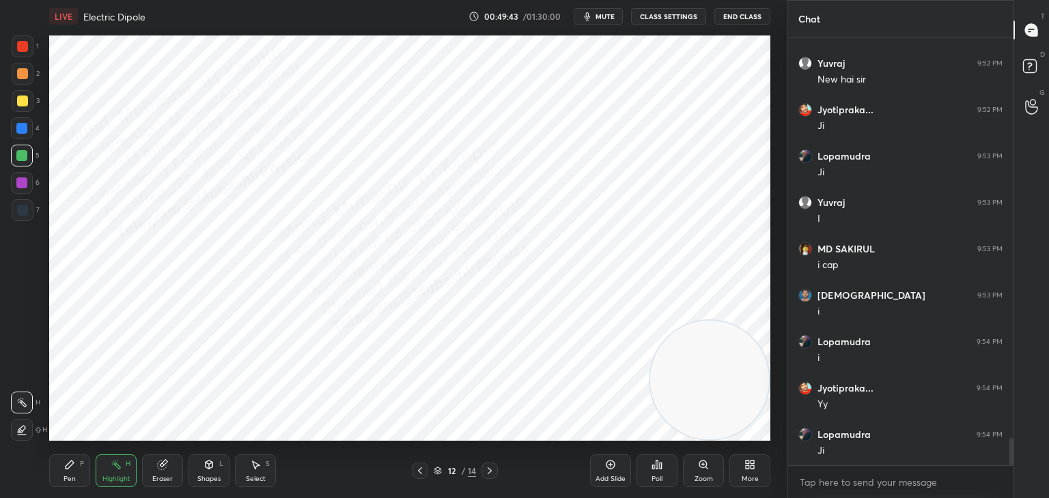
scroll to position [6253, 0]
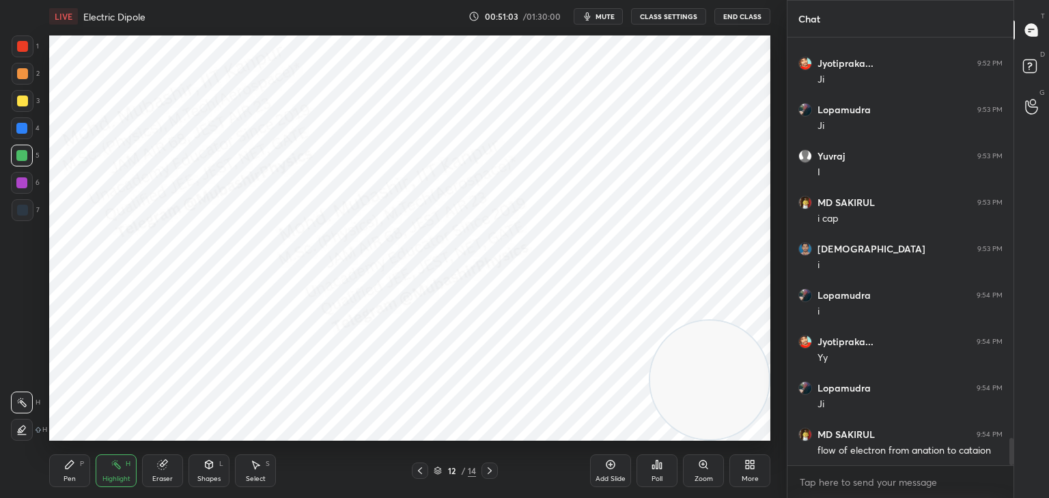
click at [492, 466] on icon at bounding box center [489, 471] width 11 height 11
drag, startPoint x: 70, startPoint y: 460, endPoint x: 66, endPoint y: 449, distance: 12.3
click at [69, 460] on icon at bounding box center [69, 465] width 11 height 11
click at [27, 214] on div at bounding box center [22, 210] width 11 height 11
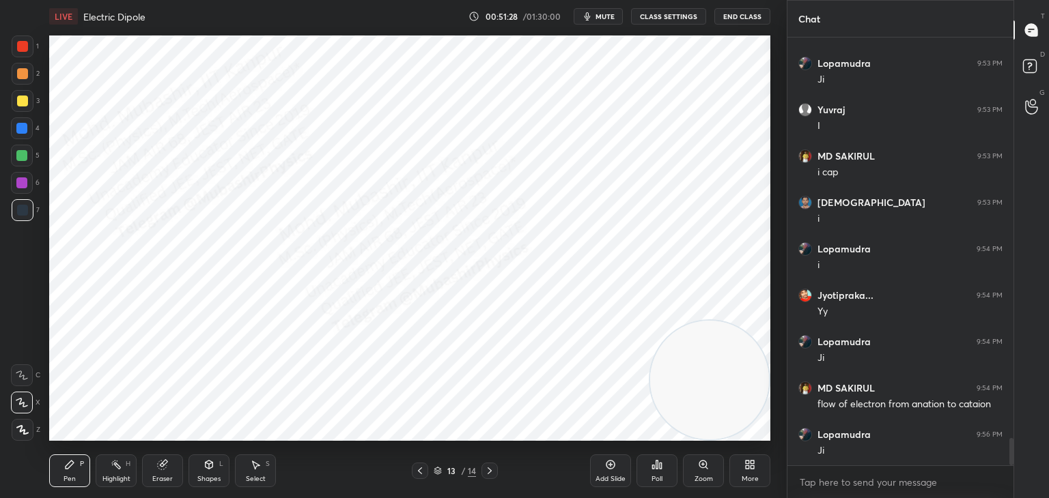
click at [256, 466] on icon at bounding box center [257, 466] width 8 height 8
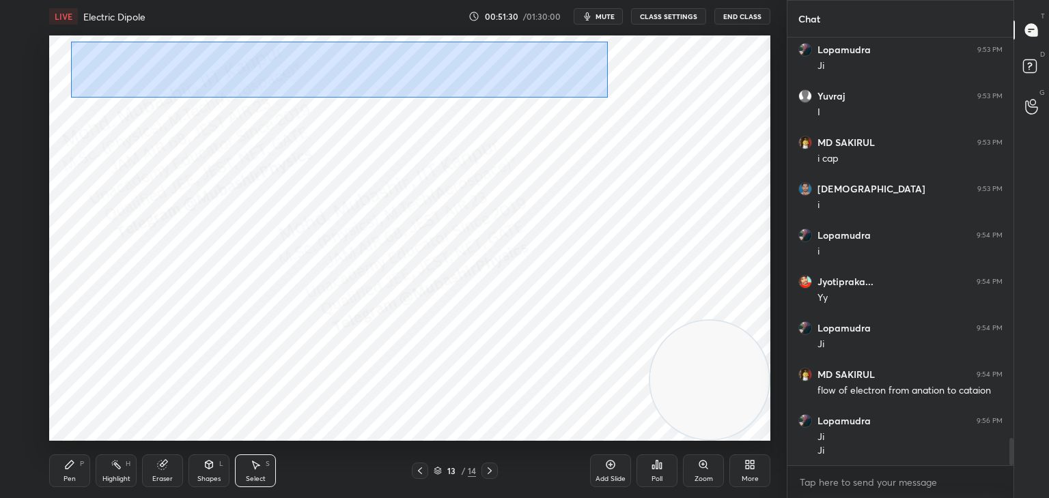
drag, startPoint x: 71, startPoint y: 42, endPoint x: 549, endPoint y: 66, distance: 478.6
click at [606, 92] on div "0 ° Undo Copy Paste here Duplicate Duplicate to new slide Delete" at bounding box center [409, 239] width 721 height 406
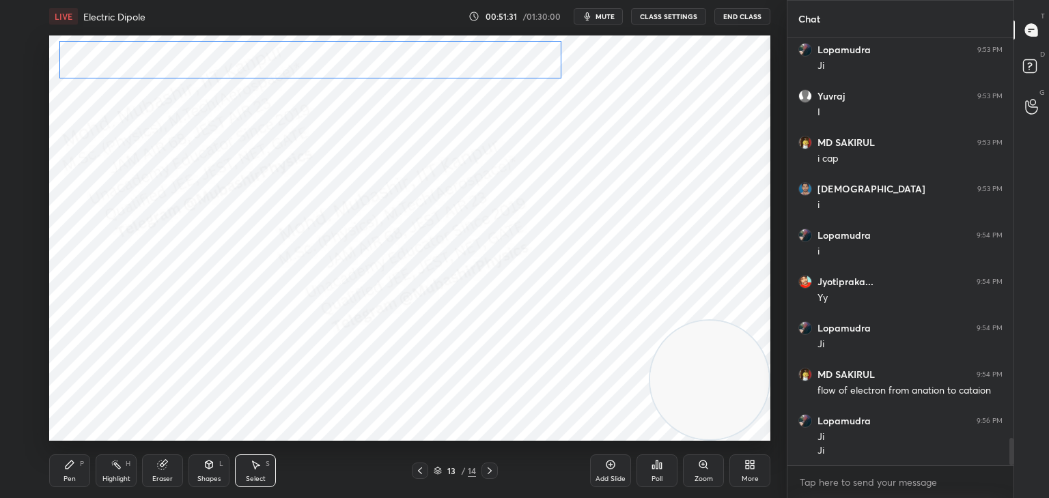
drag, startPoint x: 522, startPoint y: 58, endPoint x: 515, endPoint y: 53, distance: 8.7
click at [507, 54] on div "0 ° Undo Copy Paste here Duplicate Duplicate to new slide Delete" at bounding box center [409, 239] width 721 height 406
click at [380, 69] on div "0 ° Undo Copy Paste here Duplicate Duplicate to new slide Delete" at bounding box center [409, 239] width 721 height 406
click at [384, 68] on div "0 ° Undo Copy Paste here Duplicate Duplicate to new slide Delete" at bounding box center [409, 239] width 721 height 406
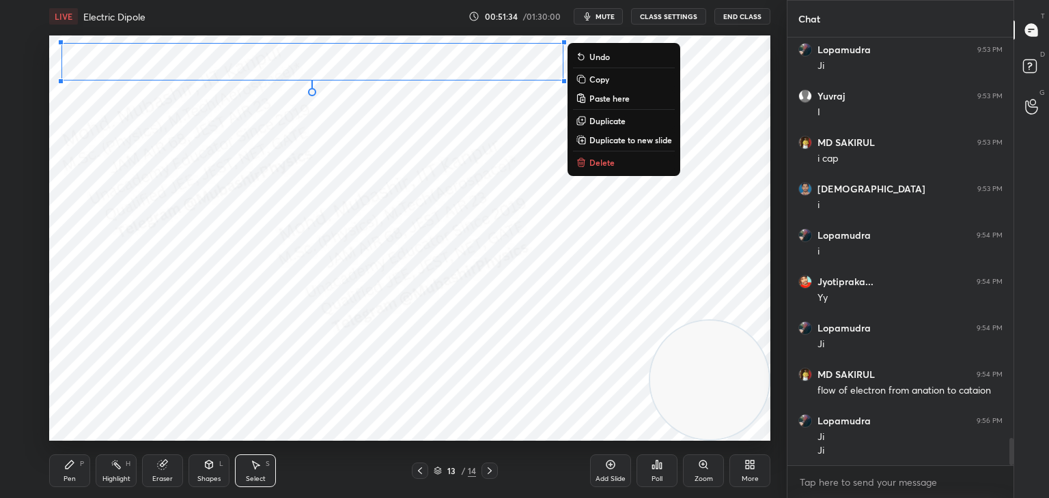
drag, startPoint x: 66, startPoint y: 468, endPoint x: 84, endPoint y: 458, distance: 20.5
click at [69, 468] on icon at bounding box center [70, 465] width 8 height 8
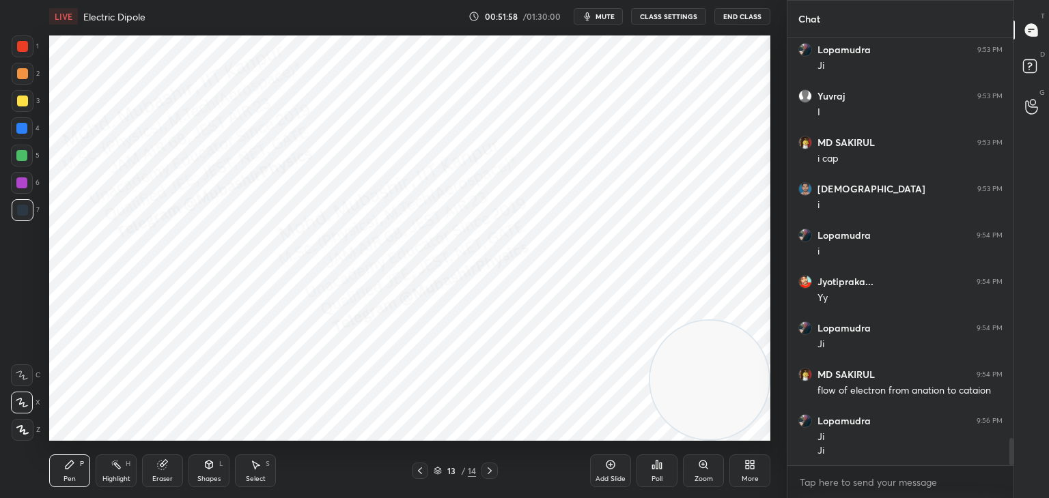
click at [603, 17] on span "mute" at bounding box center [604, 17] width 19 height 10
click at [612, 13] on span "unmute" at bounding box center [603, 17] width 29 height 10
drag, startPoint x: 23, startPoint y: 122, endPoint x: 31, endPoint y: 124, distance: 8.4
click at [25, 122] on div at bounding box center [22, 128] width 22 height 22
drag, startPoint x: 20, startPoint y: 156, endPoint x: 44, endPoint y: 173, distance: 29.4
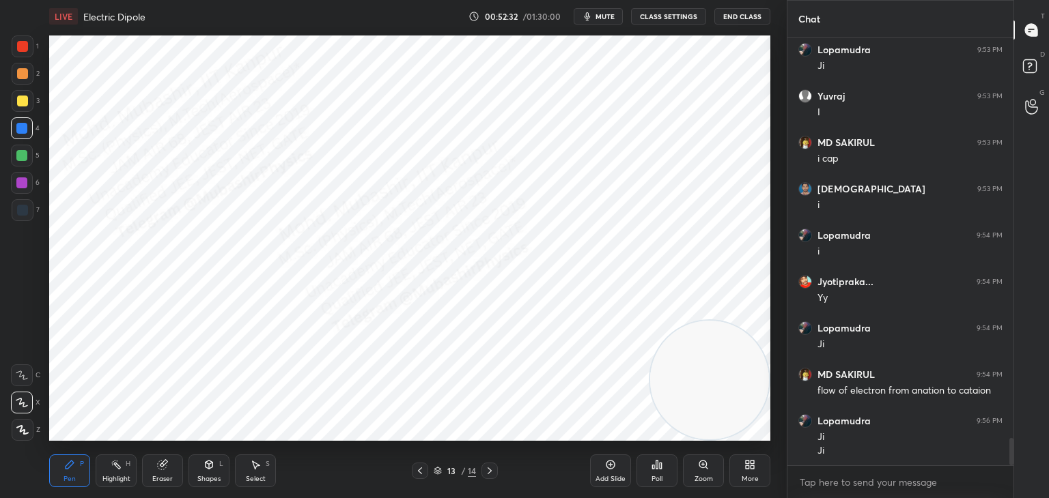
click at [19, 156] on div at bounding box center [21, 155] width 11 height 11
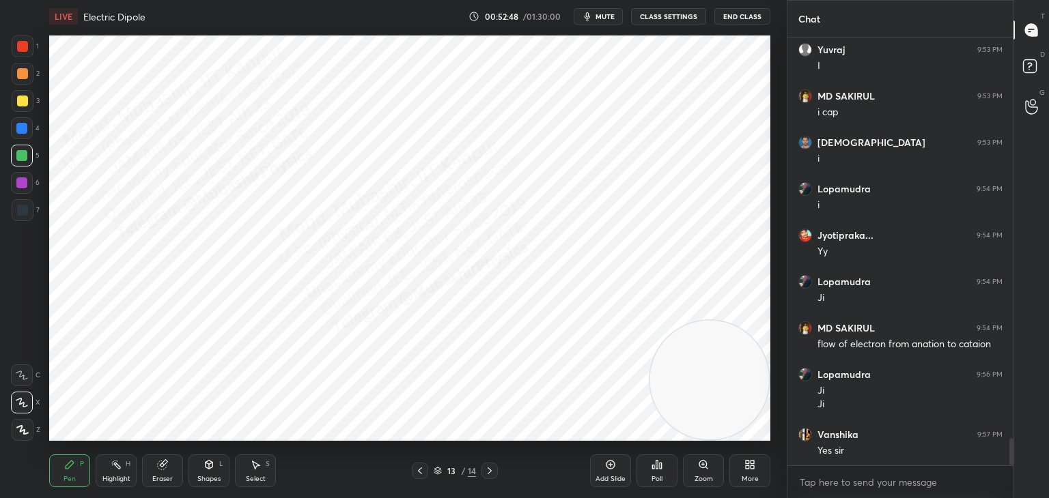
click at [23, 98] on div at bounding box center [22, 101] width 11 height 11
drag, startPoint x: 690, startPoint y: 386, endPoint x: 677, endPoint y: 127, distance: 259.1
click at [692, 126] on video at bounding box center [709, 120] width 119 height 119
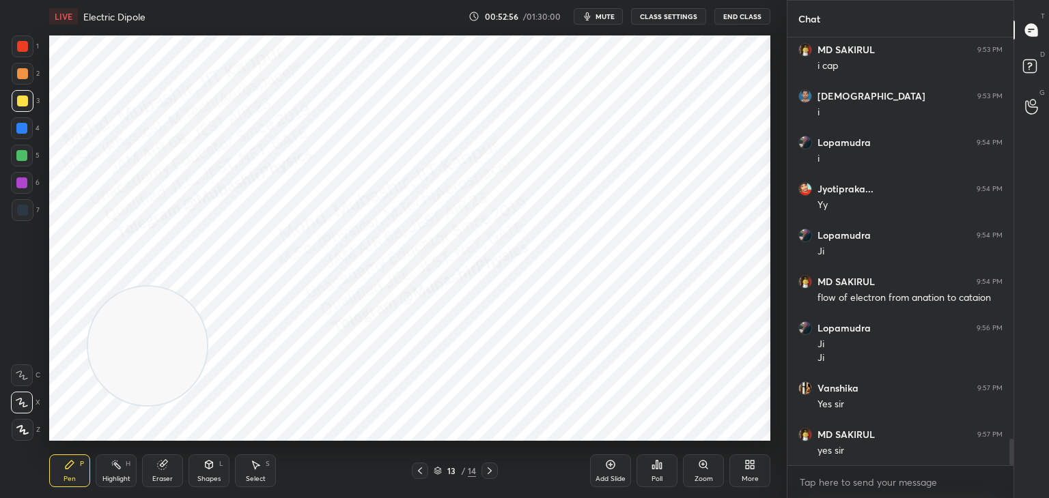
drag, startPoint x: 692, startPoint y: 125, endPoint x: 0, endPoint y: 193, distance: 695.0
click at [42, 368] on div "1 2 3 4 5 6 7 C X Z C X Z E E Erase all H H LIVE Electric Dipole 00:52:56 / 01:…" at bounding box center [388, 249] width 776 height 498
drag, startPoint x: 25, startPoint y: 173, endPoint x: 39, endPoint y: 195, distance: 26.1
click at [25, 175] on div at bounding box center [22, 183] width 22 height 22
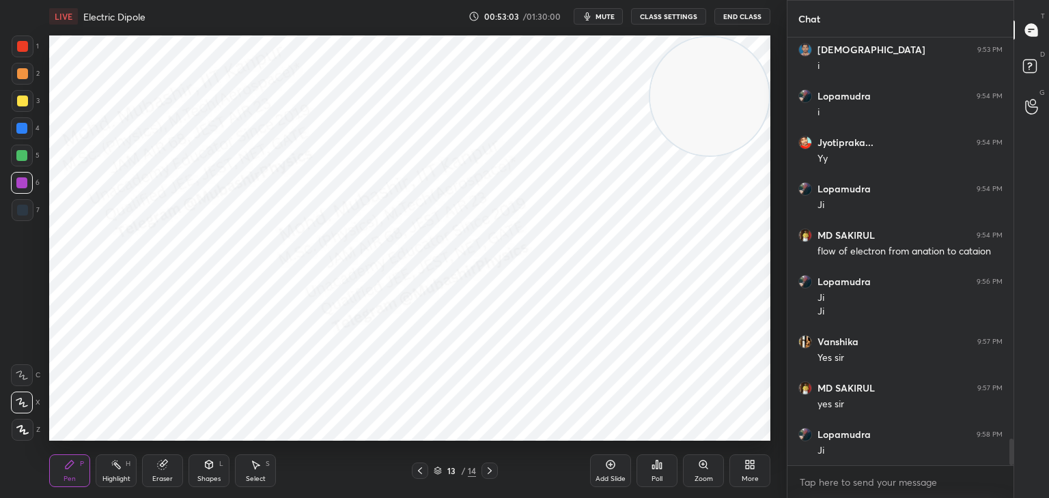
drag, startPoint x: 175, startPoint y: 327, endPoint x: 655, endPoint y: 85, distance: 537.4
click at [795, 58] on div "1 2 3 4 5 6 7 C X Z C X Z E E Erase all H H LIVE Electric Dipole 00:53:03 / 01:…" at bounding box center [524, 249] width 1049 height 498
drag, startPoint x: 20, startPoint y: 42, endPoint x: 44, endPoint y: 75, distance: 41.5
click at [21, 44] on div at bounding box center [22, 46] width 11 height 11
drag, startPoint x: 11, startPoint y: 130, endPoint x: 35, endPoint y: 130, distance: 23.9
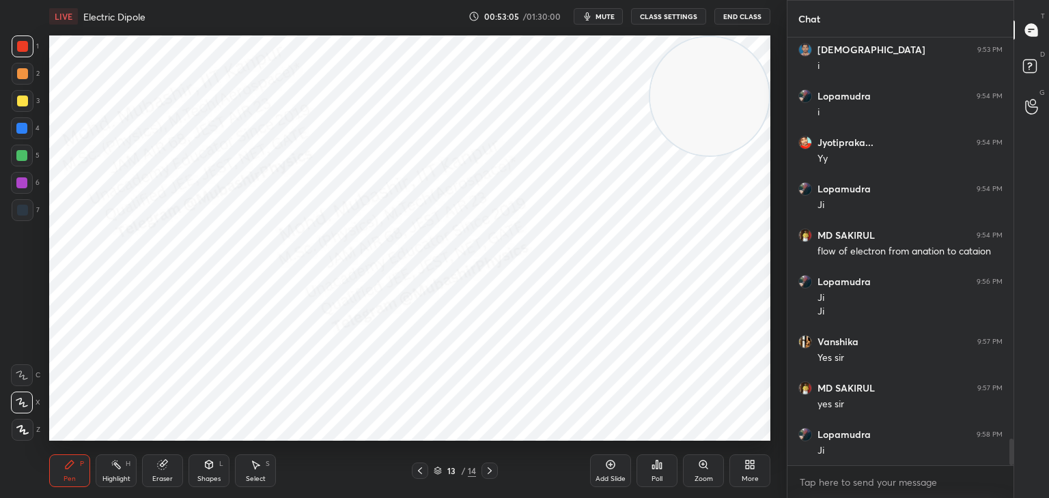
click at [12, 130] on div at bounding box center [22, 128] width 22 height 22
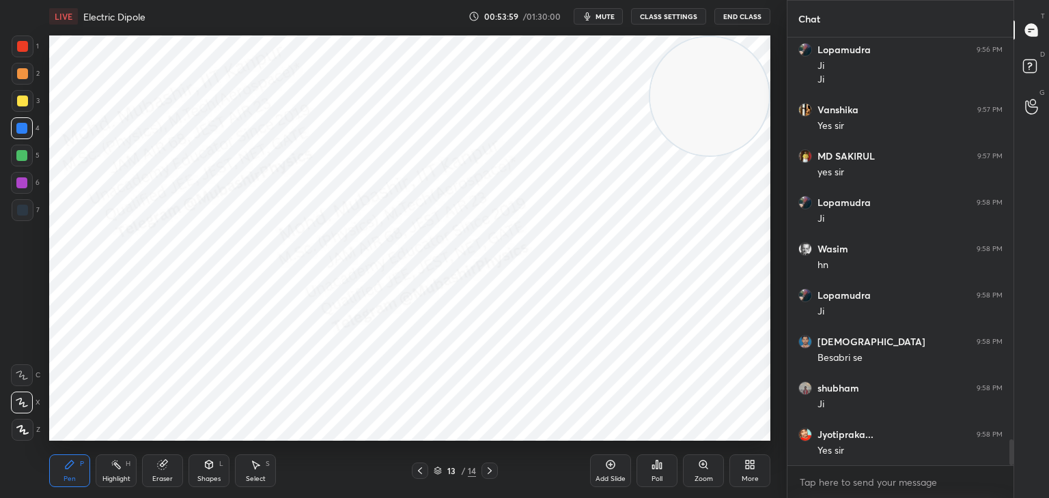
scroll to position [6731, 0]
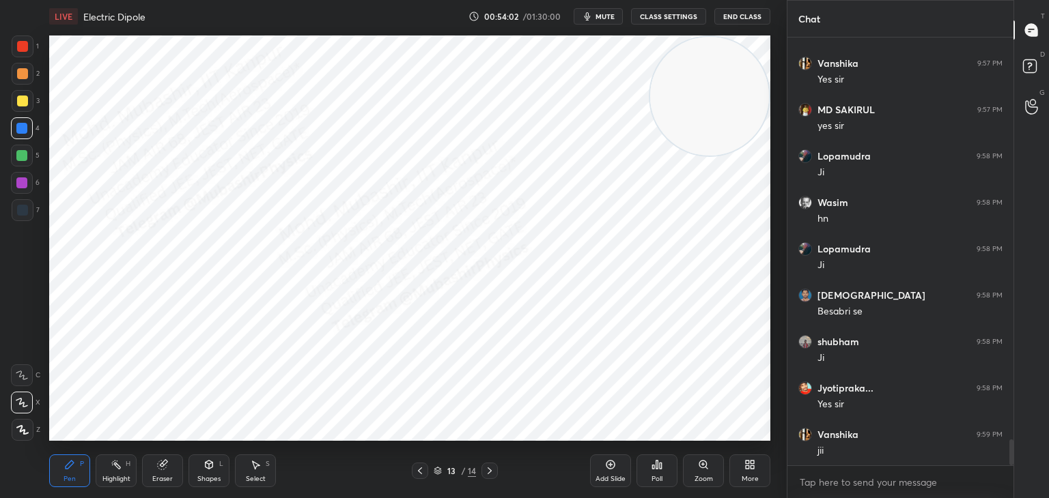
click at [115, 473] on div "Highlight H" at bounding box center [116, 471] width 41 height 33
drag, startPoint x: 488, startPoint y: 470, endPoint x: 529, endPoint y: 443, distance: 49.2
click at [490, 470] on icon at bounding box center [489, 471] width 11 height 11
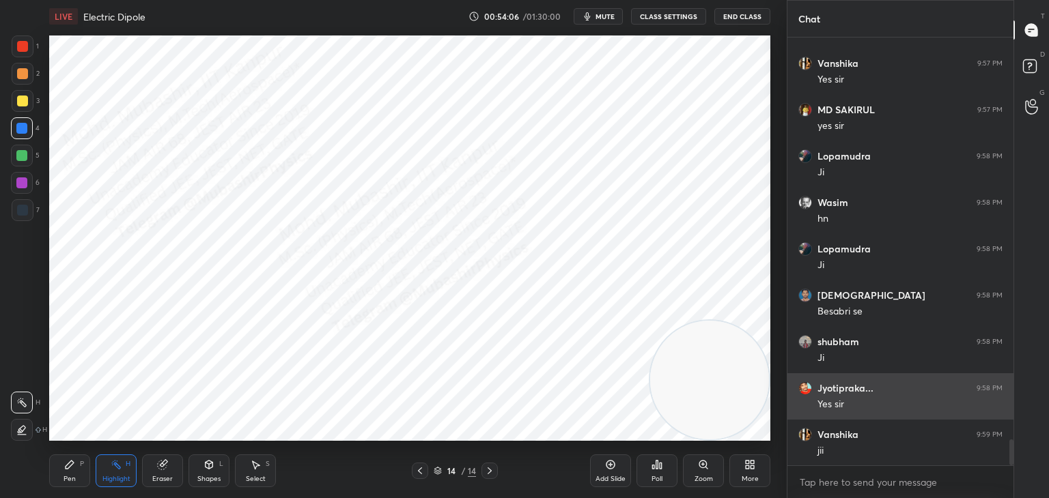
drag, startPoint x: 744, startPoint y: 214, endPoint x: 790, endPoint y: 391, distance: 182.8
click at [806, 397] on div "1 2 3 4 5 6 7 C X Z C X Z E E Erase all H H LIVE Electric Dipole 00:54:06 / 01:…" at bounding box center [524, 249] width 1049 height 498
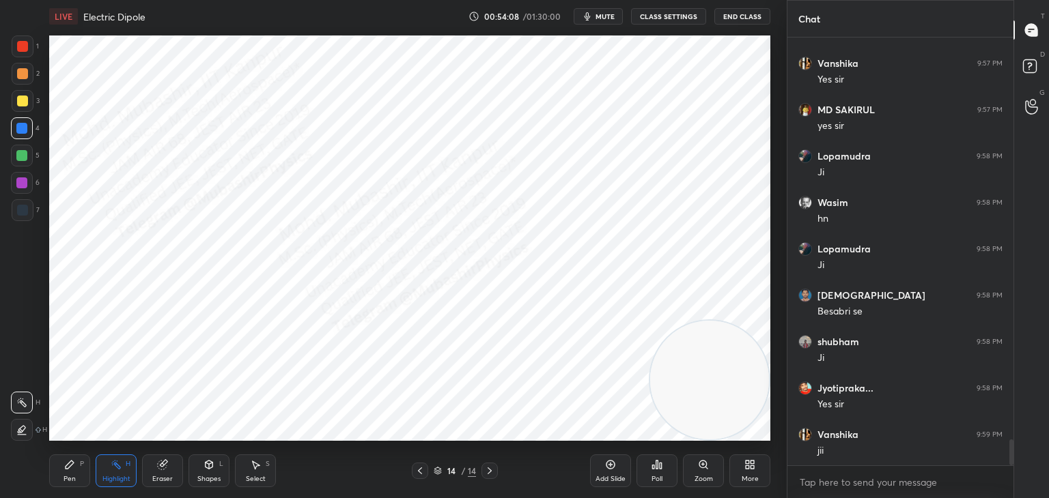
click at [85, 466] on div "Pen P" at bounding box center [69, 471] width 41 height 33
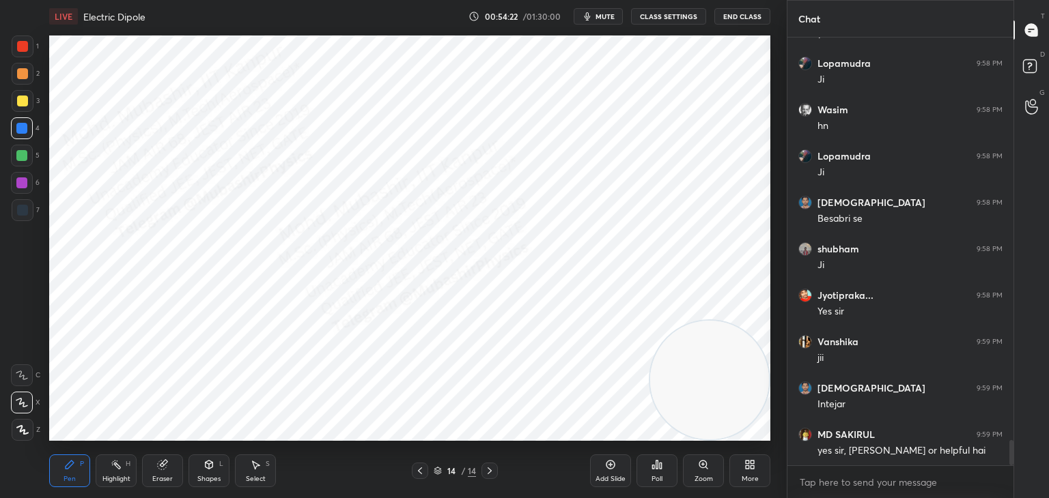
scroll to position [6870, 0]
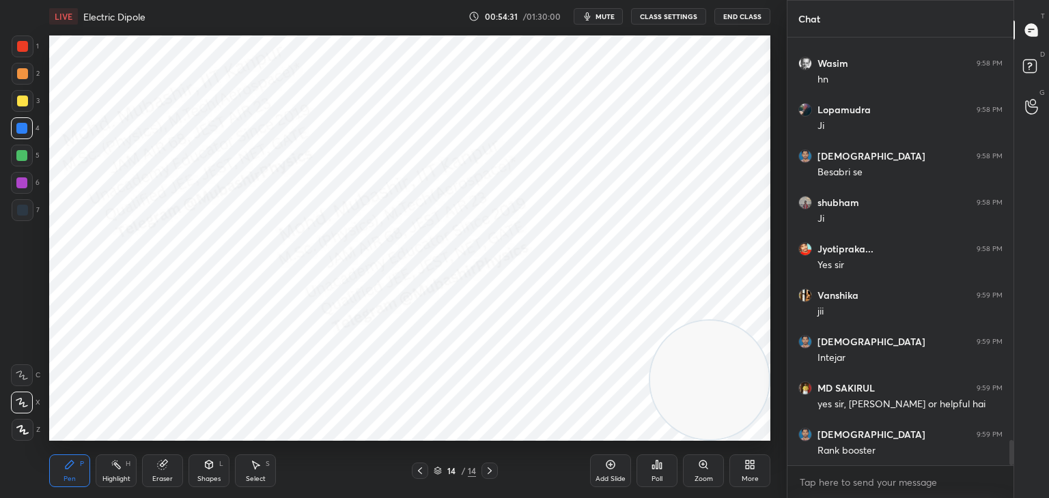
drag, startPoint x: 117, startPoint y: 473, endPoint x: 124, endPoint y: 462, distance: 12.5
click at [117, 472] on div "Highlight H" at bounding box center [116, 471] width 41 height 33
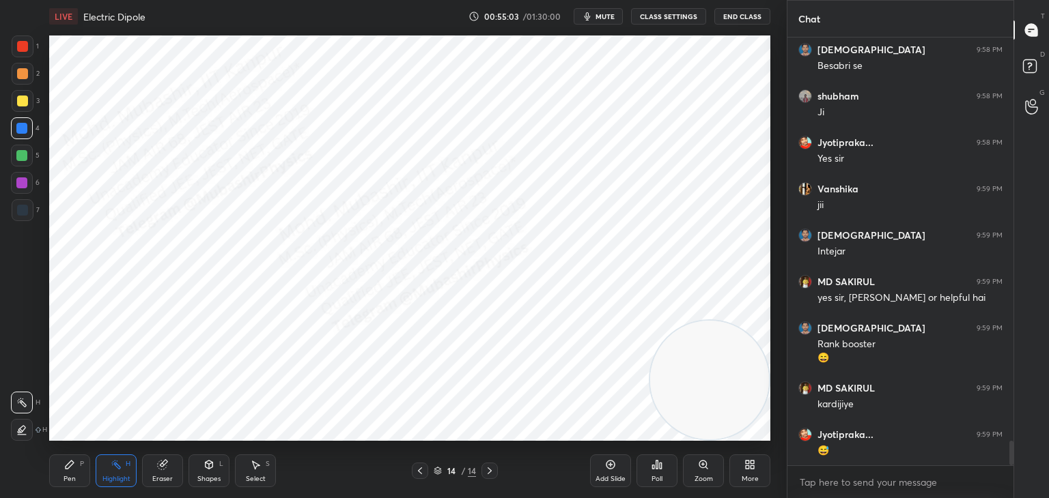
scroll to position [7023, 0]
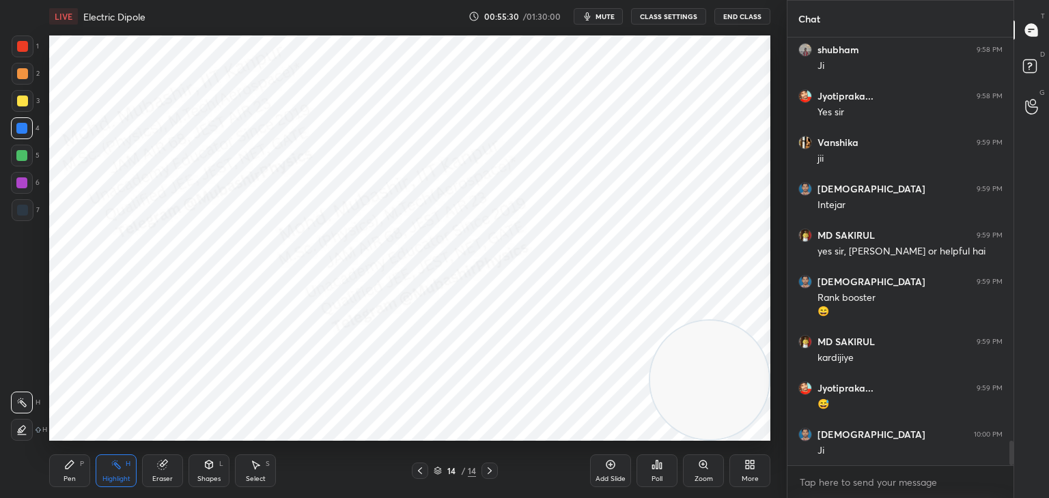
click at [200, 477] on div "Shapes" at bounding box center [208, 479] width 23 height 7
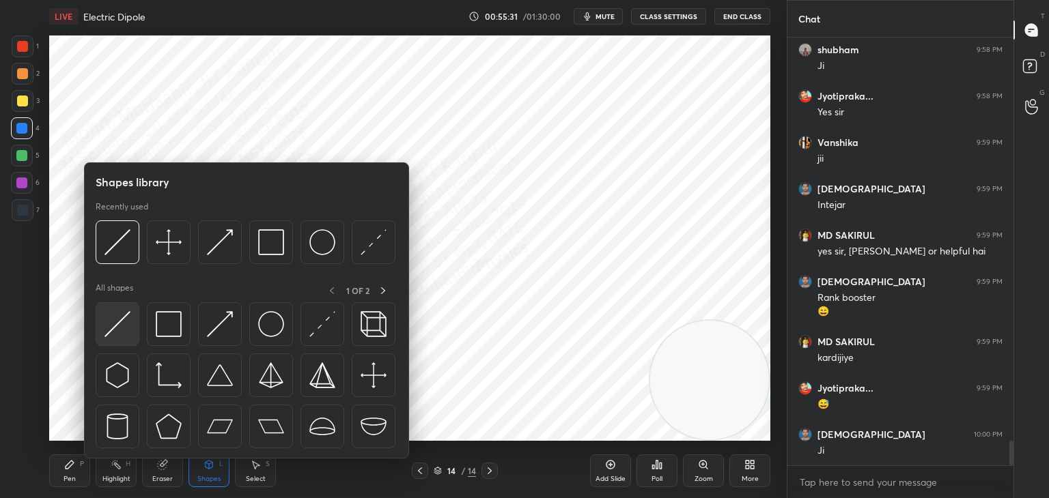
click at [115, 326] on img at bounding box center [117, 324] width 26 height 26
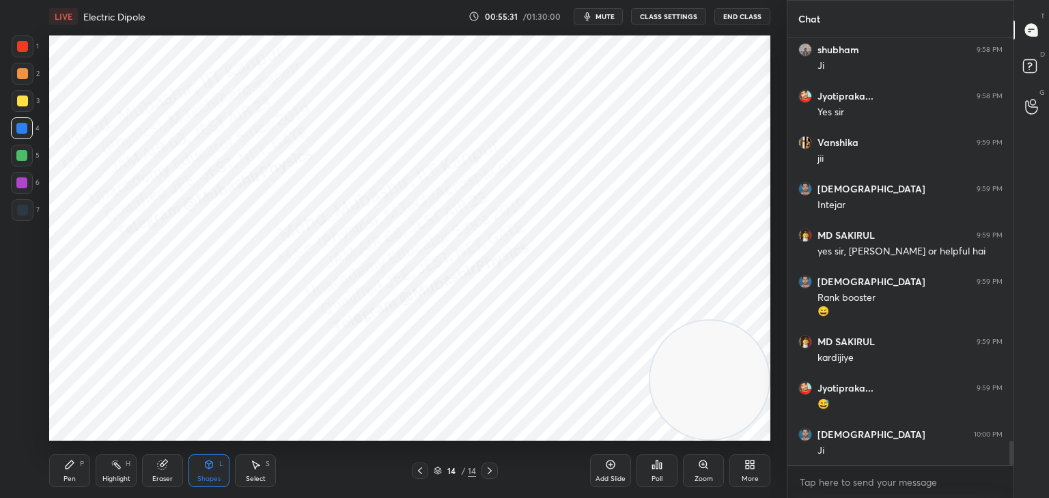
drag, startPoint x: 23, startPoint y: 182, endPoint x: 33, endPoint y: 192, distance: 14.5
click at [25, 187] on div at bounding box center [21, 183] width 11 height 11
drag, startPoint x: 66, startPoint y: 457, endPoint x: 42, endPoint y: 278, distance: 181.2
click at [66, 457] on div "Pen P" at bounding box center [69, 471] width 41 height 33
click at [29, 53] on div at bounding box center [23, 47] width 22 height 22
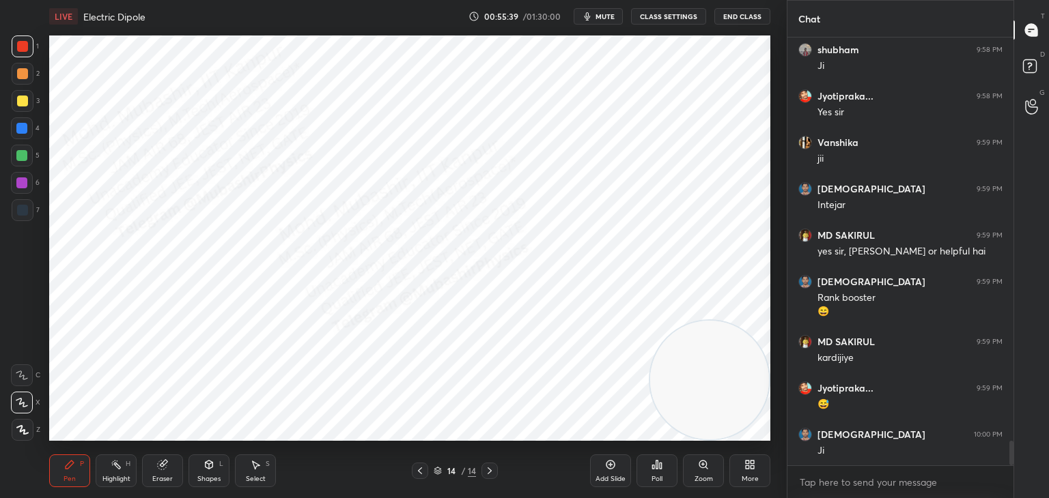
drag, startPoint x: 20, startPoint y: 72, endPoint x: 29, endPoint y: 78, distance: 11.0
click at [29, 78] on div at bounding box center [23, 74] width 22 height 22
click at [218, 466] on div "Shapes L" at bounding box center [208, 471] width 41 height 33
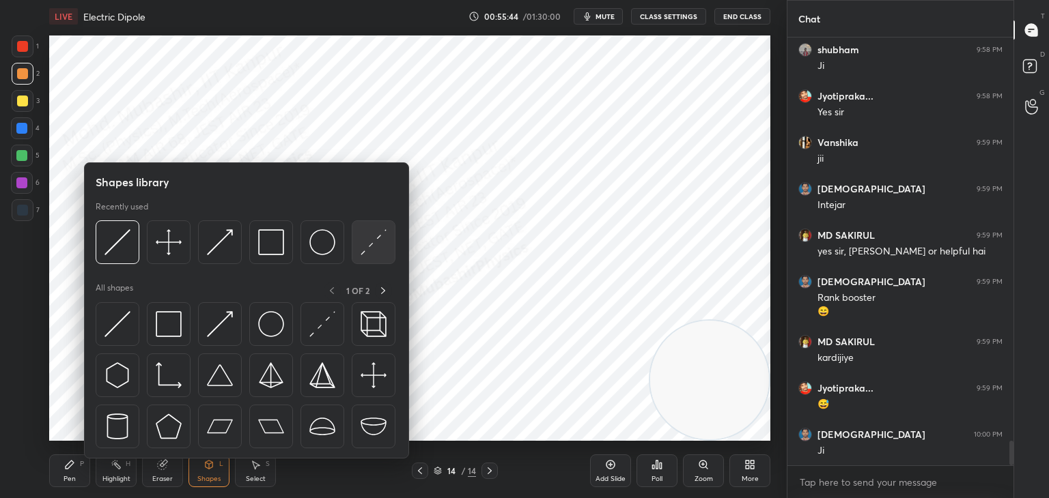
click at [372, 242] on img at bounding box center [373, 242] width 26 height 26
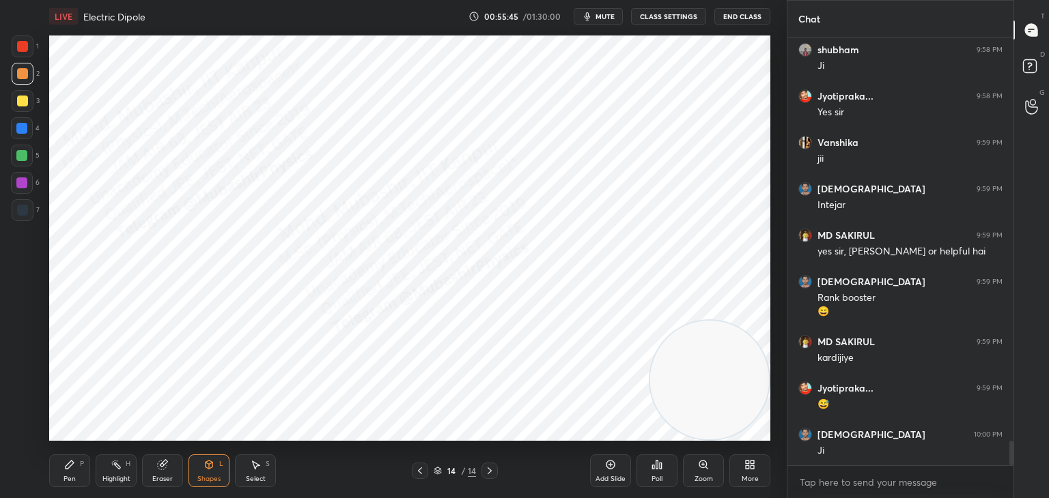
drag, startPoint x: 25, startPoint y: 103, endPoint x: 36, endPoint y: 105, distance: 11.8
click at [25, 104] on div at bounding box center [22, 101] width 11 height 11
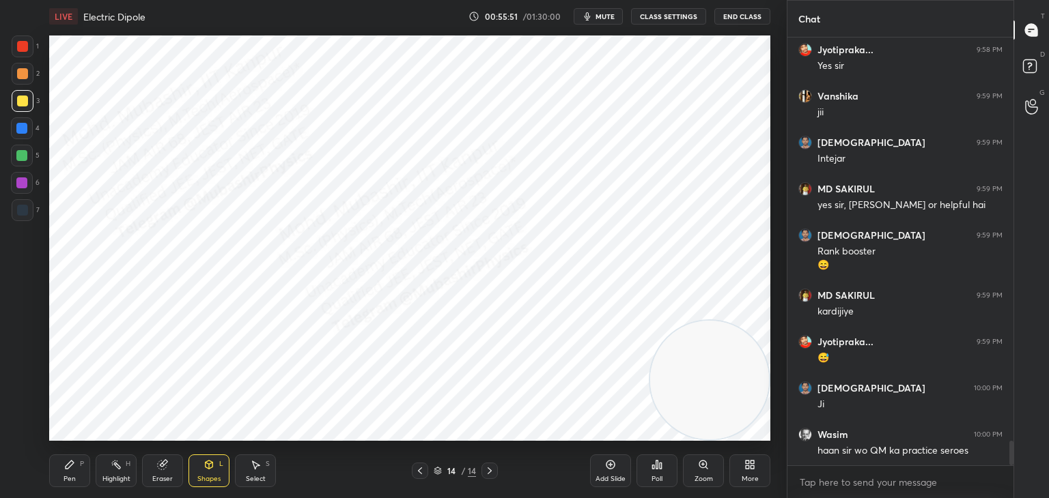
drag, startPoint x: 82, startPoint y: 470, endPoint x: 20, endPoint y: 169, distance: 308.1
click at [76, 469] on div "Pen P" at bounding box center [69, 471] width 41 height 33
drag, startPoint x: 23, startPoint y: 152, endPoint x: 33, endPoint y: 154, distance: 11.1
click at [33, 154] on div "5" at bounding box center [25, 156] width 29 height 22
drag, startPoint x: 27, startPoint y: 214, endPoint x: 44, endPoint y: 212, distance: 17.2
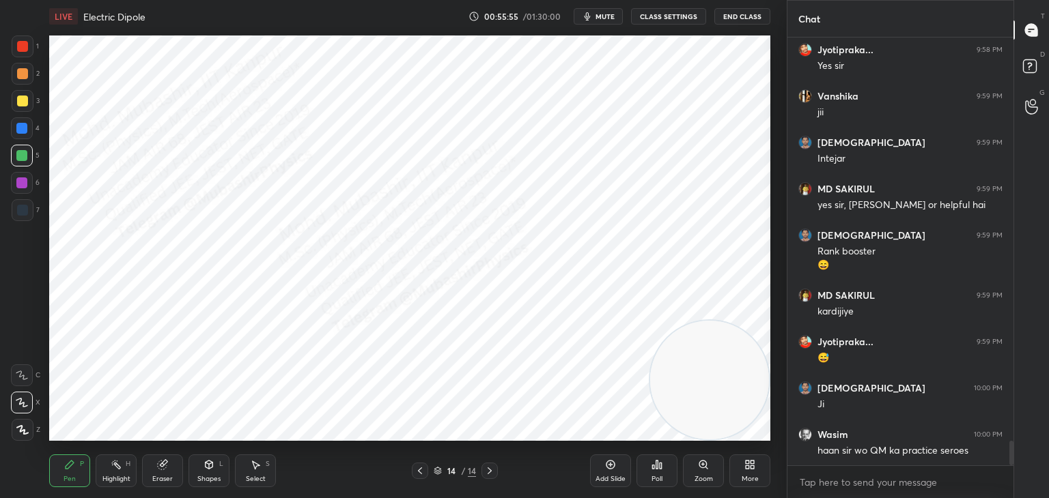
click at [25, 211] on div at bounding box center [22, 210] width 11 height 11
click at [24, 130] on div at bounding box center [21, 128] width 11 height 11
drag, startPoint x: 255, startPoint y: 457, endPoint x: 254, endPoint y: 449, distance: 8.2
click at [254, 455] on div "Select S" at bounding box center [255, 471] width 41 height 33
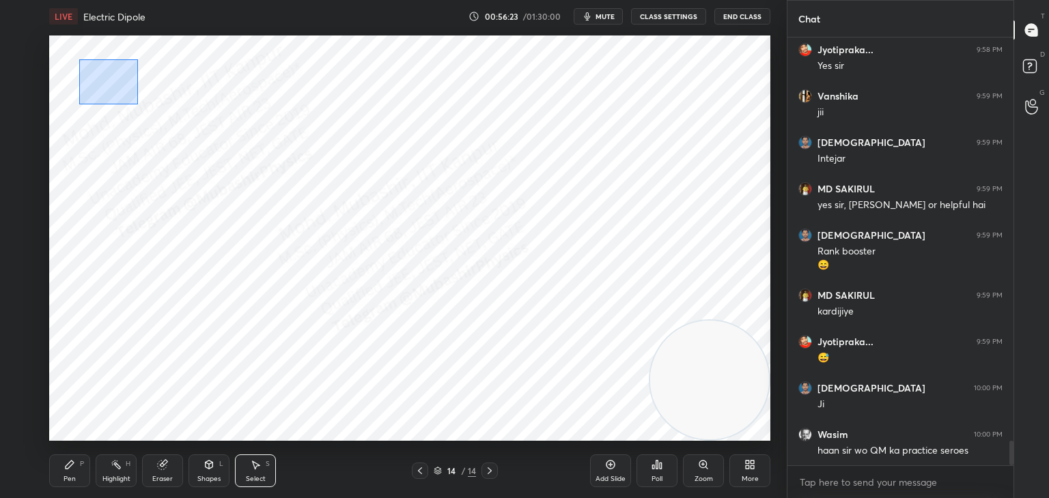
drag, startPoint x: 98, startPoint y: 72, endPoint x: 137, endPoint y: 103, distance: 50.0
click at [139, 103] on div "0 ° Undo Copy Paste here Duplicate Duplicate to new slide Delete" at bounding box center [409, 239] width 721 height 406
drag, startPoint x: 123, startPoint y: 92, endPoint x: 124, endPoint y: 115, distance: 23.2
click at [124, 115] on div "0 ° Undo Copy Paste here Duplicate Duplicate to new slide Delete" at bounding box center [409, 239] width 721 height 406
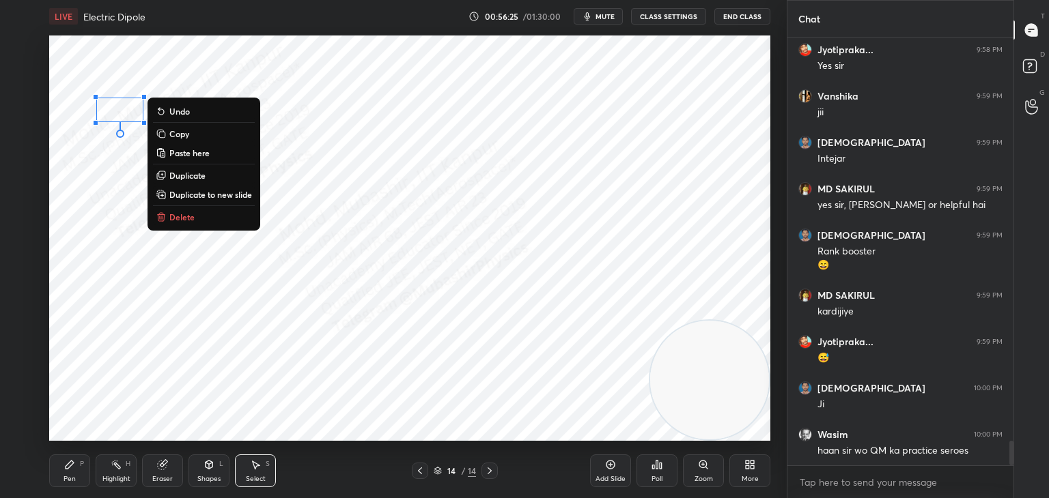
click at [87, 238] on div "0 ° Undo Copy Paste here Duplicate Duplicate to new slide Delete" at bounding box center [409, 239] width 721 height 406
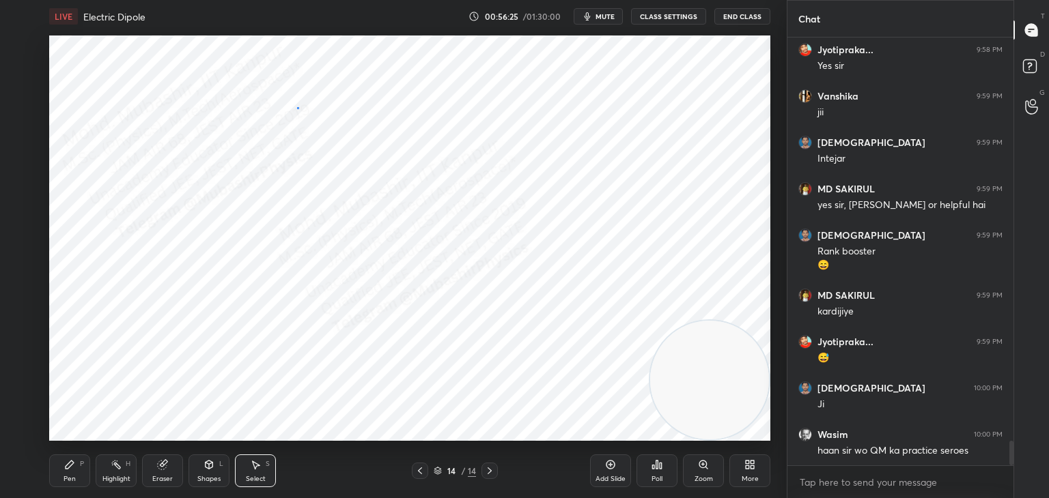
drag, startPoint x: 297, startPoint y: 107, endPoint x: 302, endPoint y: 122, distance: 15.3
click at [301, 113] on div "0 ° Undo Copy Paste here Duplicate Duplicate to new slide Delete" at bounding box center [409, 239] width 721 height 406
drag, startPoint x: 300, startPoint y: 111, endPoint x: 285, endPoint y: 110, distance: 15.7
click at [282, 109] on div at bounding box center [283, 111] width 5 height 5
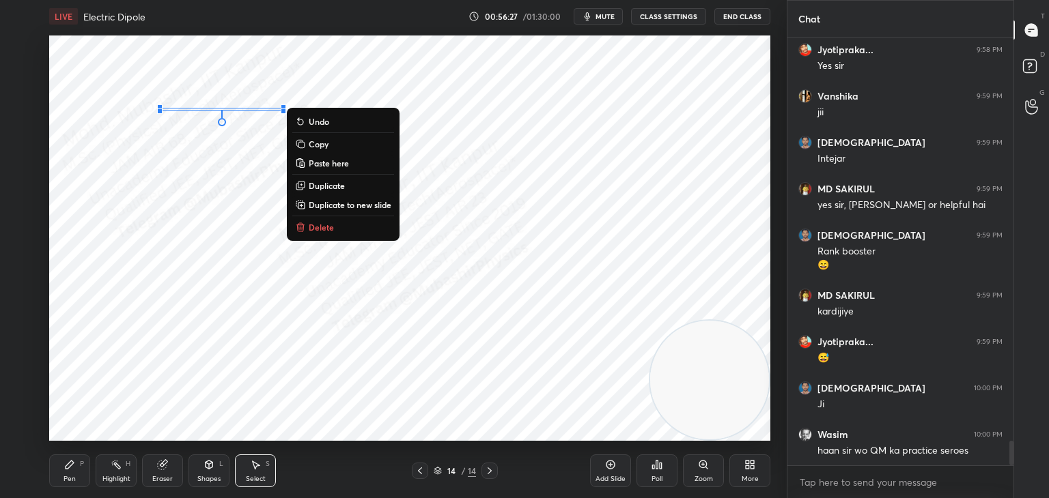
click at [206, 474] on div "Shapes L" at bounding box center [208, 471] width 41 height 33
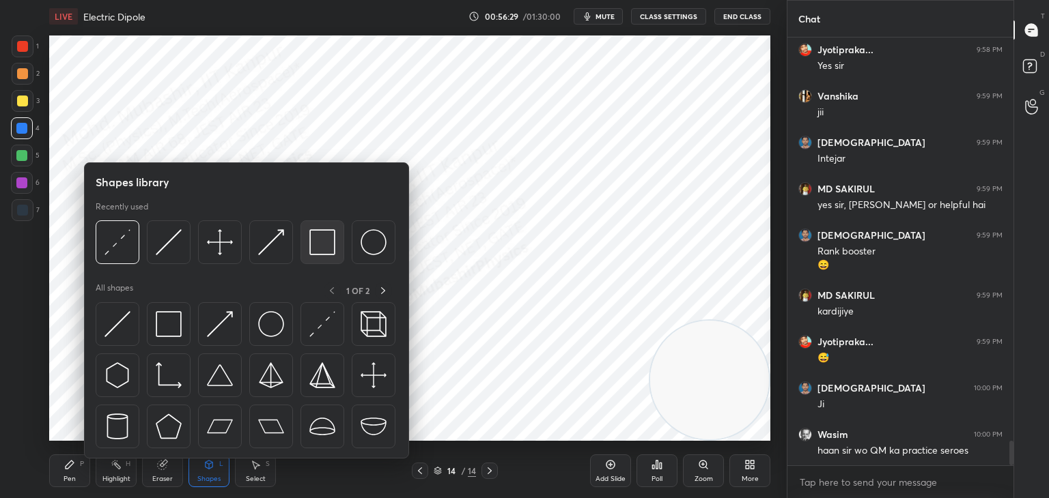
click at [317, 249] on img at bounding box center [322, 242] width 26 height 26
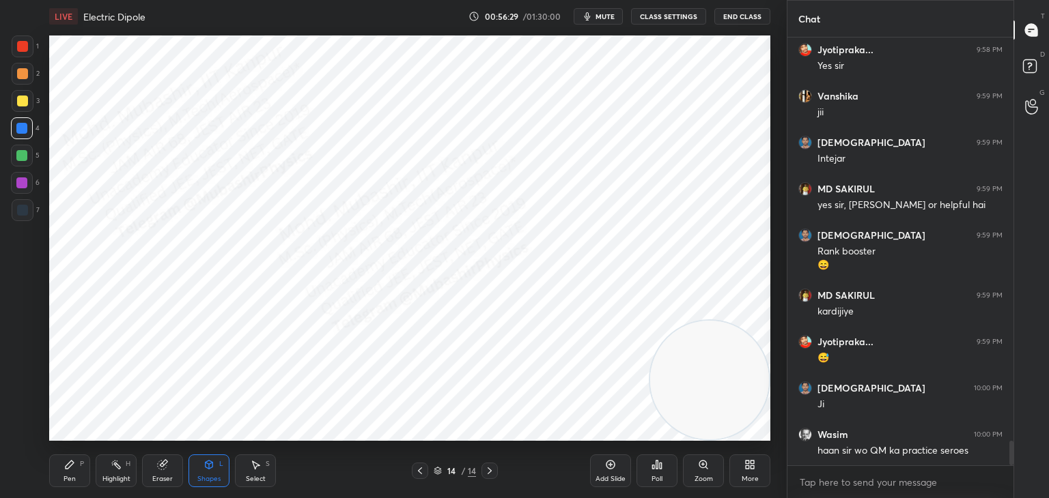
drag, startPoint x: 20, startPoint y: 47, endPoint x: 40, endPoint y: 48, distance: 20.5
click at [21, 47] on div at bounding box center [22, 46] width 11 height 11
click at [74, 479] on div "Pen" at bounding box center [69, 479] width 12 height 7
click at [23, 127] on div at bounding box center [21, 128] width 11 height 11
click at [27, 212] on div at bounding box center [22, 210] width 11 height 11
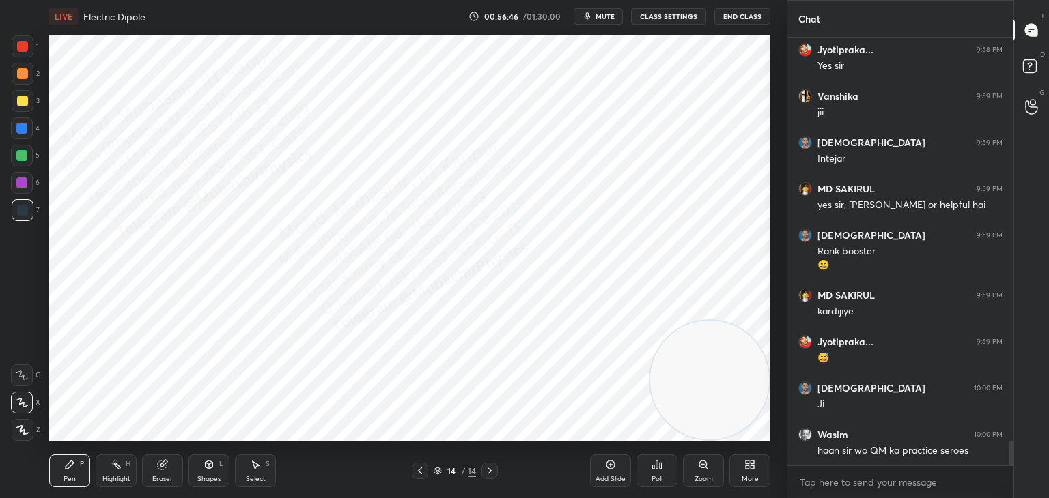
click at [20, 159] on div at bounding box center [21, 155] width 11 height 11
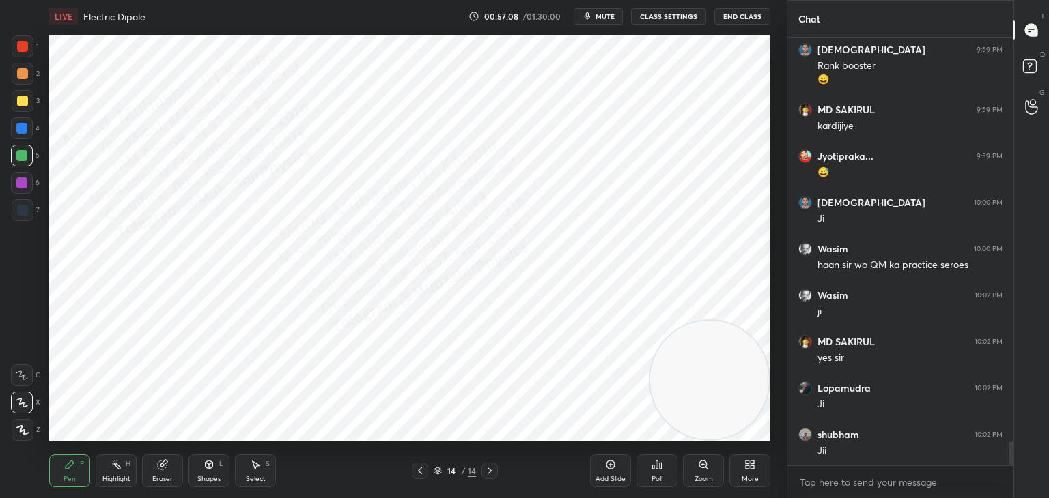
scroll to position [7301, 0]
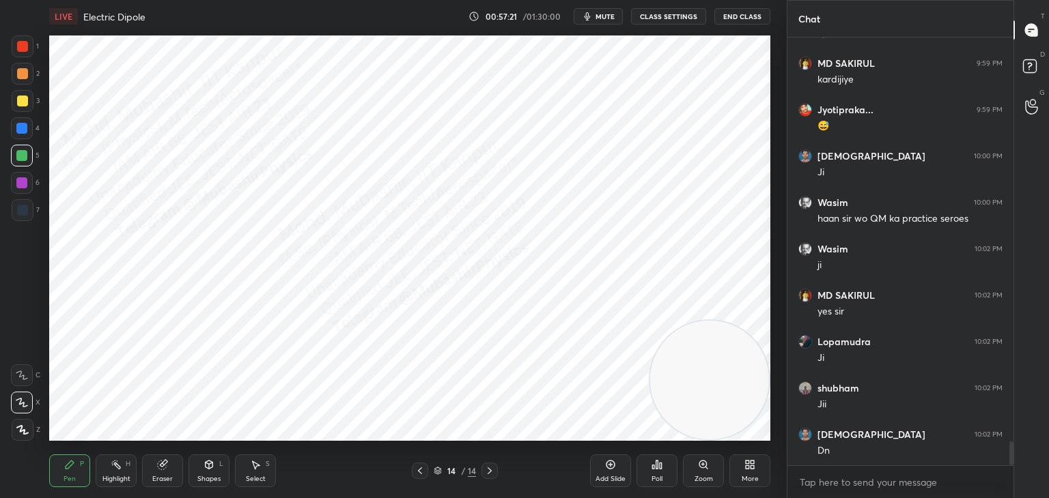
drag, startPoint x: 20, startPoint y: 132, endPoint x: 48, endPoint y: 178, distance: 54.6
click at [20, 132] on div at bounding box center [21, 128] width 11 height 11
click at [28, 201] on div at bounding box center [23, 210] width 22 height 22
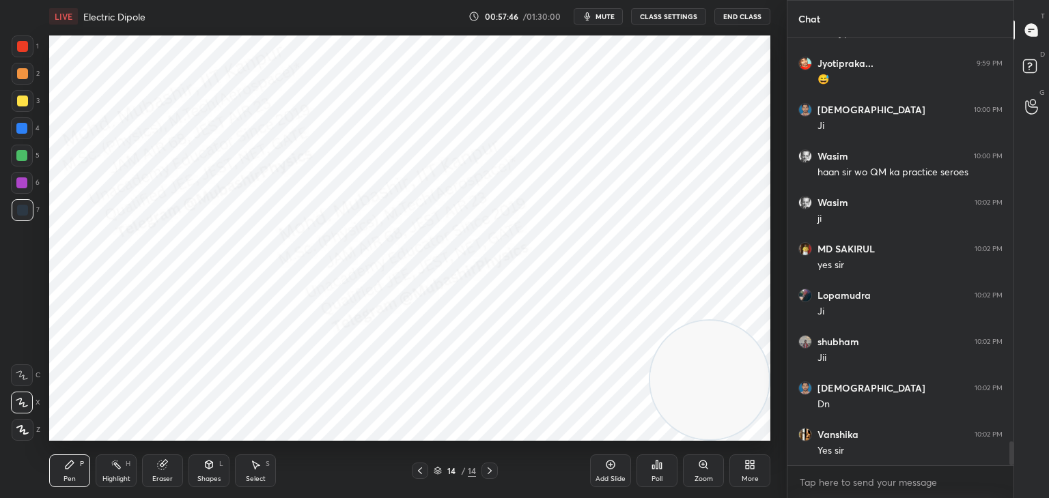
click at [256, 469] on div "Select S" at bounding box center [255, 471] width 41 height 33
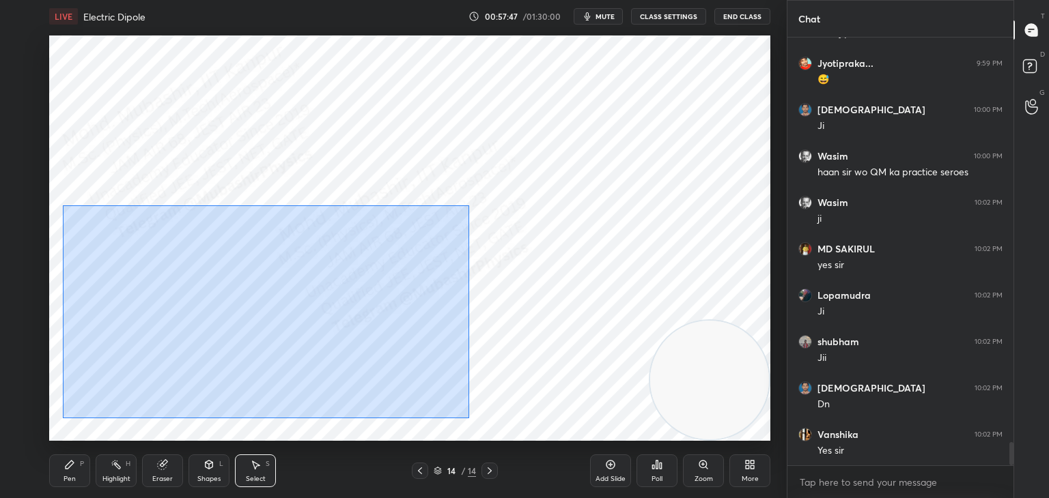
scroll to position [7394, 0]
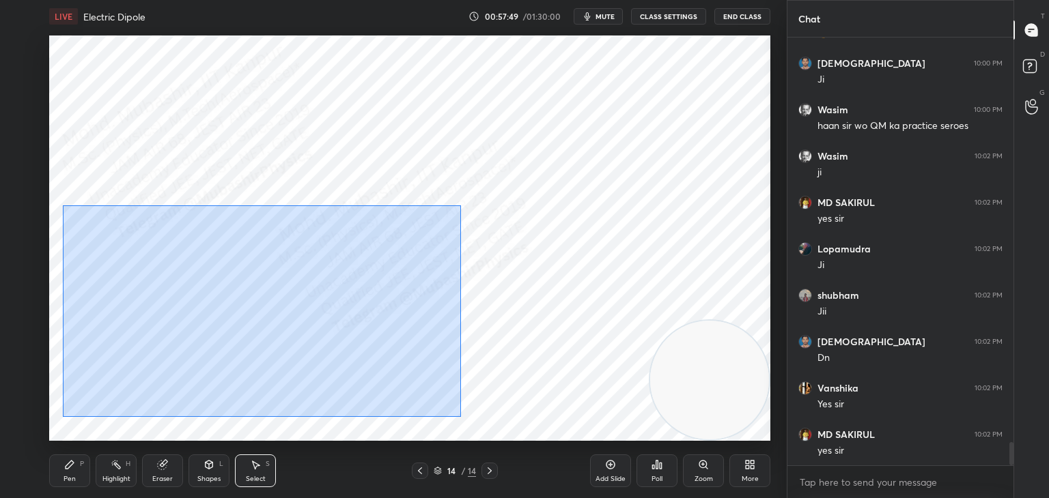
drag, startPoint x: 102, startPoint y: 219, endPoint x: 451, endPoint y: 406, distance: 395.9
click at [461, 416] on div "0 ° Undo Copy Paste here Duplicate Duplicate to new slide Delete" at bounding box center [409, 239] width 721 height 406
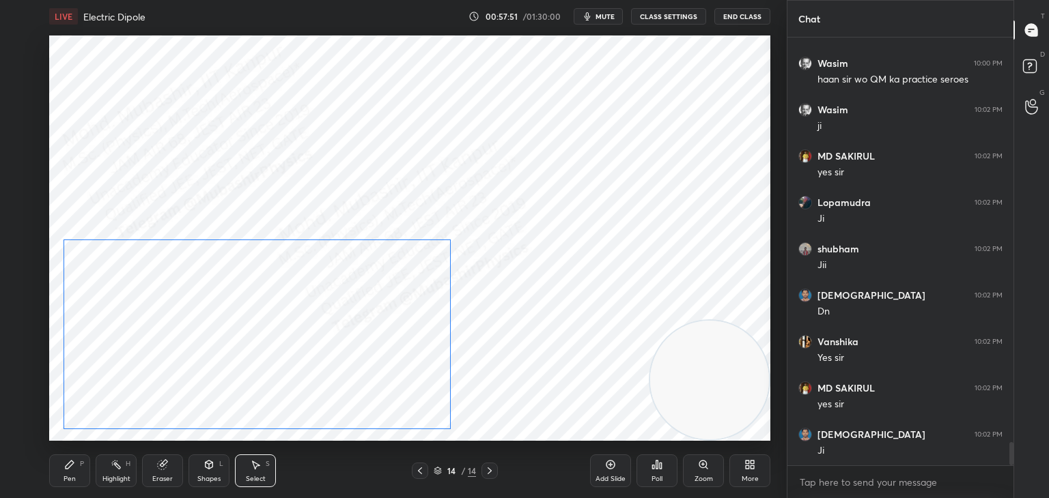
drag, startPoint x: 424, startPoint y: 382, endPoint x: 405, endPoint y: 403, distance: 28.5
click at [405, 403] on div "0 ° Undo Copy Paste here Duplicate Duplicate to new slide Delete" at bounding box center [409, 239] width 721 height 406
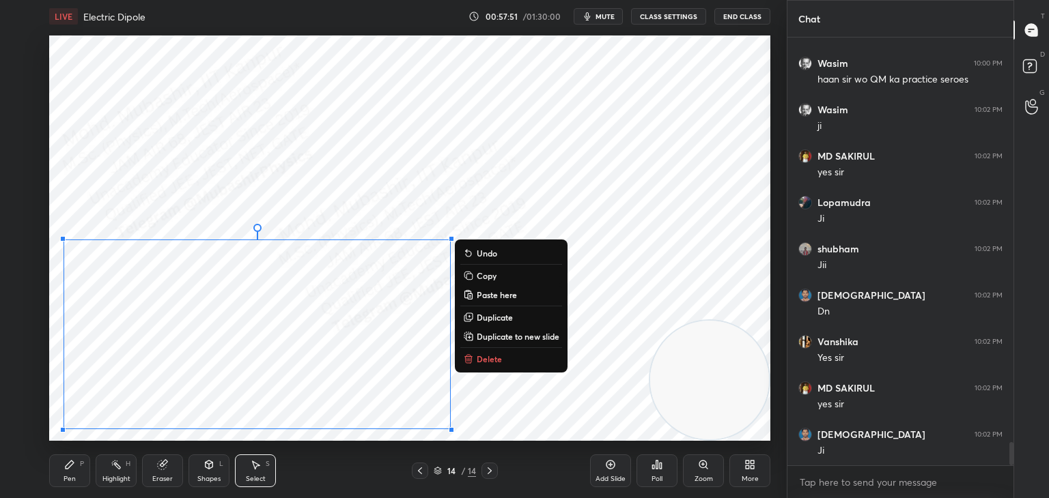
scroll to position [7487, 0]
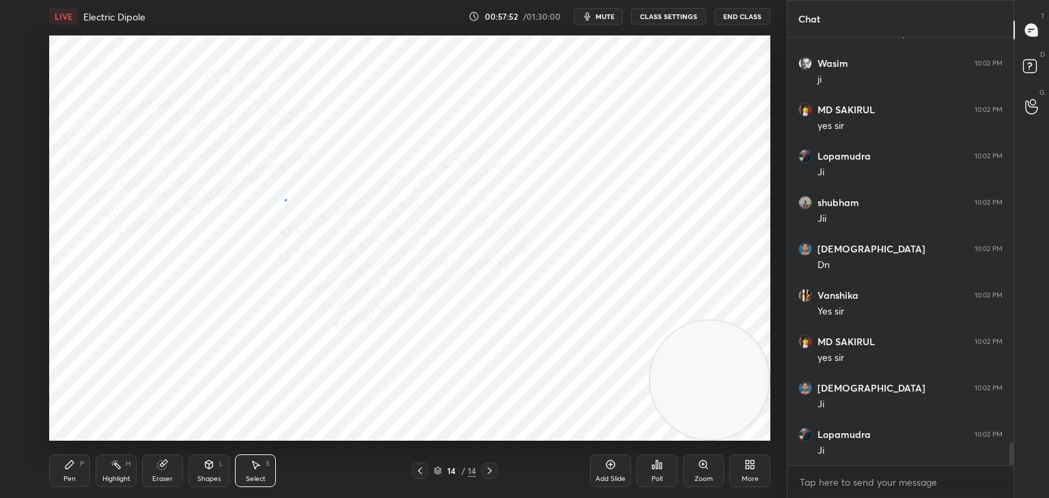
click at [284, 199] on div "0 ° Undo Copy Paste here Duplicate Duplicate to new slide Delete" at bounding box center [409, 239] width 721 height 406
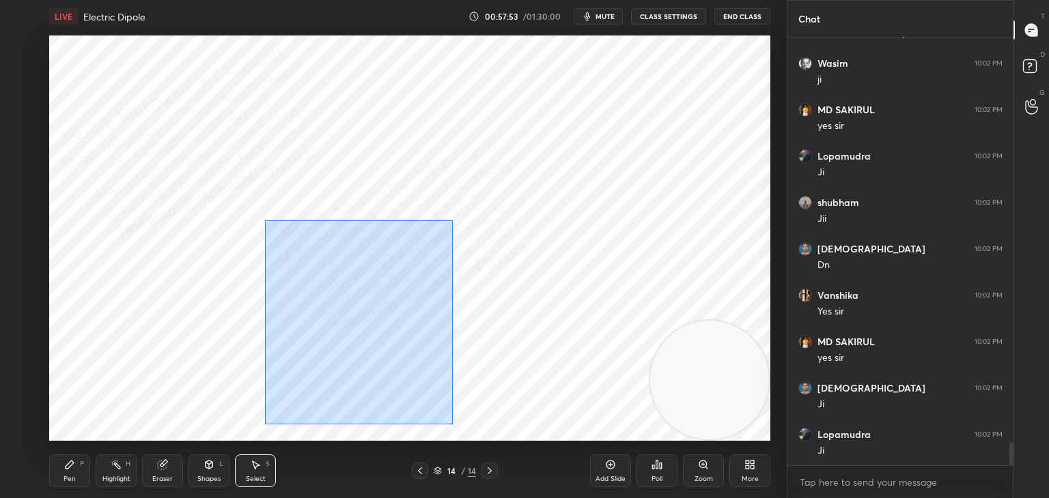
drag, startPoint x: 265, startPoint y: 221, endPoint x: 421, endPoint y: 401, distance: 238.2
click at [451, 424] on div "0 ° Undo Copy Paste here Duplicate Duplicate to new slide Delete" at bounding box center [409, 239] width 721 height 406
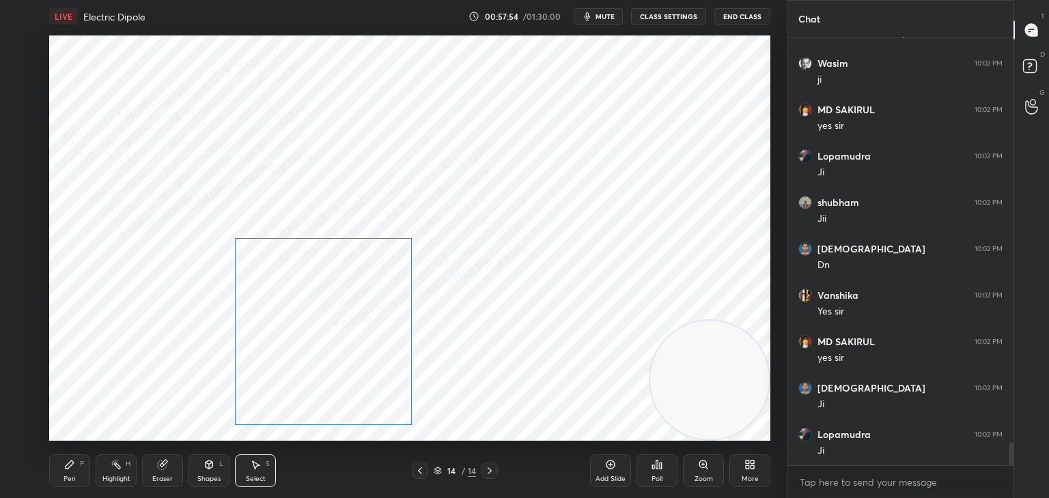
drag, startPoint x: 396, startPoint y: 401, endPoint x: 377, endPoint y: 399, distance: 19.2
click at [377, 399] on div "0 ° Undo Copy Paste here Duplicate Duplicate to new slide Delete" at bounding box center [409, 239] width 721 height 406
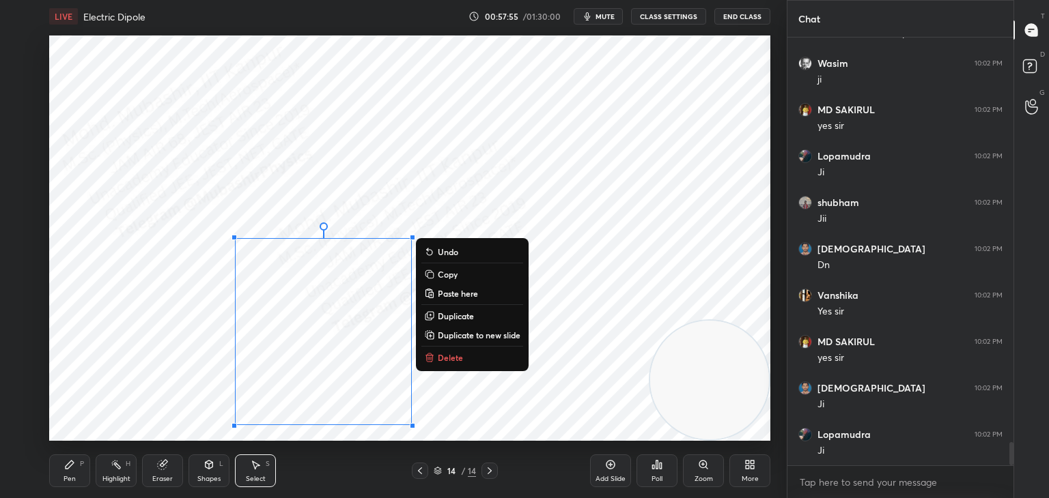
click at [208, 471] on div "Shapes L" at bounding box center [208, 471] width 41 height 33
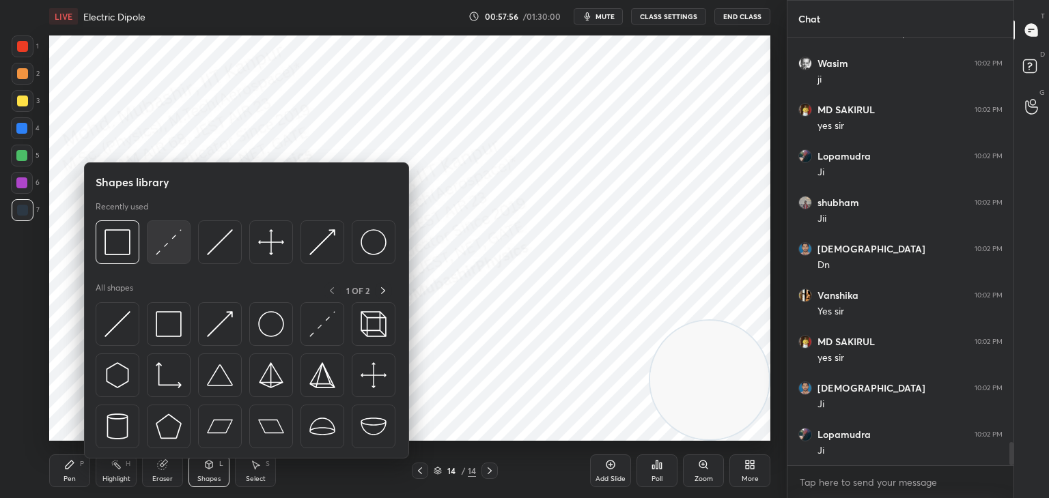
click at [165, 242] on img at bounding box center [169, 242] width 26 height 26
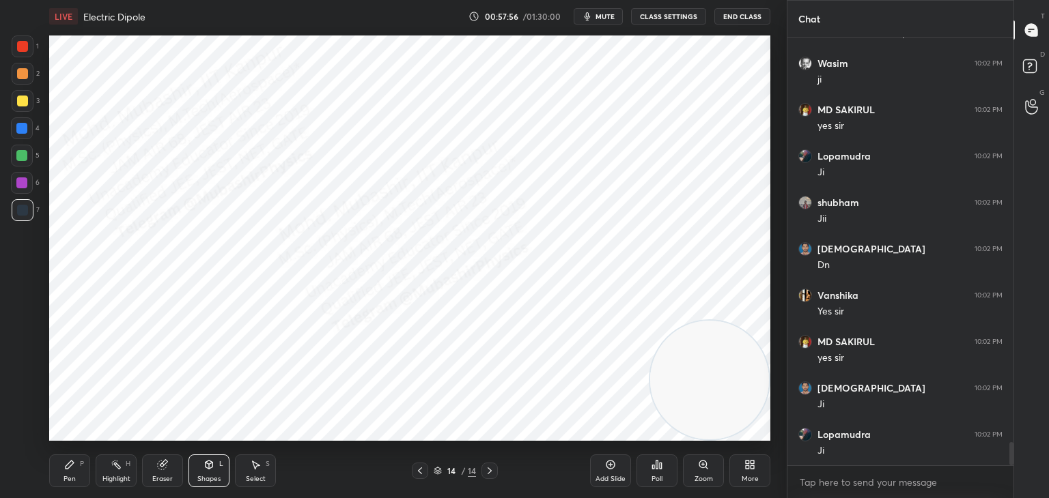
click at [25, 102] on div at bounding box center [22, 101] width 11 height 11
click at [107, 477] on div "Highlight" at bounding box center [116, 479] width 28 height 7
drag, startPoint x: 256, startPoint y: 470, endPoint x: 257, endPoint y: 457, distance: 13.7
click at [255, 469] on icon at bounding box center [255, 465] width 11 height 11
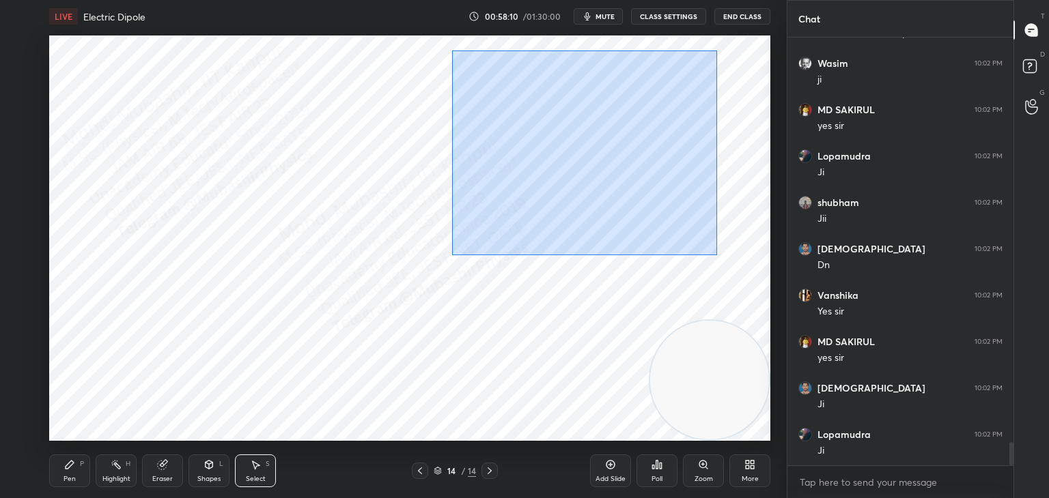
drag, startPoint x: 453, startPoint y: 51, endPoint x: 632, endPoint y: 207, distance: 237.1
click at [716, 253] on div "0 ° Undo Copy Paste here Duplicate Duplicate to new slide Delete" at bounding box center [409, 239] width 721 height 406
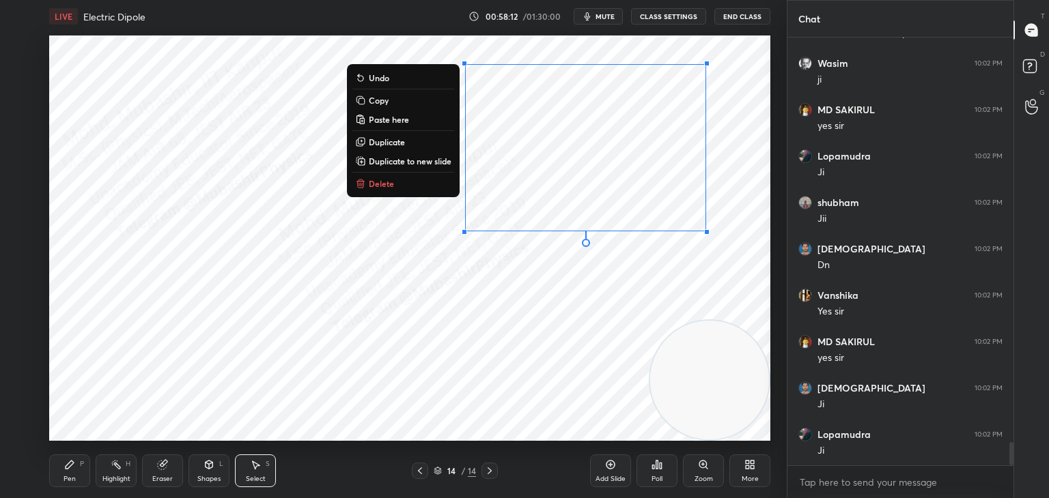
click at [397, 104] on button "Copy" at bounding box center [403, 100] width 102 height 16
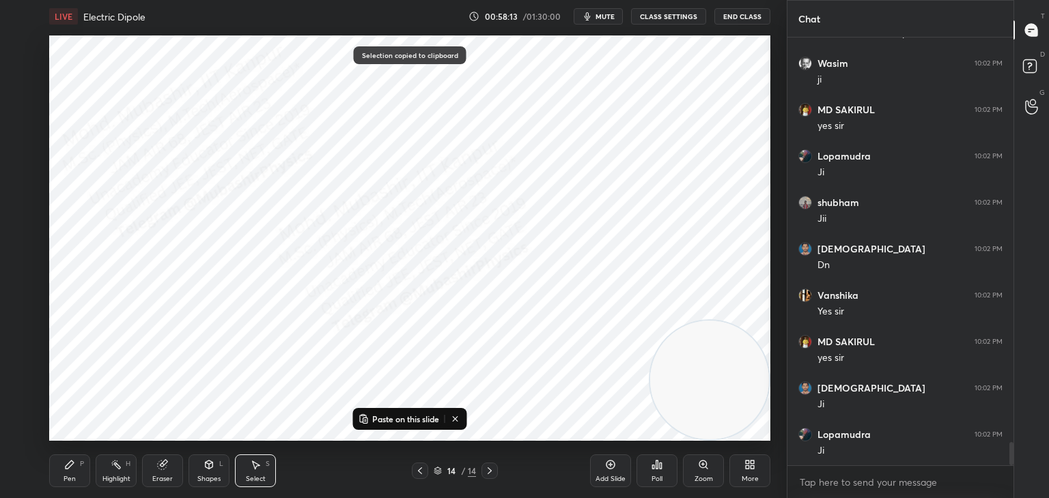
scroll to position [7534, 0]
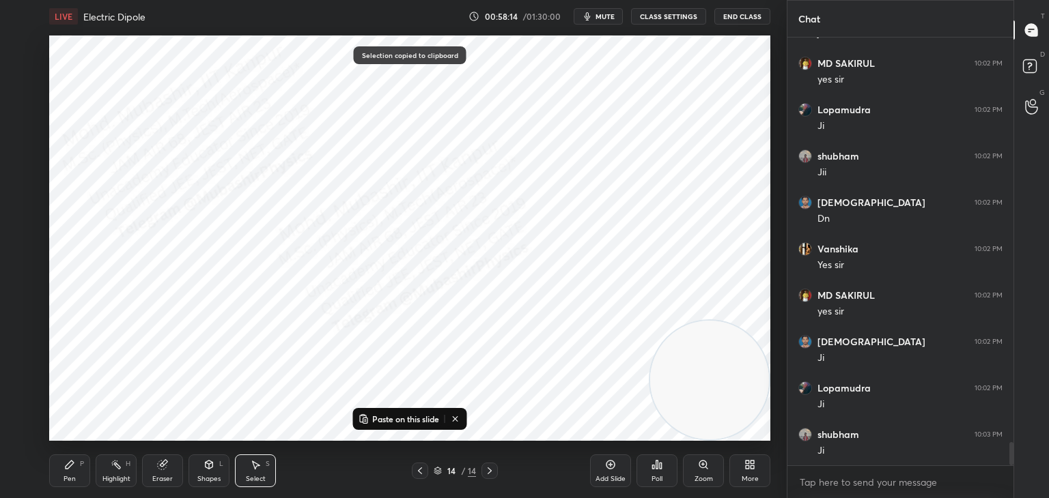
click at [754, 469] on icon at bounding box center [749, 465] width 11 height 11
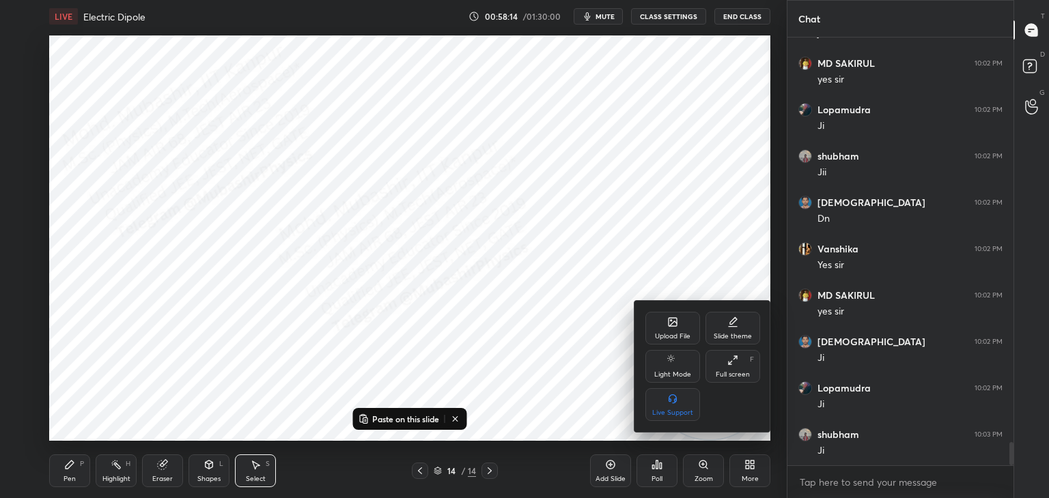
click at [674, 333] on div "Upload File" at bounding box center [673, 336] width 36 height 7
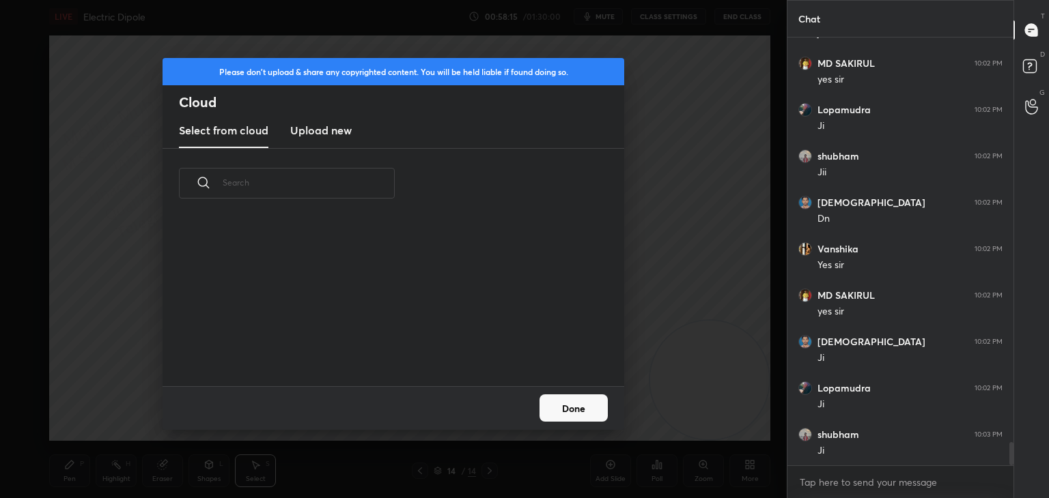
scroll to position [168, 438]
click at [309, 132] on h3 "Upload new" at bounding box center [320, 130] width 61 height 16
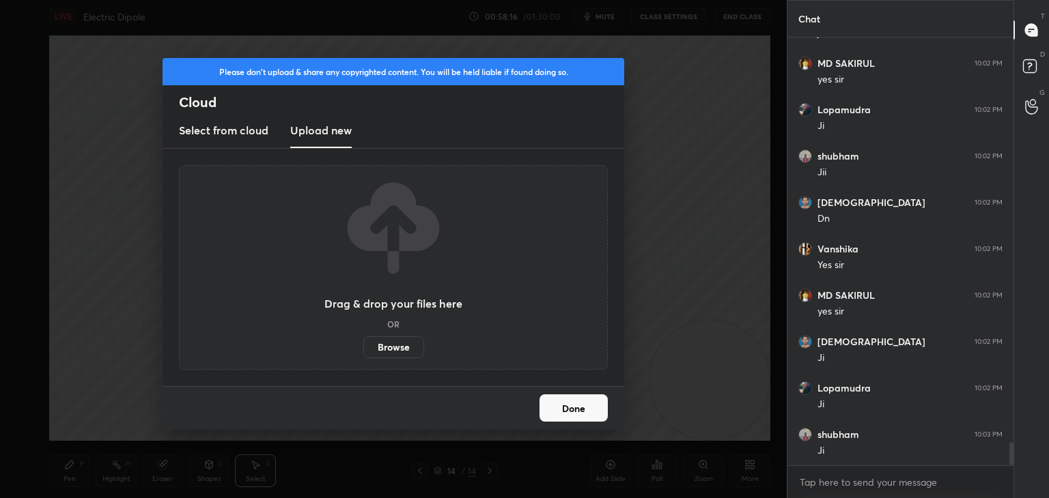
click at [399, 345] on label "Browse" at bounding box center [393, 348] width 61 height 22
click at [363, 345] on input "Browse" at bounding box center [363, 348] width 0 height 22
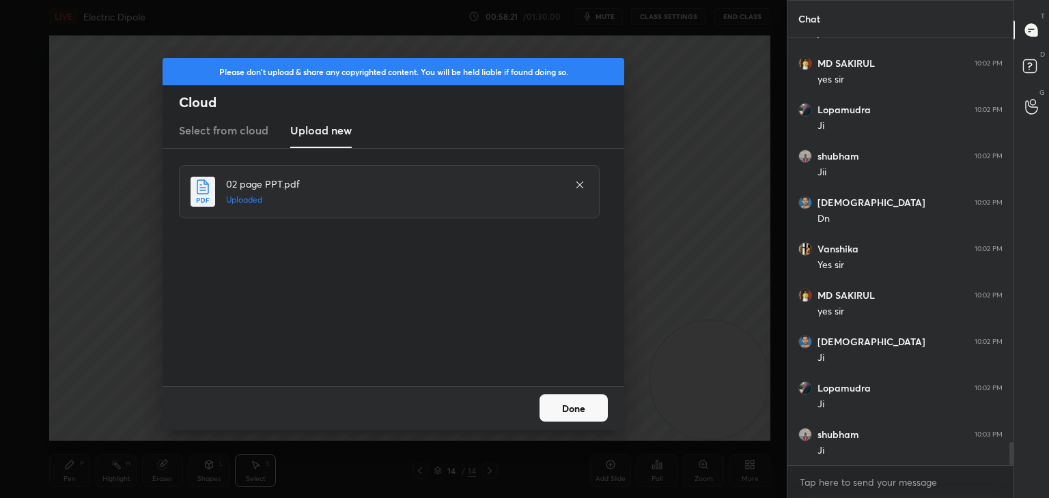
click at [580, 184] on icon at bounding box center [579, 185] width 11 height 11
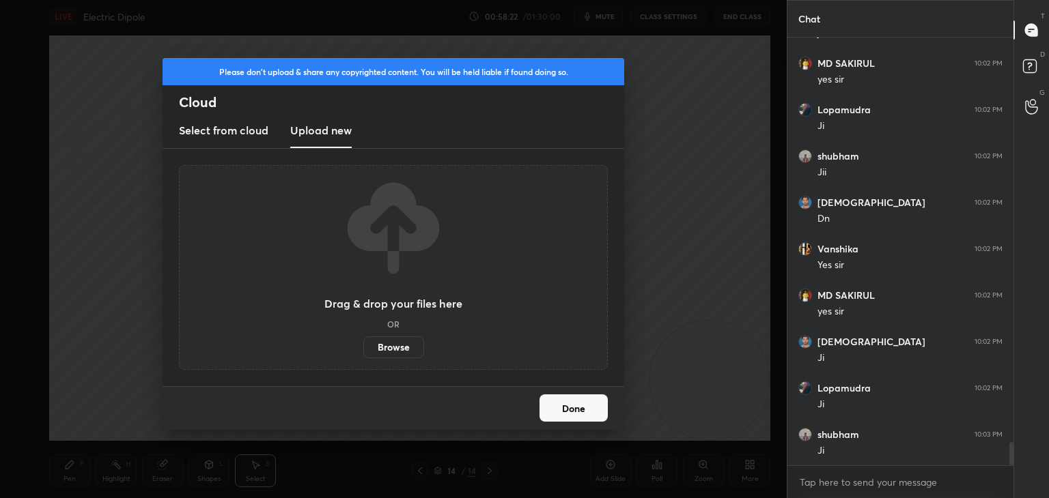
click at [383, 350] on label "Browse" at bounding box center [393, 348] width 61 height 22
click at [363, 350] on input "Browse" at bounding box center [363, 348] width 0 height 22
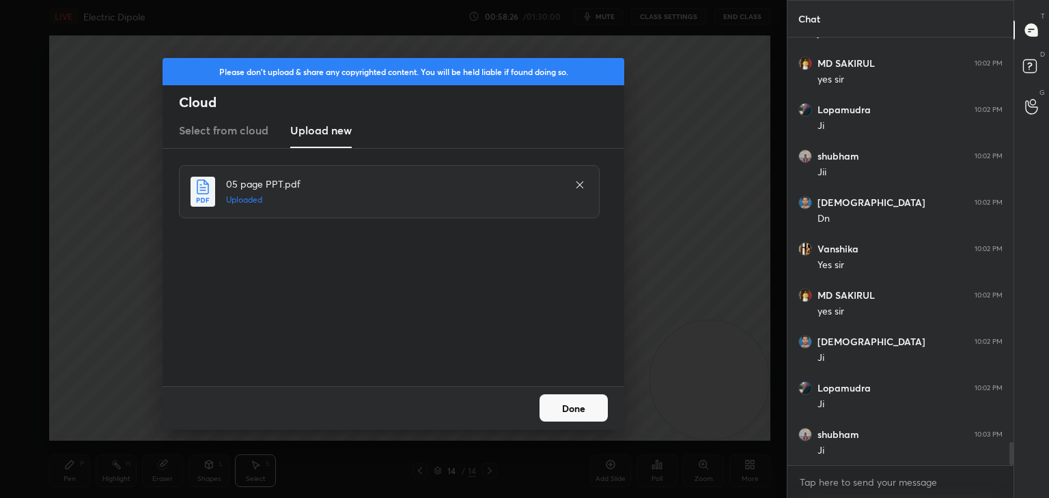
click at [563, 416] on button "Done" at bounding box center [573, 408] width 68 height 27
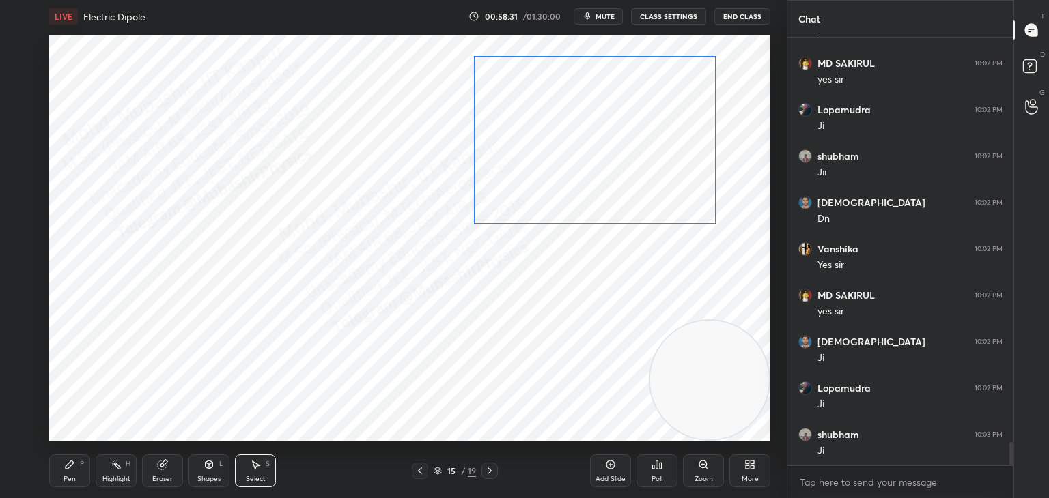
drag, startPoint x: 602, startPoint y: 189, endPoint x: 618, endPoint y: 181, distance: 18.3
click at [612, 182] on div "0 ° Undo Copy Paste here Duplicate Duplicate to new slide Delete" at bounding box center [409, 239] width 721 height 406
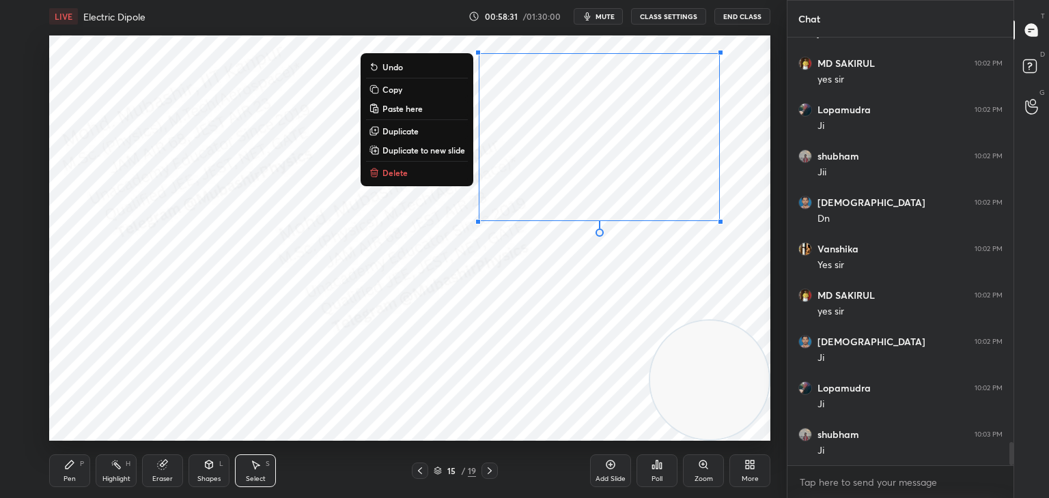
click at [492, 337] on div "0 ° Undo Copy Paste here Duplicate Duplicate to new slide Delete" at bounding box center [409, 239] width 721 height 406
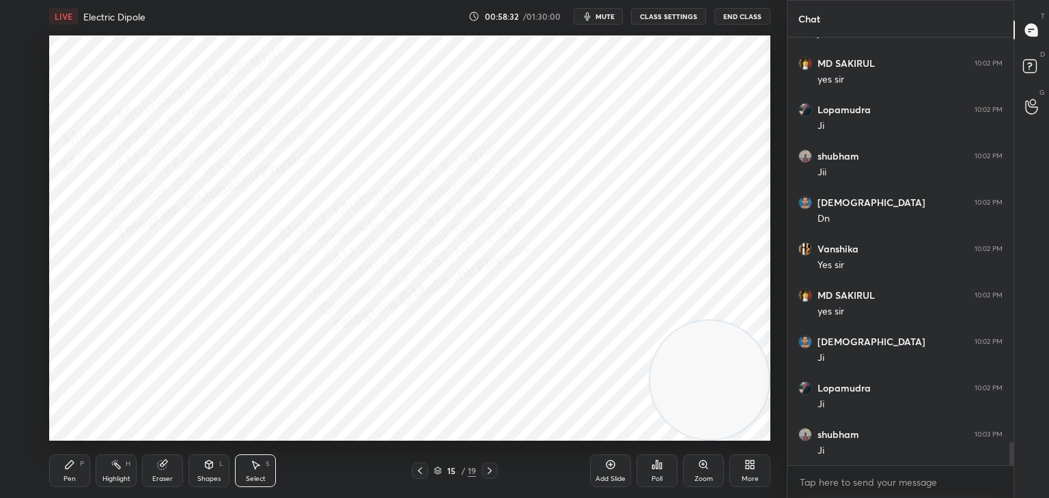
drag, startPoint x: 63, startPoint y: 484, endPoint x: 60, endPoint y: 476, distance: 8.6
click at [63, 481] on div "Pen P" at bounding box center [69, 471] width 41 height 33
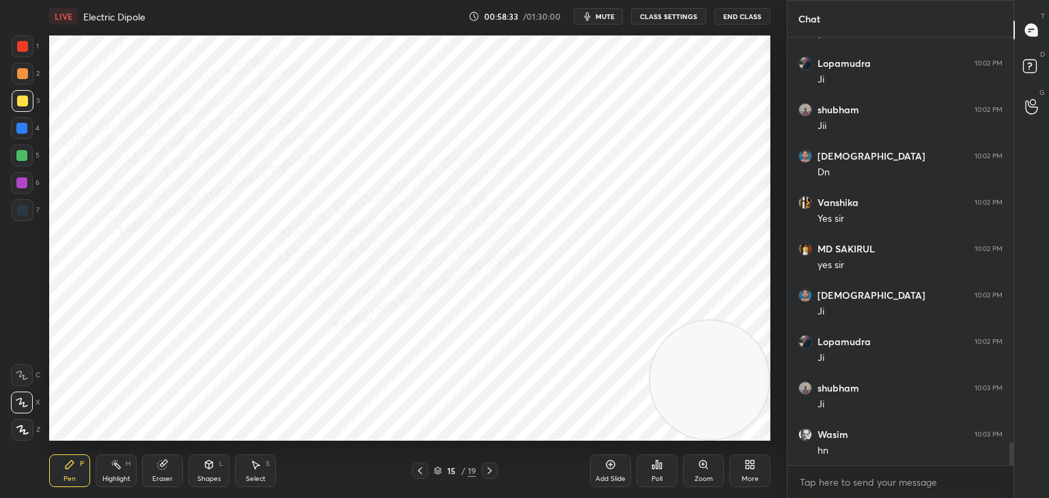
click at [25, 133] on div at bounding box center [21, 128] width 11 height 11
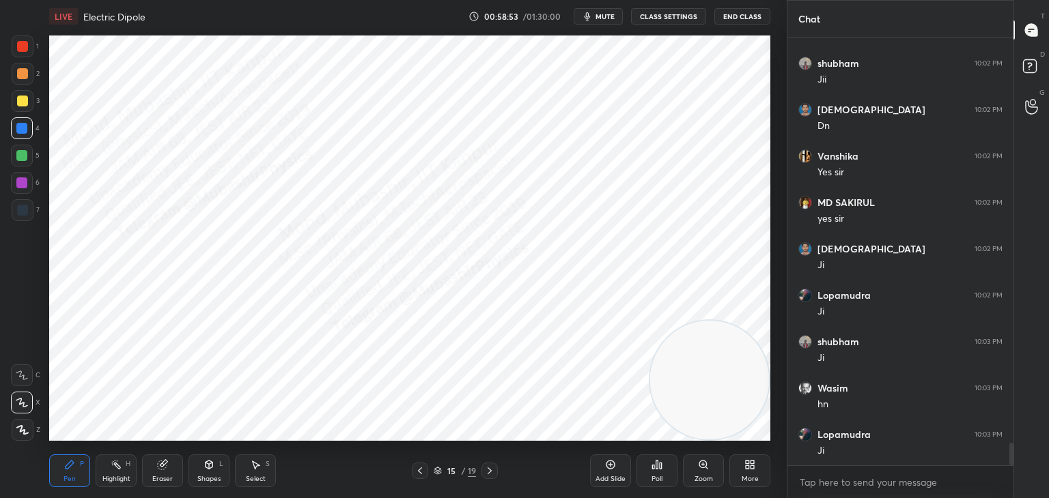
click at [210, 468] on icon at bounding box center [210, 465] width 8 height 8
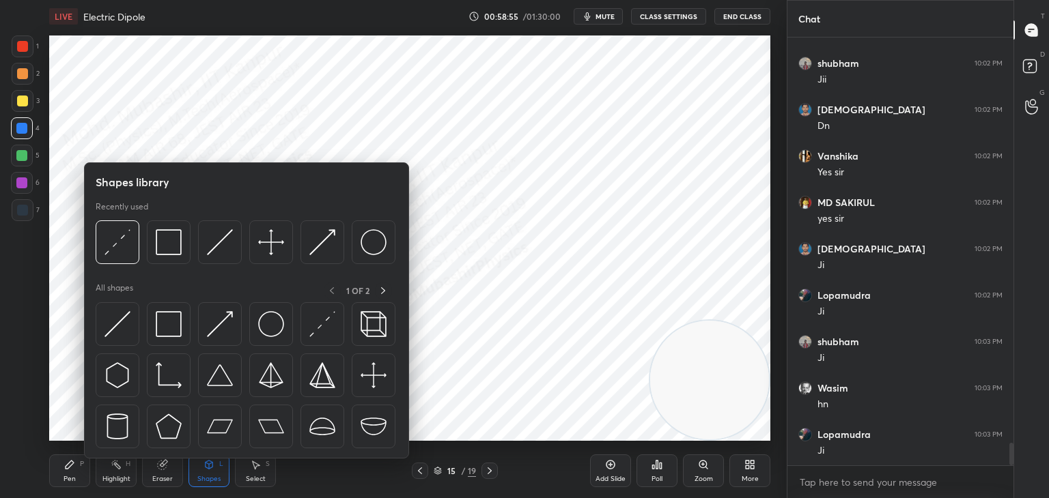
scroll to position [7673, 0]
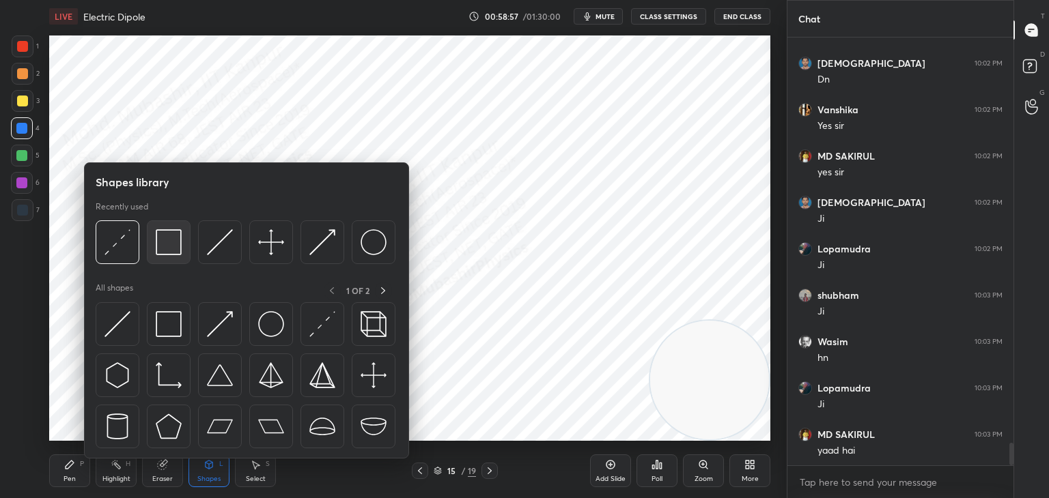
click at [174, 238] on img at bounding box center [169, 242] width 26 height 26
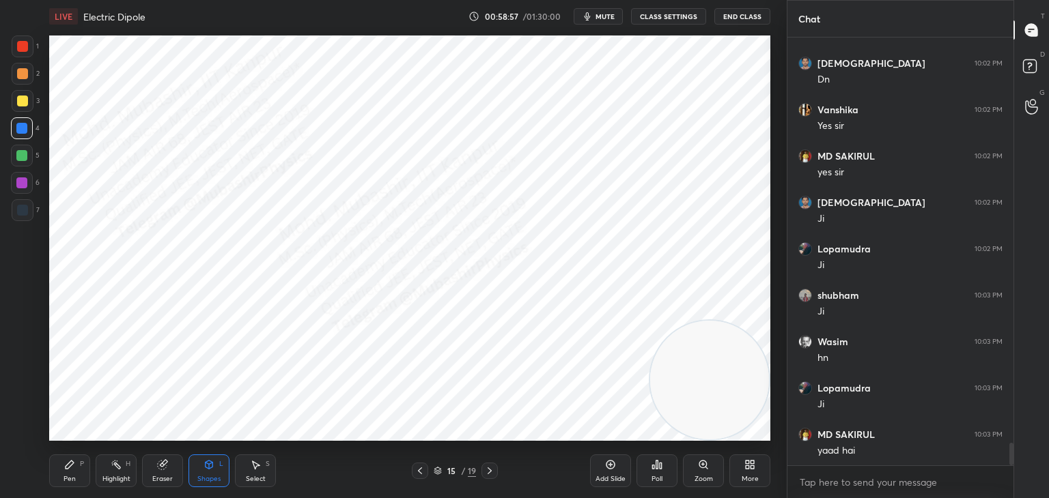
click at [16, 44] on div at bounding box center [23, 47] width 22 height 22
click at [417, 468] on icon at bounding box center [419, 471] width 11 height 11
drag, startPoint x: 241, startPoint y: 476, endPoint x: 244, endPoint y: 468, distance: 8.6
click at [241, 473] on div "Select S" at bounding box center [255, 471] width 41 height 33
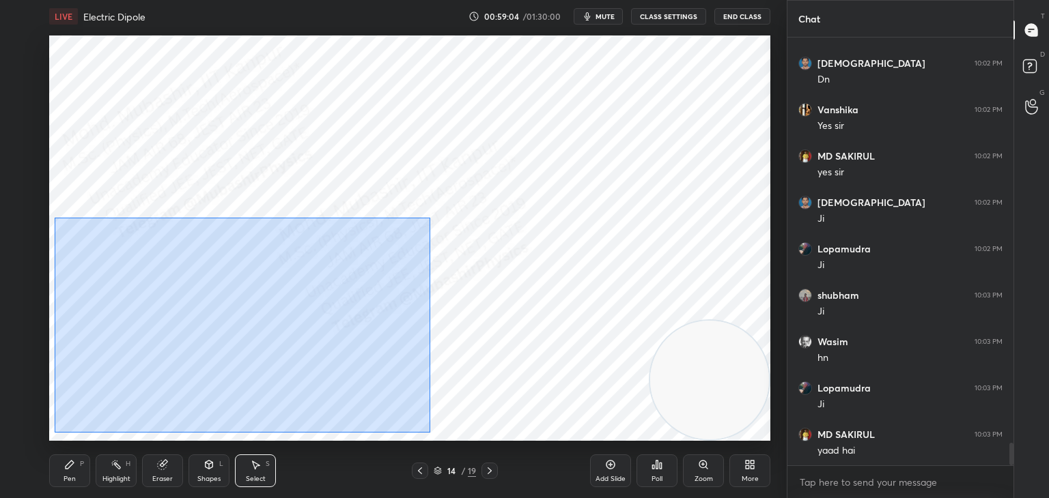
drag, startPoint x: 52, startPoint y: 215, endPoint x: 429, endPoint y: 423, distance: 430.9
click at [429, 432] on div "0 ° Undo Copy Paste here Duplicate Duplicate to new slide Delete" at bounding box center [409, 239] width 721 height 406
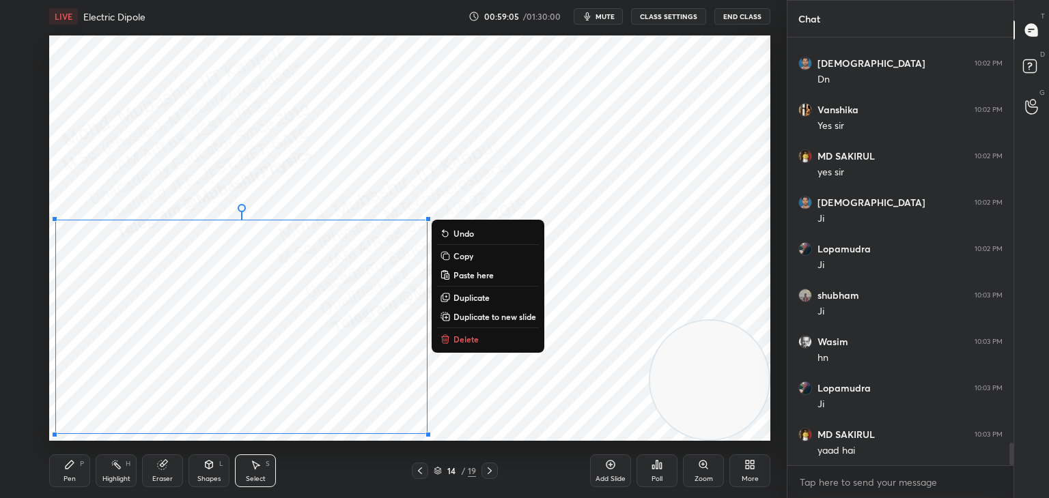
click at [472, 257] on p "Copy" at bounding box center [463, 256] width 20 height 11
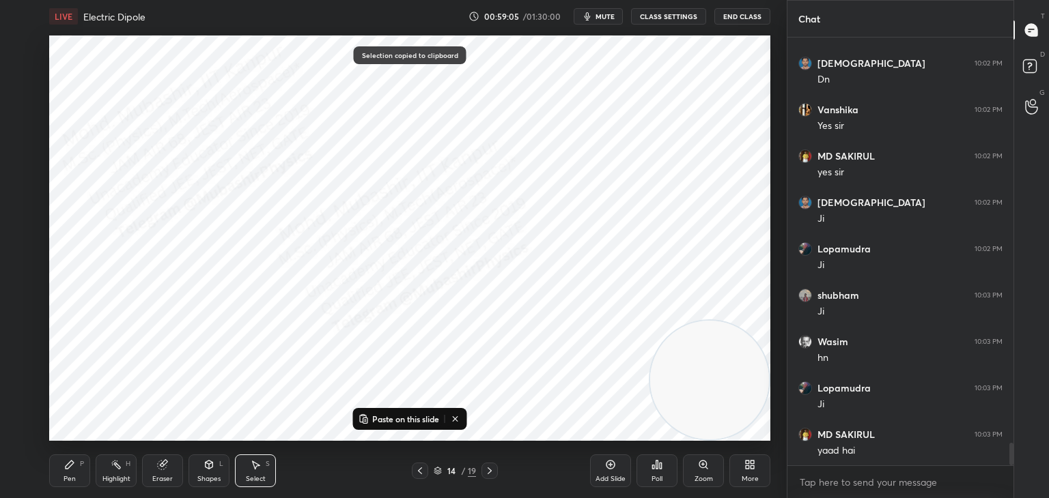
drag, startPoint x: 494, startPoint y: 466, endPoint x: 448, endPoint y: 432, distance: 57.1
click at [495, 465] on div at bounding box center [489, 471] width 16 height 16
click at [397, 423] on p "Paste on this slide" at bounding box center [405, 419] width 67 height 11
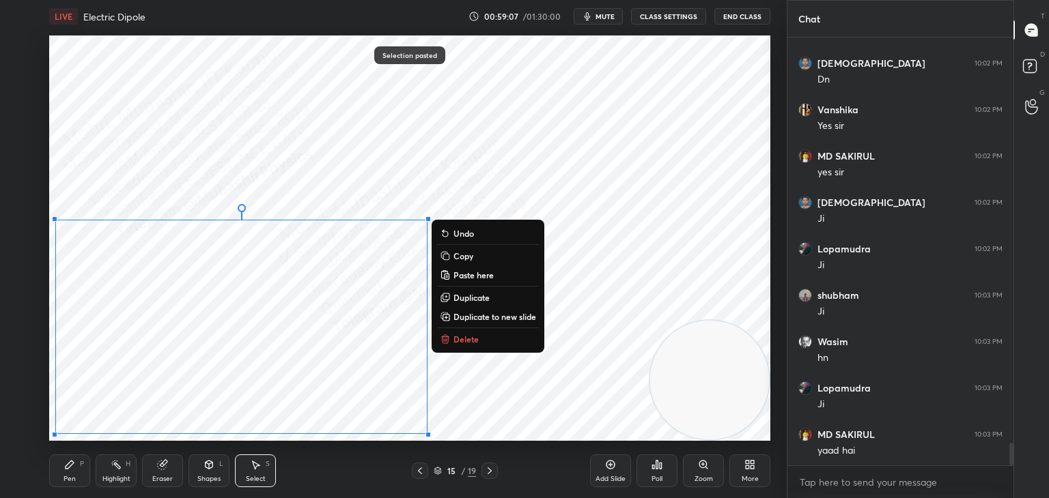
click at [285, 184] on div "0 ° Undo Copy Paste here Duplicate Duplicate to new slide Delete" at bounding box center [409, 239] width 721 height 406
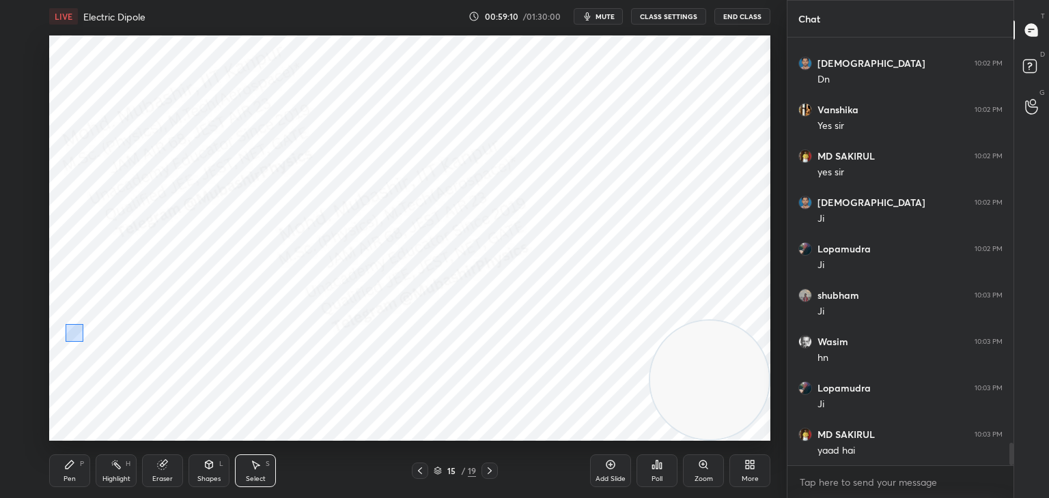
drag, startPoint x: 66, startPoint y: 324, endPoint x: 87, endPoint y: 375, distance: 54.8
click at [84, 342] on div "0 ° Undo Copy Paste here Duplicate Duplicate to new slide Delete" at bounding box center [409, 239] width 721 height 406
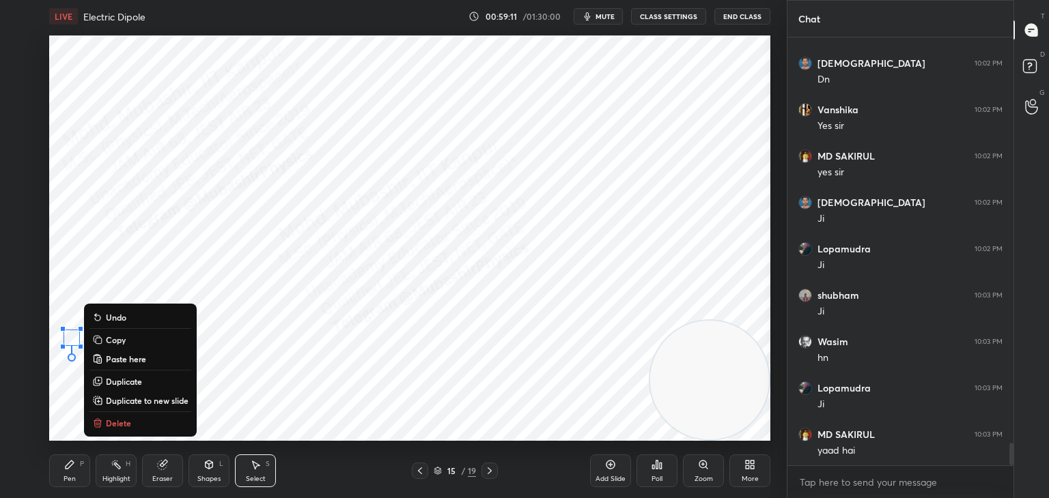
click at [124, 419] on p "Delete" at bounding box center [118, 423] width 25 height 11
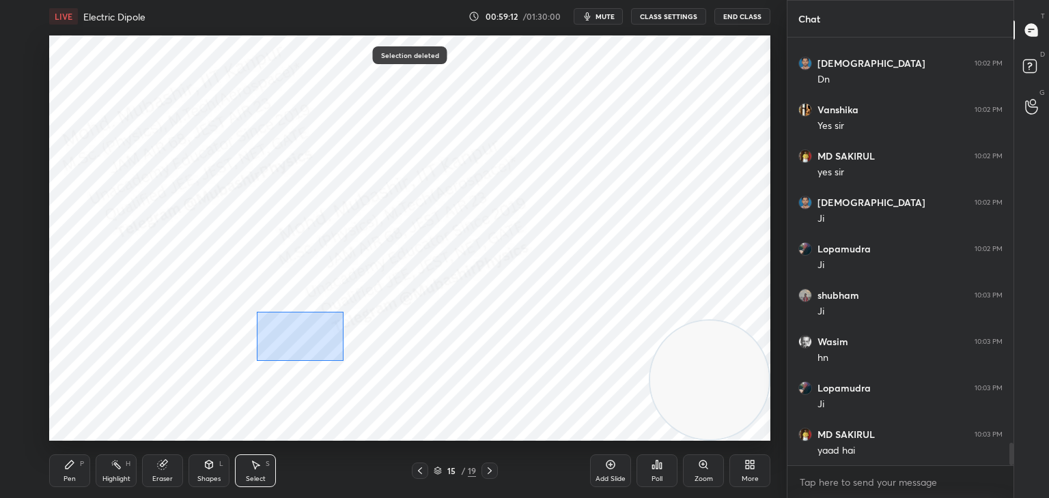
drag, startPoint x: 257, startPoint y: 312, endPoint x: 343, endPoint y: 361, distance: 99.7
click at [343, 361] on div "0 ° Undo Copy Paste here Duplicate Duplicate to new slide Delete" at bounding box center [409, 239] width 721 height 406
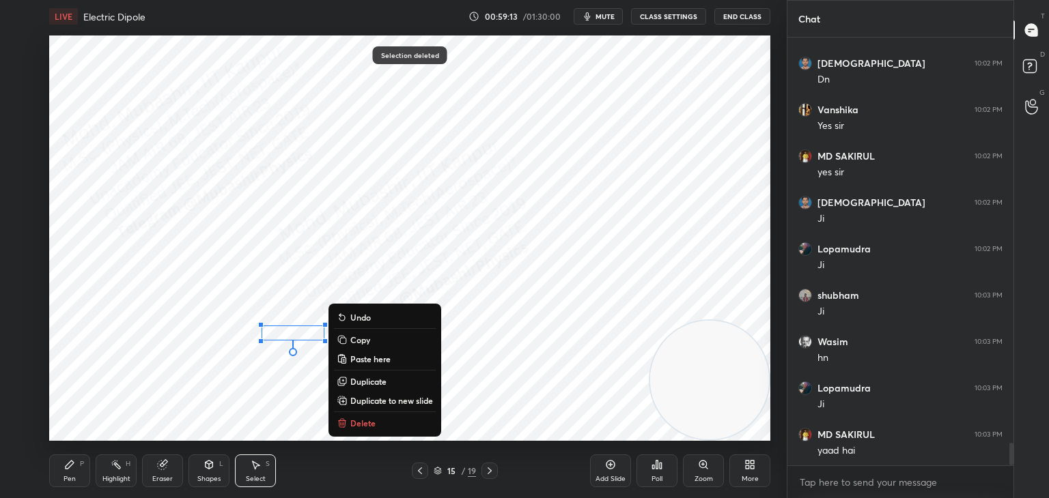
click at [361, 420] on p "Delete" at bounding box center [362, 423] width 25 height 11
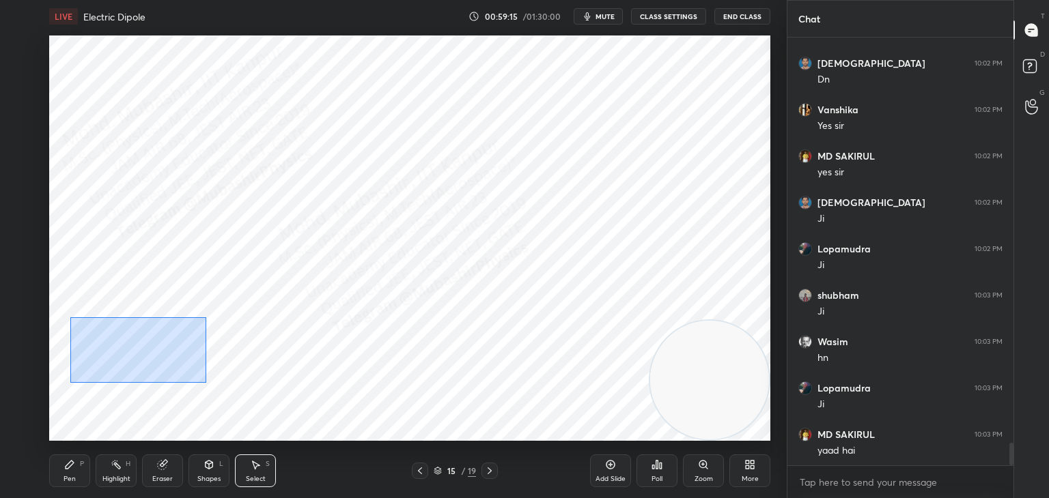
drag, startPoint x: 185, startPoint y: 367, endPoint x: 200, endPoint y: 384, distance: 22.7
click at [200, 384] on div "0 ° Undo Copy Paste here Duplicate Duplicate to new slide Delete" at bounding box center [409, 239] width 721 height 406
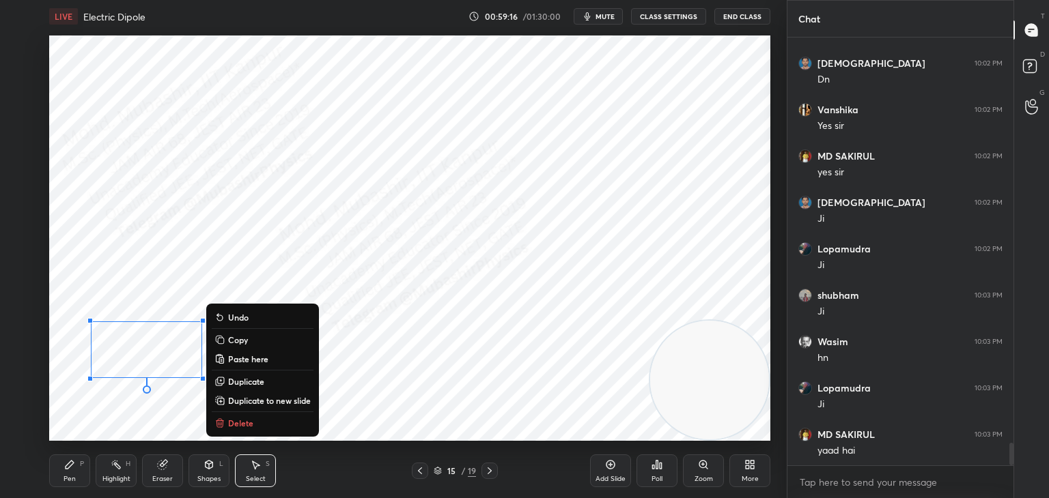
click at [170, 413] on div "0 ° Undo Copy Paste here Duplicate Duplicate to new slide Delete" at bounding box center [409, 239] width 721 height 406
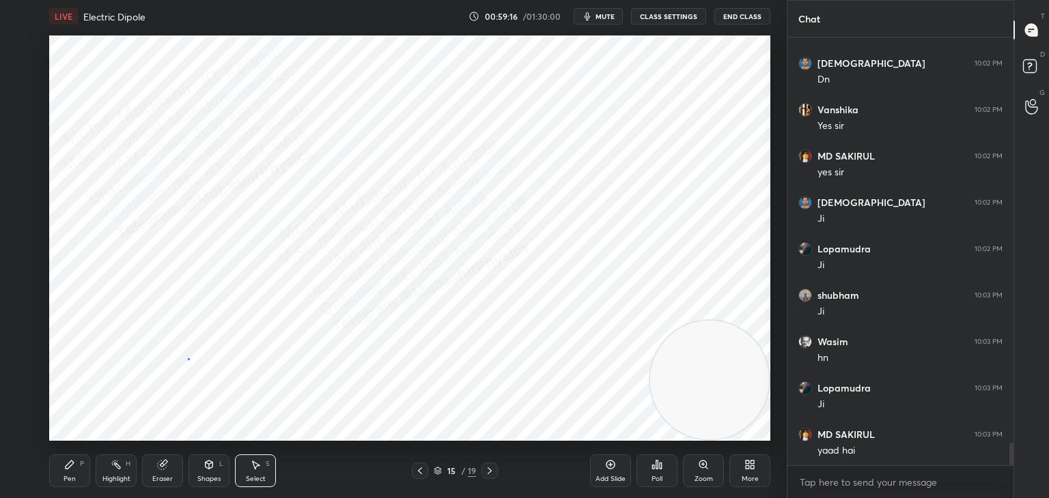
drag, startPoint x: 188, startPoint y: 358, endPoint x: 201, endPoint y: 386, distance: 30.5
click at [195, 367] on div "0 ° Undo Copy Paste here Duplicate Duplicate to new slide Delete" at bounding box center [409, 239] width 721 height 406
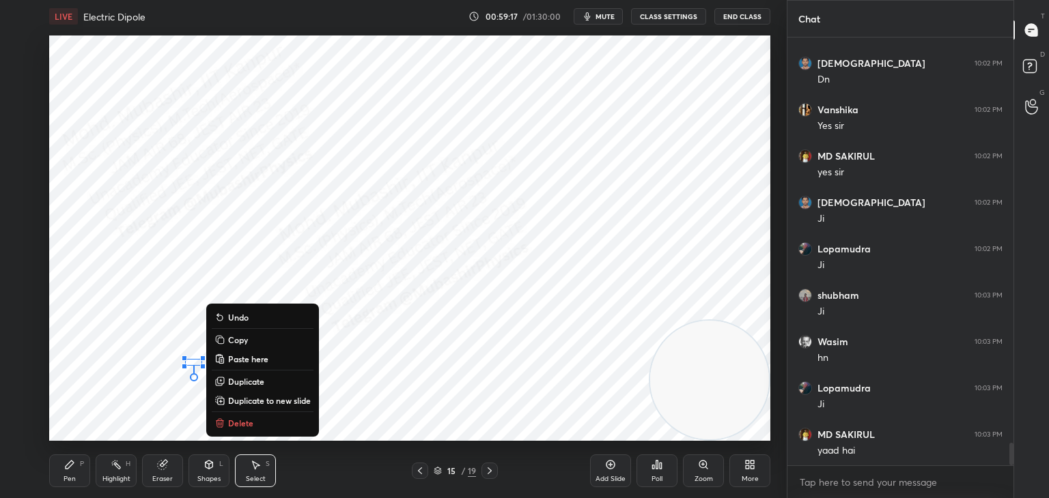
click at [226, 421] on button "Delete" at bounding box center [263, 423] width 102 height 16
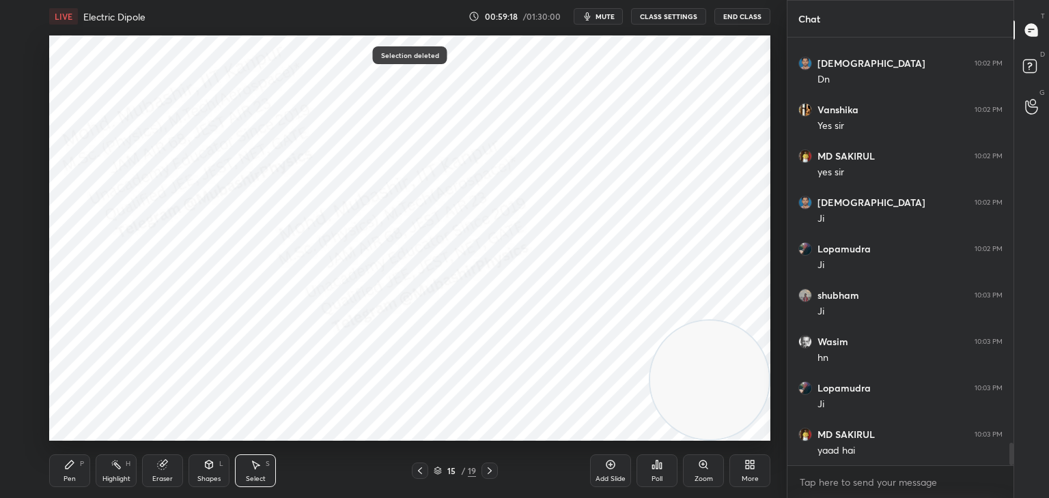
click at [66, 472] on div "Pen P" at bounding box center [69, 471] width 41 height 33
drag, startPoint x: 25, startPoint y: 129, endPoint x: 43, endPoint y: 244, distance: 116.9
click at [25, 135] on div at bounding box center [22, 128] width 22 height 22
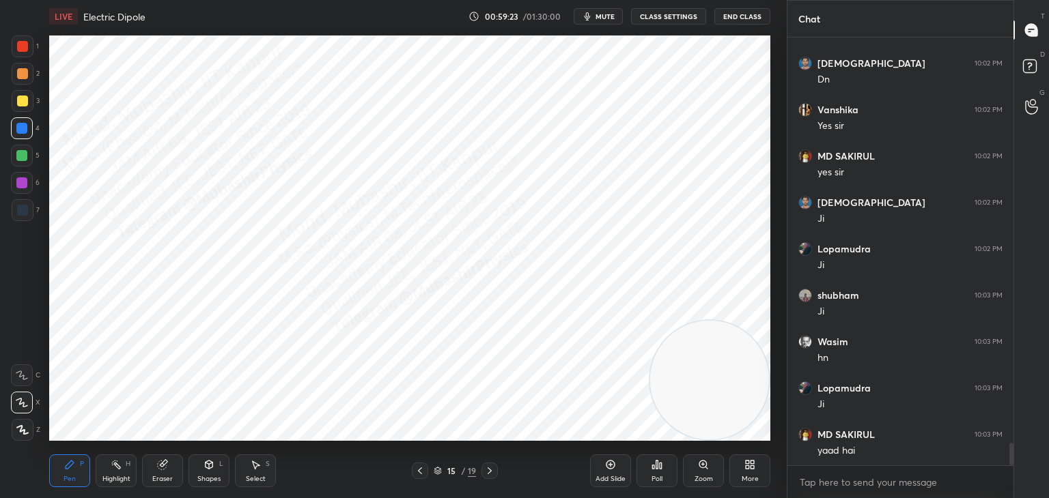
drag, startPoint x: 261, startPoint y: 473, endPoint x: 243, endPoint y: 443, distance: 35.2
click at [261, 470] on div "Select S" at bounding box center [255, 471] width 41 height 33
drag, startPoint x: 140, startPoint y: 328, endPoint x: 150, endPoint y: 334, distance: 11.0
click at [145, 334] on div "0 ° Undo Copy Paste here Duplicate Duplicate to new slide Delete" at bounding box center [409, 239] width 721 height 406
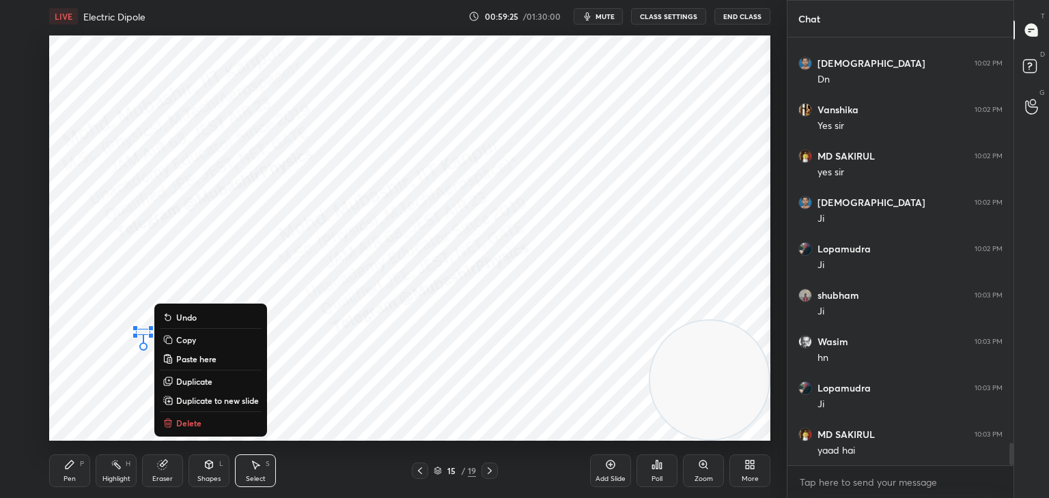
click at [178, 429] on button "Delete" at bounding box center [211, 423] width 102 height 16
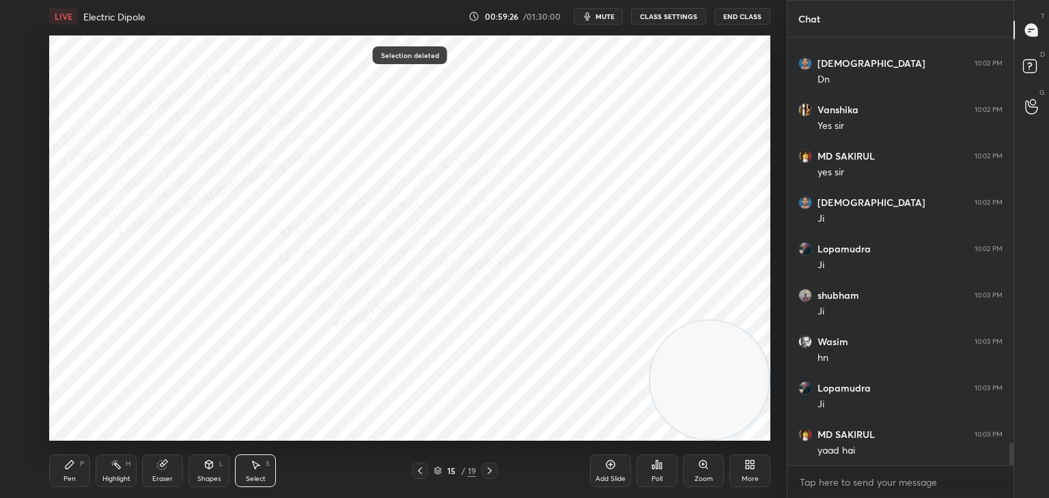
click at [63, 479] on div "Pen P" at bounding box center [69, 471] width 41 height 33
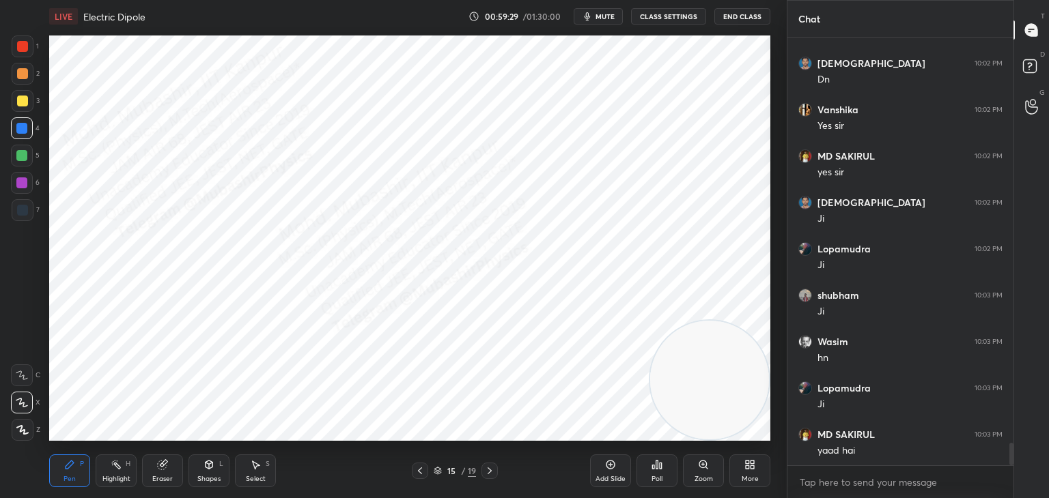
drag, startPoint x: 254, startPoint y: 468, endPoint x: 249, endPoint y: 457, distance: 12.6
click at [252, 465] on icon at bounding box center [255, 465] width 11 height 11
drag, startPoint x: 141, startPoint y: 335, endPoint x: 150, endPoint y: 335, distance: 8.2
click at [144, 335] on div "0 ° Undo Copy Paste here Duplicate Duplicate to new slide Delete" at bounding box center [409, 239] width 721 height 406
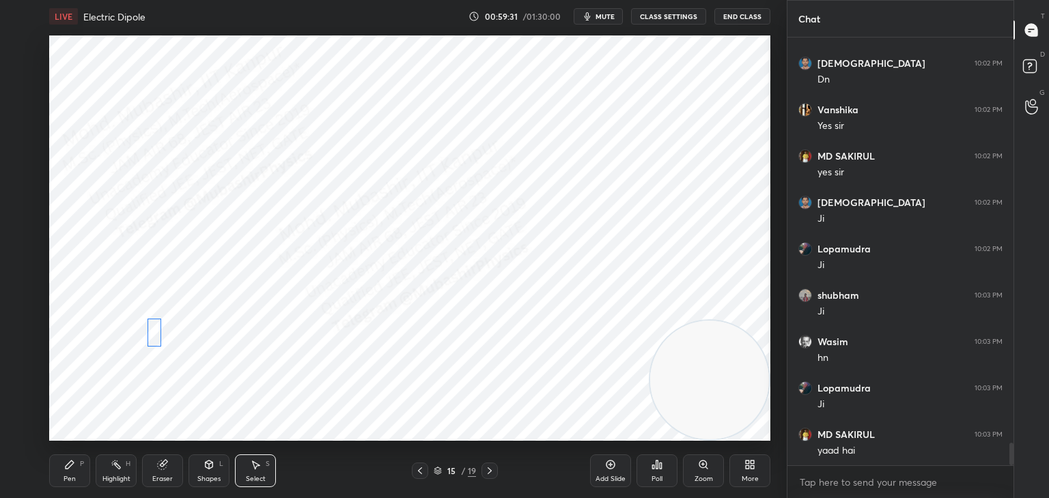
drag, startPoint x: 139, startPoint y: 330, endPoint x: 148, endPoint y: 327, distance: 9.9
click at [148, 327] on div "0 ° Undo Copy Paste here Duplicate Duplicate to new slide Delete" at bounding box center [409, 239] width 721 height 406
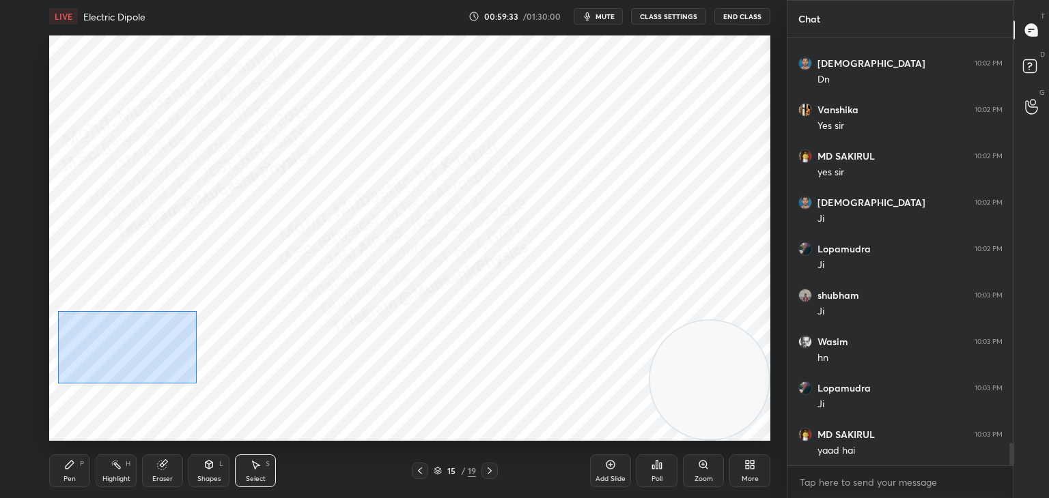
drag, startPoint x: 58, startPoint y: 312, endPoint x: 207, endPoint y: 367, distance: 158.5
click at [195, 383] on div "0 ° Undo Copy Paste here Duplicate Duplicate to new slide Delete" at bounding box center [409, 239] width 721 height 406
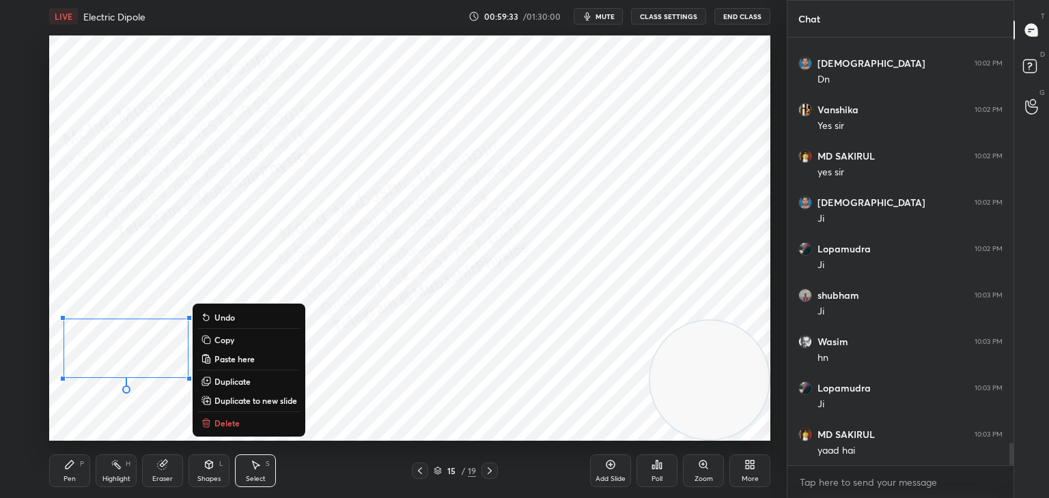
click at [233, 382] on p "Duplicate" at bounding box center [232, 381] width 36 height 11
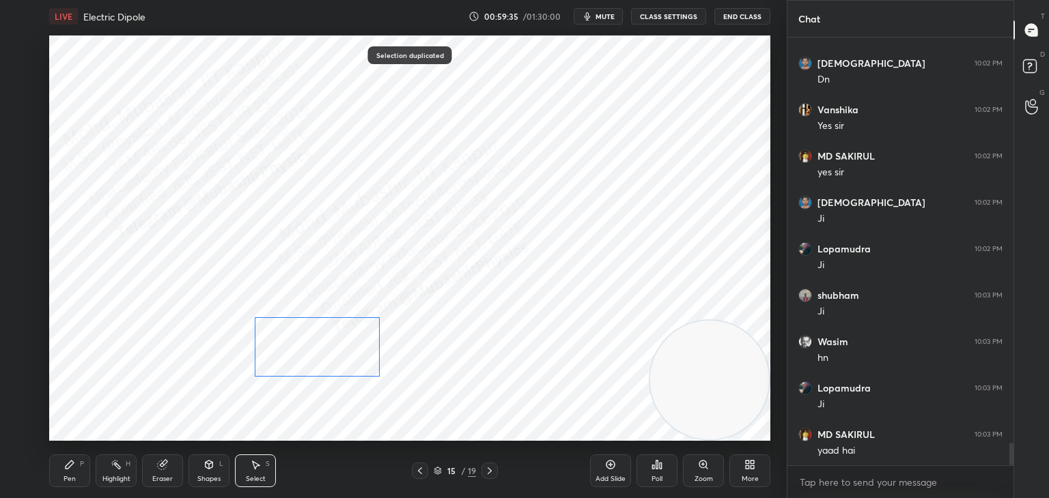
drag, startPoint x: 151, startPoint y: 353, endPoint x: 323, endPoint y: 335, distance: 173.0
click at [325, 335] on div "0 ° Undo Copy Paste here Duplicate Duplicate to new slide Delete" at bounding box center [409, 239] width 721 height 406
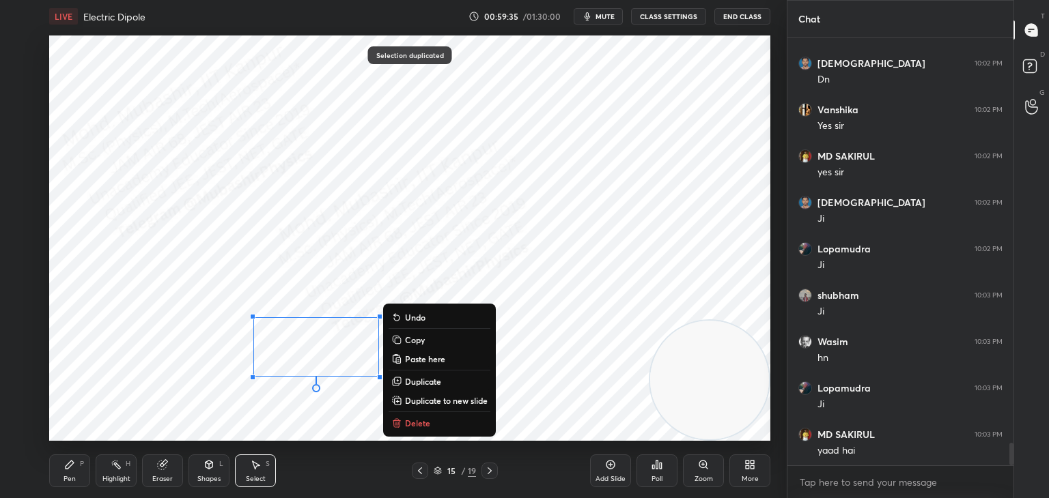
drag, startPoint x: 79, startPoint y: 466, endPoint x: 71, endPoint y: 465, distance: 7.6
click at [74, 465] on div "Pen P" at bounding box center [69, 471] width 41 height 33
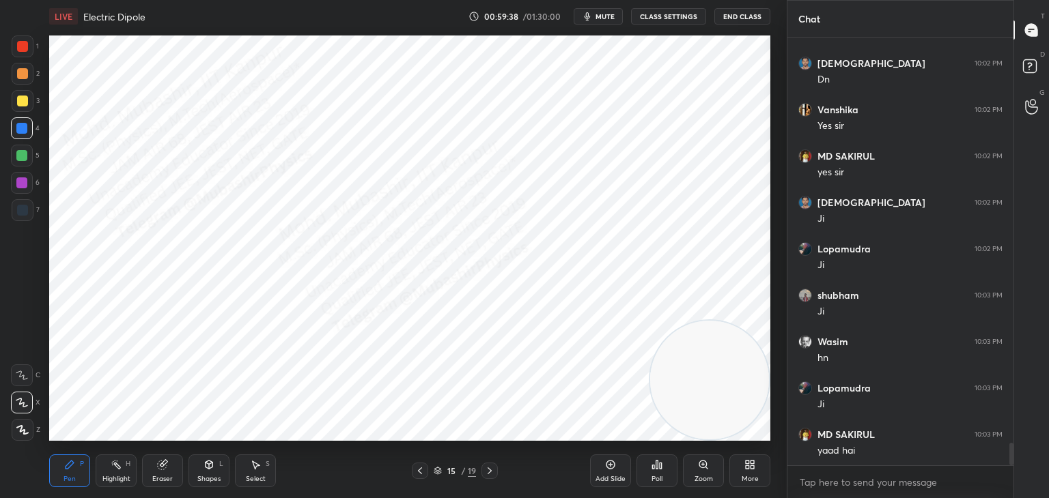
click at [118, 470] on icon at bounding box center [116, 465] width 11 height 11
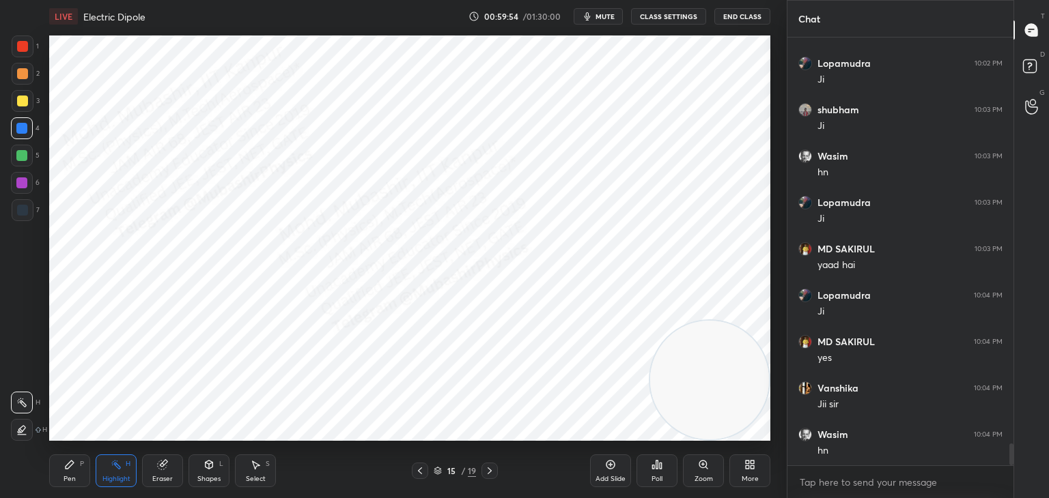
scroll to position [7905, 0]
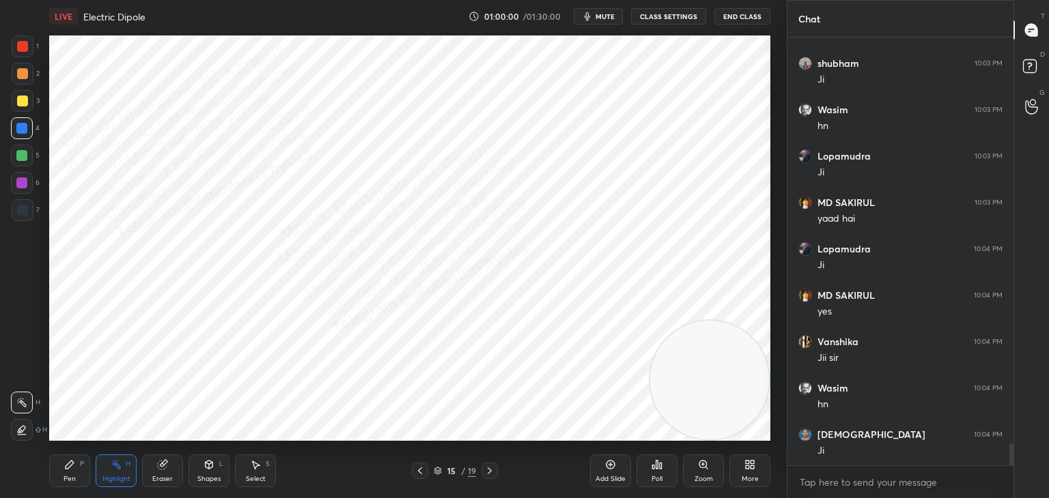
click at [591, 17] on button "mute" at bounding box center [598, 16] width 49 height 16
click at [607, 12] on span "unmute" at bounding box center [603, 17] width 29 height 10
click at [604, 8] on button "mute" at bounding box center [598, 16] width 49 height 16
click at [602, 18] on span "unmute" at bounding box center [603, 17] width 29 height 10
click at [606, 17] on span "mute" at bounding box center [604, 17] width 19 height 10
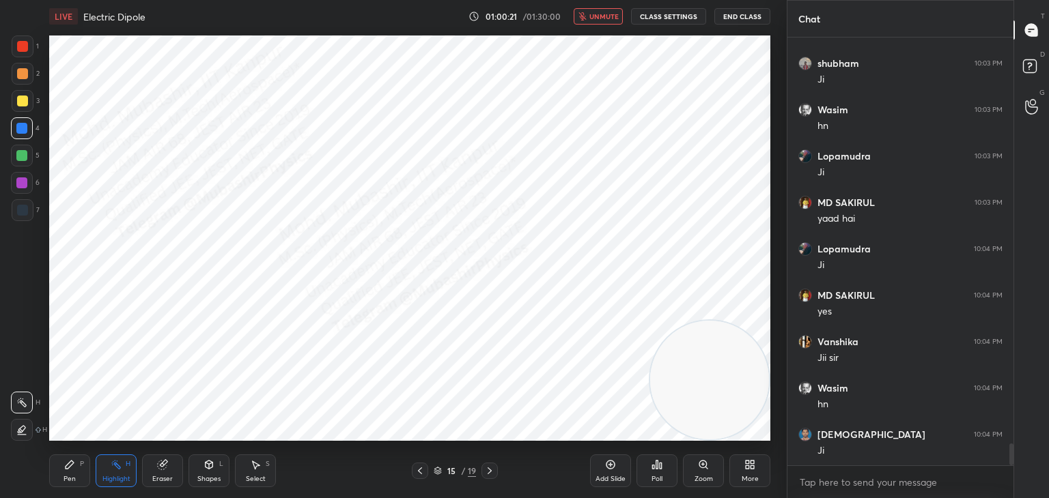
click at [606, 17] on span "unmute" at bounding box center [603, 17] width 29 height 10
click at [66, 473] on div "Pen P" at bounding box center [69, 471] width 41 height 33
click at [122, 469] on div "Highlight H" at bounding box center [116, 471] width 41 height 33
click at [63, 473] on div "Pen P" at bounding box center [69, 471] width 41 height 33
click at [104, 470] on div "Highlight H" at bounding box center [116, 471] width 41 height 33
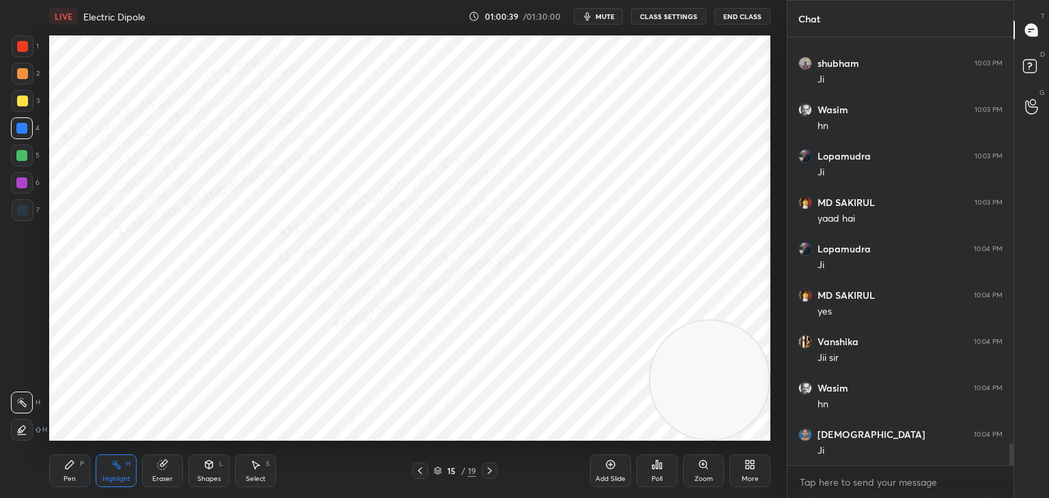
scroll to position [7951, 0]
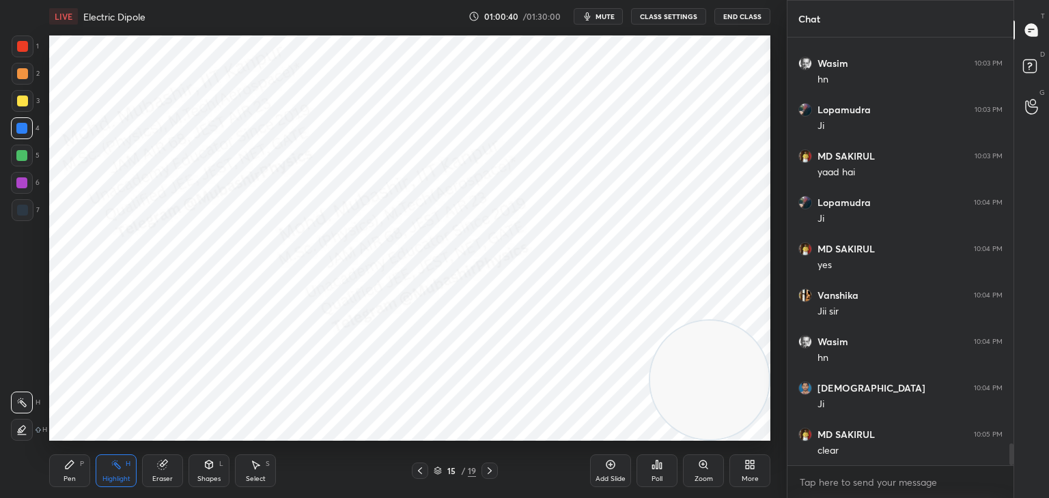
click at [64, 468] on icon at bounding box center [69, 465] width 11 height 11
drag, startPoint x: 109, startPoint y: 470, endPoint x: 129, endPoint y: 466, distance: 20.2
click at [109, 470] on div "Highlight H" at bounding box center [116, 471] width 41 height 33
click at [487, 474] on icon at bounding box center [489, 471] width 11 height 11
click at [69, 465] on icon at bounding box center [70, 465] width 8 height 8
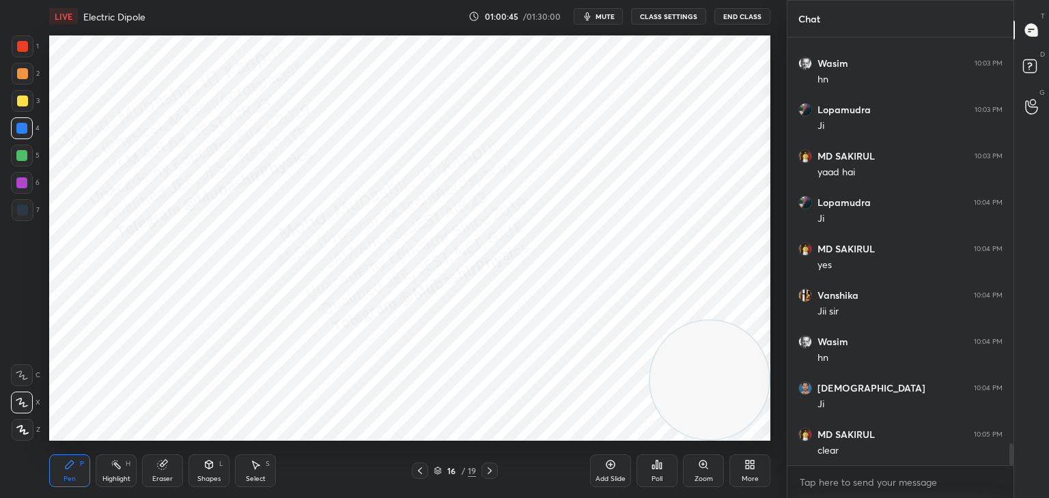
scroll to position [7998, 0]
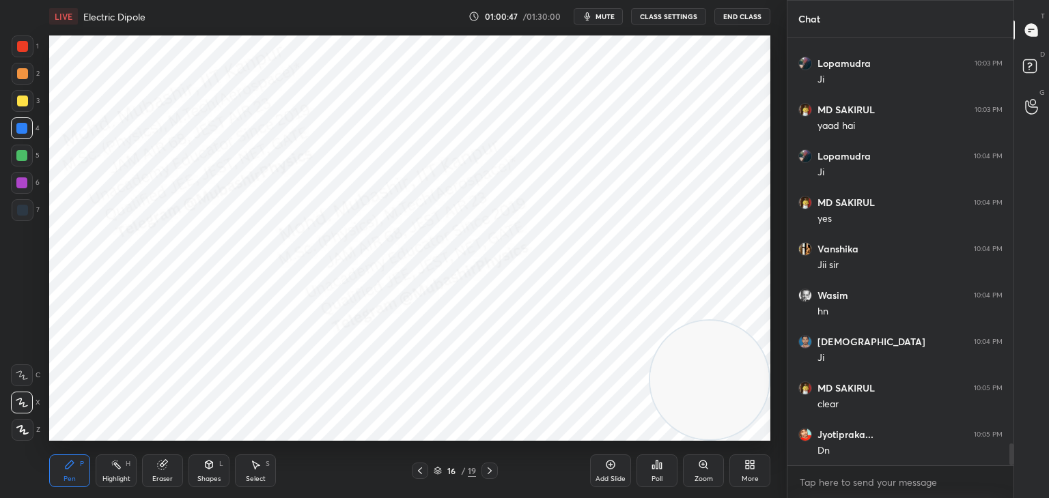
drag, startPoint x: 22, startPoint y: 216, endPoint x: 42, endPoint y: 186, distance: 36.0
click at [20, 214] on div at bounding box center [23, 210] width 22 height 22
drag, startPoint x: 252, startPoint y: 471, endPoint x: 255, endPoint y: 447, distance: 24.1
click at [252, 462] on div "Select S" at bounding box center [255, 471] width 41 height 33
click at [257, 91] on div "0 ° Undo Copy Paste here Duplicate Duplicate to new slide Delete" at bounding box center [409, 239] width 721 height 406
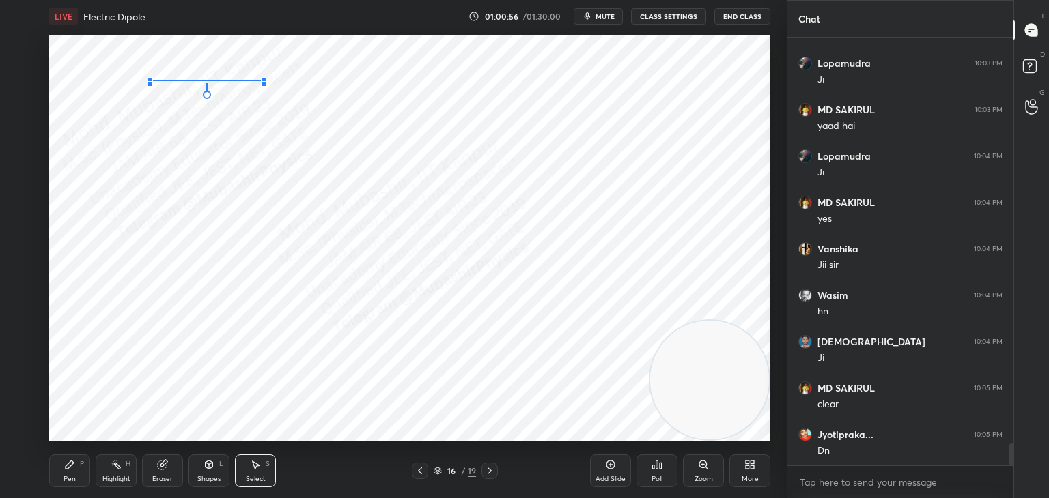
click at [262, 83] on div at bounding box center [263, 83] width 5 height 5
drag, startPoint x: 117, startPoint y: 72, endPoint x: 126, endPoint y: 73, distance: 9.7
click at [132, 83] on div "0 ° Undo Copy Paste here Duplicate Duplicate to new slide Delete" at bounding box center [409, 239] width 721 height 406
drag, startPoint x: 115, startPoint y: 62, endPoint x: 115, endPoint y: 76, distance: 13.7
click at [115, 76] on div "0 ° Undo Copy Paste here Duplicate Duplicate to new slide Delete" at bounding box center [409, 239] width 721 height 406
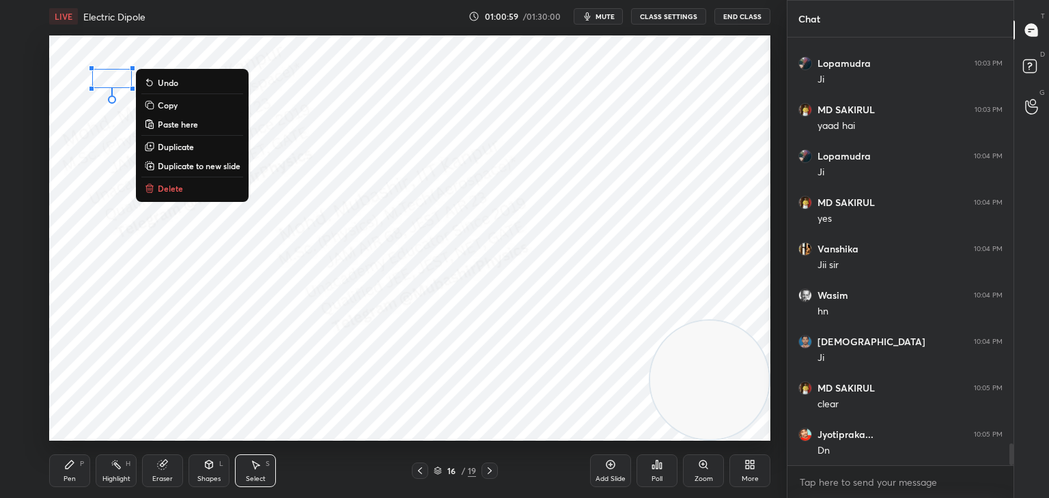
click at [69, 479] on div "Pen" at bounding box center [69, 479] width 12 height 7
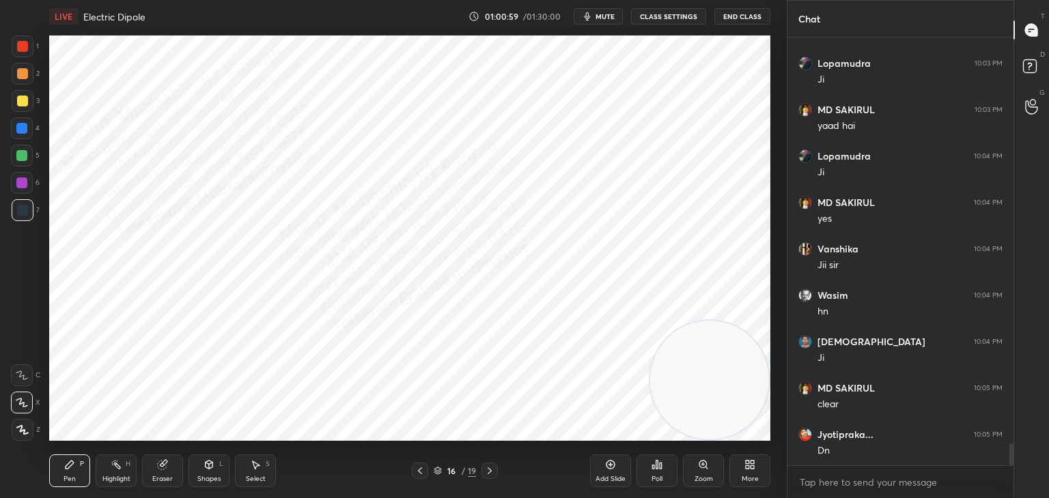
click at [23, 45] on div at bounding box center [22, 46] width 11 height 11
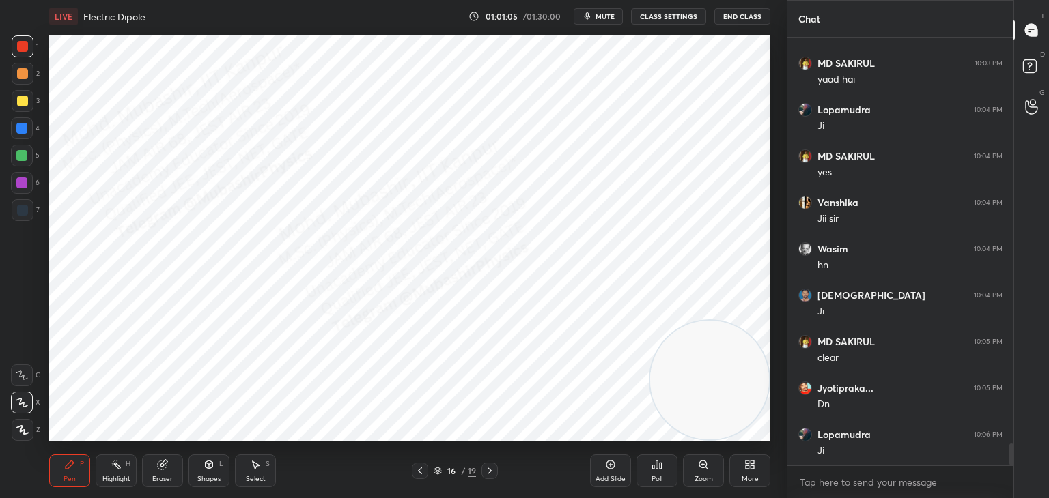
drag, startPoint x: 17, startPoint y: 80, endPoint x: 24, endPoint y: 85, distance: 8.7
click at [20, 79] on div at bounding box center [23, 74] width 22 height 22
click at [23, 157] on div at bounding box center [21, 155] width 11 height 11
click at [122, 466] on div "Highlight H" at bounding box center [116, 471] width 41 height 33
drag, startPoint x: 74, startPoint y: 473, endPoint x: 74, endPoint y: 460, distance: 13.7
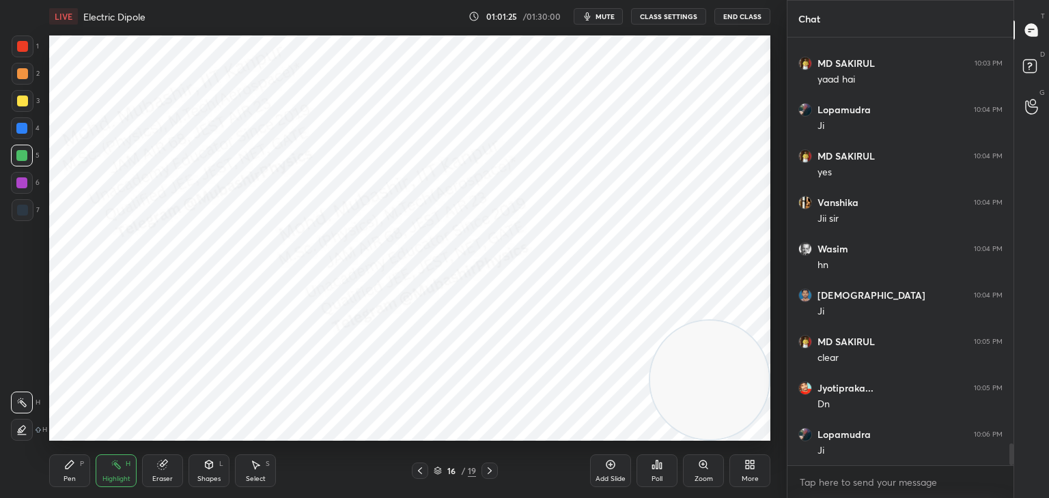
click at [74, 472] on div "Pen P" at bounding box center [69, 471] width 41 height 33
drag, startPoint x: 18, startPoint y: 126, endPoint x: 44, endPoint y: 162, distance: 44.5
click at [18, 130] on div at bounding box center [21, 128] width 11 height 11
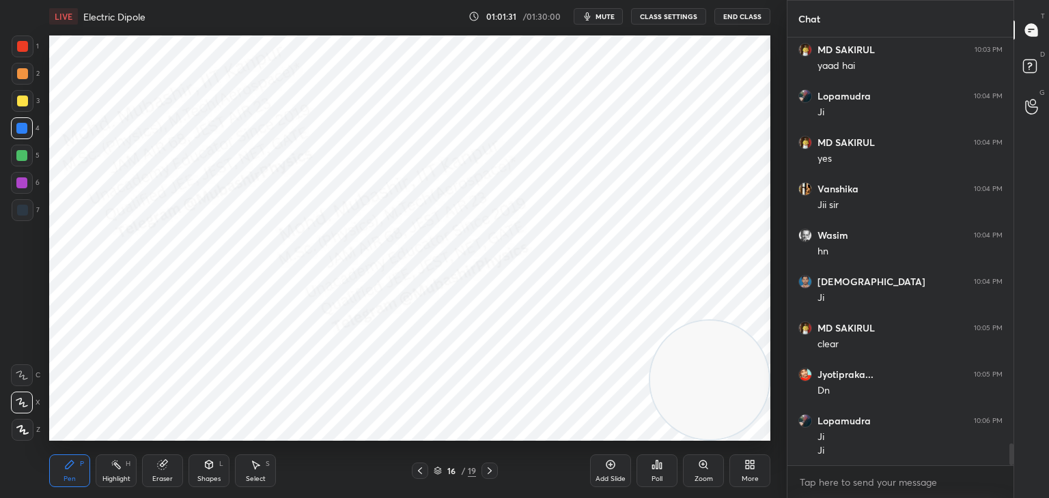
click at [264, 466] on div "Select S" at bounding box center [255, 471] width 41 height 33
drag, startPoint x: 172, startPoint y: 50, endPoint x: 202, endPoint y: 62, distance: 32.5
click at [195, 70] on div "0 ° Undo Copy Paste here Duplicate Duplicate to new slide Delete" at bounding box center [409, 239] width 721 height 406
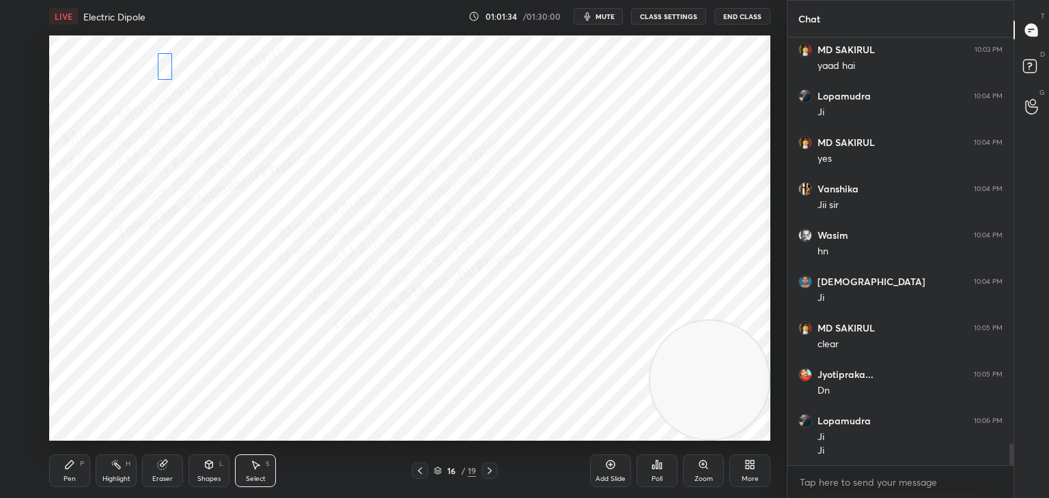
drag, startPoint x: 184, startPoint y: 55, endPoint x: 169, endPoint y: 75, distance: 24.9
click at [167, 53] on div "0 ° Undo Copy Paste here Duplicate Duplicate to new slide Delete" at bounding box center [409, 239] width 721 height 406
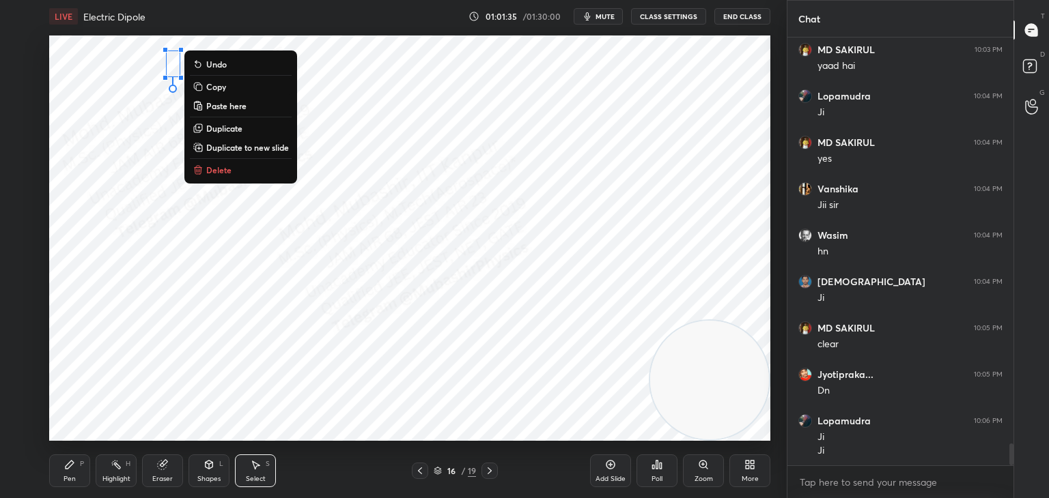
click at [69, 466] on icon at bounding box center [69, 465] width 11 height 11
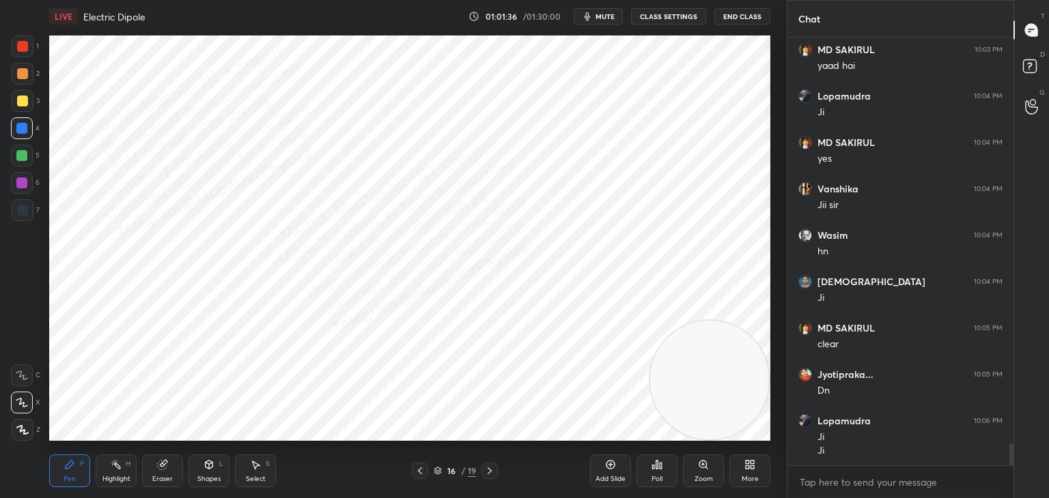
click at [13, 216] on div "7" at bounding box center [26, 212] width 28 height 27
drag, startPoint x: 115, startPoint y: 472, endPoint x: 126, endPoint y: 457, distance: 18.6
click at [110, 474] on div "Highlight H" at bounding box center [116, 471] width 41 height 33
click at [68, 470] on div "Pen P" at bounding box center [69, 471] width 41 height 33
click at [25, 122] on div at bounding box center [22, 128] width 22 height 22
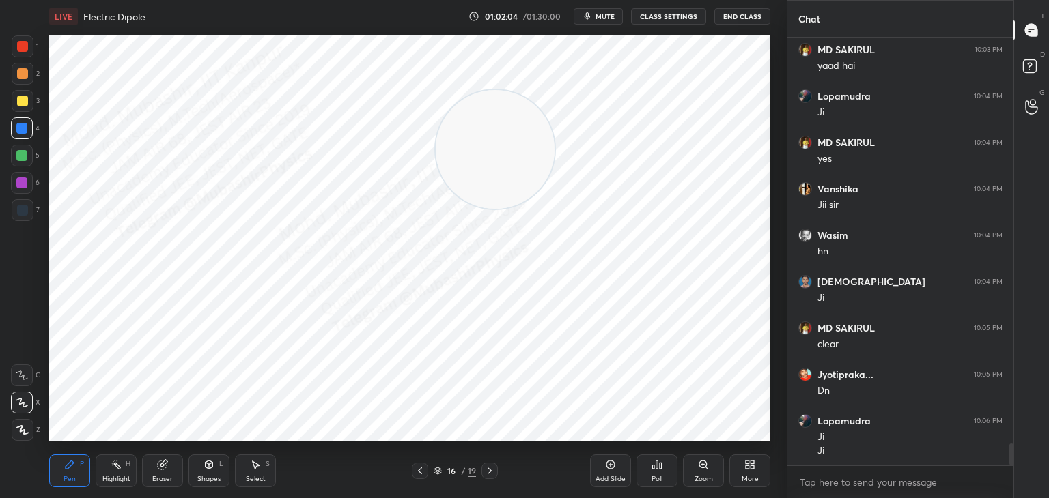
drag, startPoint x: 621, startPoint y: 285, endPoint x: 483, endPoint y: 122, distance: 213.7
click at [469, 97] on video at bounding box center [495, 149] width 119 height 119
drag, startPoint x: 25, startPoint y: 186, endPoint x: 39, endPoint y: 214, distance: 31.5
click at [25, 187] on div at bounding box center [21, 183] width 11 height 11
drag, startPoint x: 110, startPoint y: 477, endPoint x: 111, endPoint y: 462, distance: 15.1
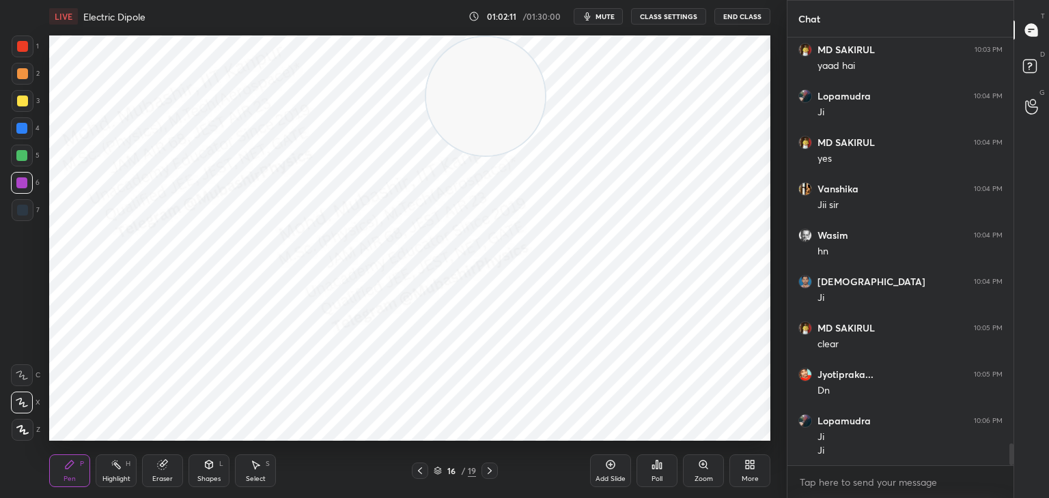
click at [110, 476] on div "Highlight" at bounding box center [116, 479] width 28 height 7
drag, startPoint x: 61, startPoint y: 470, endPoint x: 77, endPoint y: 450, distance: 26.2
click at [60, 470] on div "Pen P" at bounding box center [69, 471] width 41 height 33
click at [124, 473] on div "Highlight H" at bounding box center [116, 471] width 41 height 33
click at [419, 469] on icon at bounding box center [419, 471] width 11 height 11
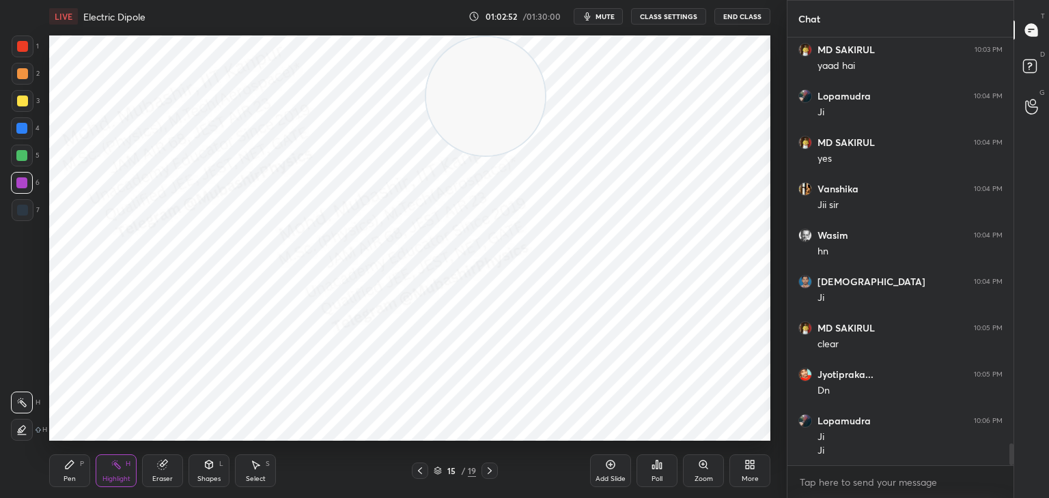
click at [415, 470] on icon at bounding box center [419, 471] width 11 height 11
drag, startPoint x: 494, startPoint y: 470, endPoint x: 478, endPoint y: 451, distance: 25.2
click at [492, 469] on icon at bounding box center [489, 471] width 11 height 11
click at [485, 470] on icon at bounding box center [489, 471] width 11 height 11
drag, startPoint x: 491, startPoint y: 92, endPoint x: 744, endPoint y: 427, distance: 419.2
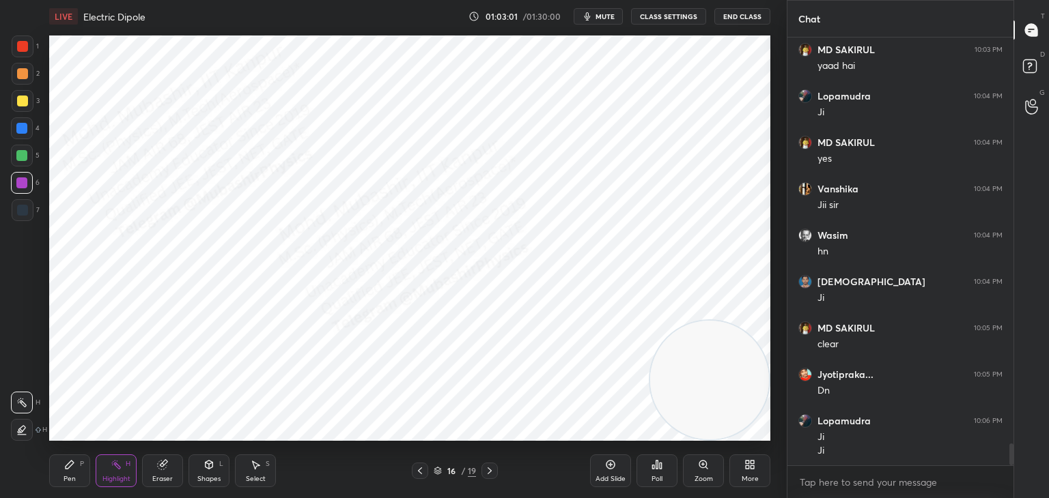
click at [749, 427] on video at bounding box center [709, 380] width 119 height 119
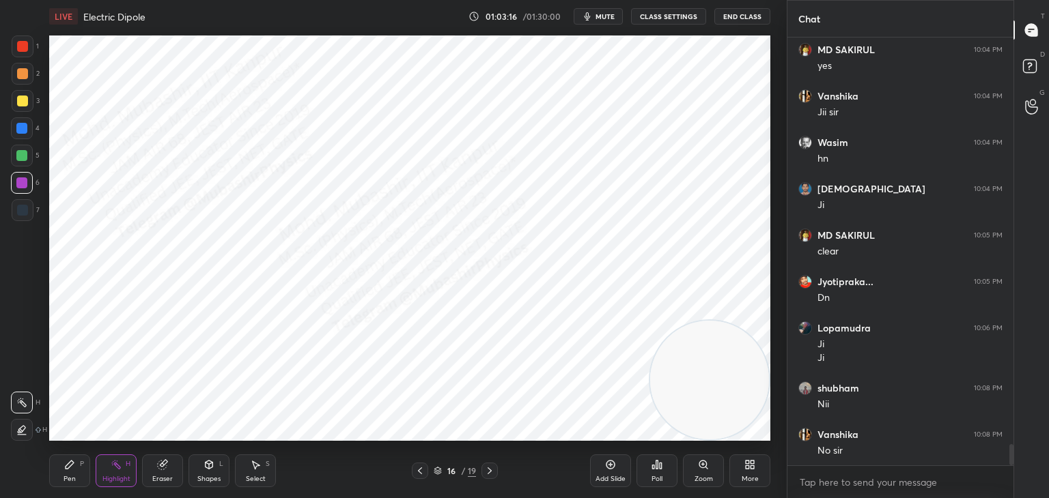
scroll to position [8197, 0]
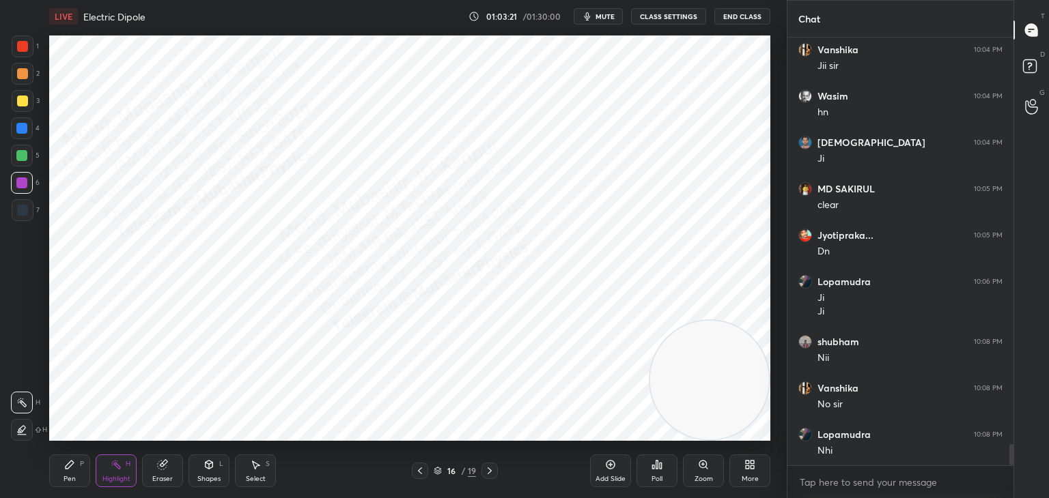
click at [487, 469] on icon at bounding box center [489, 471] width 11 height 11
click at [55, 473] on div "Pen P" at bounding box center [69, 471] width 41 height 33
click at [25, 124] on div at bounding box center [21, 128] width 11 height 11
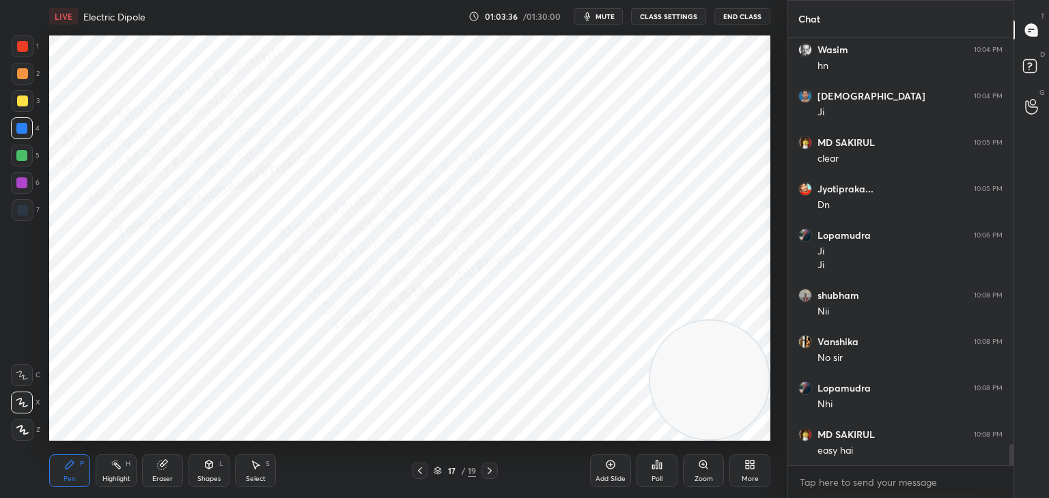
scroll to position [8290, 0]
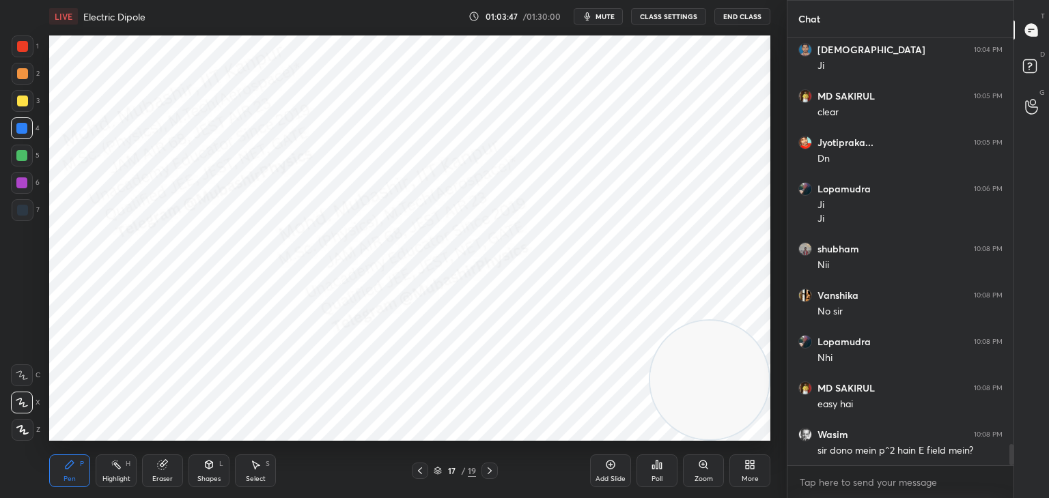
drag, startPoint x: 221, startPoint y: 470, endPoint x: 223, endPoint y: 460, distance: 11.3
click at [221, 468] on div "Shapes L" at bounding box center [208, 471] width 41 height 33
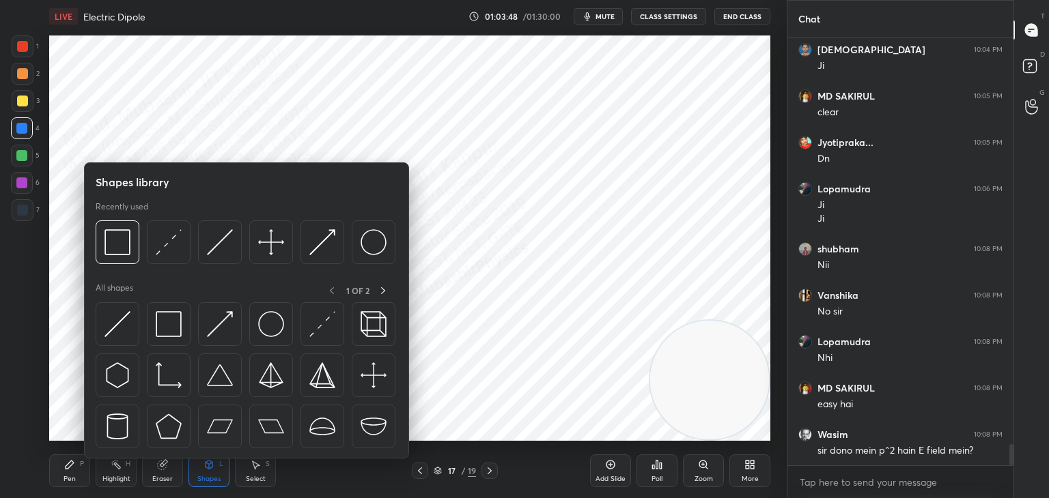
scroll to position [8337, 0]
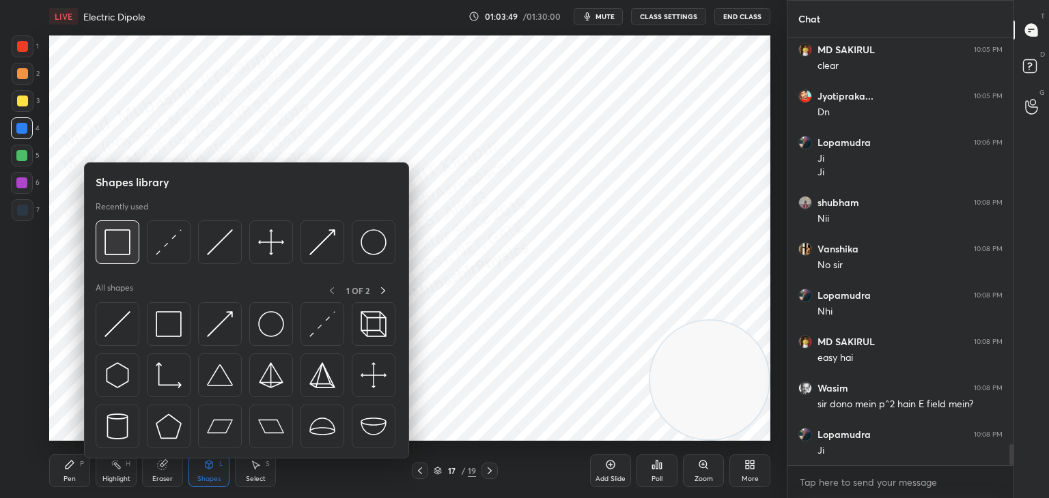
click at [115, 241] on img at bounding box center [117, 242] width 26 height 26
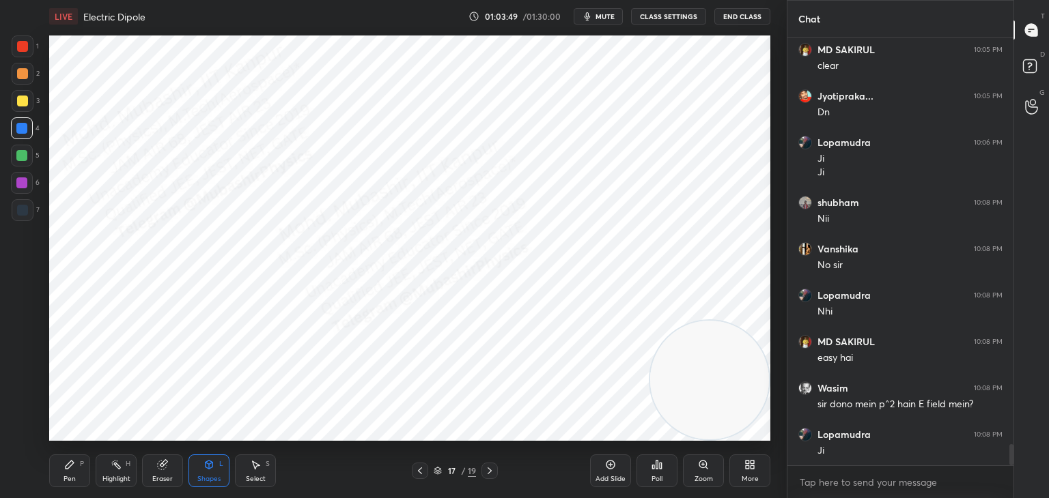
drag, startPoint x: 20, startPoint y: 40, endPoint x: 35, endPoint y: 48, distance: 16.8
click at [24, 44] on div at bounding box center [23, 47] width 22 height 22
click at [420, 473] on icon at bounding box center [420, 471] width 4 height 7
drag, startPoint x: 117, startPoint y: 473, endPoint x: 221, endPoint y: 457, distance: 104.4
click at [118, 472] on div "Highlight H" at bounding box center [116, 471] width 41 height 33
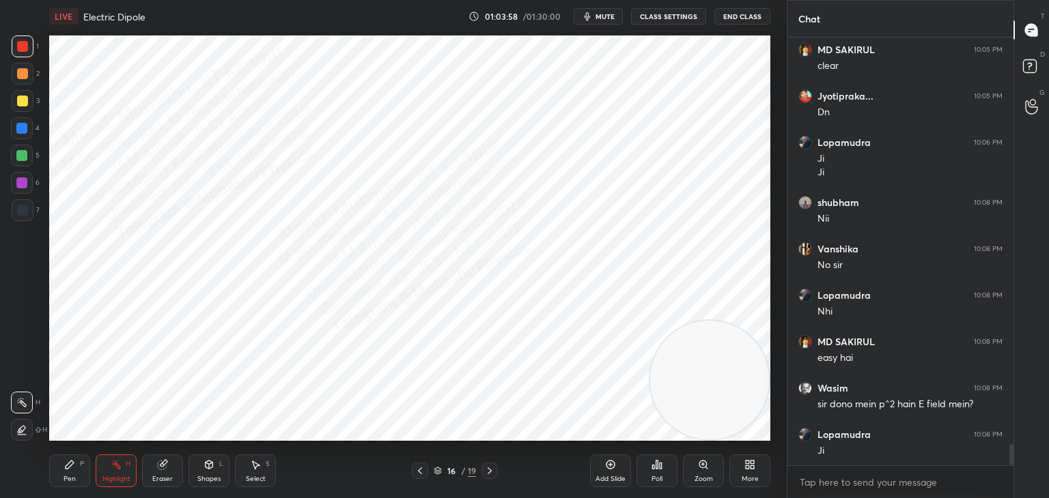
click at [244, 466] on div "Select S" at bounding box center [255, 471] width 41 height 33
click at [449, 324] on div "0 ° Undo Copy Paste here Duplicate Duplicate to new slide Delete" at bounding box center [409, 239] width 721 height 406
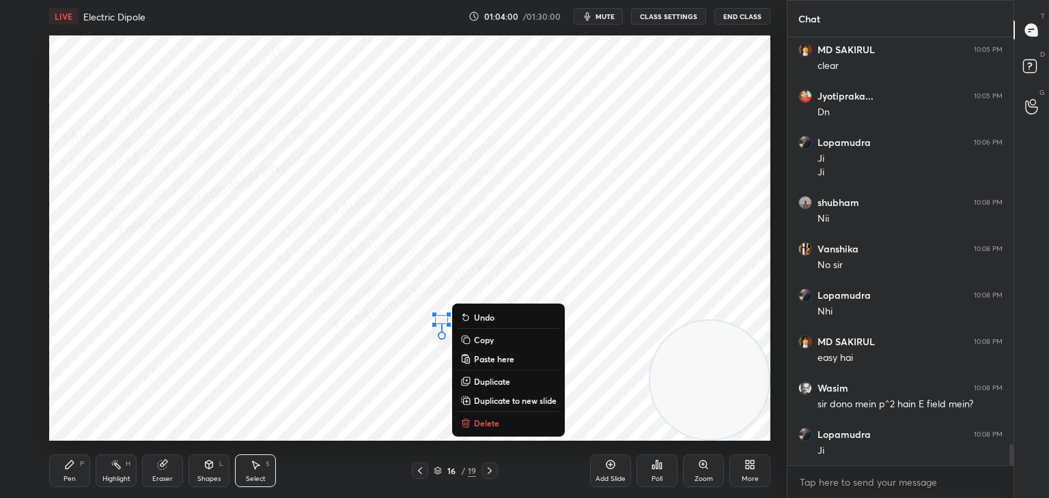
click at [470, 420] on icon at bounding box center [465, 423] width 11 height 11
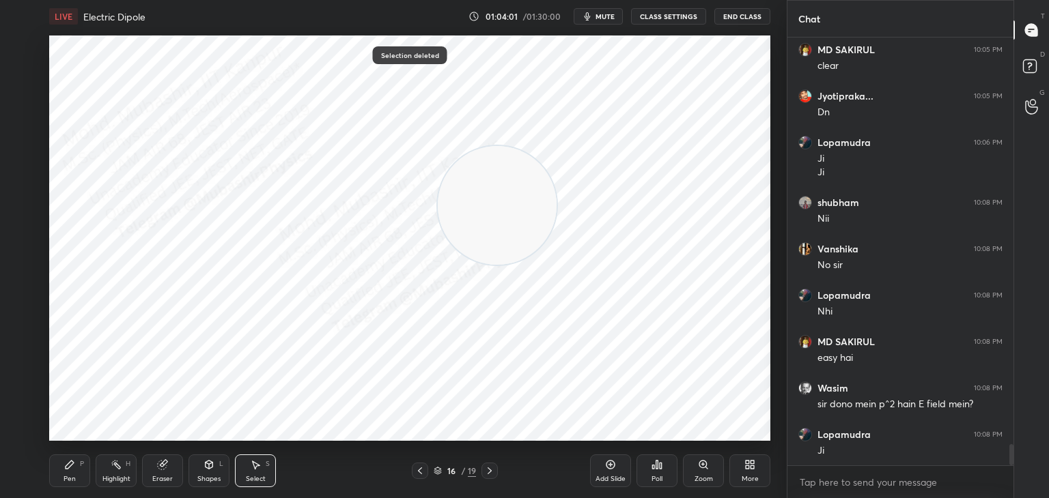
drag, startPoint x: 539, startPoint y: 256, endPoint x: 323, endPoint y: 187, distance: 226.5
click at [438, 149] on video at bounding box center [497, 205] width 119 height 119
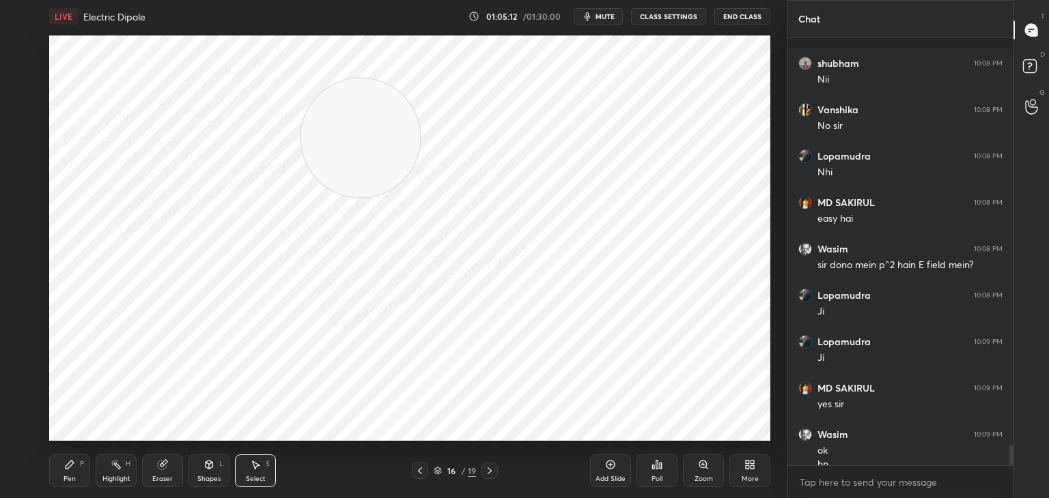
scroll to position [8536, 0]
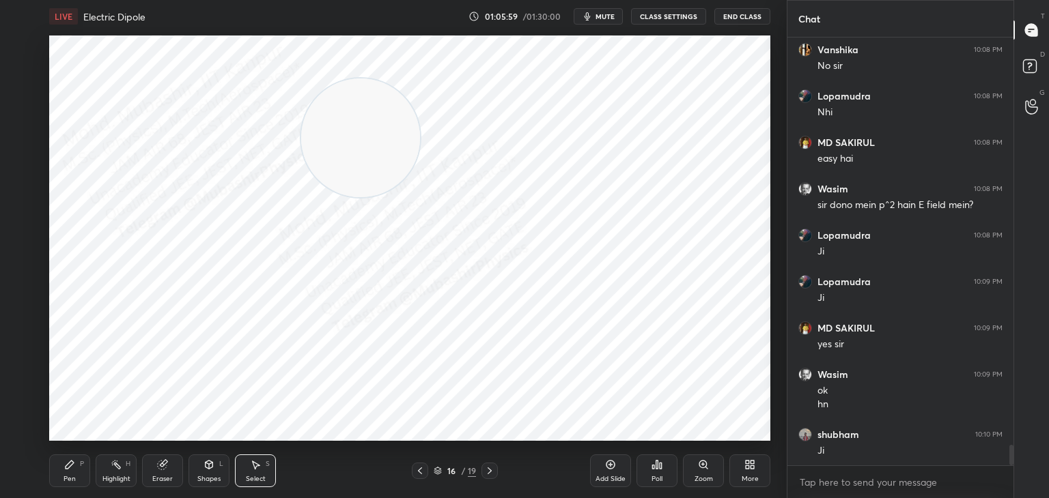
click at [752, 466] on icon at bounding box center [751, 467] width 3 height 3
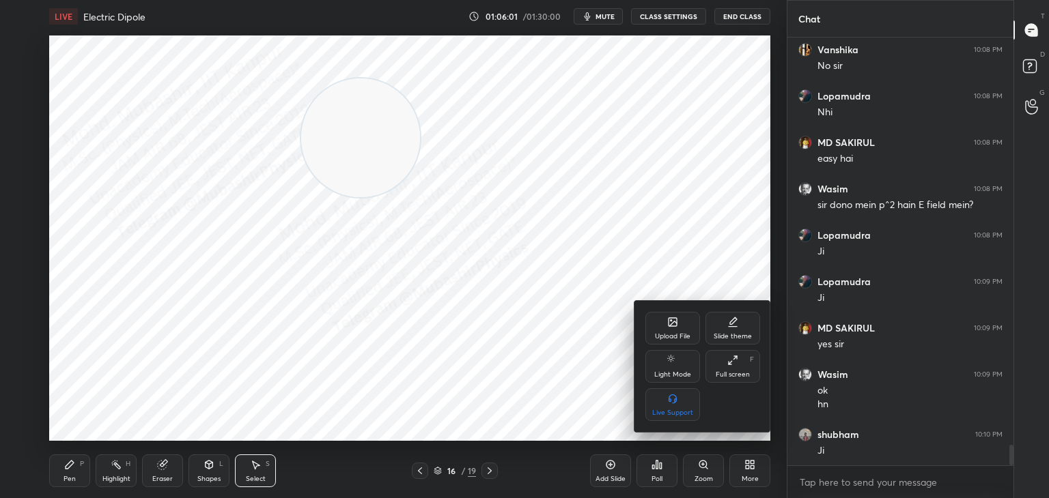
click at [492, 470] on div at bounding box center [524, 249] width 1049 height 498
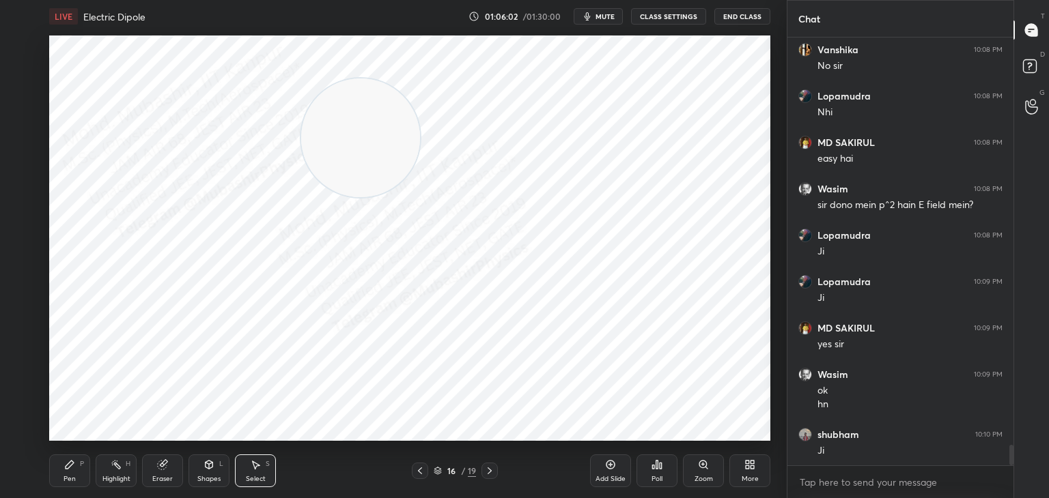
drag, startPoint x: 490, startPoint y: 470, endPoint x: 723, endPoint y: 477, distance: 233.6
click at [492, 469] on icon at bounding box center [489, 471] width 11 height 11
click at [754, 466] on icon at bounding box center [751, 467] width 3 height 3
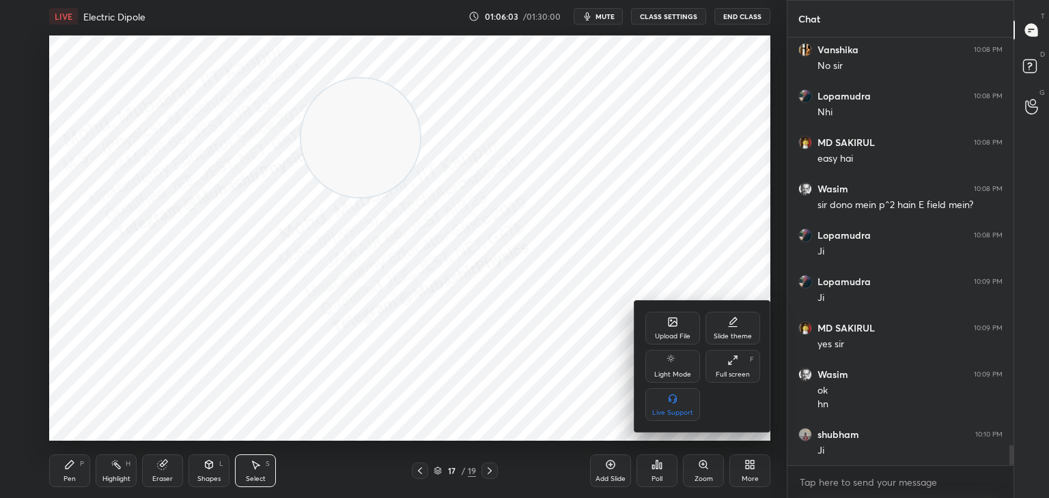
click at [672, 326] on icon at bounding box center [672, 322] width 11 height 11
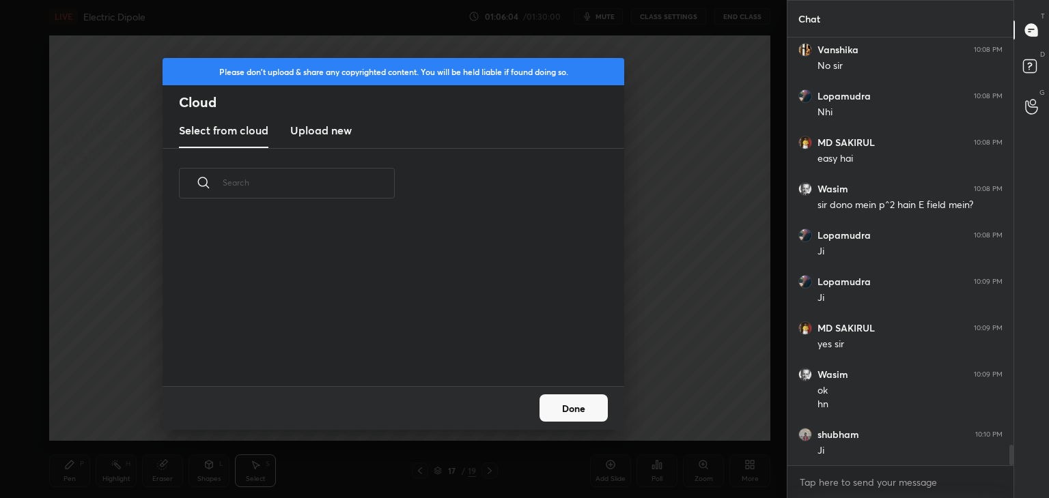
click at [326, 135] on h3 "Upload new" at bounding box center [320, 130] width 61 height 16
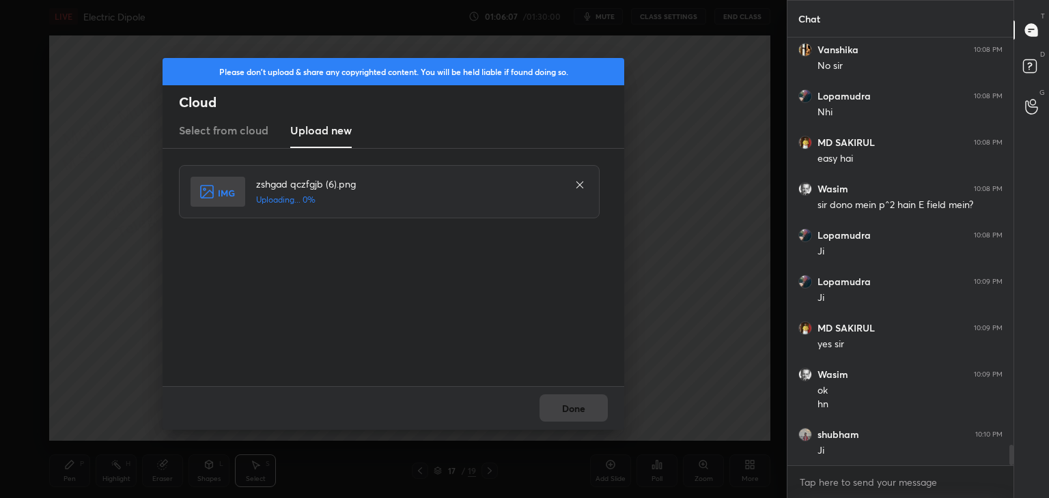
click at [412, 345] on div "zshgad qczfgjb (6).png Uploading... 0%" at bounding box center [395, 267] width 432 height 205
click at [582, 409] on button "Done" at bounding box center [573, 408] width 68 height 27
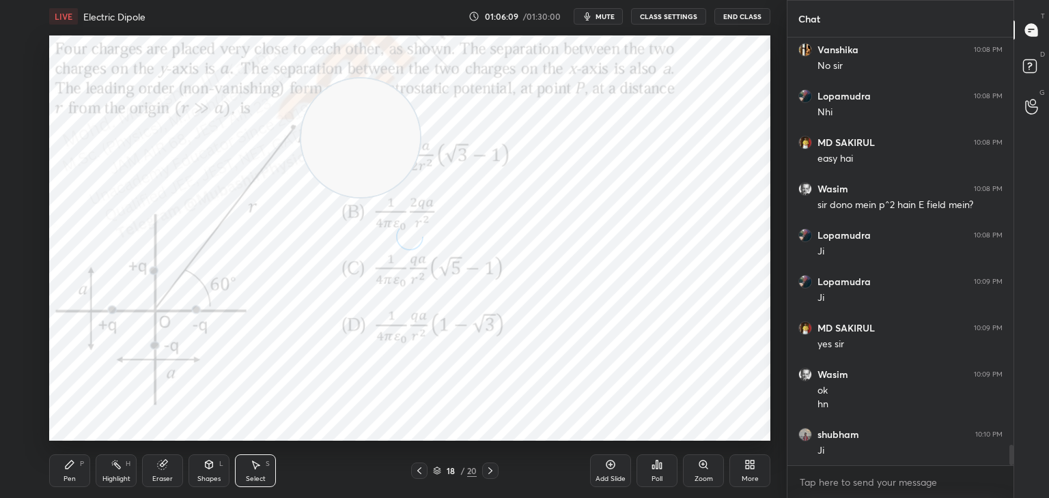
click at [606, 16] on span "mute" at bounding box center [604, 17] width 19 height 10
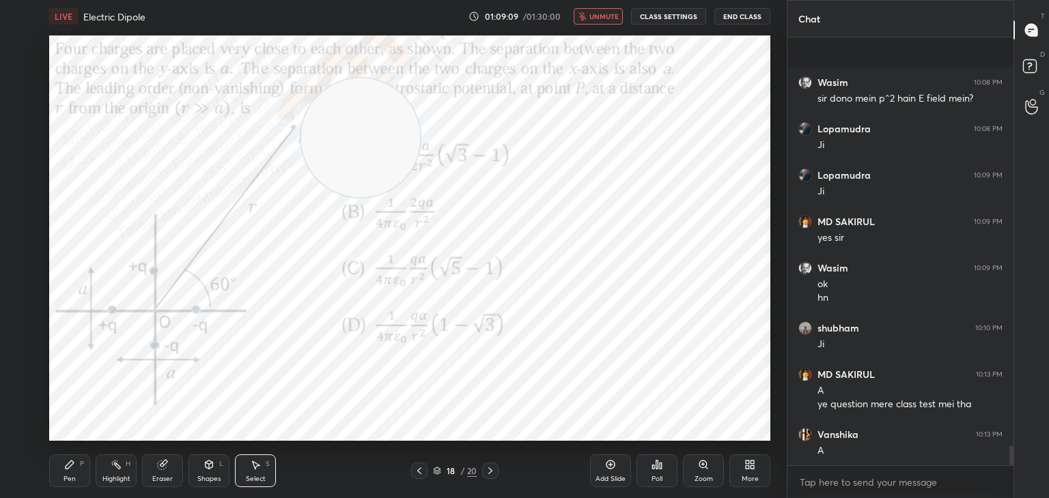
scroll to position [8735, 0]
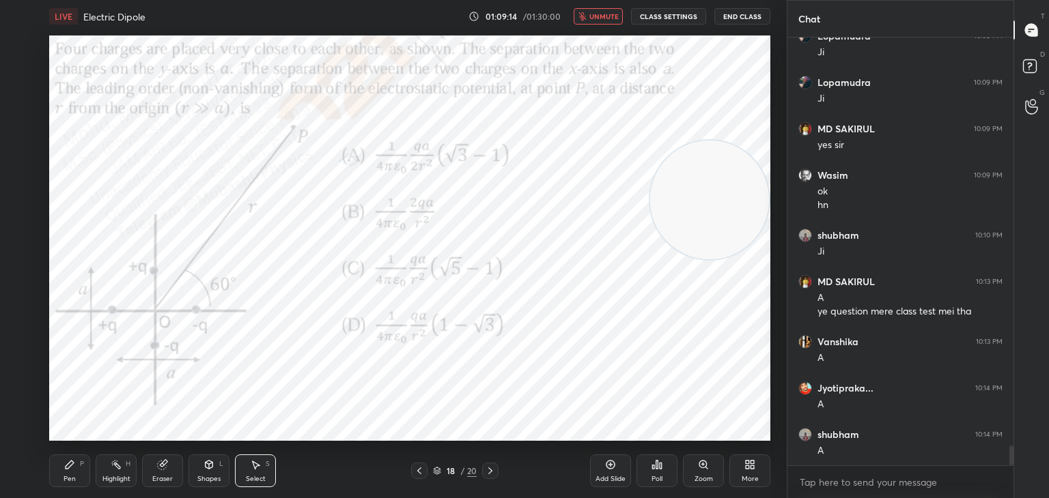
drag, startPoint x: 619, startPoint y: 188, endPoint x: 772, endPoint y: 208, distance: 154.2
click at [790, 225] on div "1 2 3 4 5 6 7 C X Z C X Z E E Erase all H H LIVE Electric Dipole 01:09:14 / 01:…" at bounding box center [524, 249] width 1049 height 498
click at [601, 16] on span "unmute" at bounding box center [603, 17] width 29 height 10
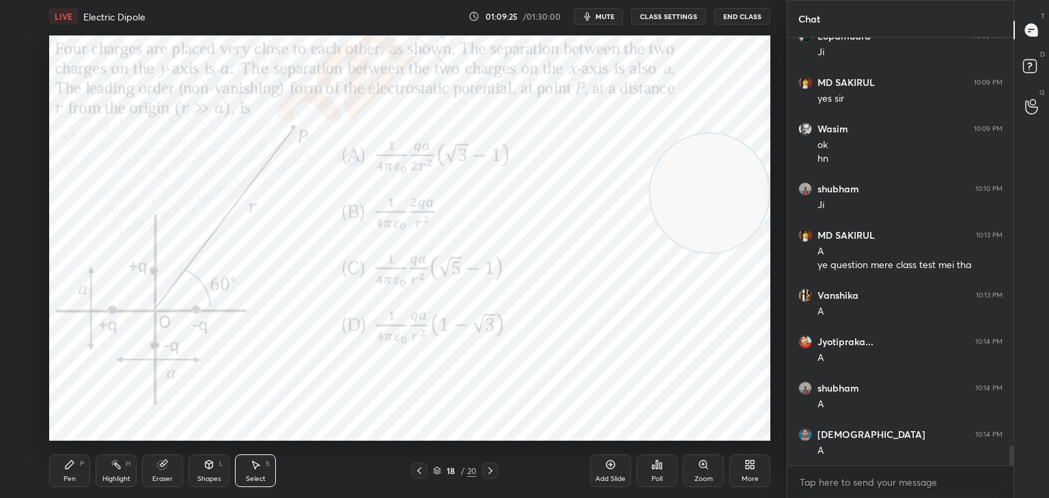
click at [69, 472] on div "Pen P" at bounding box center [69, 471] width 41 height 33
click at [118, 479] on div "Highlight" at bounding box center [116, 479] width 28 height 7
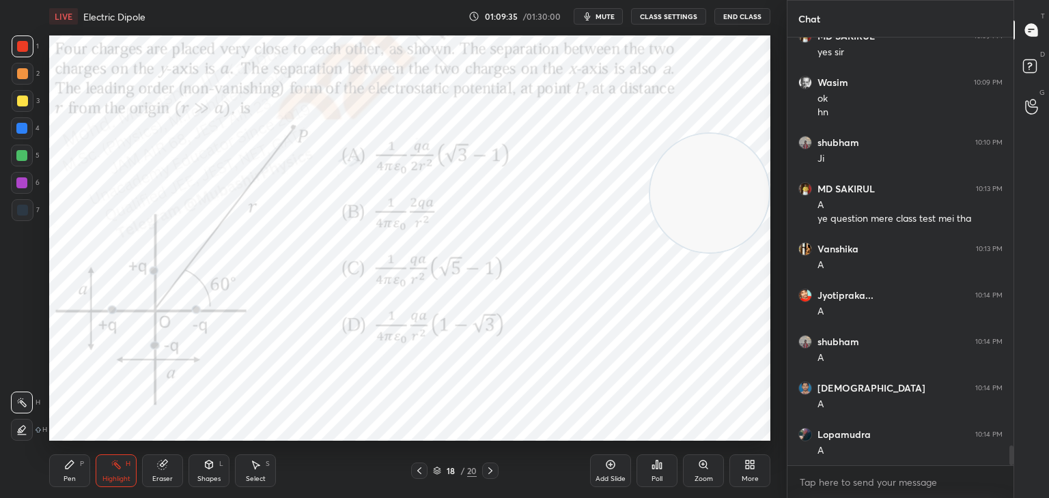
click at [67, 479] on div "Pen" at bounding box center [69, 479] width 12 height 7
drag, startPoint x: 22, startPoint y: 137, endPoint x: 36, endPoint y: 145, distance: 15.6
click at [23, 137] on div at bounding box center [22, 128] width 22 height 22
click at [28, 198] on div "1 2 3 4 5 6 7" at bounding box center [25, 131] width 29 height 191
click at [23, 187] on div at bounding box center [21, 183] width 11 height 11
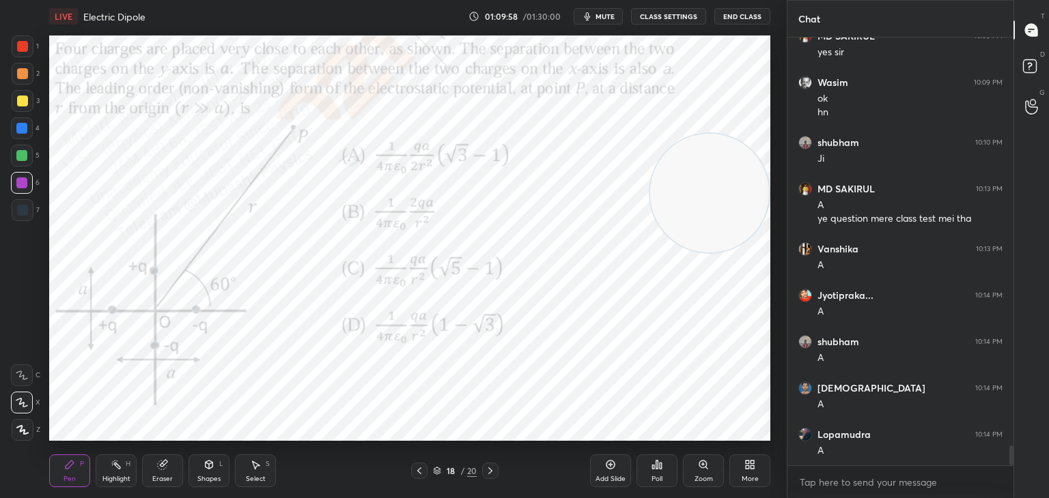
scroll to position [8875, 0]
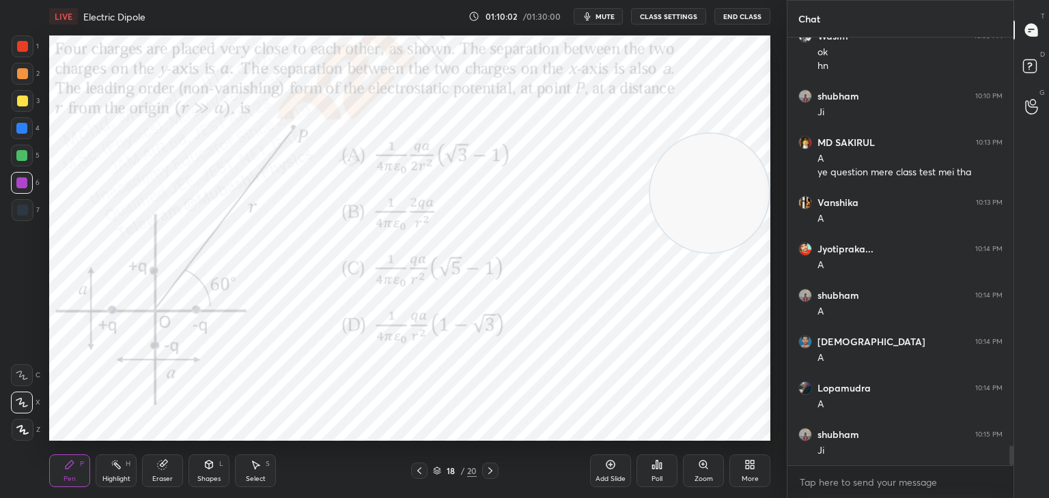
drag, startPoint x: 119, startPoint y: 474, endPoint x: 345, endPoint y: 485, distance: 226.3
click at [116, 475] on div "Highlight H" at bounding box center [116, 471] width 41 height 33
click at [418, 468] on icon at bounding box center [419, 471] width 11 height 11
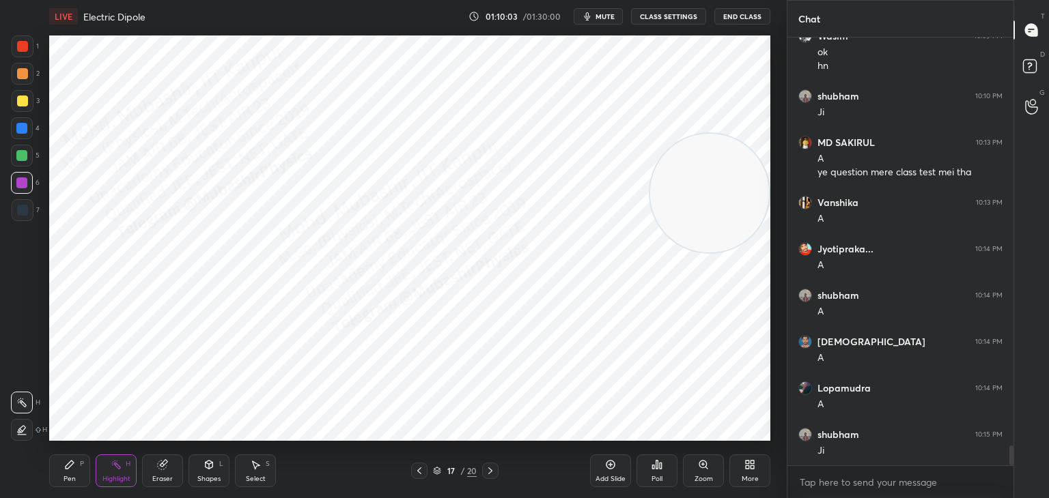
click at [416, 468] on icon at bounding box center [419, 471] width 11 height 11
click at [419, 468] on icon at bounding box center [419, 471] width 11 height 11
click at [424, 467] on icon at bounding box center [419, 471] width 11 height 11
drag, startPoint x: 492, startPoint y: 471, endPoint x: 514, endPoint y: 444, distance: 35.4
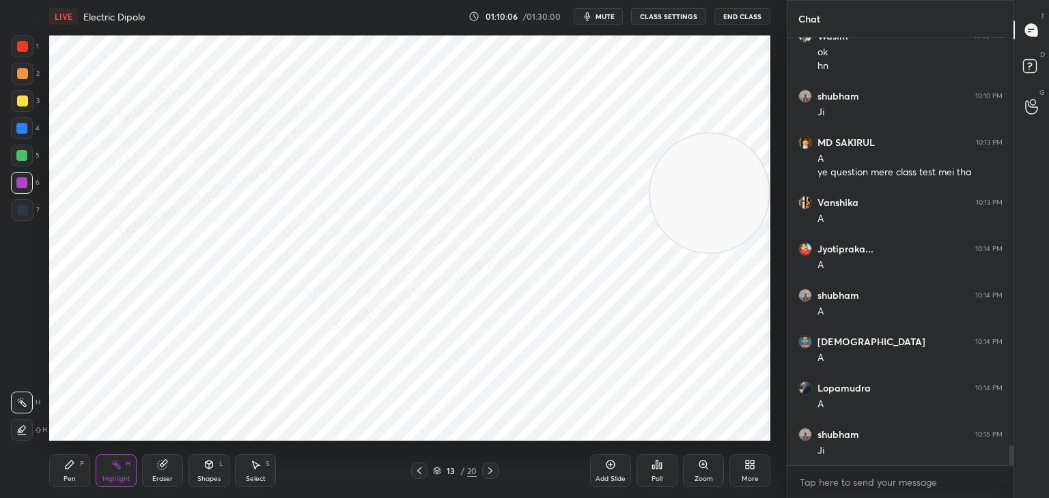
click at [492, 468] on icon at bounding box center [490, 471] width 11 height 11
drag, startPoint x: 703, startPoint y: 206, endPoint x: 214, endPoint y: 175, distance: 489.2
click at [650, 175] on video at bounding box center [709, 193] width 119 height 119
click at [483, 472] on div at bounding box center [490, 471] width 16 height 16
click at [485, 474] on div at bounding box center [490, 471] width 16 height 16
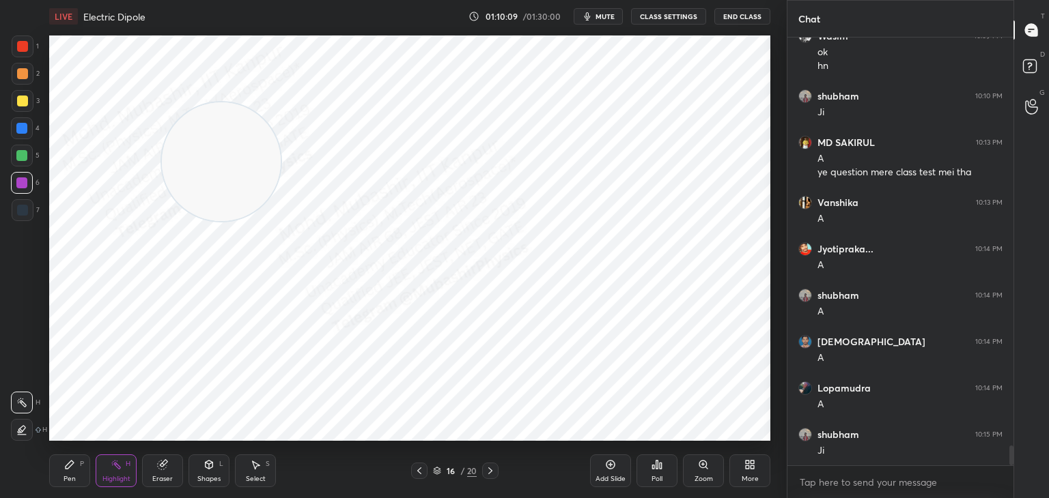
click at [487, 475] on icon at bounding box center [490, 471] width 11 height 11
click at [490, 477] on div at bounding box center [490, 471] width 16 height 16
click at [492, 477] on div at bounding box center [490, 471] width 16 height 16
click at [423, 474] on div "19 / 20" at bounding box center [454, 471] width 87 height 16
click at [418, 479] on div "Pen P Highlight H Eraser Shapes L Select S 19 / 20 Add Slide Poll Zoom More" at bounding box center [409, 471] width 721 height 55
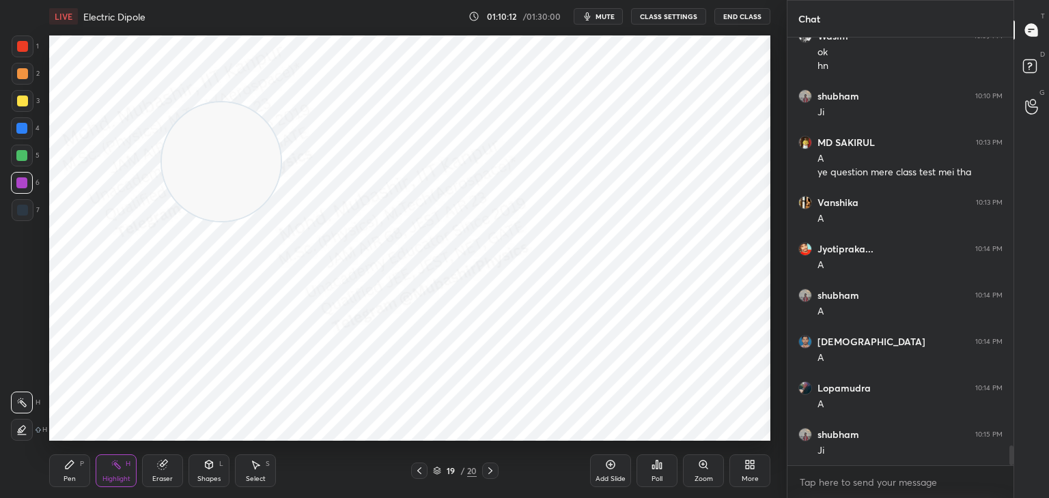
click at [418, 479] on div "Pen P Highlight H Eraser Shapes L Select S 19 / 20 Add Slide Poll Zoom More" at bounding box center [409, 471] width 721 height 55
click at [423, 477] on div "Pen P Highlight H Eraser Shapes L Select S 19 / 20 Add Slide Poll Zoom More" at bounding box center [409, 471] width 721 height 55
click at [423, 471] on icon at bounding box center [419, 471] width 11 height 11
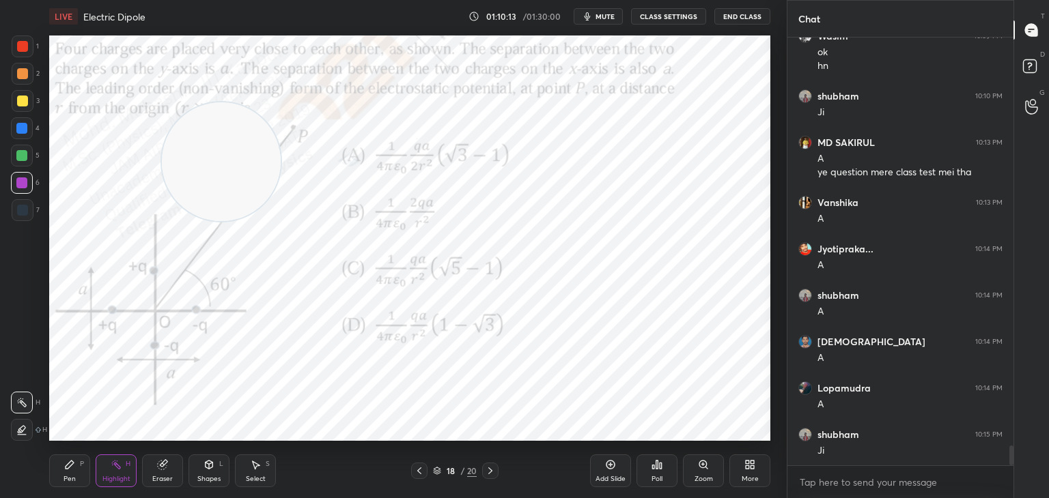
click at [421, 471] on icon at bounding box center [419, 471] width 11 height 11
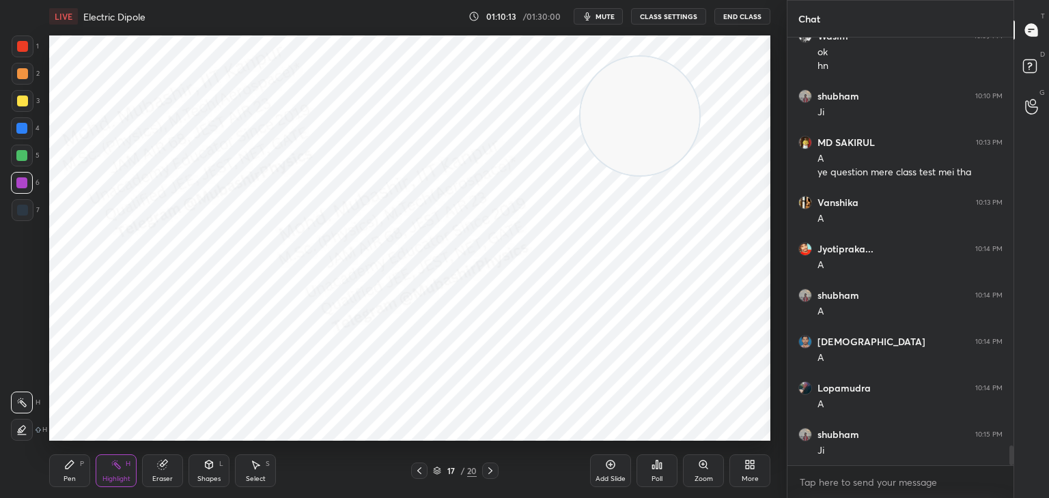
drag, startPoint x: 238, startPoint y: 141, endPoint x: 645, endPoint y: 96, distance: 408.7
click at [669, 94] on video at bounding box center [639, 116] width 119 height 119
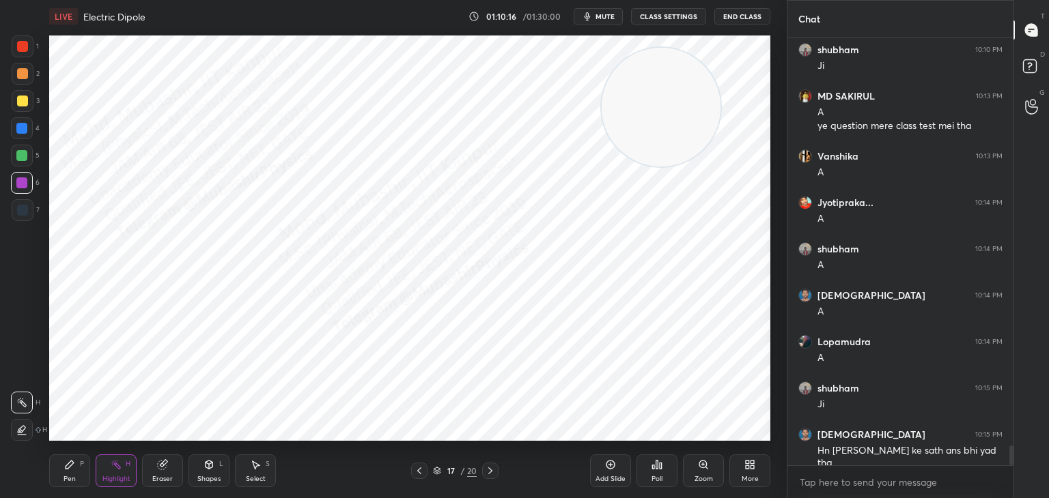
click at [421, 466] on icon at bounding box center [419, 471] width 11 height 11
click at [429, 467] on div "16 / 20" at bounding box center [454, 471] width 87 height 16
click at [427, 467] on div "16 / 20" at bounding box center [454, 471] width 87 height 16
click at [418, 470] on icon at bounding box center [419, 471] width 11 height 11
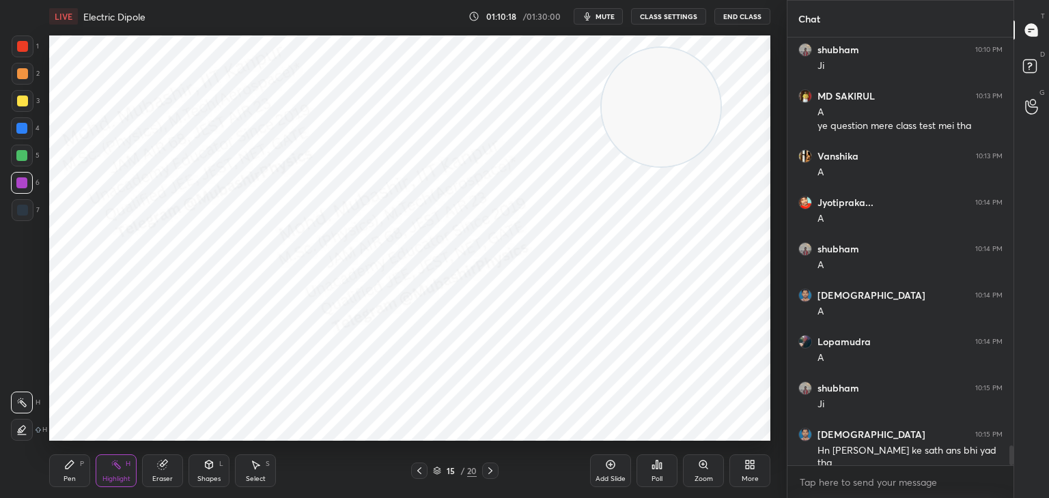
click at [416, 471] on icon at bounding box center [419, 471] width 11 height 11
click at [418, 471] on icon at bounding box center [419, 471] width 4 height 7
click at [418, 472] on icon at bounding box center [419, 471] width 11 height 11
drag, startPoint x: 696, startPoint y: 171, endPoint x: 640, endPoint y: 249, distance: 96.4
click at [698, 167] on video at bounding box center [661, 107] width 119 height 119
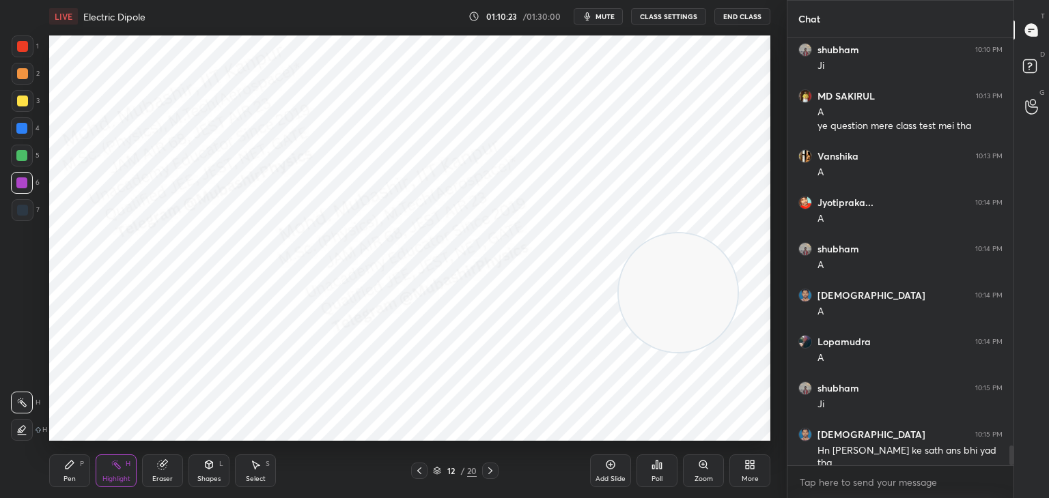
click at [494, 471] on icon at bounding box center [490, 471] width 11 height 11
click at [494, 470] on icon at bounding box center [490, 471] width 11 height 11
click at [493, 471] on icon at bounding box center [490, 471] width 11 height 11
click at [494, 474] on icon at bounding box center [490, 471] width 11 height 11
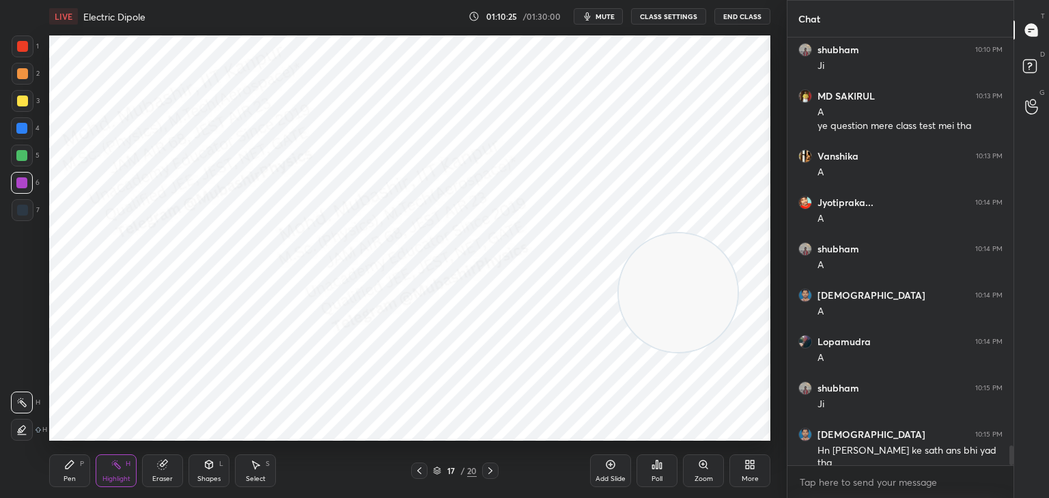
click at [492, 471] on icon at bounding box center [490, 471] width 11 height 11
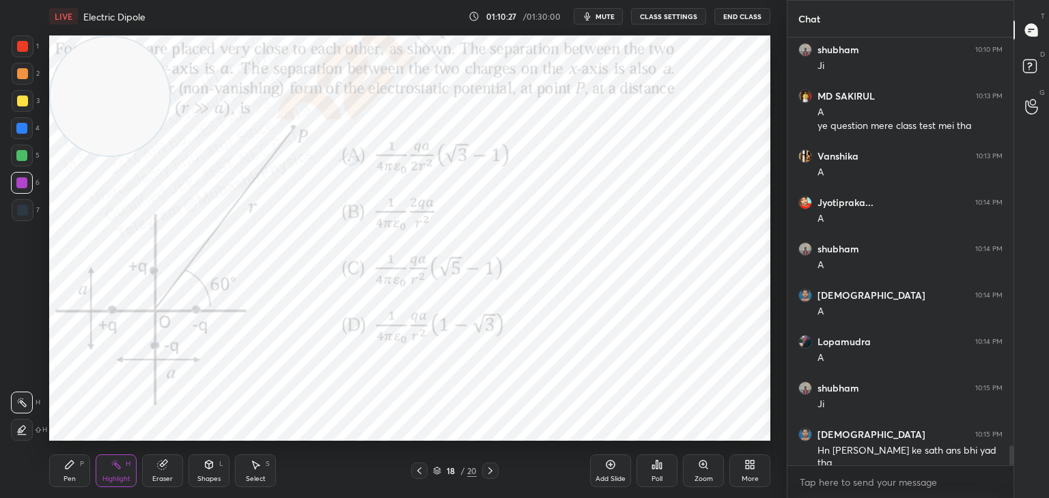
drag, startPoint x: 683, startPoint y: 264, endPoint x: 69, endPoint y: 16, distance: 662.3
click at [61, 15] on div "LIVE Electric Dipole 01:10:27 / 01:30:00 mute CLASS SETTINGS End Class Setting …" at bounding box center [410, 249] width 732 height 498
click at [67, 474] on div "Pen P" at bounding box center [69, 471] width 41 height 33
click at [492, 468] on icon at bounding box center [490, 471] width 11 height 11
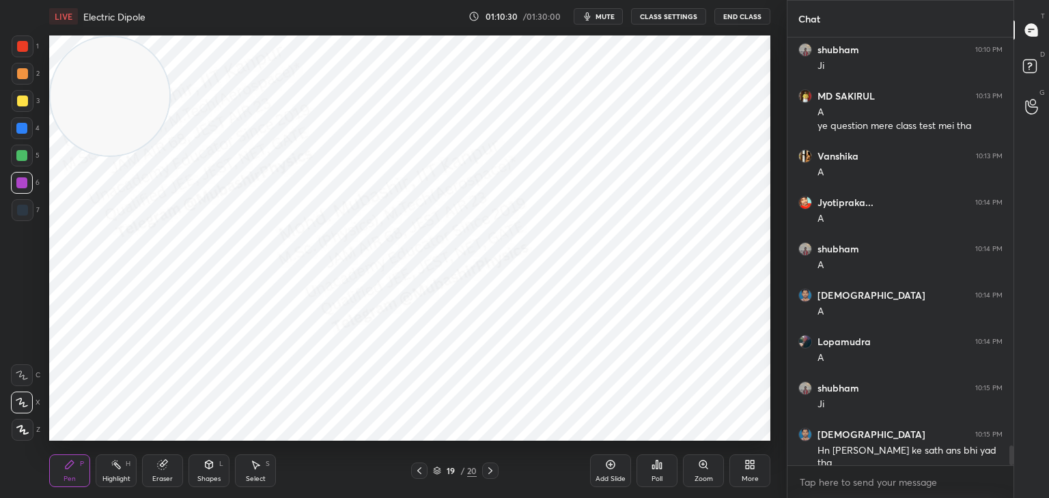
click at [156, 74] on video at bounding box center [110, 96] width 119 height 119
drag, startPoint x: 98, startPoint y: 102, endPoint x: 650, endPoint y: 440, distance: 647.0
click at [673, 455] on div "LIVE Electric Dipole 01:10:31 / 01:30:00 mute CLASS SETTINGS End Class Setting …" at bounding box center [410, 249] width 732 height 498
click at [19, 130] on div at bounding box center [21, 128] width 11 height 11
click at [415, 474] on icon at bounding box center [419, 471] width 11 height 11
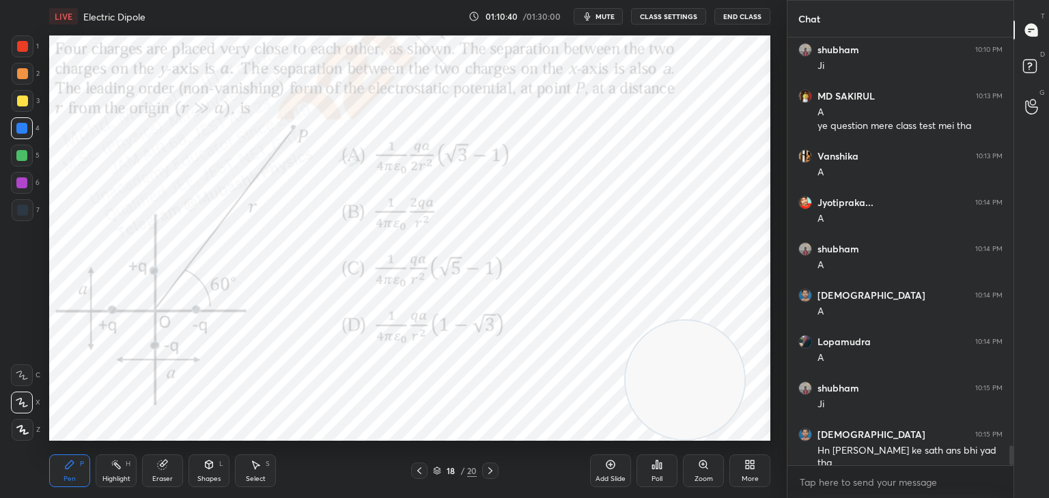
click at [492, 470] on icon at bounding box center [490, 471] width 11 height 11
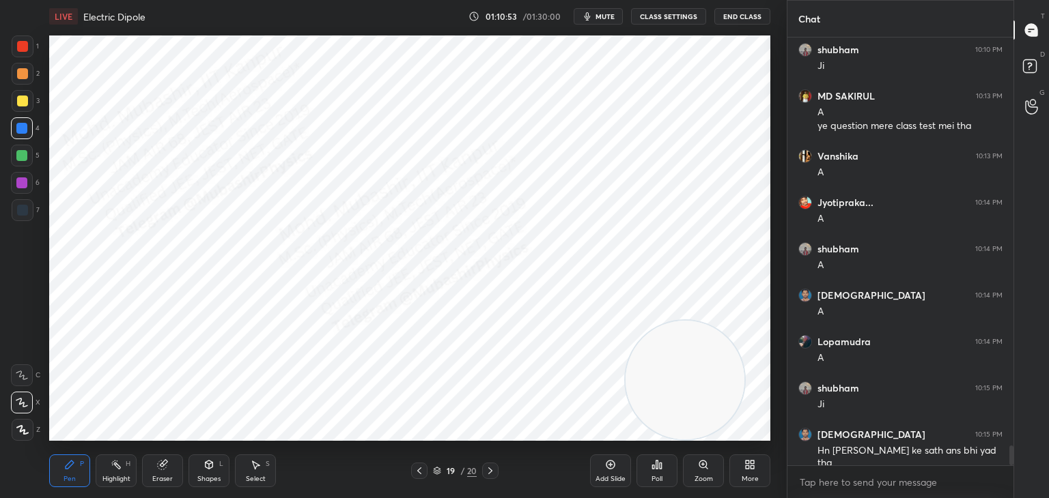
scroll to position [8967, 0]
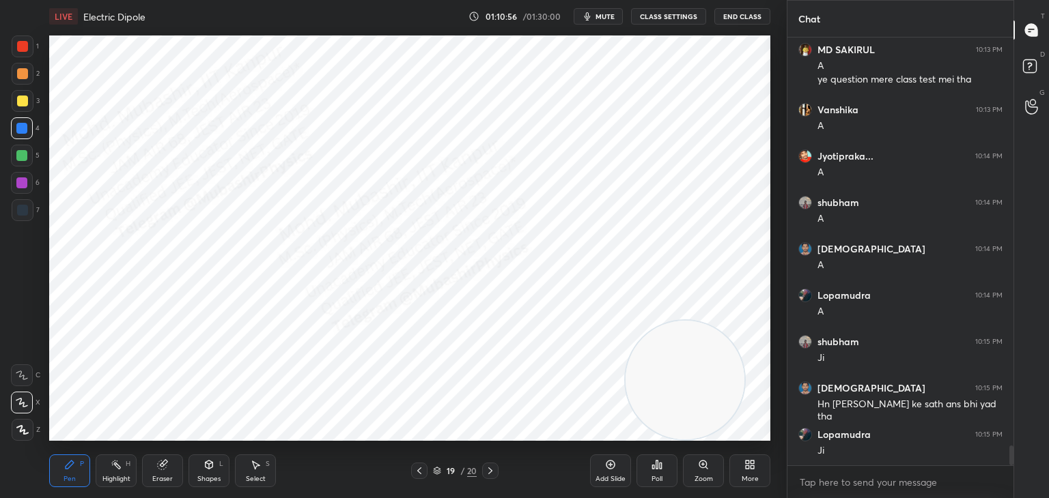
drag, startPoint x: 251, startPoint y: 468, endPoint x: 246, endPoint y: 454, distance: 15.1
click at [251, 468] on icon at bounding box center [255, 465] width 11 height 11
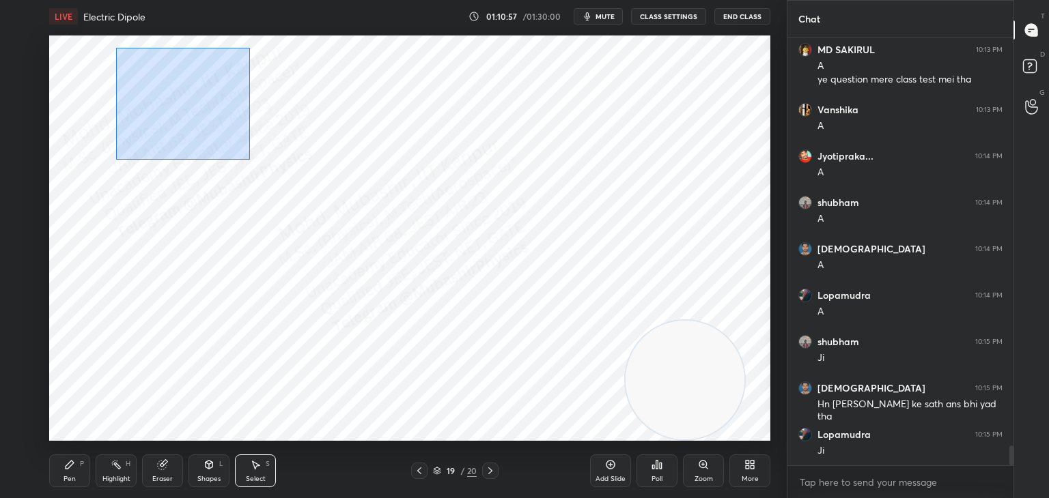
drag, startPoint x: 237, startPoint y: 153, endPoint x: 227, endPoint y: 127, distance: 27.9
click at [246, 157] on div "0 ° Undo Copy Paste here Duplicate Duplicate to new slide Delete" at bounding box center [409, 239] width 721 height 406
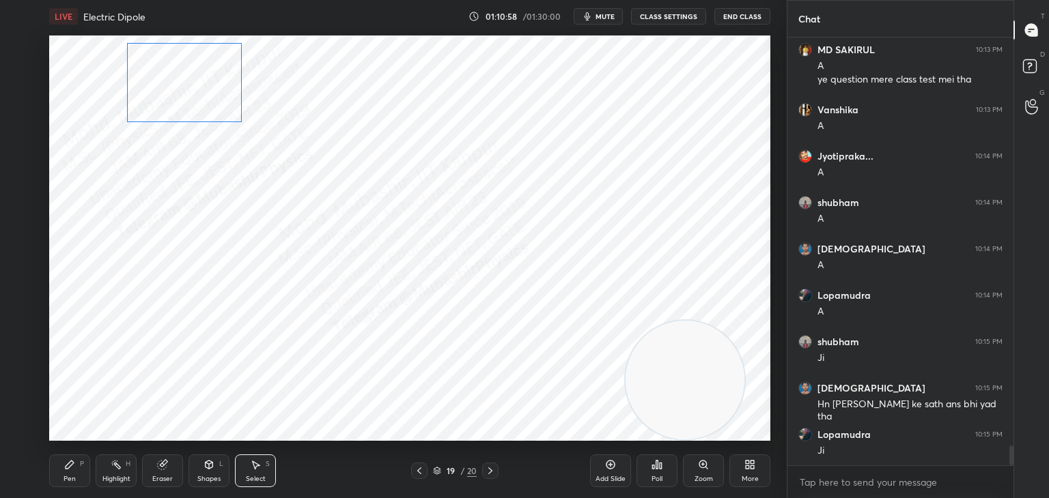
drag, startPoint x: 197, startPoint y: 113, endPoint x: 199, endPoint y: 94, distance: 18.5
click at [199, 94] on div "0 ° Undo Copy Paste here Duplicate Duplicate to new slide Delete" at bounding box center [409, 239] width 721 height 406
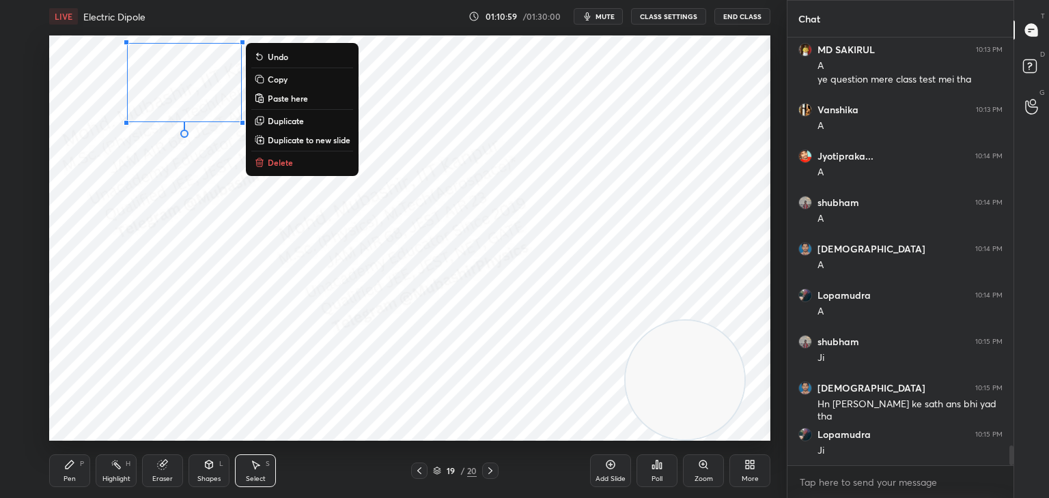
click at [279, 116] on p "Duplicate" at bounding box center [286, 120] width 36 height 11
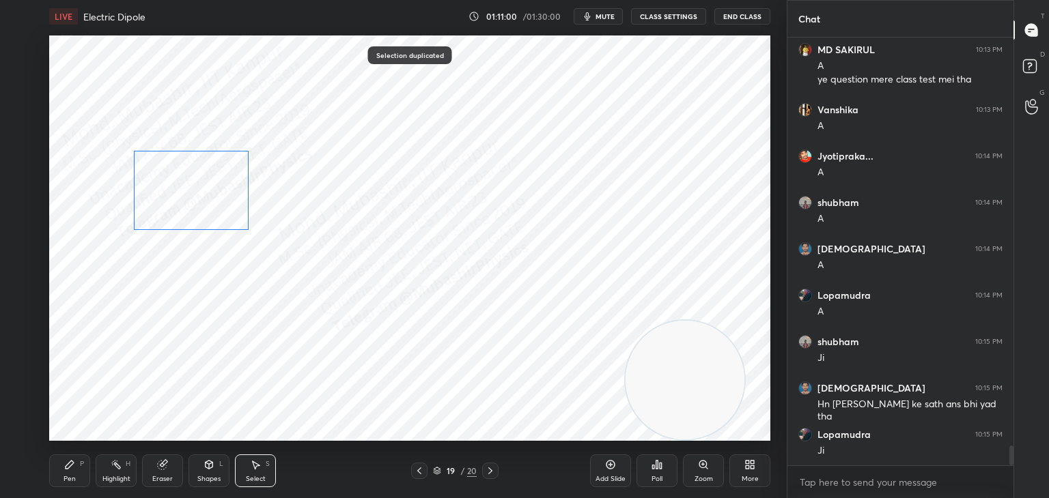
drag, startPoint x: 214, startPoint y: 168, endPoint x: 200, endPoint y: 195, distance: 29.9
click at [200, 195] on div "0 ° Undo Copy Paste here Duplicate Duplicate to new slide Delete" at bounding box center [409, 239] width 721 height 406
click at [375, 122] on div "0 ° Undo Copy Paste here Duplicate Duplicate to new slide Delete" at bounding box center [409, 239] width 721 height 406
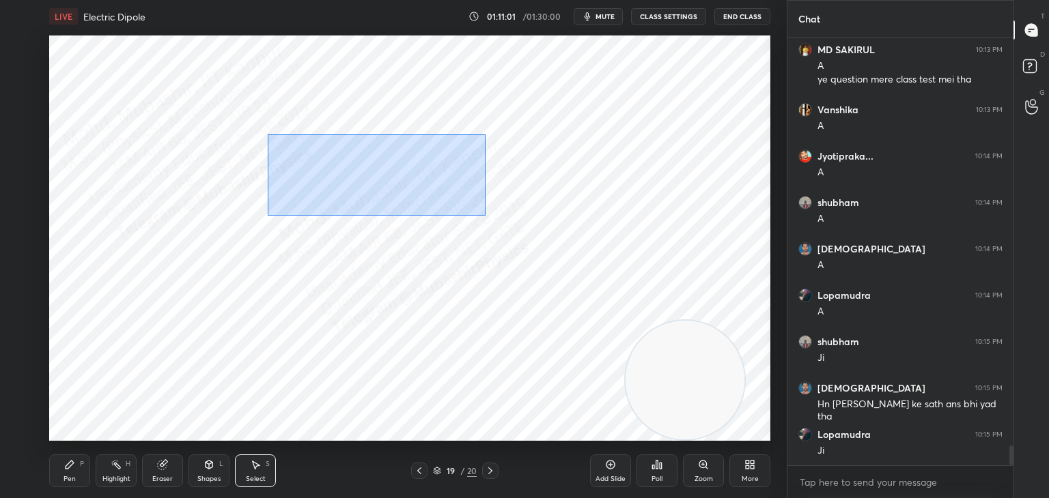
drag, startPoint x: 292, startPoint y: 142, endPoint x: 399, endPoint y: 182, distance: 114.9
click at [479, 214] on div "0 ° Undo Copy Paste here Duplicate Duplicate to new slide Delete" at bounding box center [409, 239] width 721 height 406
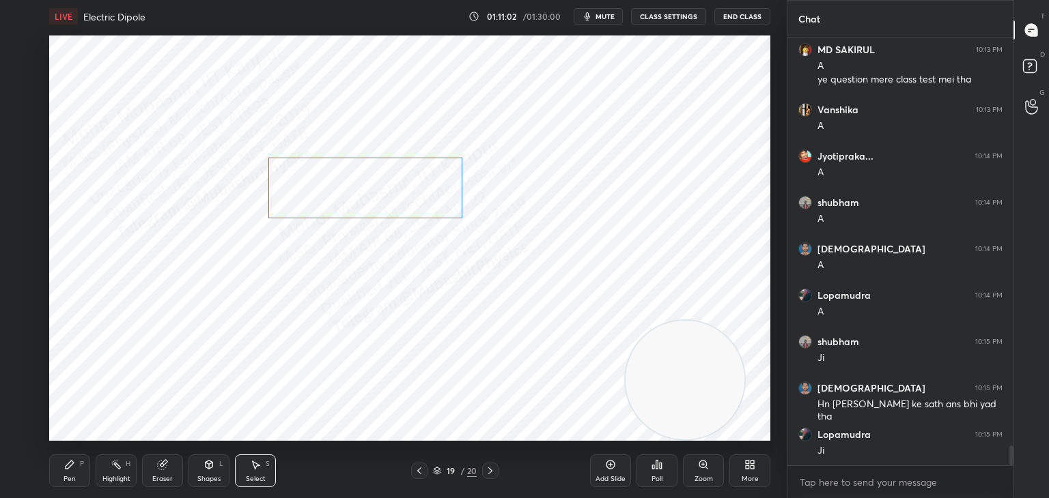
drag, startPoint x: 399, startPoint y: 179, endPoint x: 356, endPoint y: 221, distance: 60.4
click at [391, 194] on div "0 ° Undo Copy Paste here Duplicate Duplicate to new slide Delete" at bounding box center [409, 239] width 721 height 406
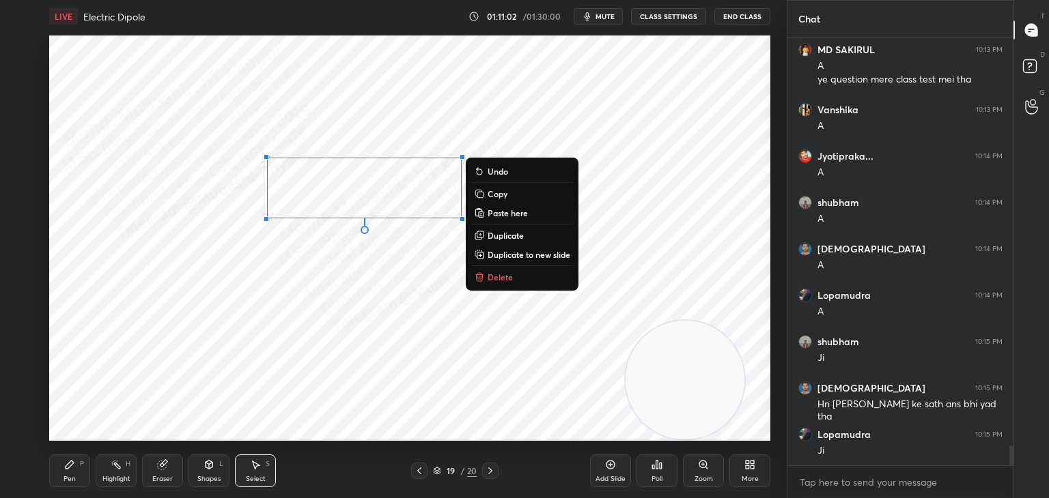
drag, startPoint x: 79, startPoint y: 475, endPoint x: 89, endPoint y: 455, distance: 22.9
click at [80, 474] on div "Pen P" at bounding box center [69, 471] width 41 height 33
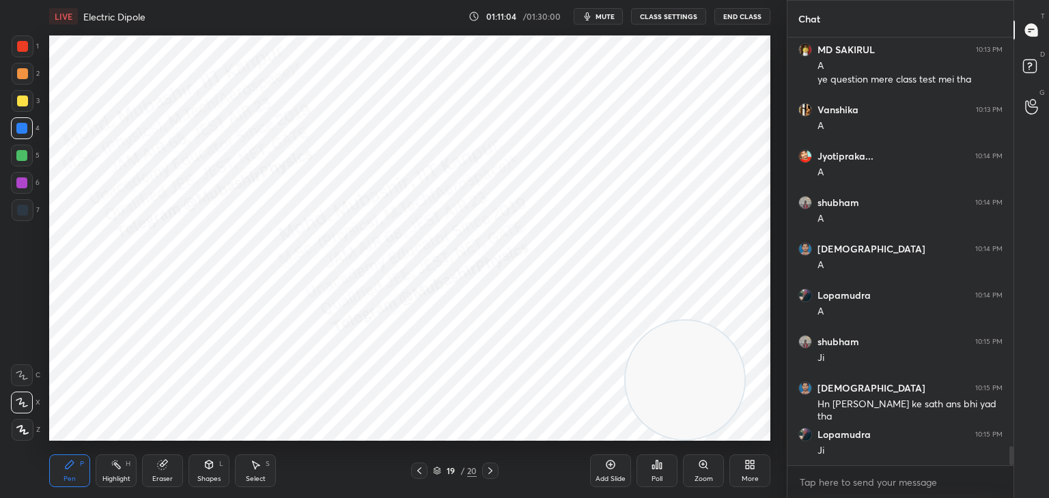
scroll to position [9014, 0]
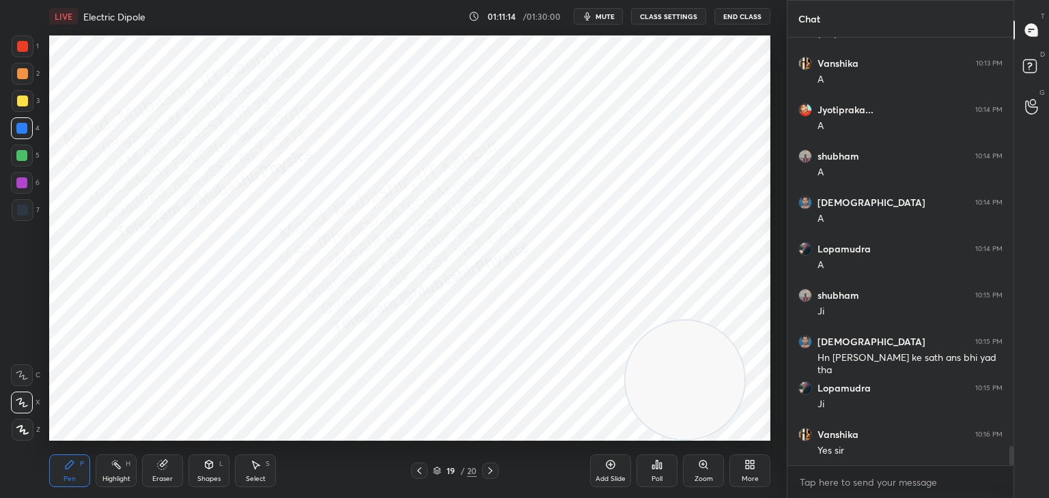
drag, startPoint x: 23, startPoint y: 189, endPoint x: 38, endPoint y: 205, distance: 21.7
click at [23, 191] on div at bounding box center [22, 183] width 22 height 22
click at [419, 471] on icon at bounding box center [419, 471] width 11 height 11
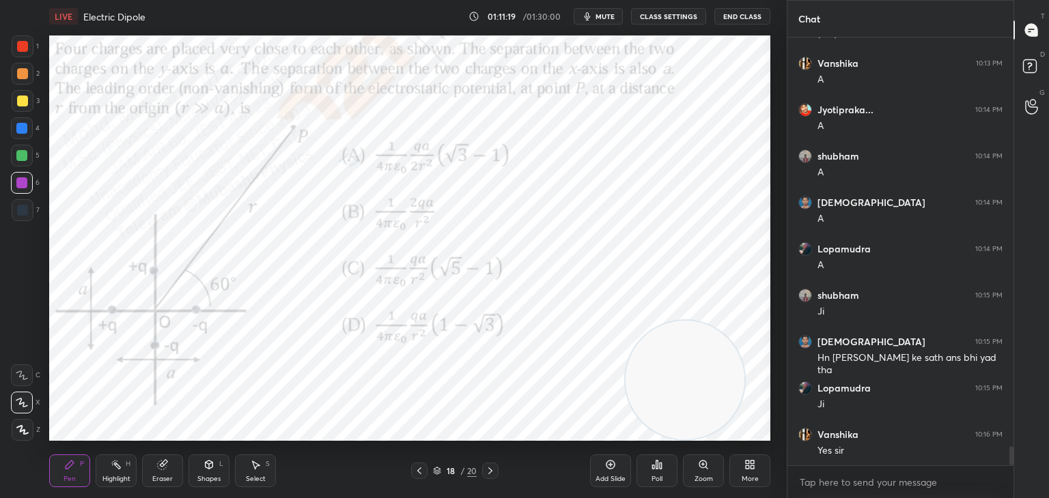
click at [17, 158] on div at bounding box center [21, 155] width 11 height 11
drag, startPoint x: 22, startPoint y: 44, endPoint x: 40, endPoint y: 49, distance: 19.2
click at [24, 48] on div at bounding box center [22, 46] width 11 height 11
drag, startPoint x: 670, startPoint y: 356, endPoint x: 334, endPoint y: 257, distance: 350.2
click at [597, 315] on video at bounding box center [656, 374] width 119 height 119
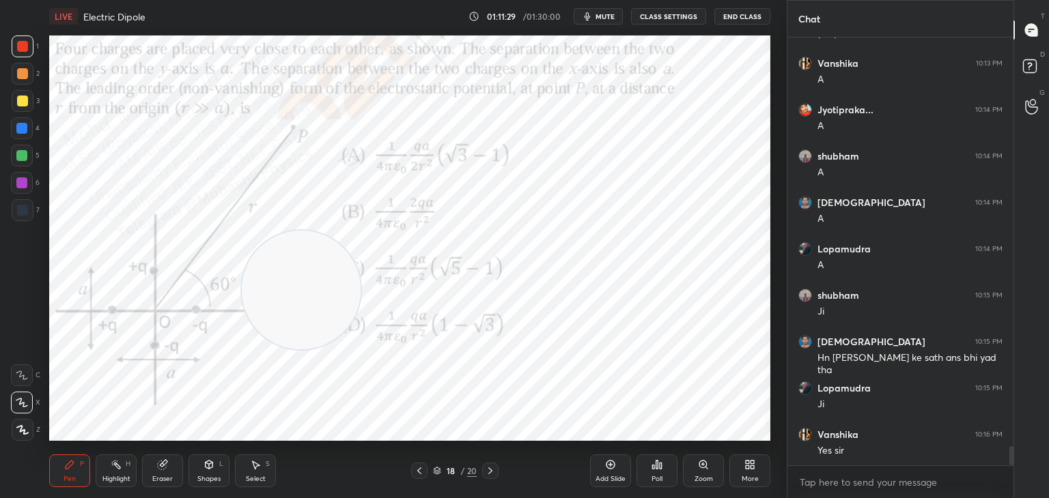
drag, startPoint x: 126, startPoint y: 472, endPoint x: 274, endPoint y: 443, distance: 151.0
click at [124, 474] on div "Highlight H" at bounding box center [116, 471] width 41 height 33
drag, startPoint x: 303, startPoint y: 302, endPoint x: 533, endPoint y: 315, distance: 229.8
click at [584, 335] on video at bounding box center [582, 321] width 119 height 119
drag, startPoint x: 595, startPoint y: 345, endPoint x: 629, endPoint y: 347, distance: 34.2
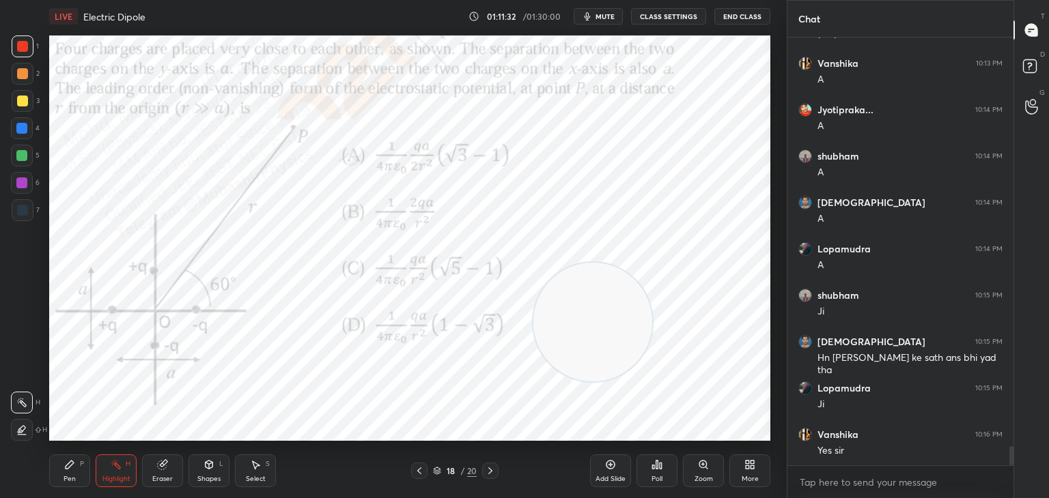
click at [629, 345] on video at bounding box center [592, 322] width 119 height 119
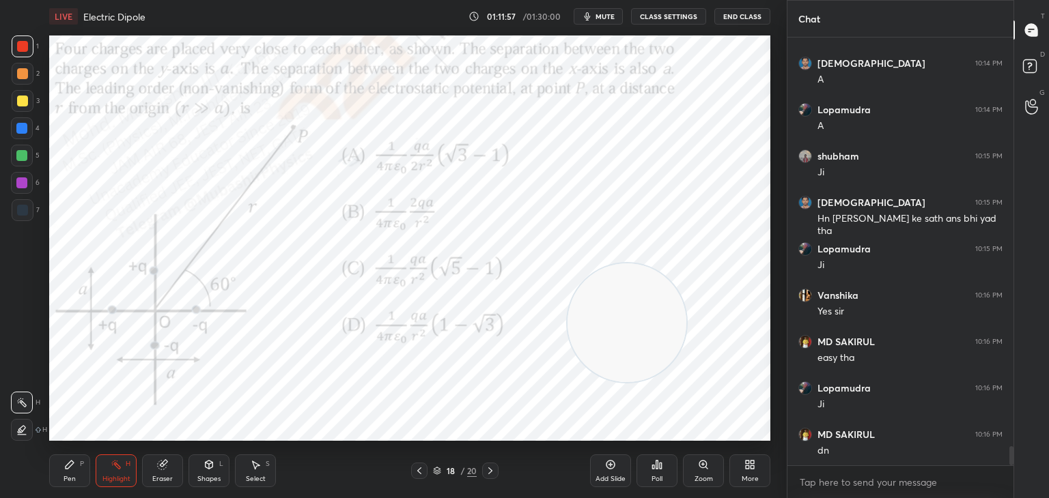
scroll to position [9200, 0]
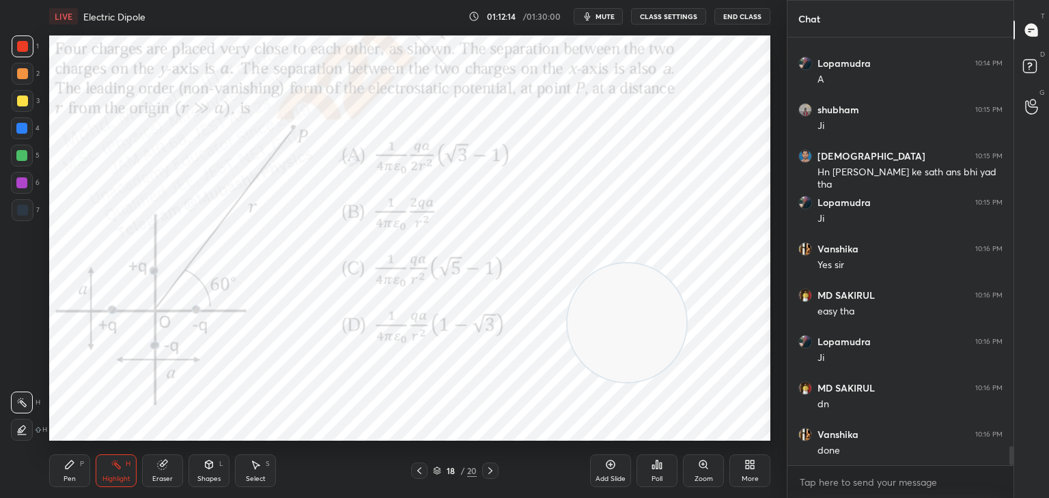
drag, startPoint x: 606, startPoint y: 15, endPoint x: 601, endPoint y: 26, distance: 11.9
click at [606, 16] on span "mute" at bounding box center [604, 17] width 19 height 10
click at [602, 13] on span "unmute" at bounding box center [603, 17] width 29 height 10
click at [491, 475] on icon at bounding box center [490, 471] width 11 height 11
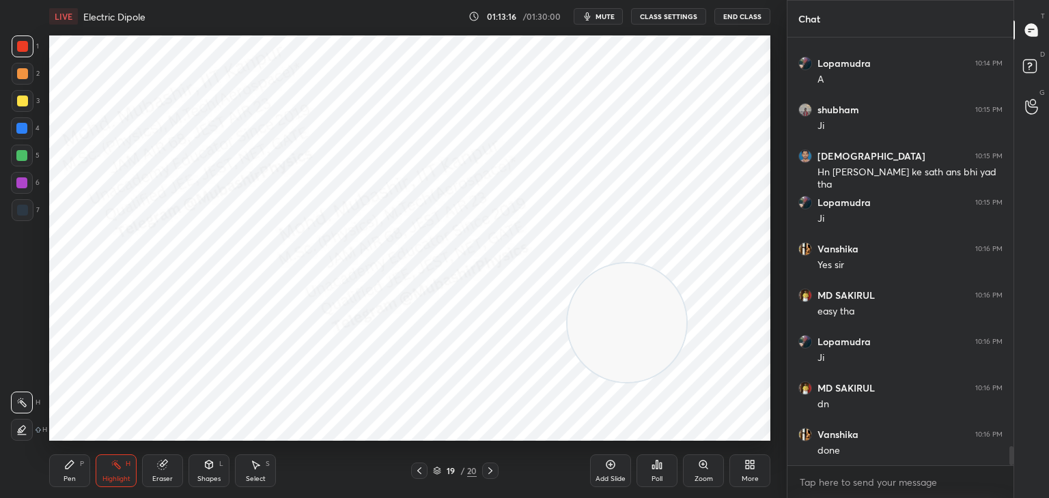
click at [599, 12] on span "mute" at bounding box center [604, 17] width 19 height 10
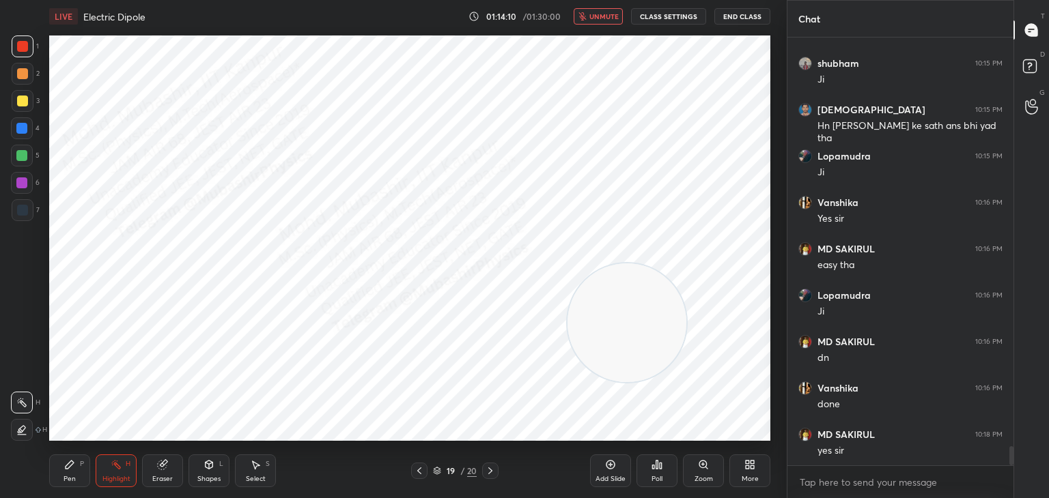
scroll to position [424, 222]
click at [753, 473] on div "More" at bounding box center [749, 471] width 41 height 33
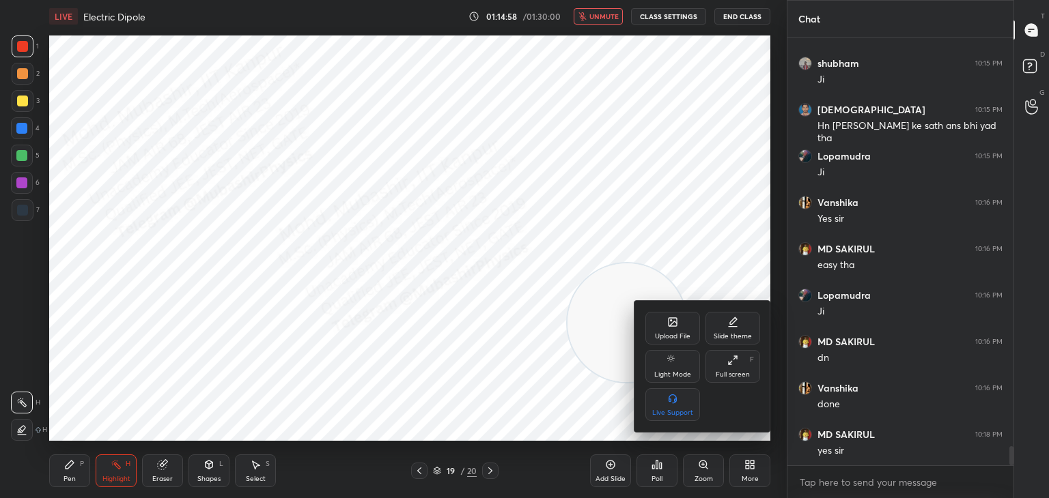
click at [675, 324] on icon at bounding box center [673, 324] width 8 height 5
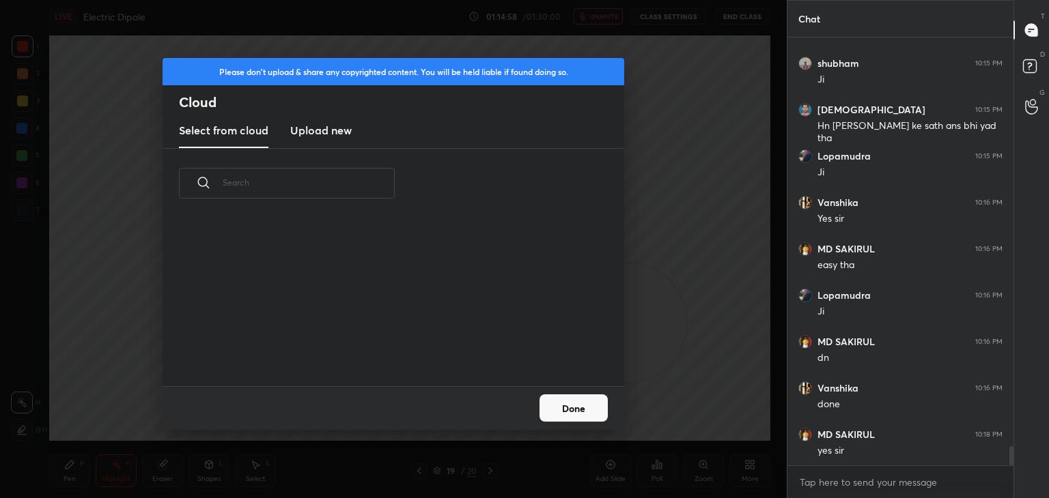
scroll to position [168, 438]
click at [327, 122] on h3 "Upload new" at bounding box center [320, 130] width 61 height 16
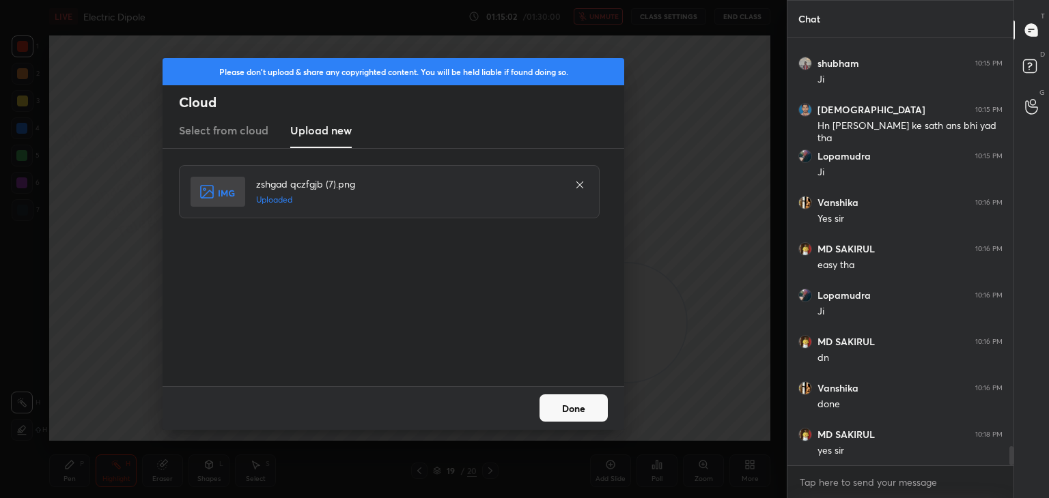
click at [574, 402] on button "Done" at bounding box center [573, 408] width 68 height 27
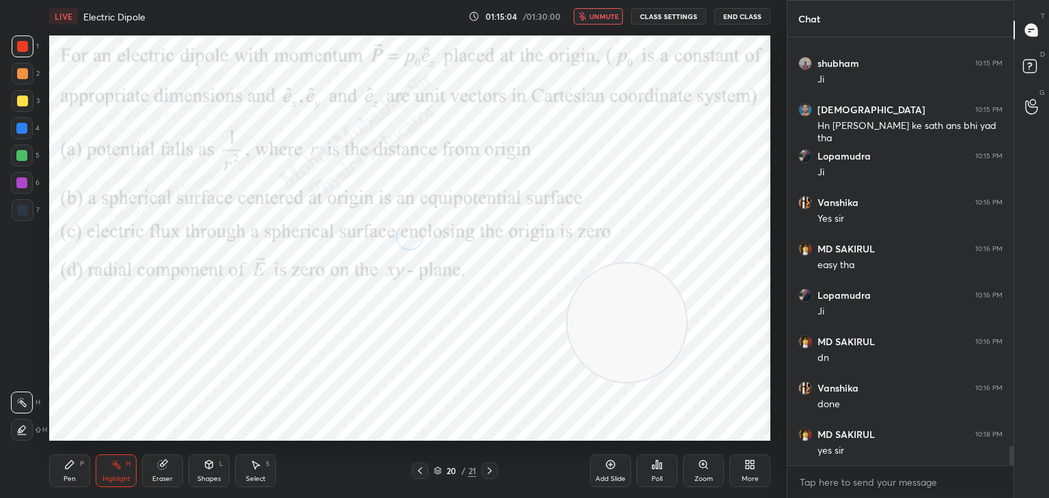
click at [596, 28] on div "LIVE Electric Dipole 01:15:04 / 01:30:00 unmute CLASS SETTINGS End Class" at bounding box center [409, 16] width 721 height 33
click at [601, 18] on span "unmute" at bounding box center [603, 17] width 29 height 10
click at [76, 469] on div "Pen P" at bounding box center [69, 471] width 41 height 33
drag, startPoint x: 597, startPoint y: 14, endPoint x: 606, endPoint y: 23, distance: 11.6
click at [599, 14] on button "mute" at bounding box center [598, 16] width 49 height 16
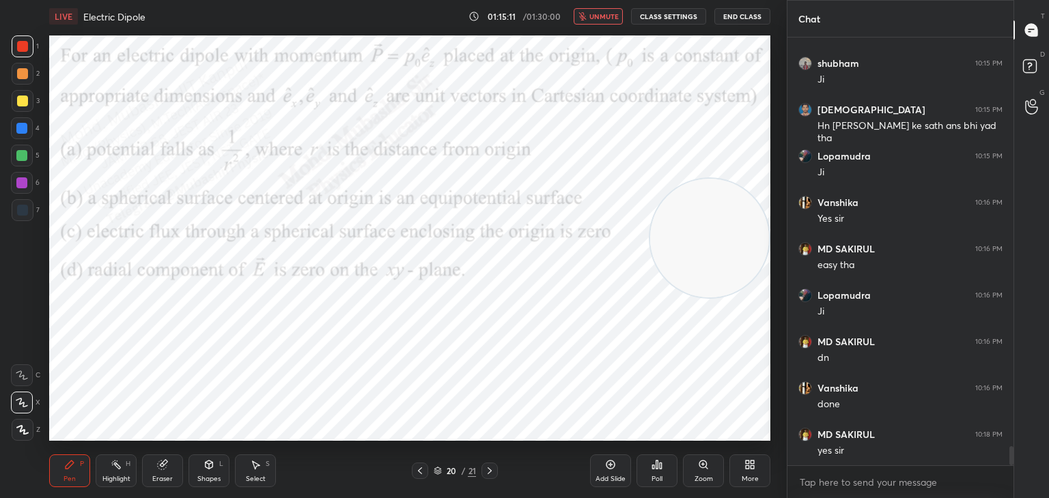
drag, startPoint x: 726, startPoint y: 287, endPoint x: 683, endPoint y: 293, distance: 42.7
click at [746, 261] on video at bounding box center [709, 238] width 119 height 119
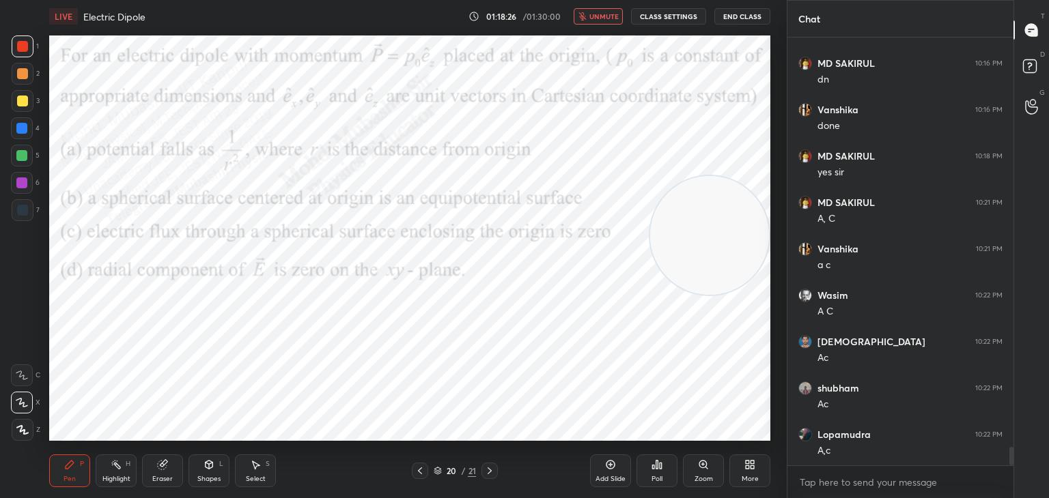
scroll to position [9571, 0]
click at [606, 20] on span "unmute" at bounding box center [603, 17] width 29 height 10
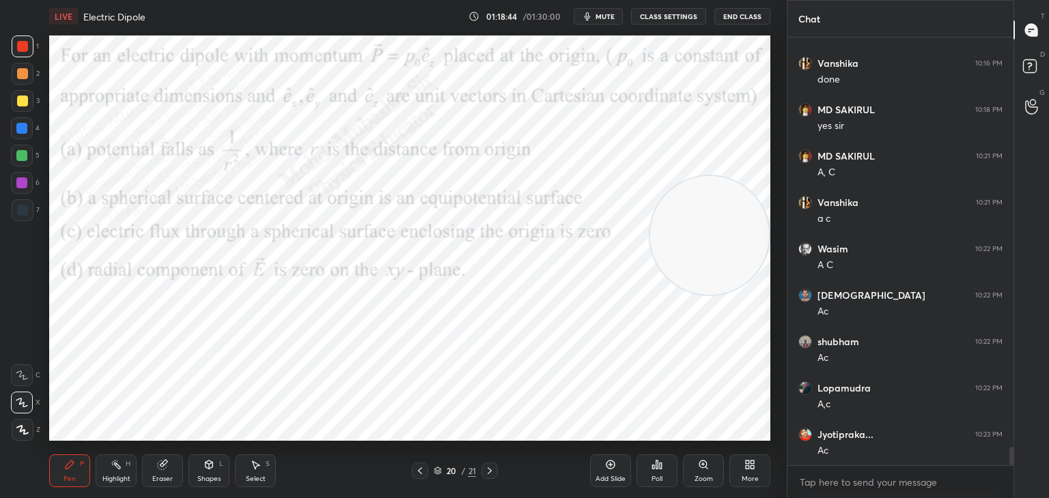
drag, startPoint x: 23, startPoint y: 126, endPoint x: 42, endPoint y: 132, distance: 19.9
click at [27, 126] on div at bounding box center [21, 128] width 11 height 11
click at [17, 166] on div at bounding box center [22, 156] width 22 height 22
drag, startPoint x: 720, startPoint y: 305, endPoint x: 680, endPoint y: 393, distance: 96.9
click at [737, 464] on div "LIVE Electric Dipole 01:18:55 / 01:30:00 mute CLASS SETTINGS End Class Setting …" at bounding box center [410, 249] width 732 height 498
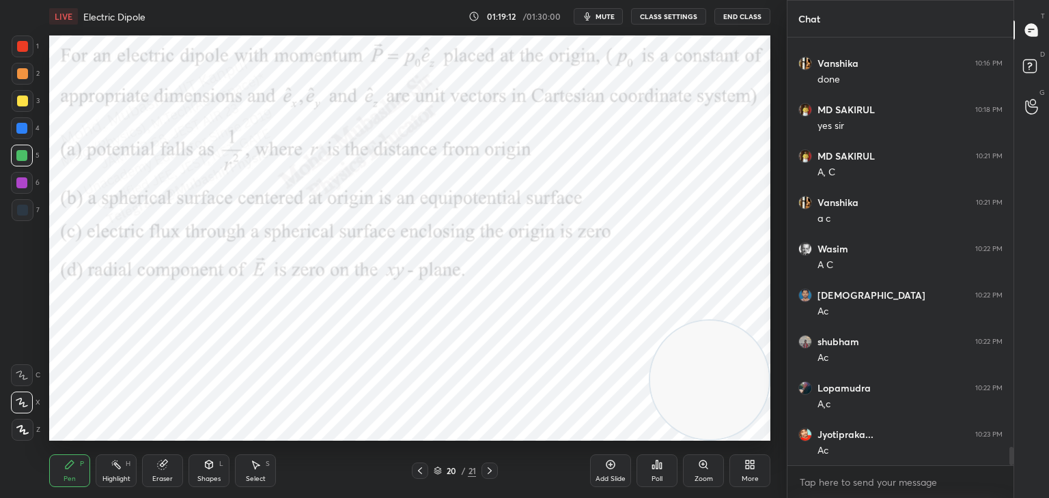
click at [17, 185] on div at bounding box center [21, 183] width 11 height 11
drag, startPoint x: 704, startPoint y: 367, endPoint x: 36, endPoint y: 67, distance: 731.9
click at [41, 66] on div "1 2 3 4 5 6 7 C X Z C X Z E E Erase all H H LIVE Electric Dipole 01:19:14 / 01:…" at bounding box center [388, 249] width 776 height 498
click at [212, 476] on div "Shapes" at bounding box center [208, 479] width 23 height 7
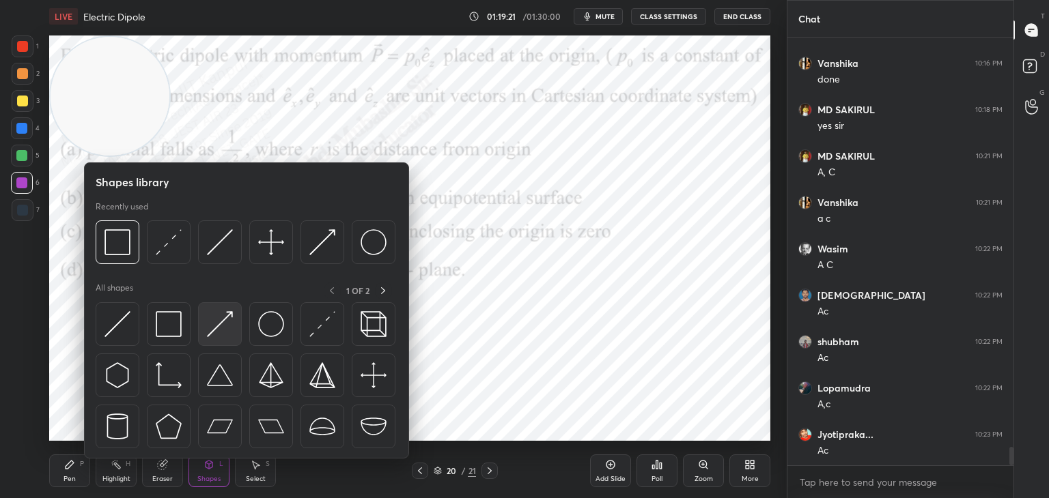
click at [216, 329] on img at bounding box center [220, 324] width 26 height 26
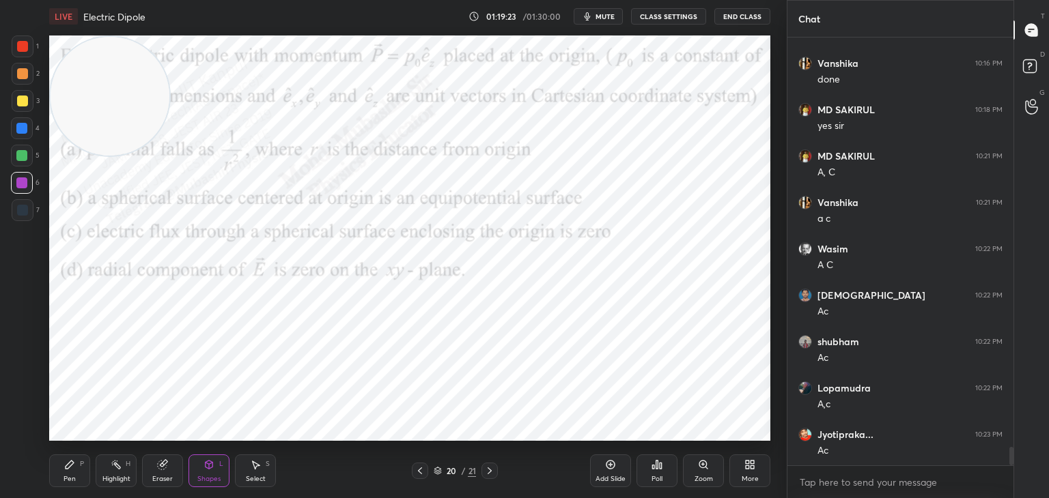
click at [17, 102] on div at bounding box center [22, 101] width 11 height 11
click at [63, 476] on div "Pen" at bounding box center [69, 479] width 12 height 7
click at [203, 469] on icon at bounding box center [208, 465] width 11 height 11
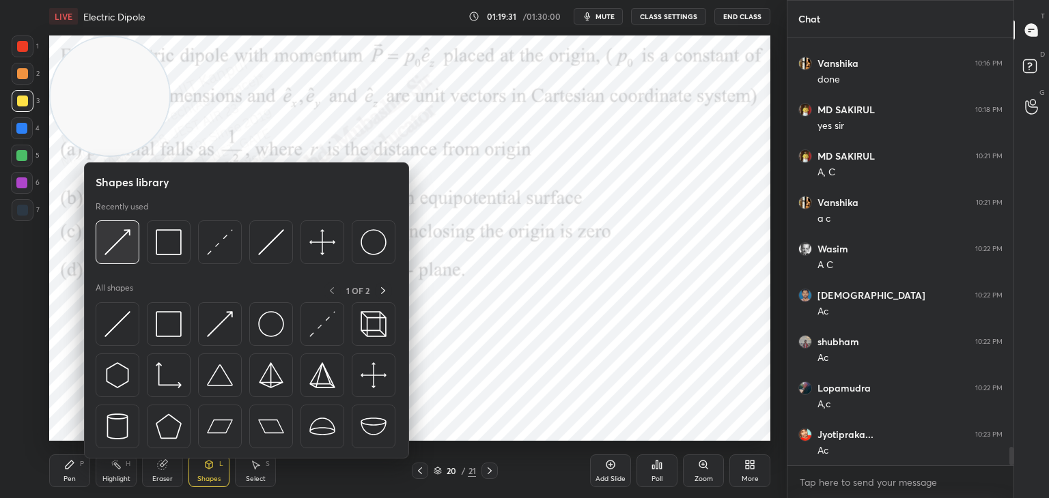
click at [121, 248] on img at bounding box center [117, 242] width 26 height 26
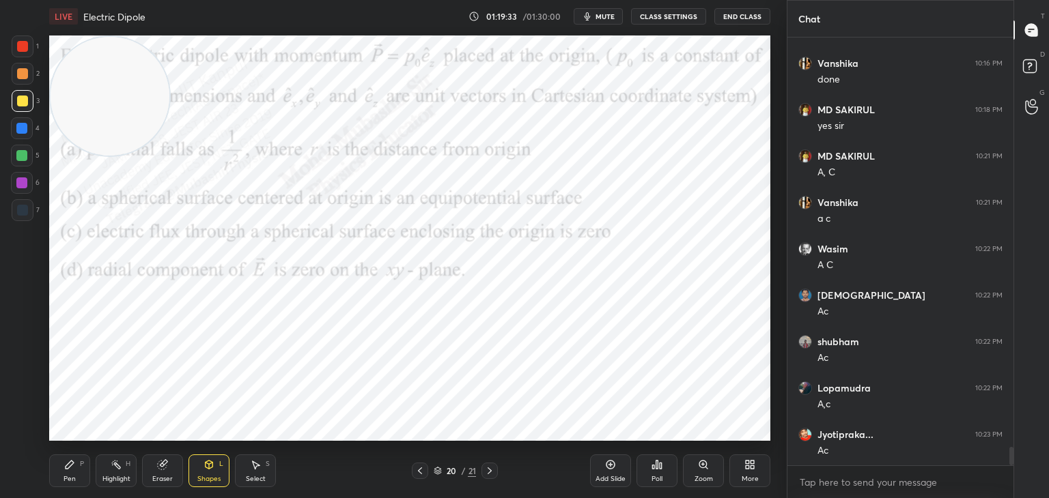
drag, startPoint x: 21, startPoint y: 182, endPoint x: 36, endPoint y: 190, distance: 17.1
click at [23, 184] on div at bounding box center [21, 183] width 11 height 11
drag, startPoint x: 77, startPoint y: 463, endPoint x: 117, endPoint y: 451, distance: 41.3
click at [76, 463] on div "Pen P" at bounding box center [69, 471] width 41 height 33
click at [20, 130] on div at bounding box center [21, 128] width 11 height 11
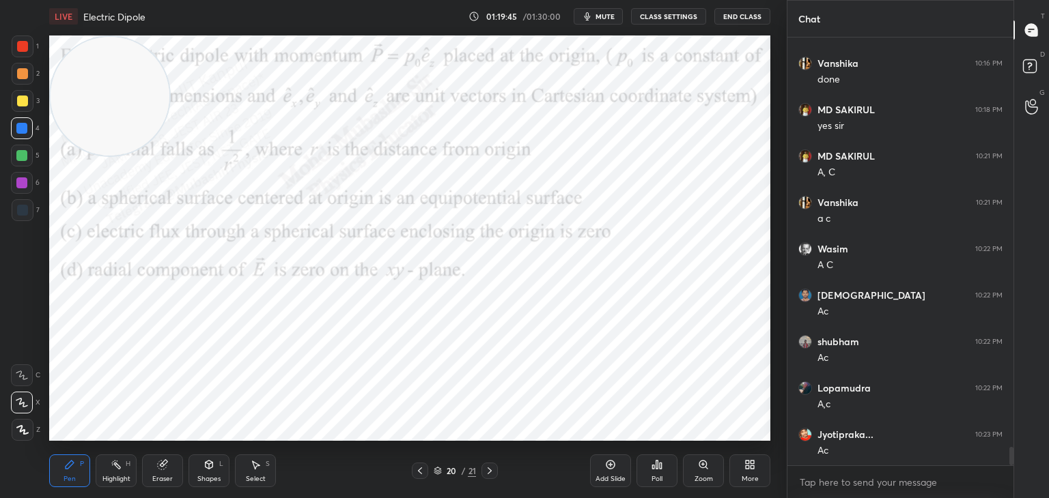
click at [419, 470] on icon at bounding box center [420, 471] width 4 height 7
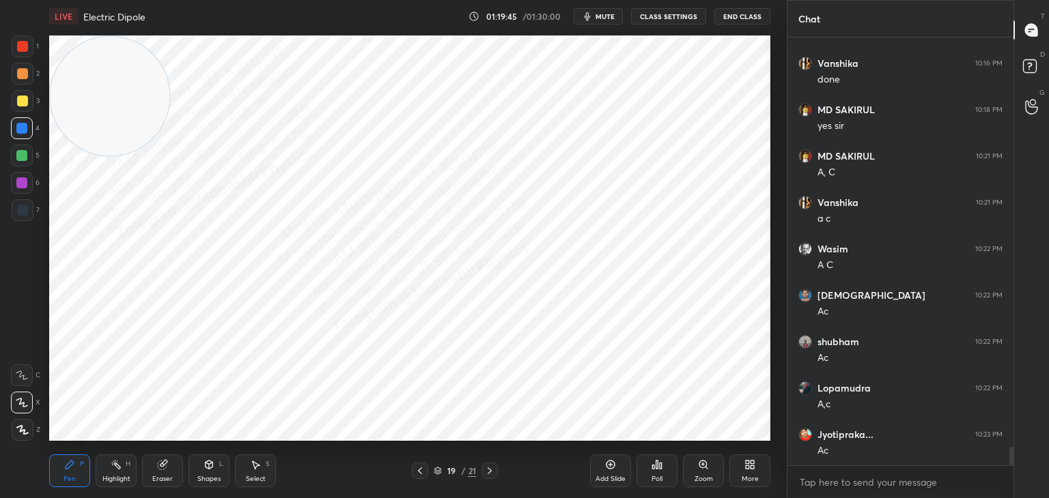
click at [420, 470] on icon at bounding box center [419, 471] width 11 height 11
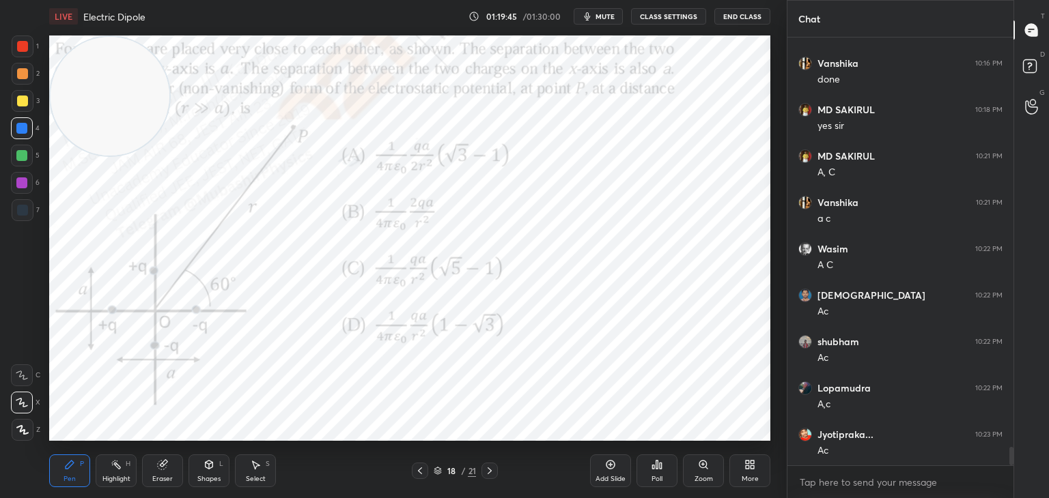
click at [420, 470] on icon at bounding box center [419, 471] width 11 height 11
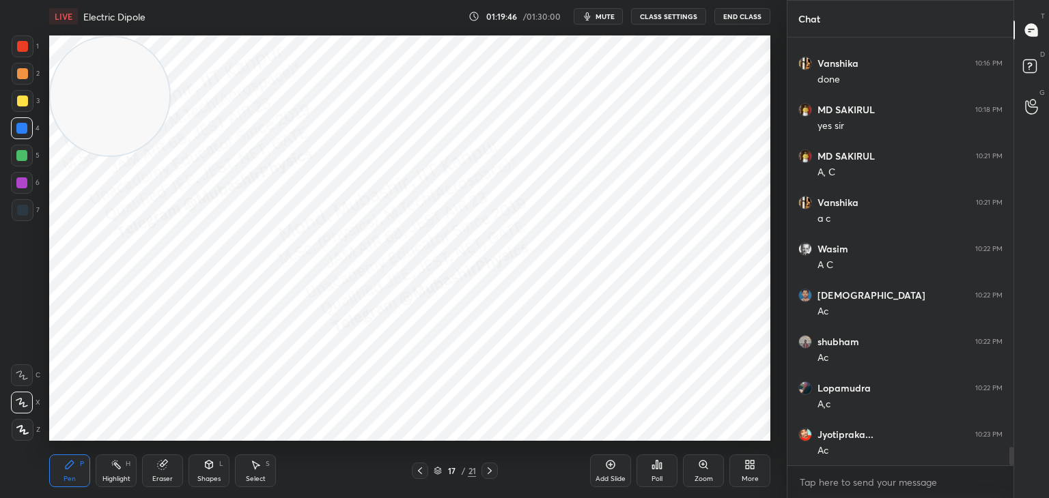
click at [419, 470] on icon at bounding box center [420, 471] width 4 height 7
drag, startPoint x: 109, startPoint y: 470, endPoint x: 118, endPoint y: 451, distance: 21.1
click at [109, 468] on div "Highlight H" at bounding box center [116, 471] width 41 height 33
click at [492, 476] on icon at bounding box center [489, 471] width 11 height 11
click at [490, 475] on icon at bounding box center [489, 471] width 11 height 11
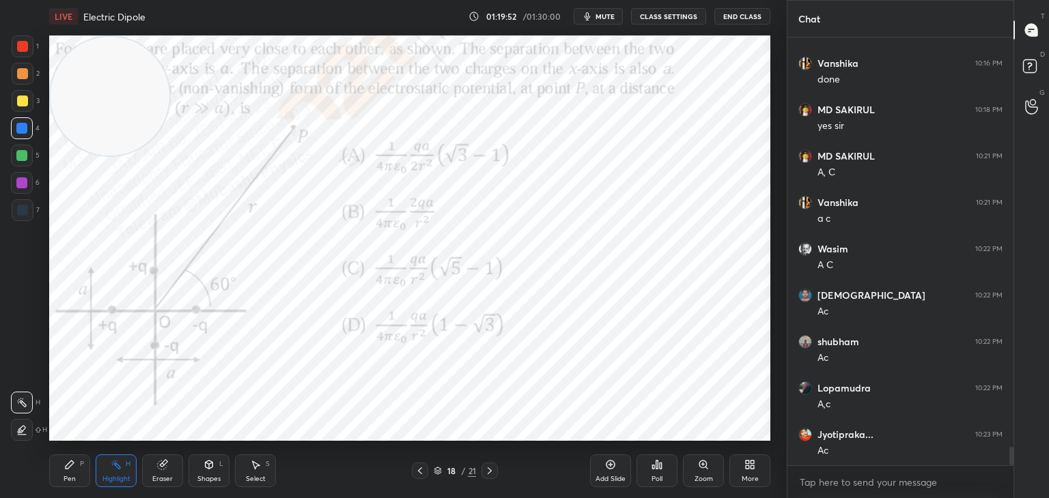
click at [492, 476] on icon at bounding box center [489, 471] width 11 height 11
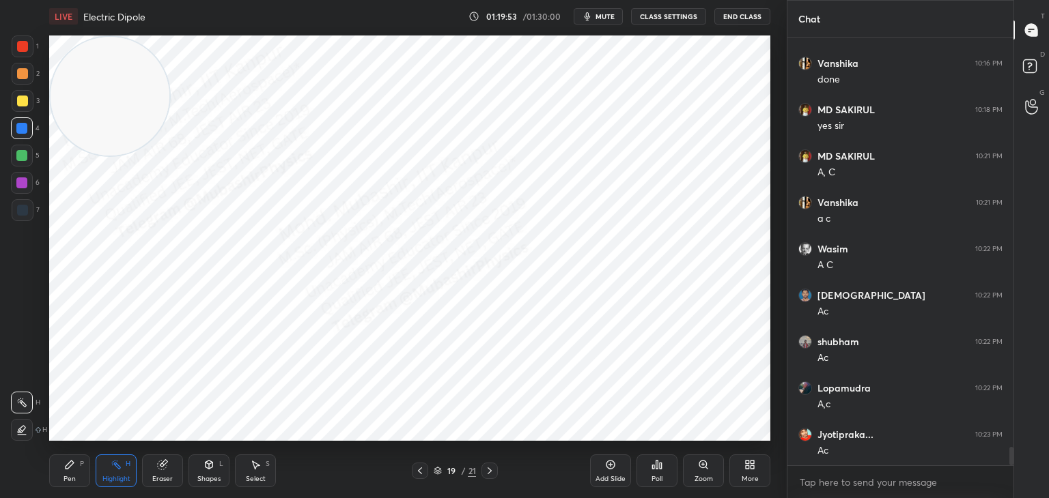
click at [489, 470] on icon at bounding box center [489, 471] width 11 height 11
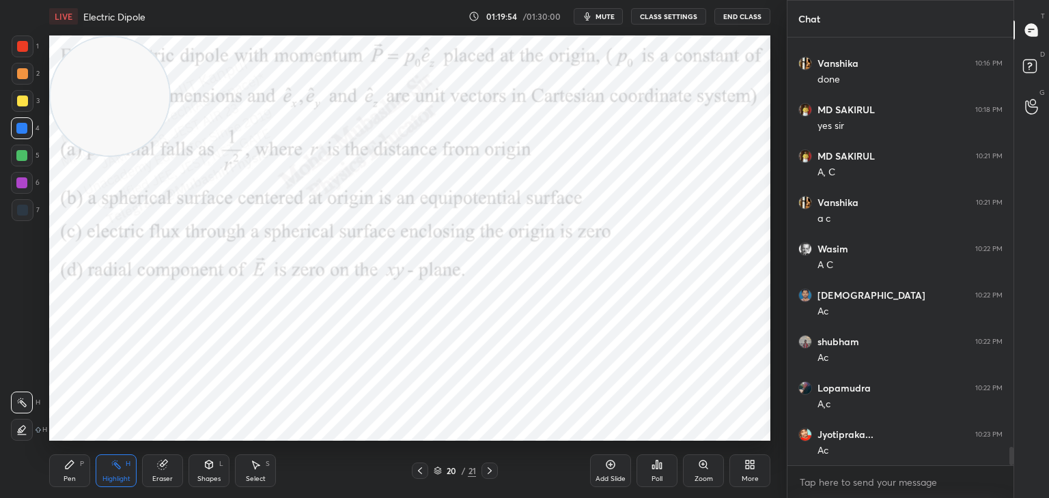
click at [58, 473] on div "Pen P" at bounding box center [69, 471] width 41 height 33
click at [266, 472] on div "Select S" at bounding box center [255, 471] width 41 height 33
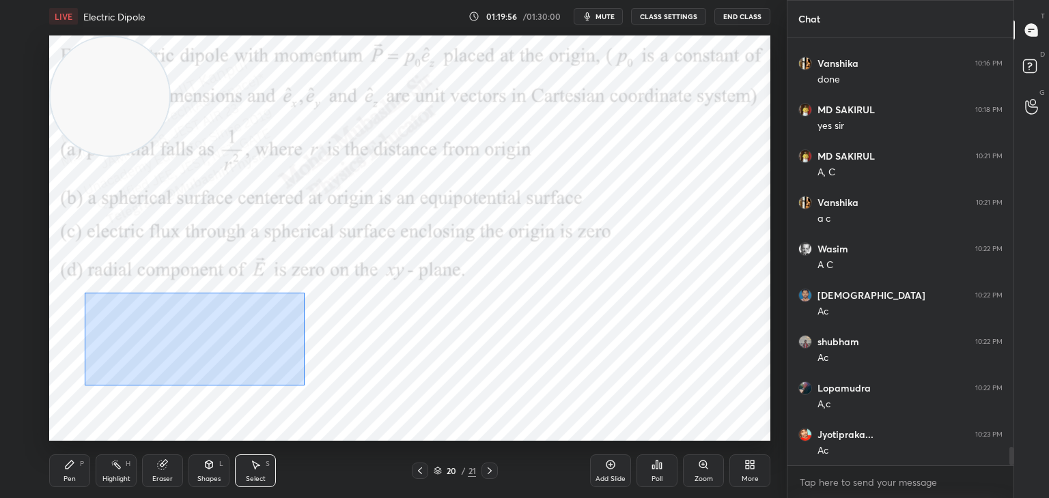
drag, startPoint x: 85, startPoint y: 293, endPoint x: 320, endPoint y: 392, distance: 255.5
click at [303, 386] on div "0 ° Undo Copy Paste here Duplicate Duplicate to new slide Delete" at bounding box center [409, 239] width 721 height 406
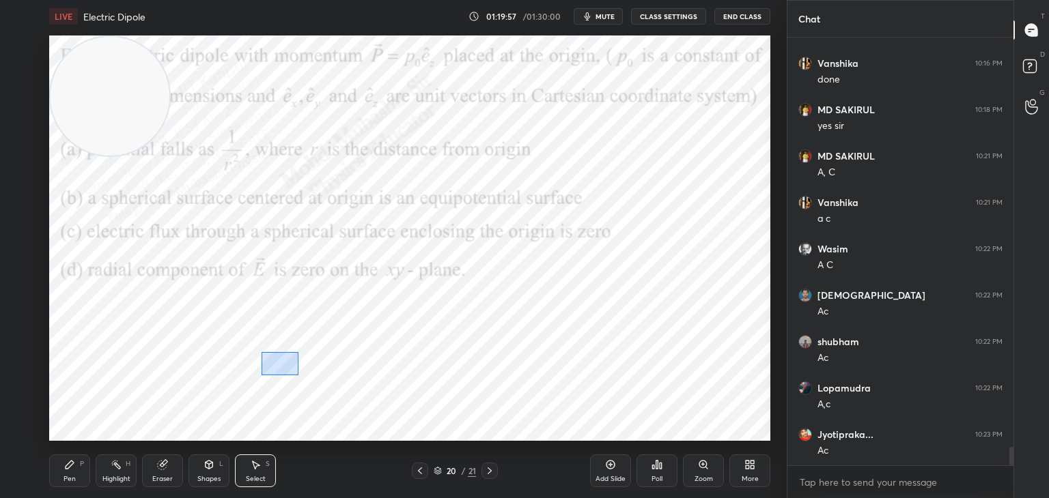
drag, startPoint x: 298, startPoint y: 375, endPoint x: 267, endPoint y: 350, distance: 39.3
click at [263, 354] on div "0 ° Undo Copy Paste here Duplicate Duplicate to new slide Delete" at bounding box center [409, 239] width 721 height 406
drag, startPoint x: 115, startPoint y: 307, endPoint x: 322, endPoint y: 395, distance: 224.8
click at [323, 397] on div "0 ° Undo Copy Paste here Duplicate Duplicate to new slide Delete" at bounding box center [409, 239] width 721 height 406
drag, startPoint x: 246, startPoint y: 341, endPoint x: 240, endPoint y: 334, distance: 9.2
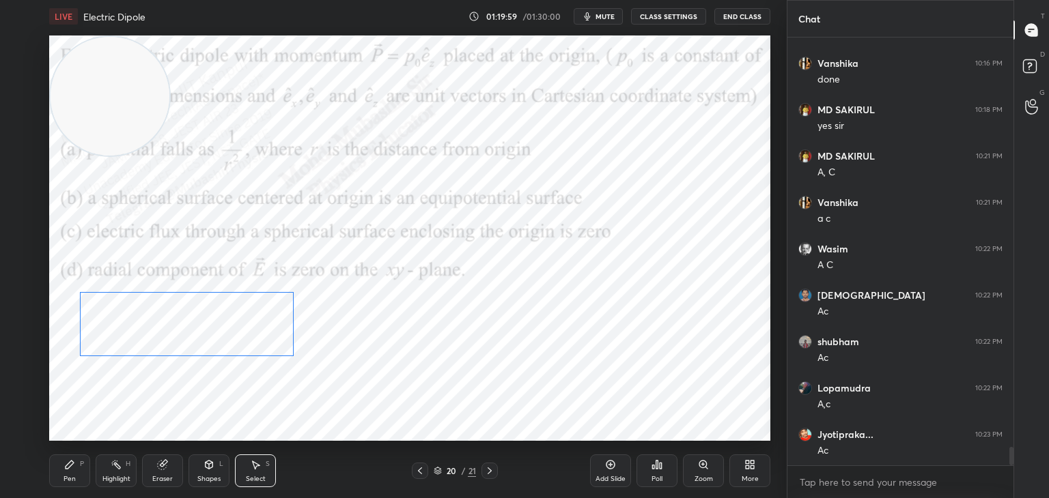
click at [240, 334] on div "0 ° Undo Copy Paste here Duplicate Duplicate to new slide Delete" at bounding box center [409, 239] width 721 height 406
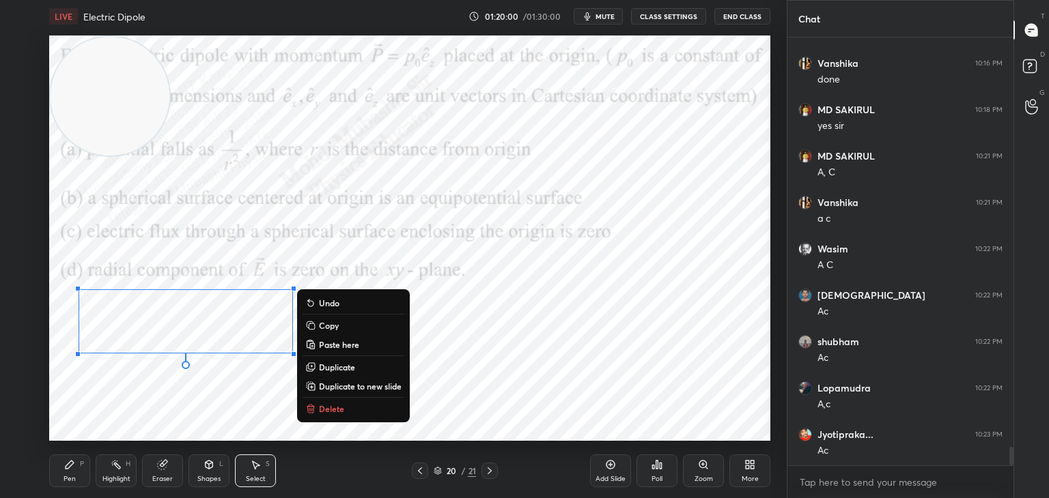
click at [66, 460] on icon at bounding box center [69, 465] width 11 height 11
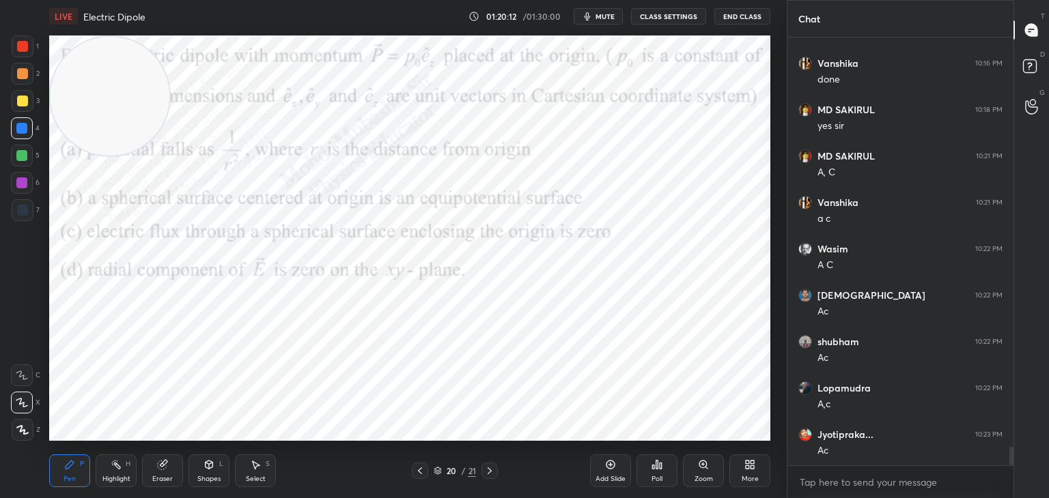
click at [23, 156] on div at bounding box center [21, 155] width 11 height 11
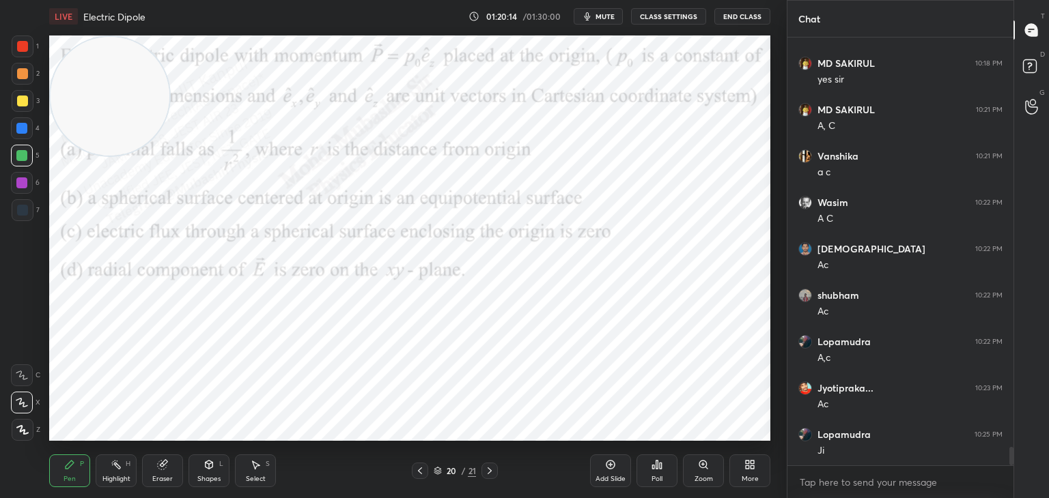
click at [20, 76] on div at bounding box center [22, 73] width 11 height 11
drag, startPoint x: 20, startPoint y: 160, endPoint x: 36, endPoint y: 167, distance: 17.4
click at [16, 162] on div at bounding box center [22, 156] width 22 height 22
drag, startPoint x: 27, startPoint y: 206, endPoint x: 41, endPoint y: 206, distance: 13.7
click at [23, 206] on div at bounding box center [22, 210] width 11 height 11
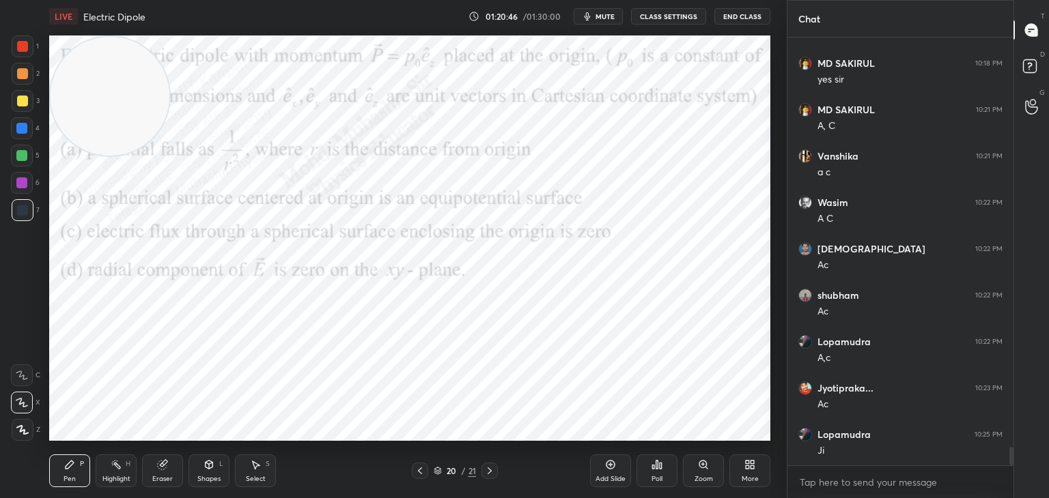
scroll to position [9664, 0]
click at [609, 13] on span "mute" at bounding box center [604, 17] width 19 height 10
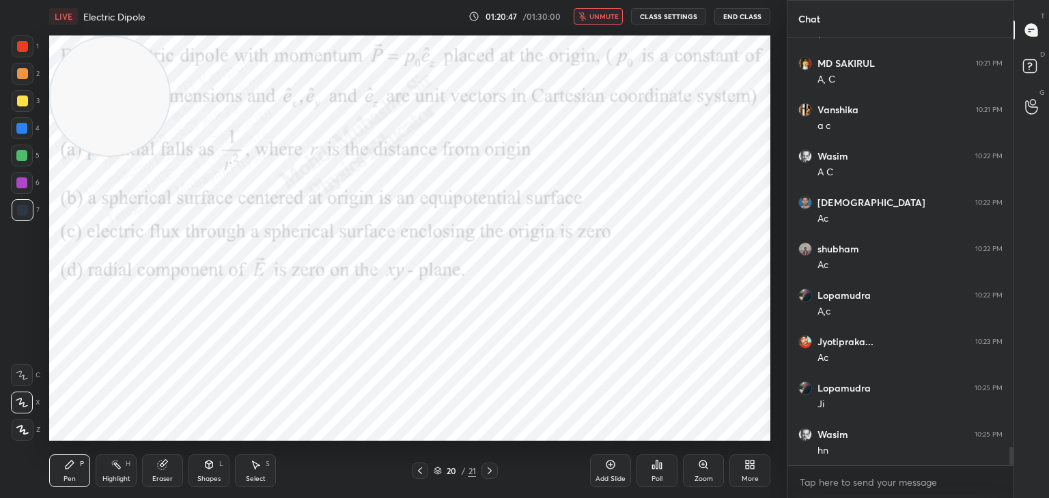
click at [608, 18] on span "unmute" at bounding box center [603, 17] width 29 height 10
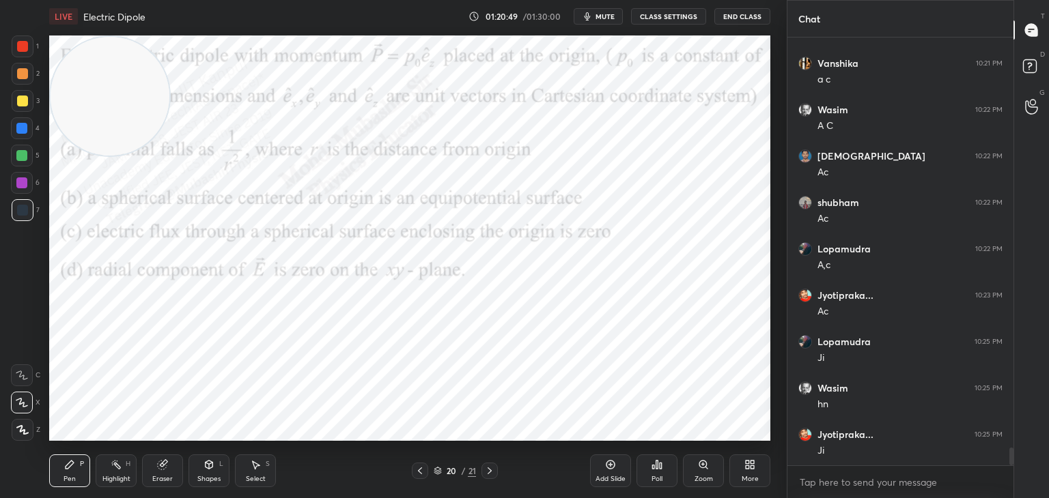
scroll to position [9757, 0]
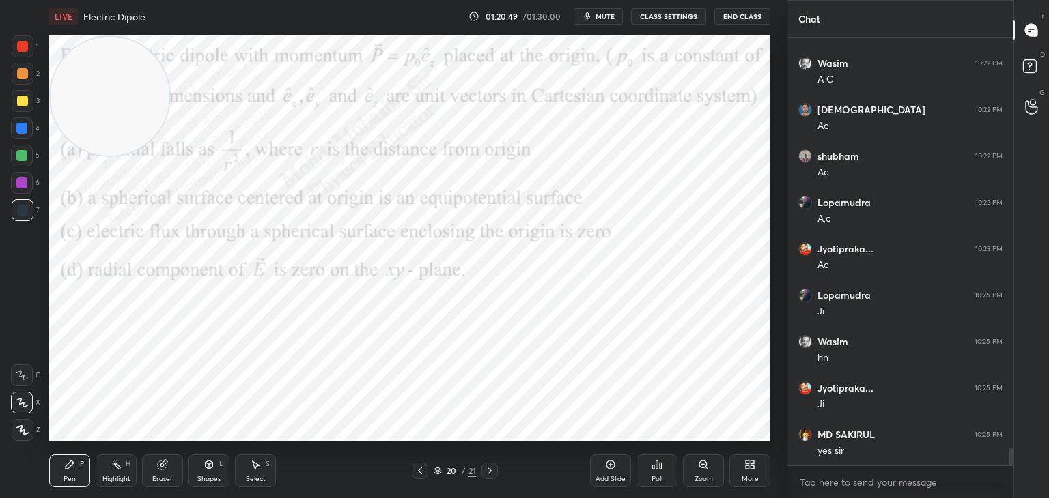
click at [601, 18] on span "mute" at bounding box center [604, 17] width 19 height 10
click at [602, 20] on span "unmute" at bounding box center [603, 17] width 29 height 10
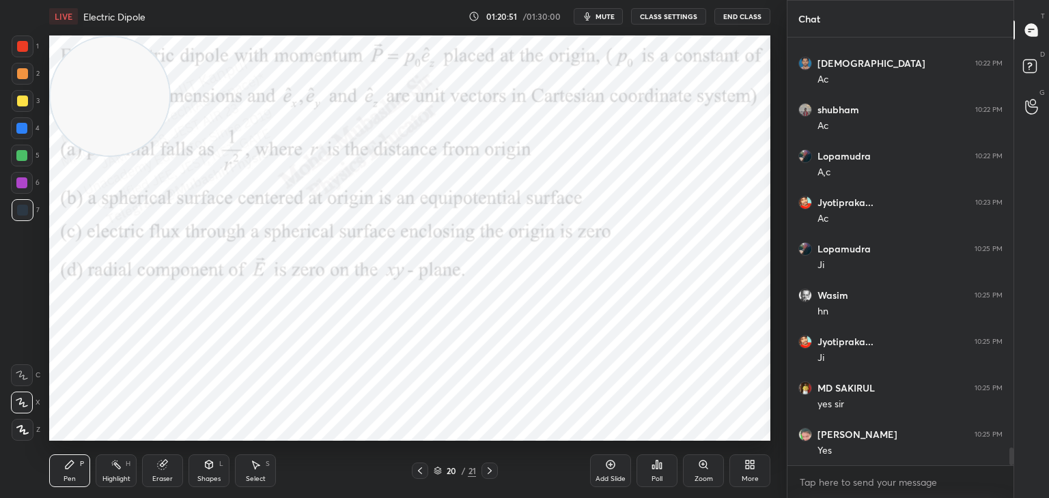
click at [607, 15] on span "mute" at bounding box center [604, 17] width 19 height 10
click at [599, 20] on button "unmute" at bounding box center [598, 16] width 49 height 16
click at [610, 16] on span "mute" at bounding box center [604, 17] width 19 height 10
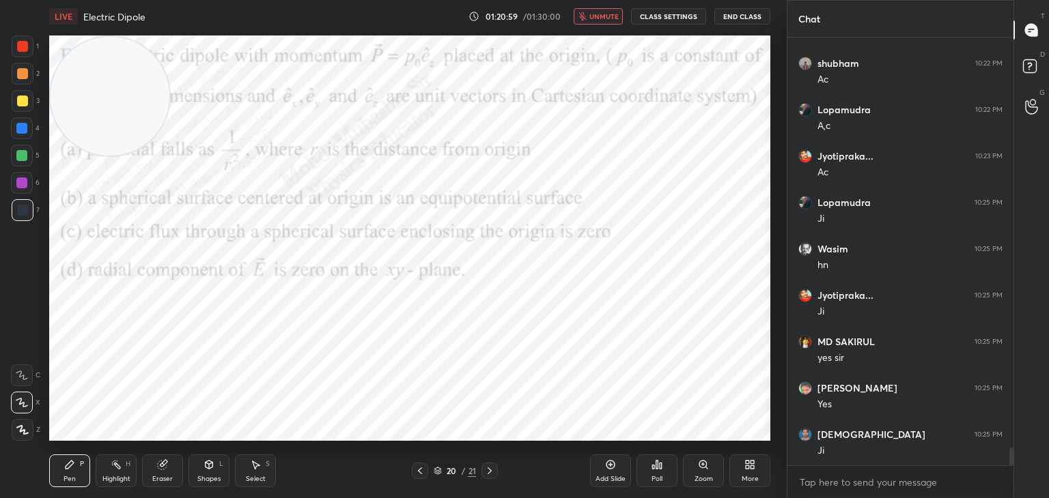
click at [759, 470] on div "More" at bounding box center [749, 471] width 41 height 33
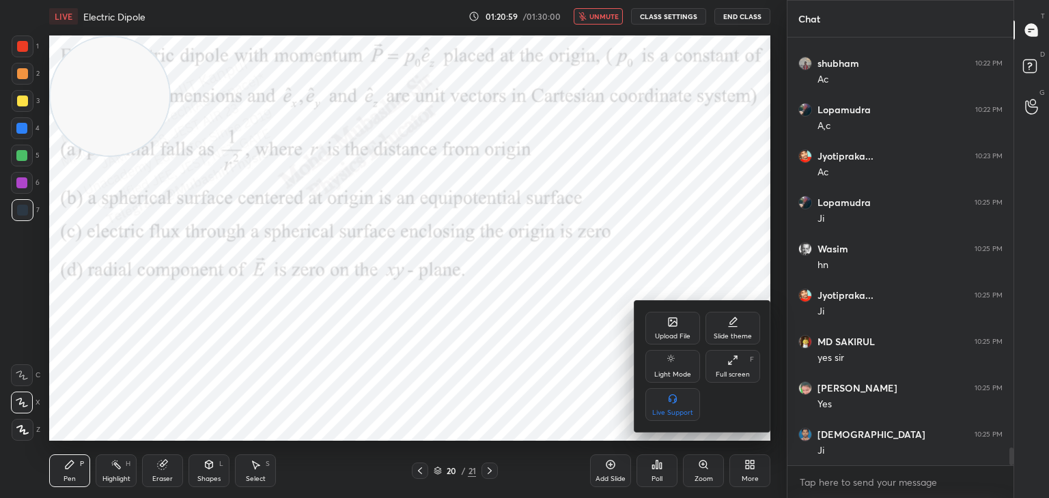
drag, startPoint x: 677, startPoint y: 324, endPoint x: 670, endPoint y: 325, distance: 7.0
click at [670, 325] on icon at bounding box center [672, 322] width 11 height 11
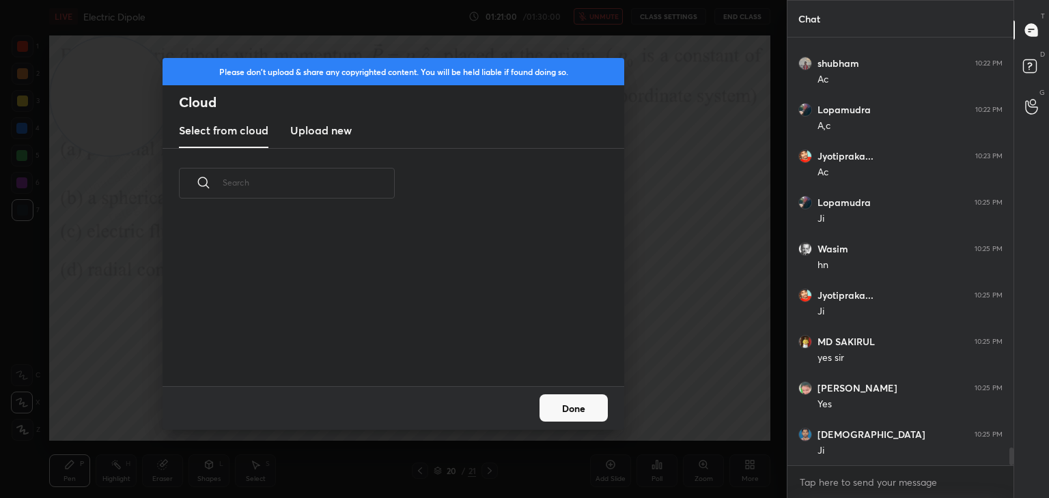
click at [298, 135] on h3 "Upload new" at bounding box center [320, 130] width 61 height 16
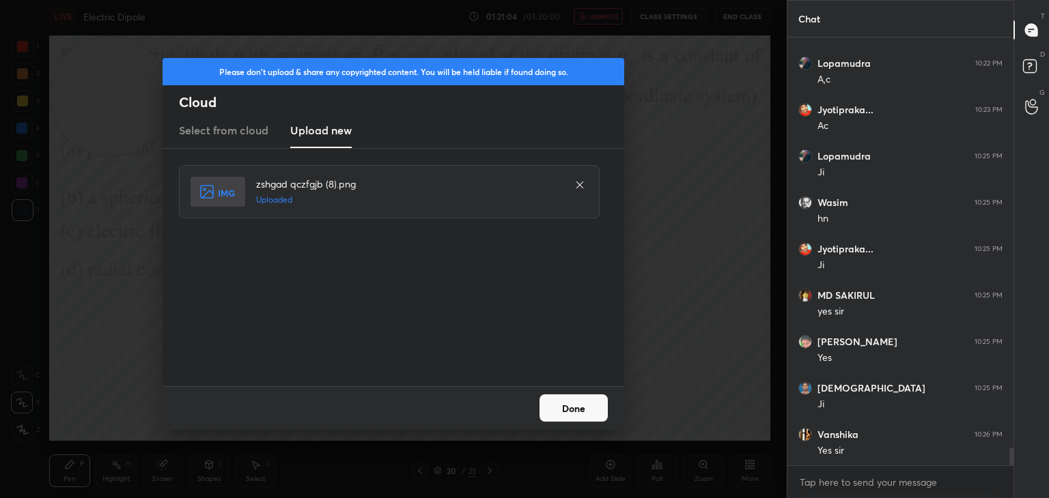
scroll to position [9942, 0]
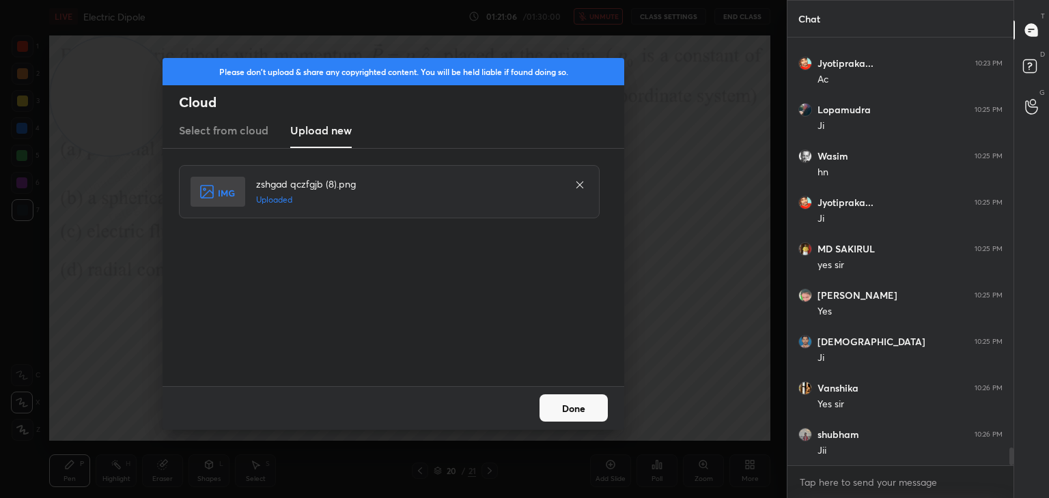
click at [578, 400] on button "Done" at bounding box center [573, 408] width 68 height 27
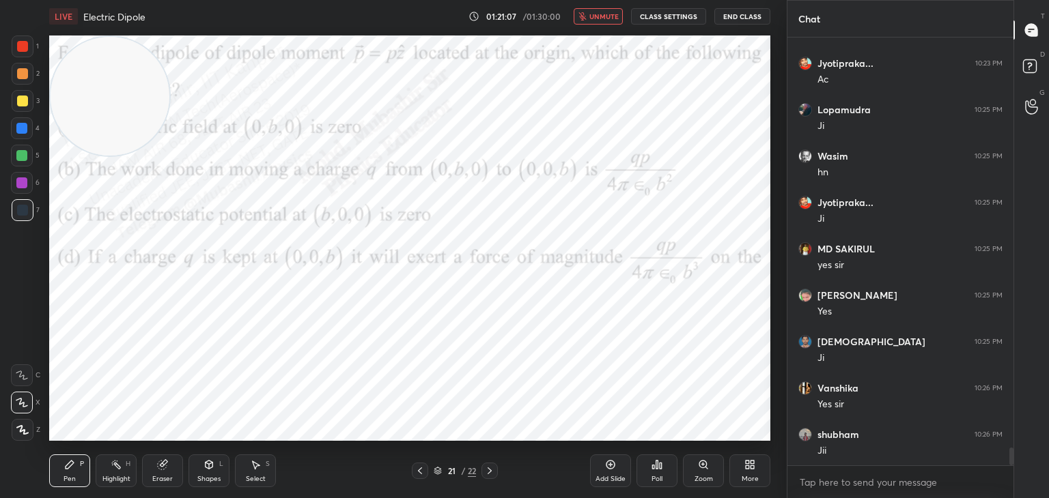
click at [602, 15] on span "unmute" at bounding box center [603, 17] width 29 height 10
drag, startPoint x: 140, startPoint y: 105, endPoint x: 767, endPoint y: 111, distance: 627.5
click at [773, 109] on div "Setting up your live class Poll for secs No correct answer Start poll" at bounding box center [410, 238] width 732 height 411
drag, startPoint x: 719, startPoint y: 107, endPoint x: 719, endPoint y: 124, distance: 17.8
click at [717, 130] on video at bounding box center [707, 118] width 119 height 119
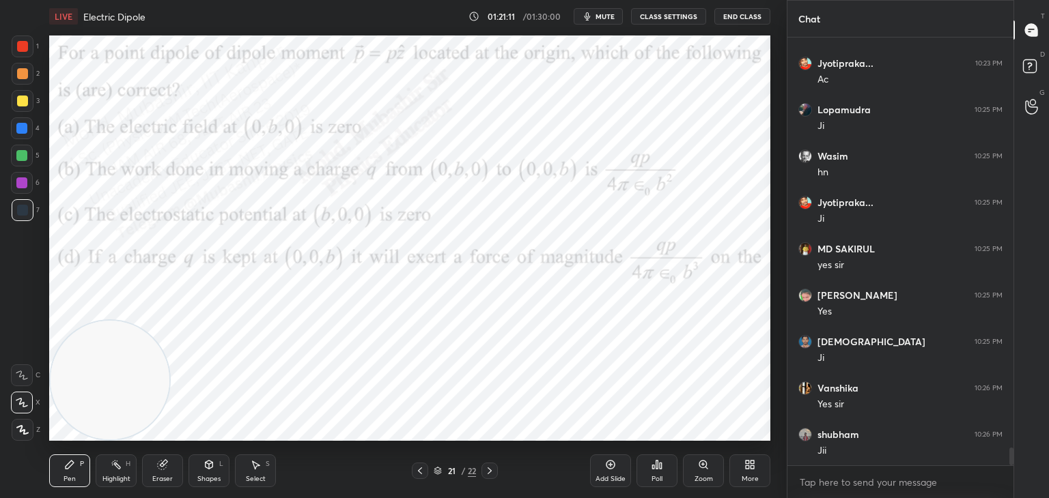
drag, startPoint x: 699, startPoint y: 143, endPoint x: 85, endPoint y: 391, distance: 662.8
click at [60, 430] on video at bounding box center [110, 380] width 119 height 119
drag, startPoint x: 129, startPoint y: 369, endPoint x: 93, endPoint y: 384, distance: 38.9
click at [94, 385] on video at bounding box center [110, 380] width 119 height 119
click at [419, 473] on icon at bounding box center [420, 471] width 4 height 7
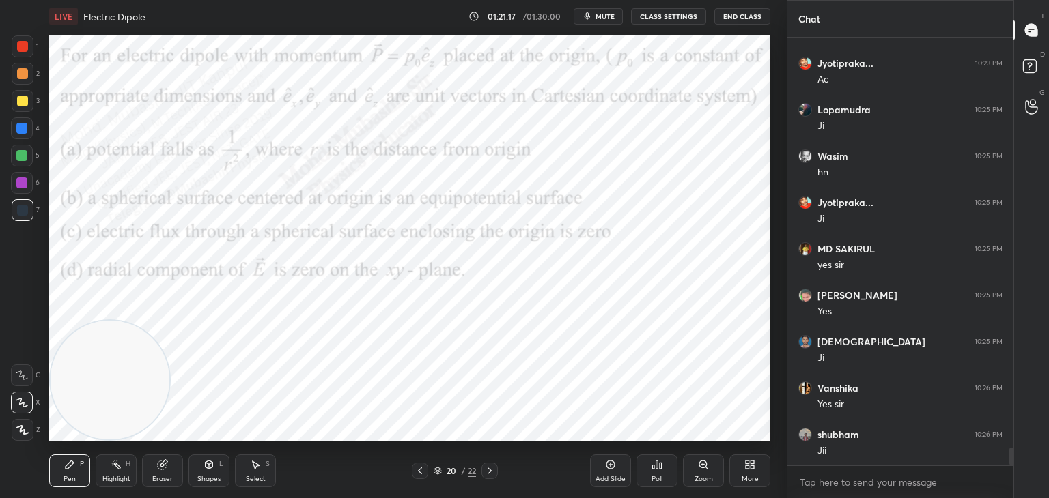
drag, startPoint x: 255, startPoint y: 472, endPoint x: 273, endPoint y: 455, distance: 25.6
click at [273, 455] on div "Select S" at bounding box center [255, 471] width 41 height 33
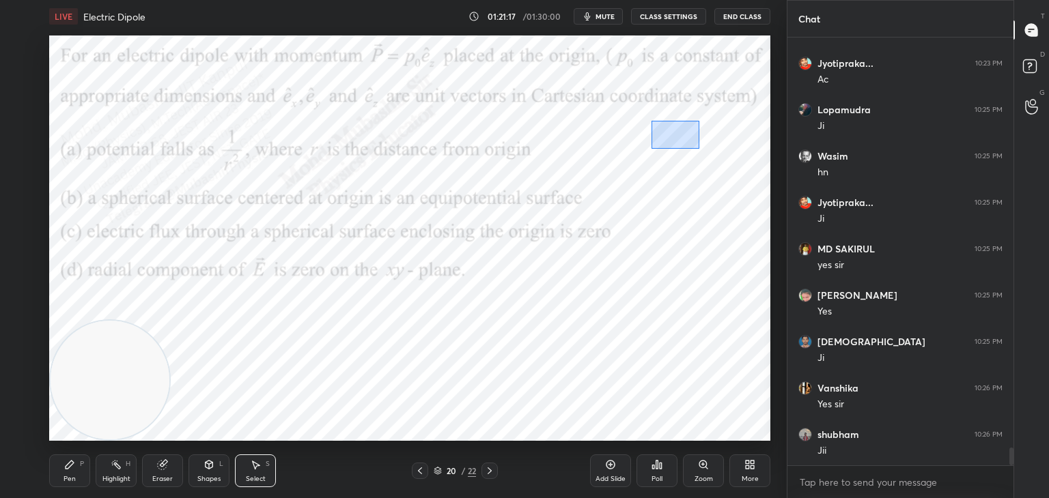
drag, startPoint x: 699, startPoint y: 149, endPoint x: 750, endPoint y: 159, distance: 51.6
click at [754, 160] on div "0 ° Undo Copy Paste here Duplicate Duplicate to new slide Delete" at bounding box center [409, 239] width 721 height 406
drag, startPoint x: 717, startPoint y: 145, endPoint x: 561, endPoint y: 164, distance: 156.8
click at [642, 135] on div "0 ° Undo Copy Paste here Duplicate Duplicate to new slide Delete" at bounding box center [409, 239] width 721 height 406
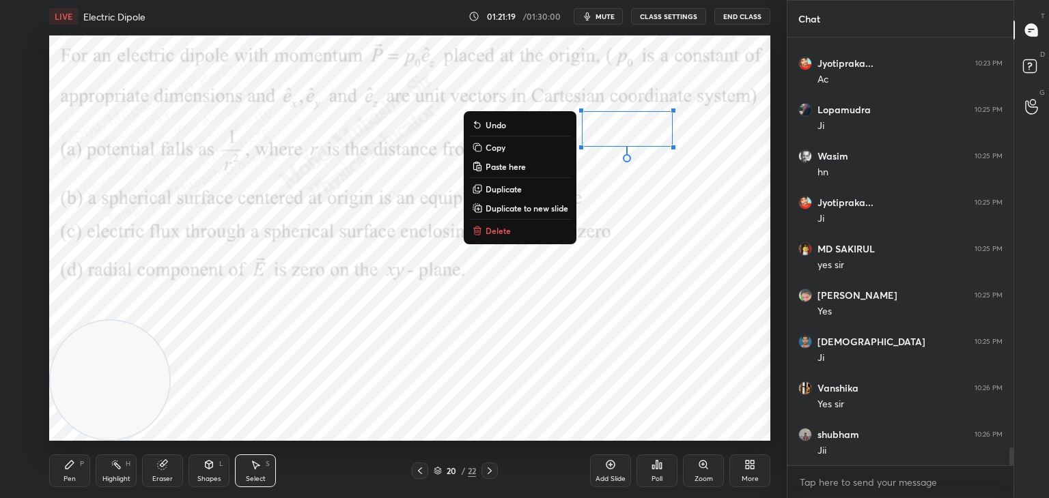
click at [101, 369] on video at bounding box center [110, 380] width 119 height 119
drag, startPoint x: 71, startPoint y: 463, endPoint x: 83, endPoint y: 464, distance: 11.7
click at [71, 464] on div "Pen P" at bounding box center [69, 471] width 41 height 33
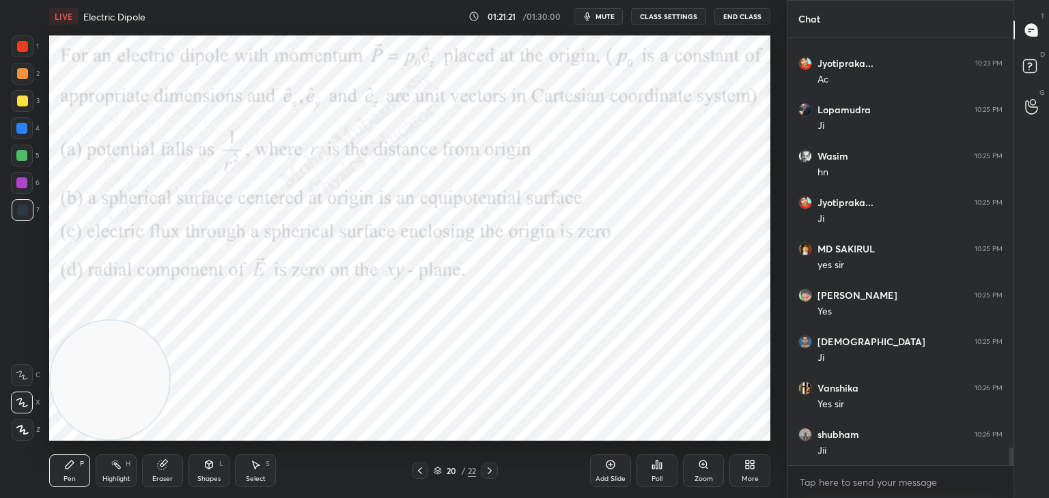
drag, startPoint x: 22, startPoint y: 42, endPoint x: 38, endPoint y: 46, distance: 16.9
click at [25, 44] on div at bounding box center [22, 46] width 11 height 11
click at [498, 473] on div "20 / 22" at bounding box center [455, 471] width 270 height 16
click at [495, 470] on div at bounding box center [489, 471] width 16 height 16
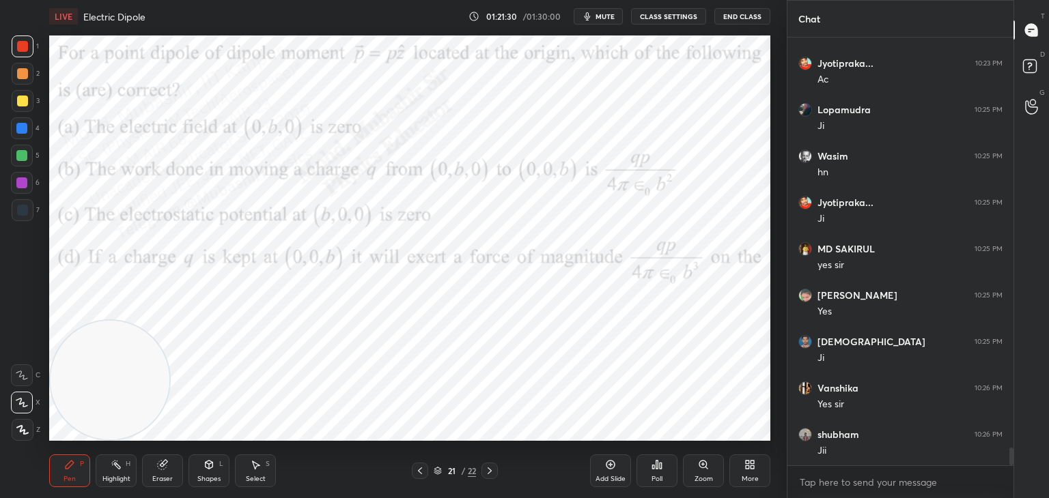
click at [104, 474] on div "Highlight H" at bounding box center [116, 471] width 41 height 33
click at [169, 474] on div "Eraser" at bounding box center [162, 471] width 41 height 33
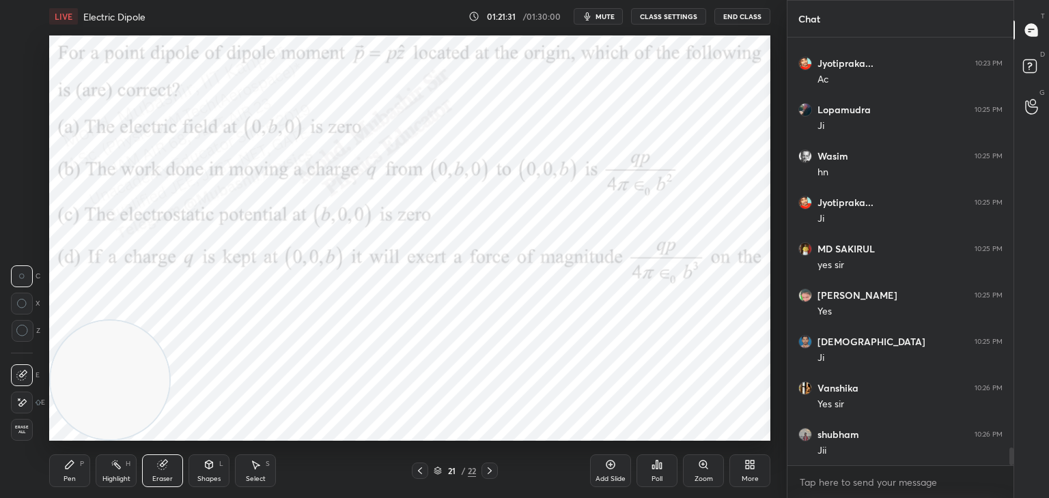
click at [20, 432] on span "Erase all" at bounding box center [22, 430] width 20 height 10
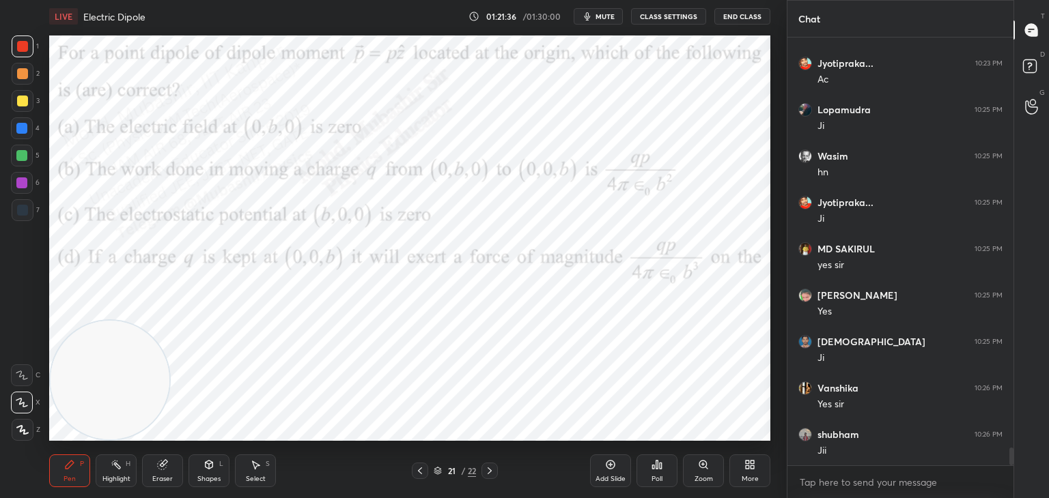
click at [608, 15] on span "mute" at bounding box center [604, 17] width 19 height 10
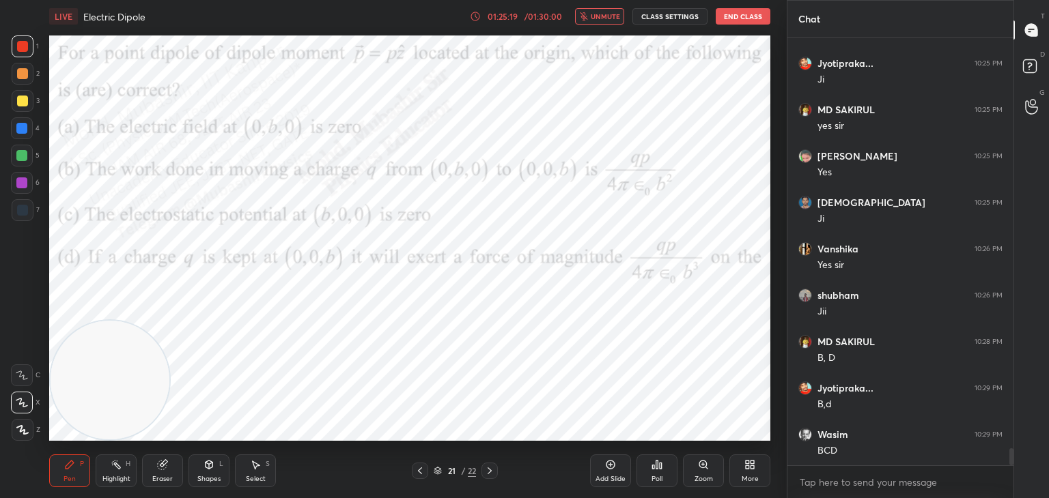
scroll to position [10128, 0]
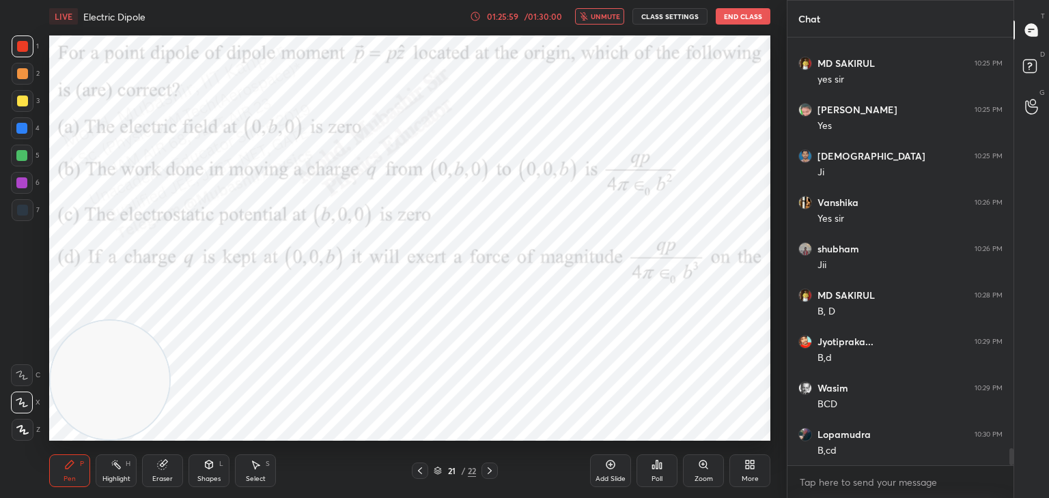
click at [601, 18] on span "unmute" at bounding box center [605, 17] width 29 height 10
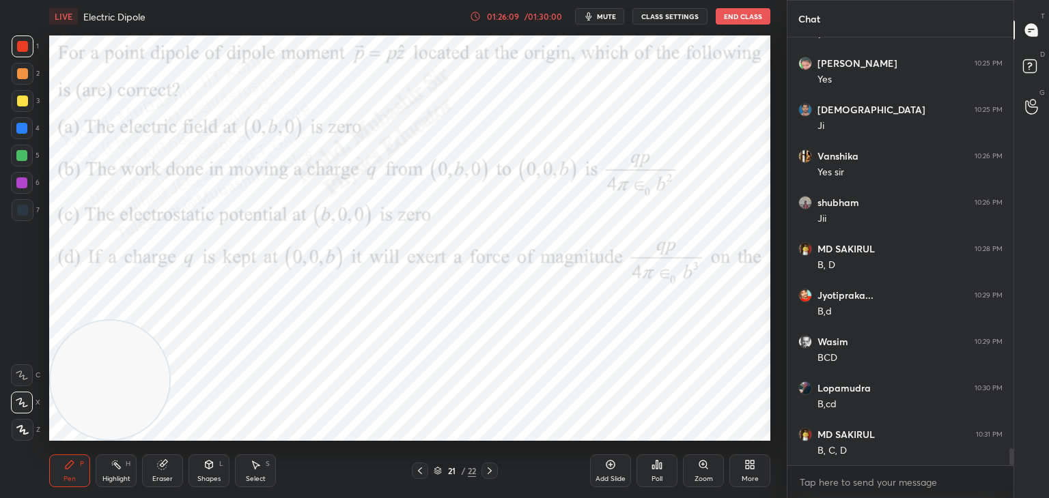
drag, startPoint x: 100, startPoint y: 475, endPoint x: 129, endPoint y: 457, distance: 34.7
click at [100, 472] on div "Highlight H" at bounding box center [116, 471] width 41 height 33
drag, startPoint x: 63, startPoint y: 470, endPoint x: 41, endPoint y: 328, distance: 144.4
click at [61, 465] on div "Pen P" at bounding box center [69, 471] width 41 height 33
click at [26, 184] on div at bounding box center [21, 183] width 11 height 11
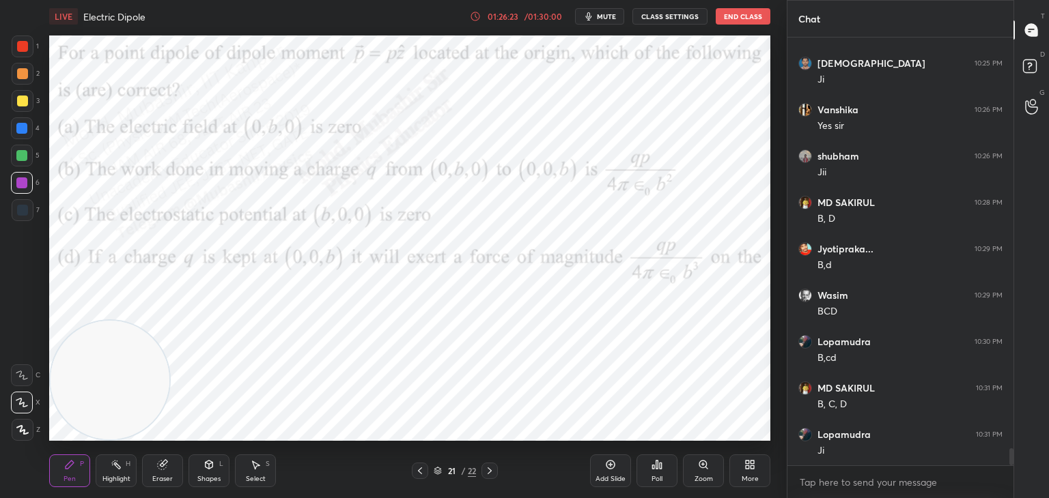
scroll to position [10267, 0]
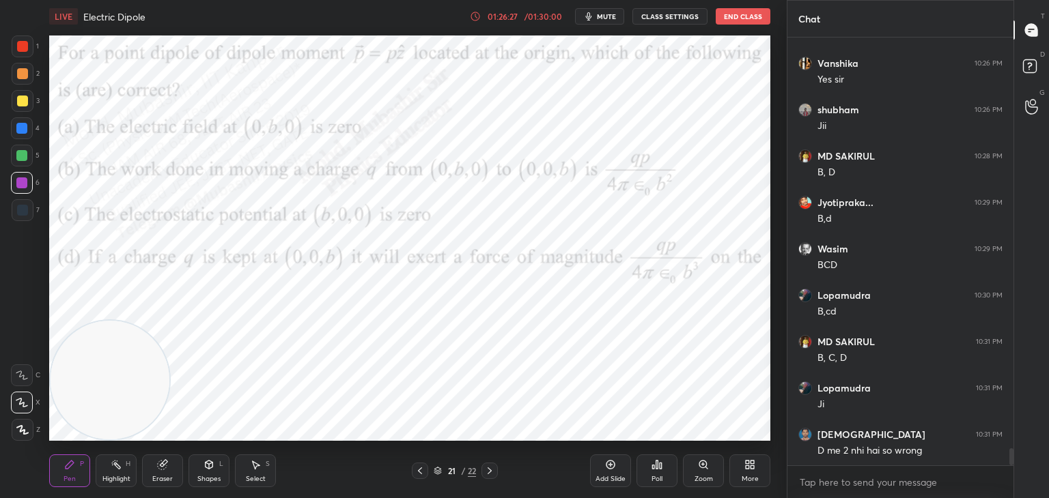
drag, startPoint x: 108, startPoint y: 470, endPoint x: 170, endPoint y: 448, distance: 65.9
click at [109, 470] on div "Highlight H" at bounding box center [116, 471] width 41 height 33
click at [489, 473] on icon at bounding box center [489, 471] width 11 height 11
click at [74, 479] on div "Pen" at bounding box center [69, 479] width 12 height 7
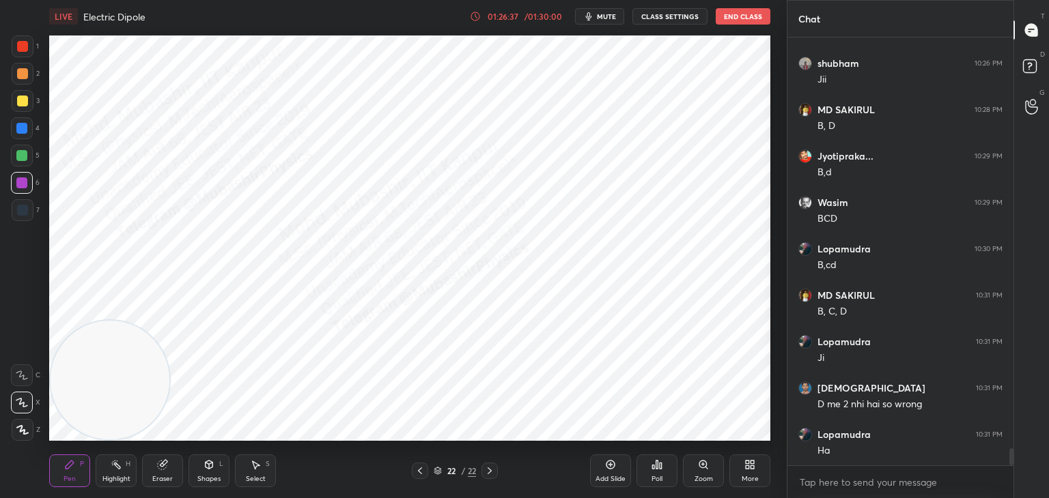
click at [22, 47] on div at bounding box center [22, 46] width 11 height 11
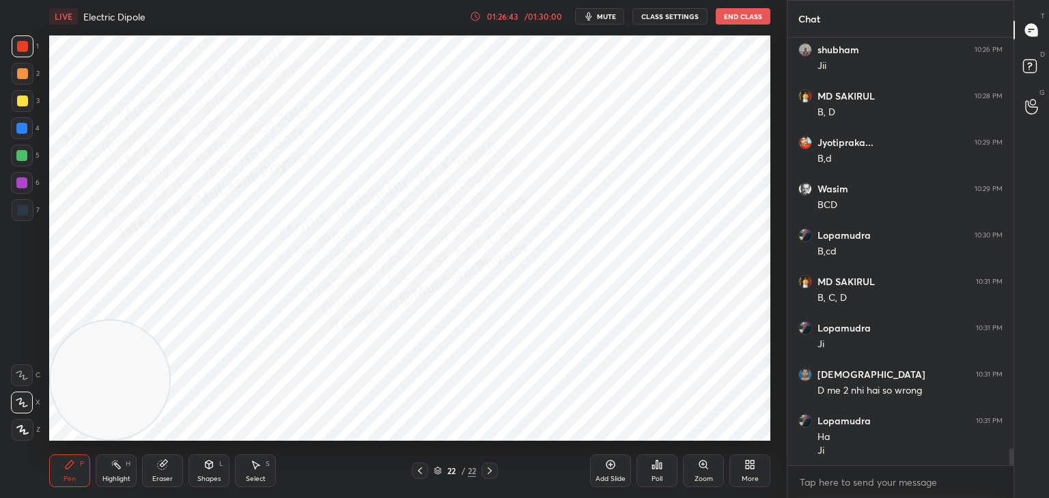
click at [30, 132] on div at bounding box center [22, 128] width 22 height 22
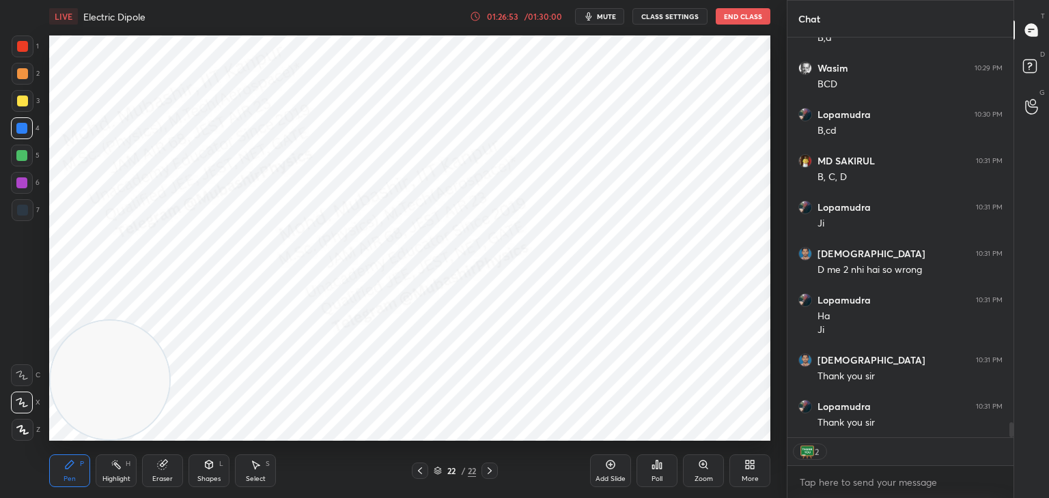
scroll to position [10495, 0]
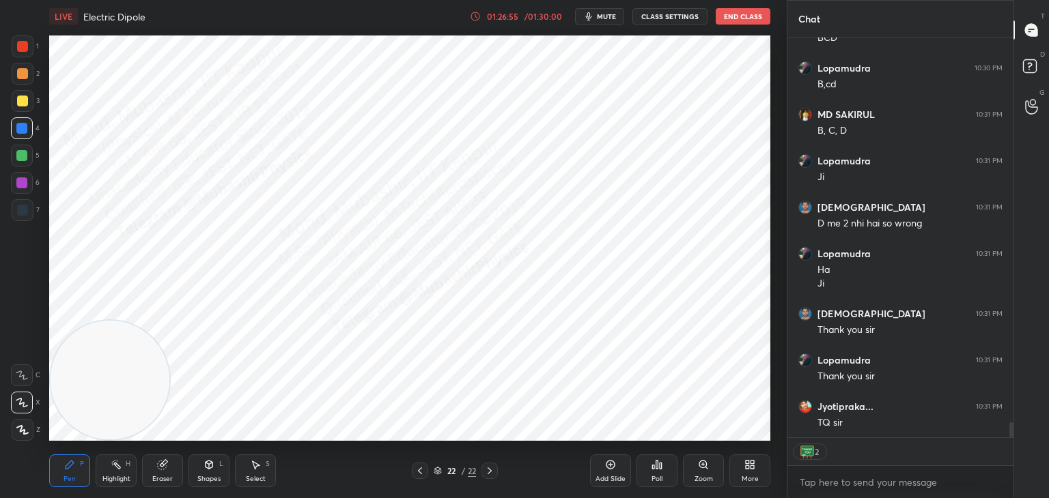
click at [736, 12] on button "End Class" at bounding box center [743, 16] width 55 height 16
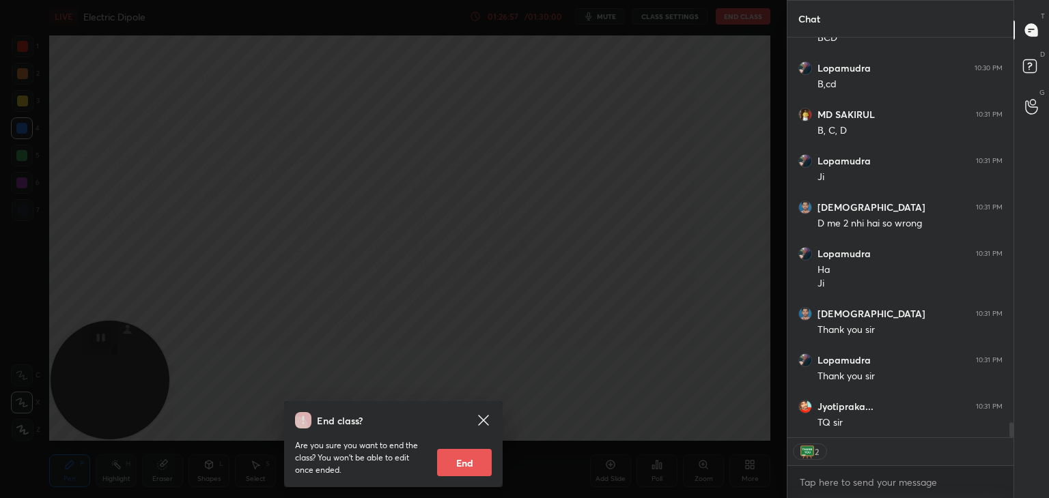
click at [463, 462] on button "End" at bounding box center [464, 462] width 55 height 27
type textarea "x"
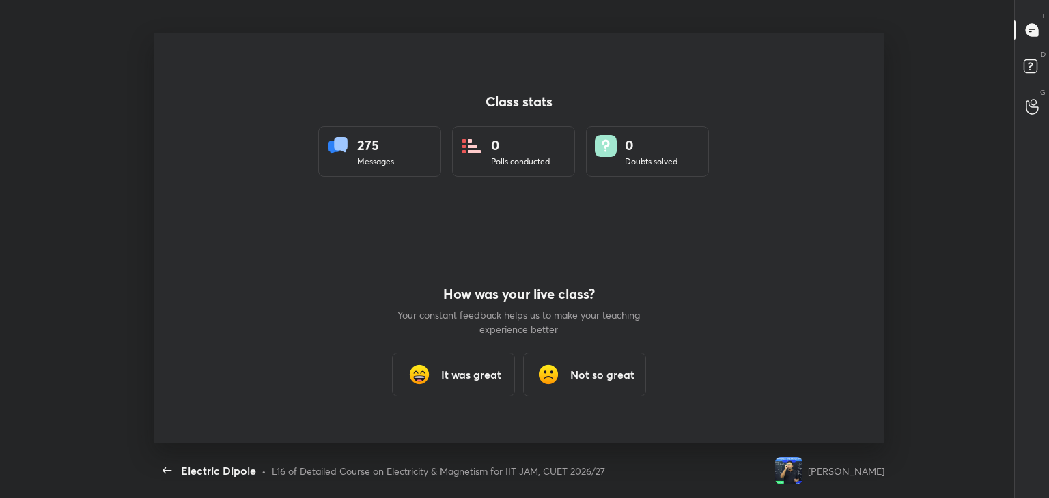
scroll to position [0, 0]
